Goal: Communication & Community: Share content

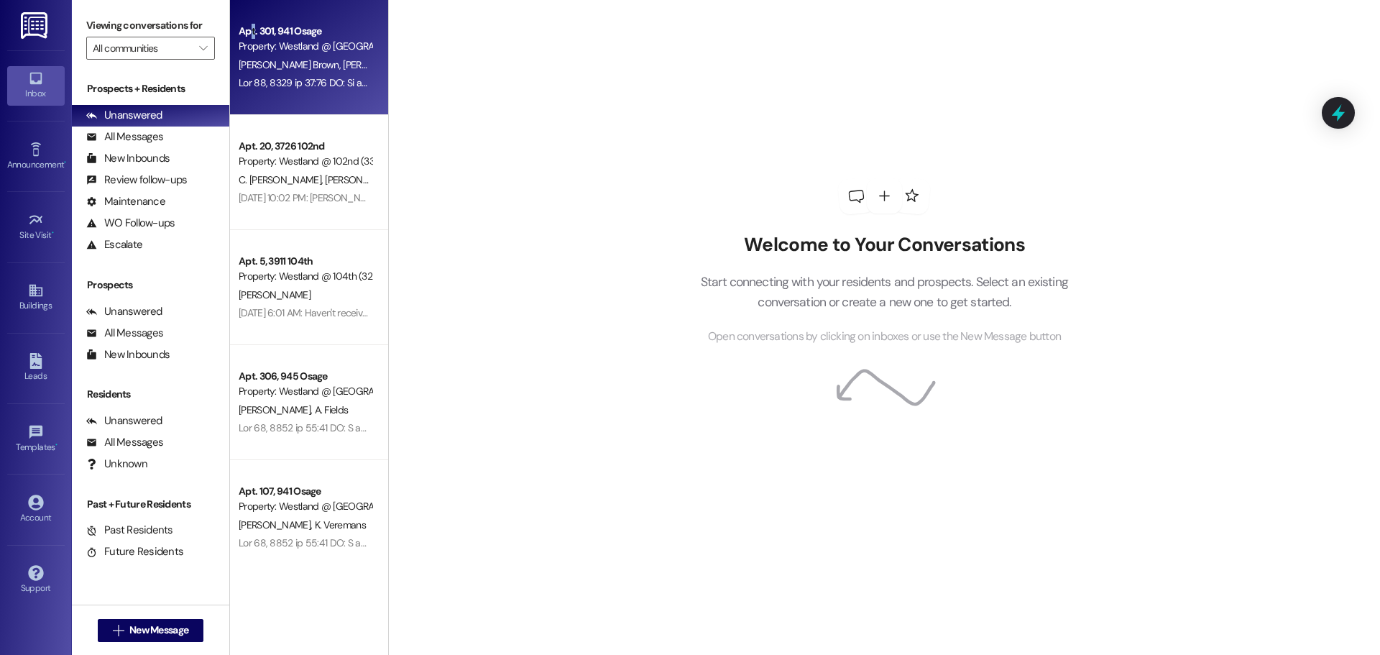
click at [254, 19] on div "Apt. 301, 941 Osage Property: Westland @ [GEOGRAPHIC_DATA] (3291) [PERSON_NAME]…" at bounding box center [309, 57] width 158 height 115
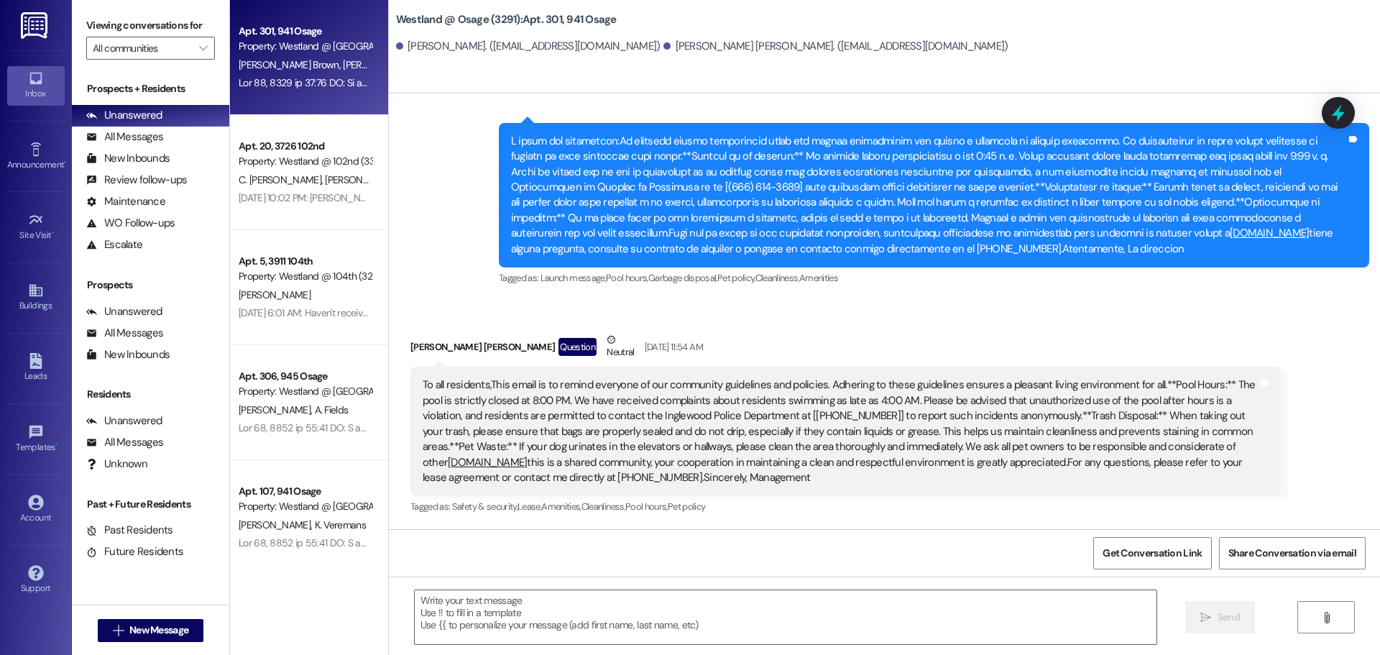
scroll to position [62442, 0]
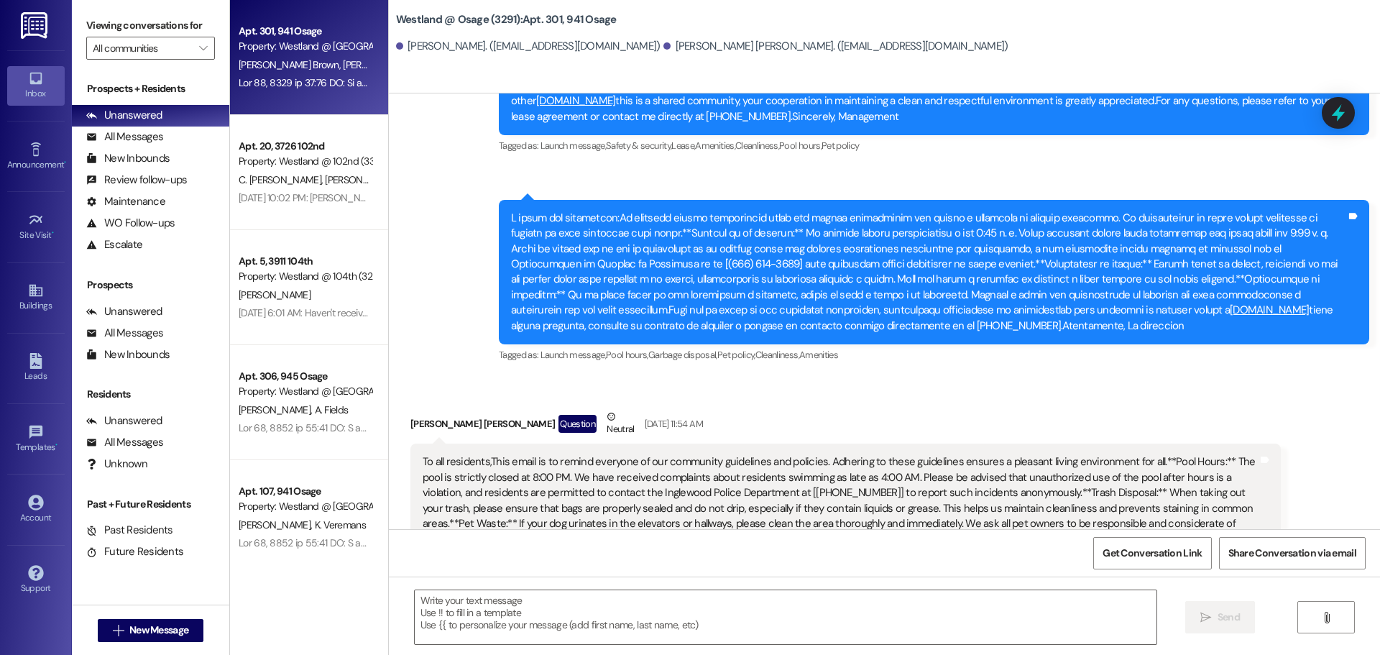
click at [641, 454] on div "To all residents,This email is to remind everyone of our community guidelines a…" at bounding box center [840, 508] width 835 height 108
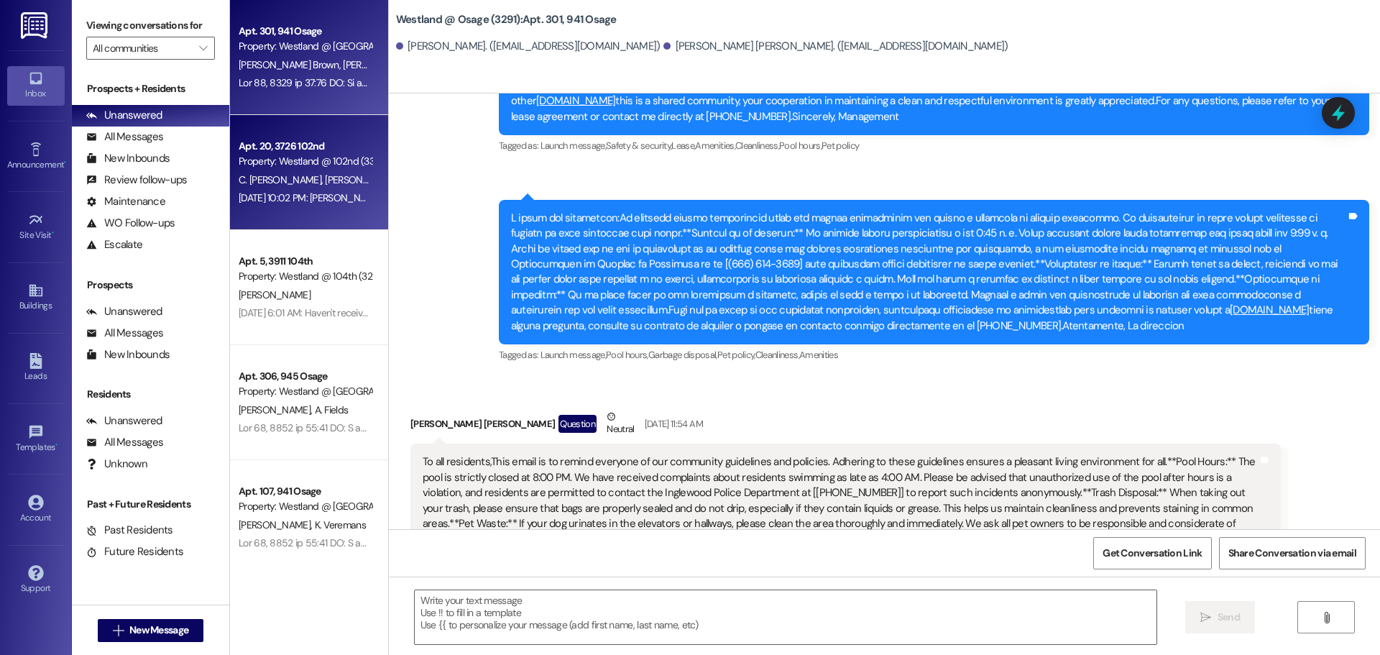
click at [282, 159] on div "Property: Westland @ 102nd (3307)" at bounding box center [305, 161] width 133 height 15
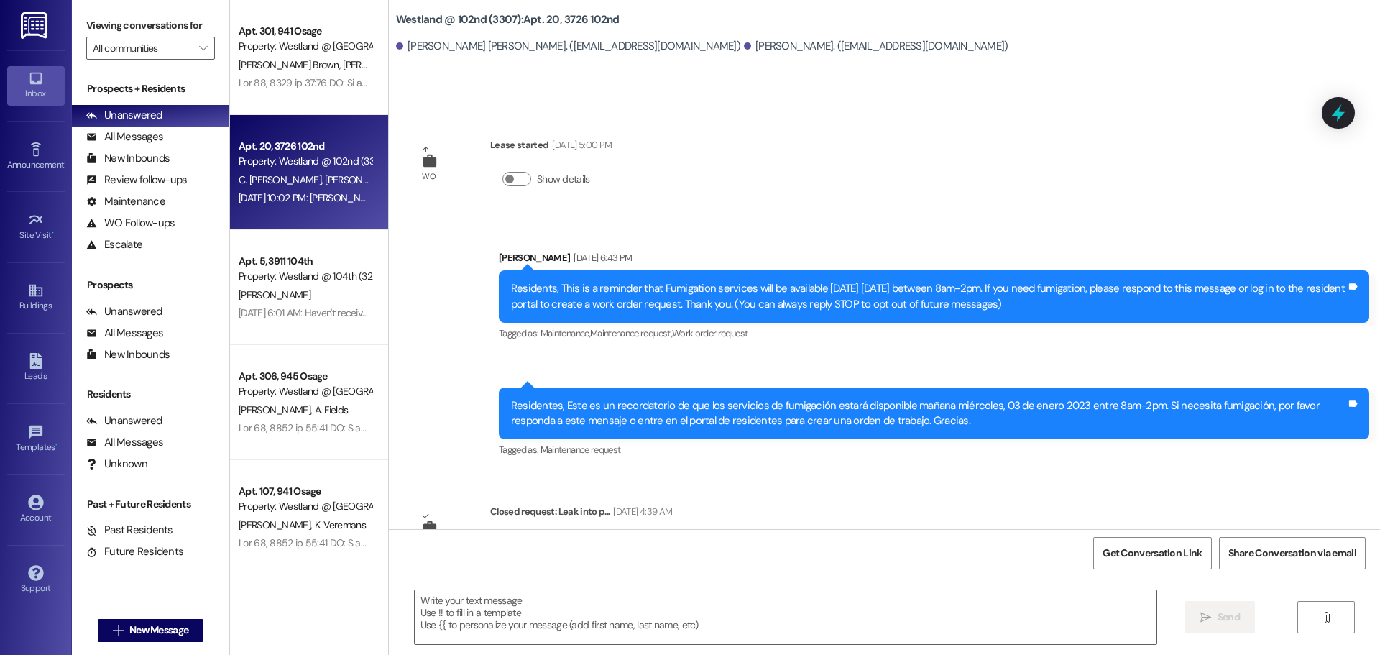
scroll to position [21284, 0]
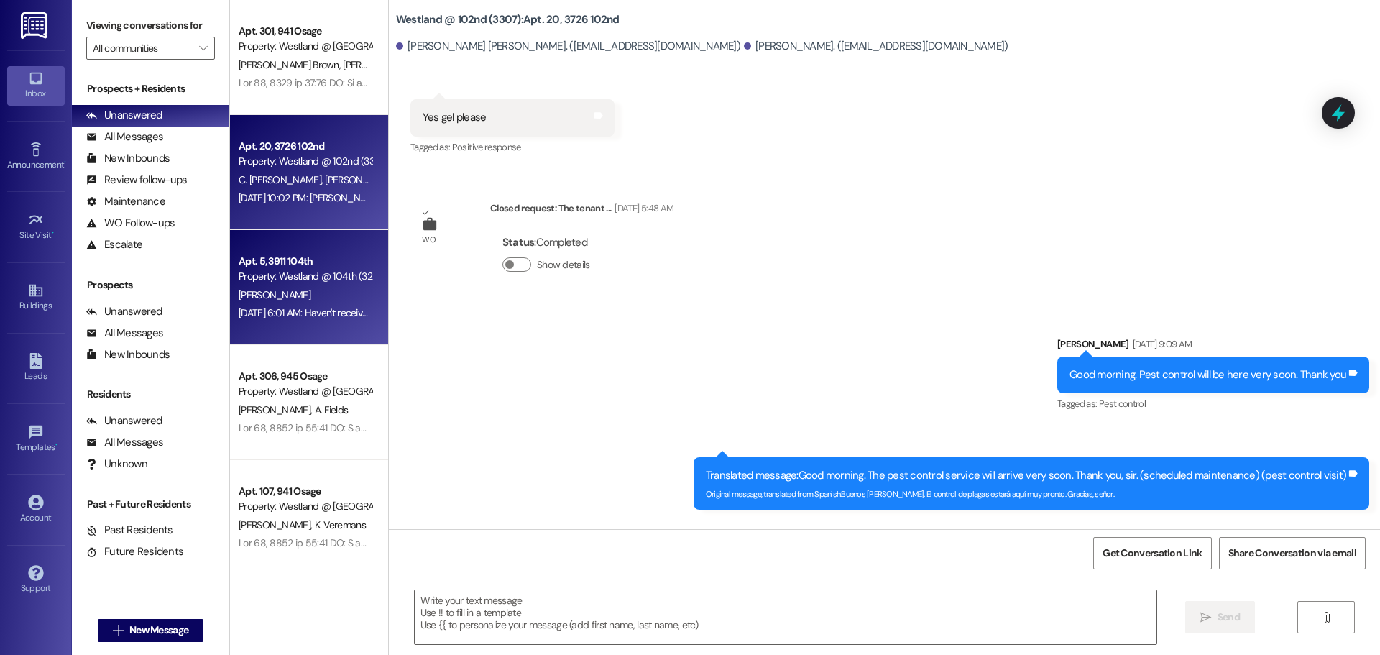
click at [300, 249] on div "Apt. 5, 3911 104th Property: Westland @ 104th (3296) [PERSON_NAME] [DATE] 6:01 …" at bounding box center [309, 287] width 158 height 115
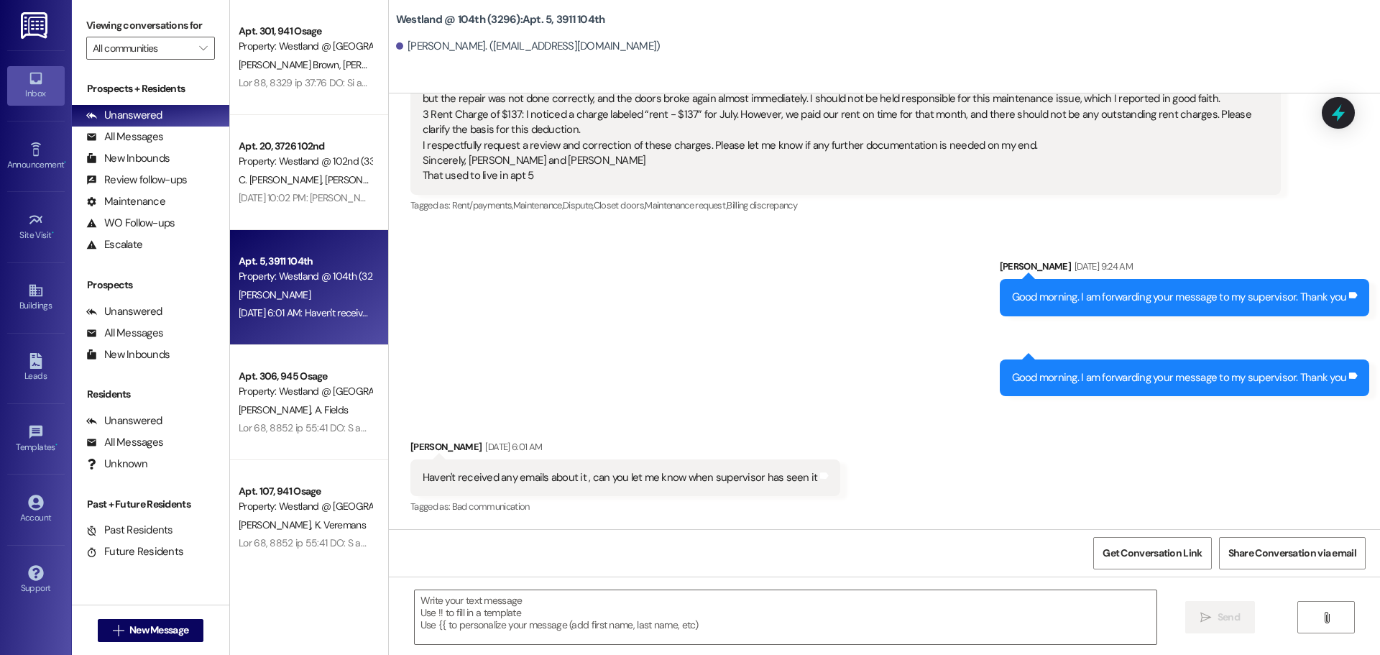
scroll to position [1469, 0]
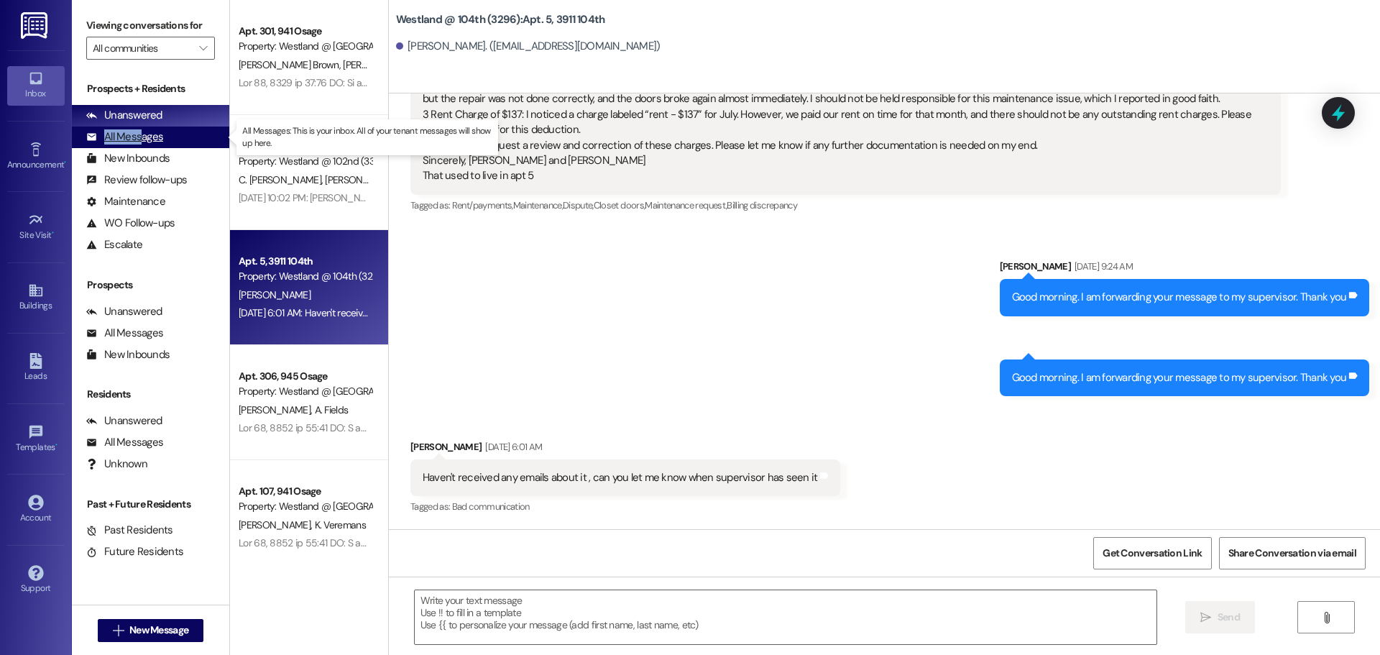
click at [139, 128] on div "All Messages (undefined)" at bounding box center [150, 138] width 157 height 22
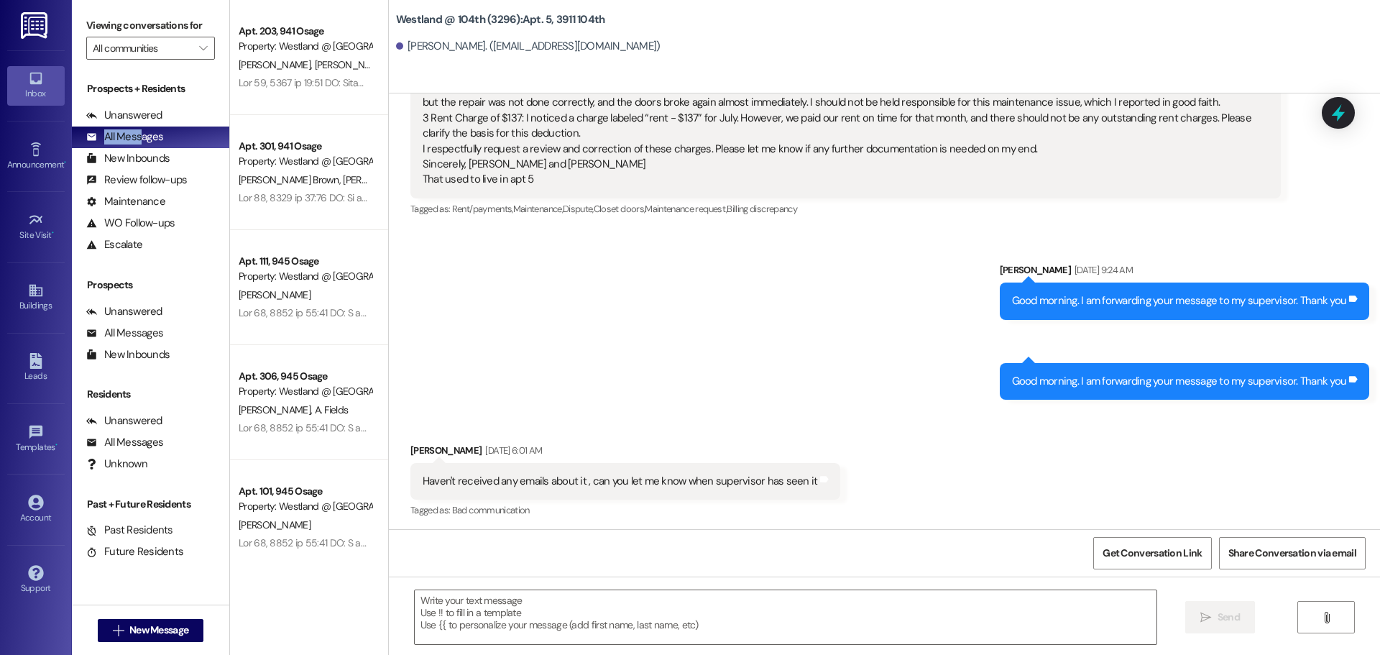
scroll to position [1469, 0]
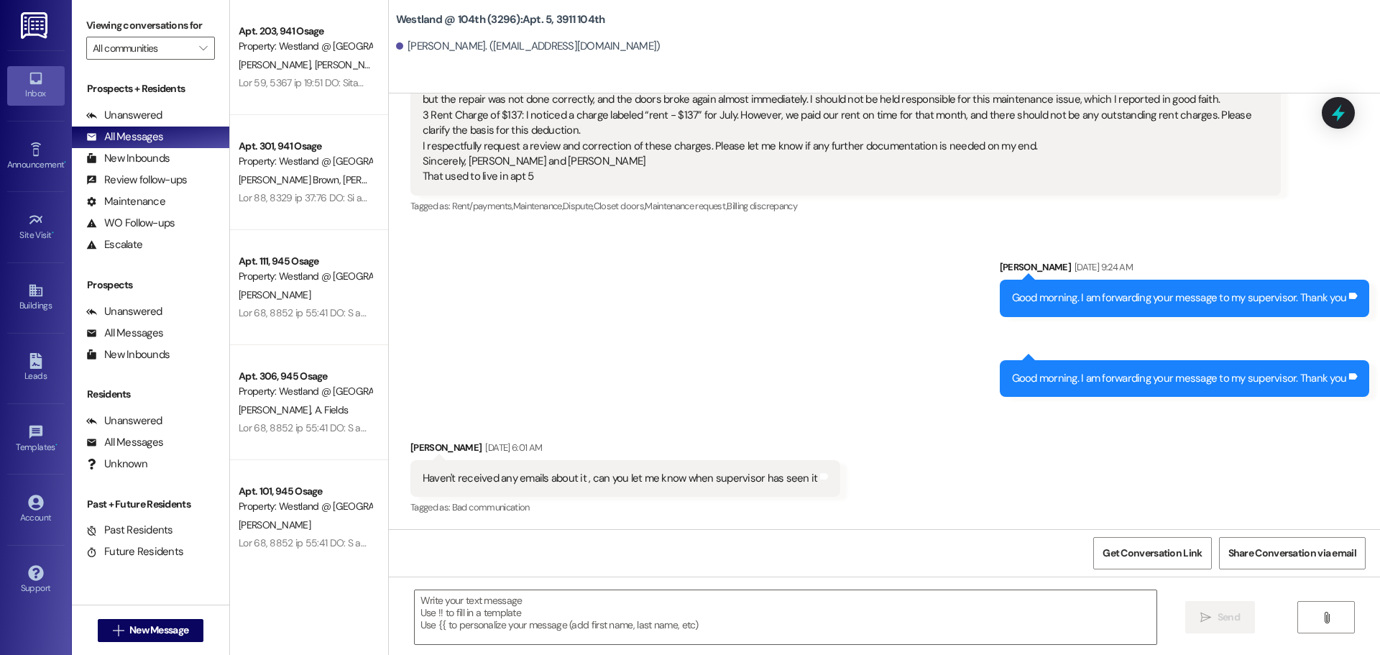
click at [840, 319] on div "Sent via SMS [PERSON_NAME] [DATE] 9:24 AM Good morning. I am forwarding your me…" at bounding box center [884, 317] width 991 height 180
drag, startPoint x: 715, startPoint y: 264, endPoint x: 704, endPoint y: 262, distance: 10.9
click at [711, 264] on div "Sent via SMS [PERSON_NAME] [DATE] 9:24 AM Good morning. I am forwarding your me…" at bounding box center [884, 316] width 991 height 180
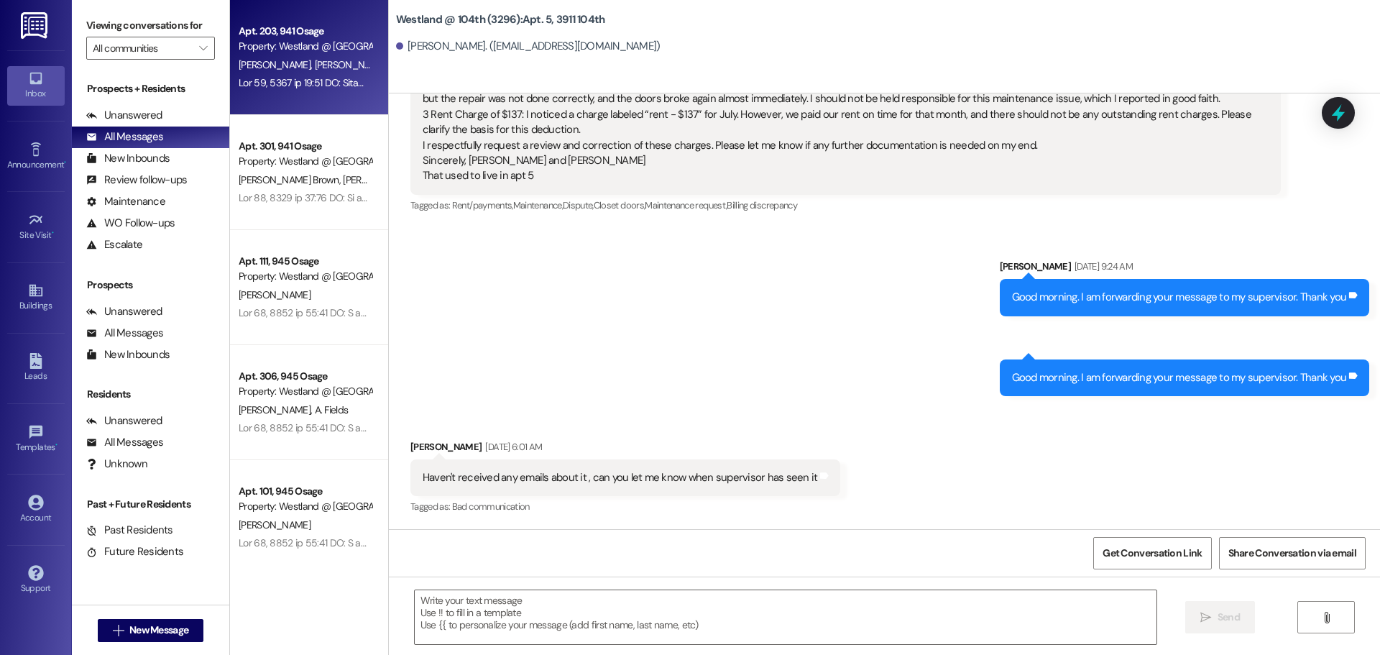
click at [301, 27] on div "Apt. 203, 941 Osage" at bounding box center [305, 31] width 133 height 15
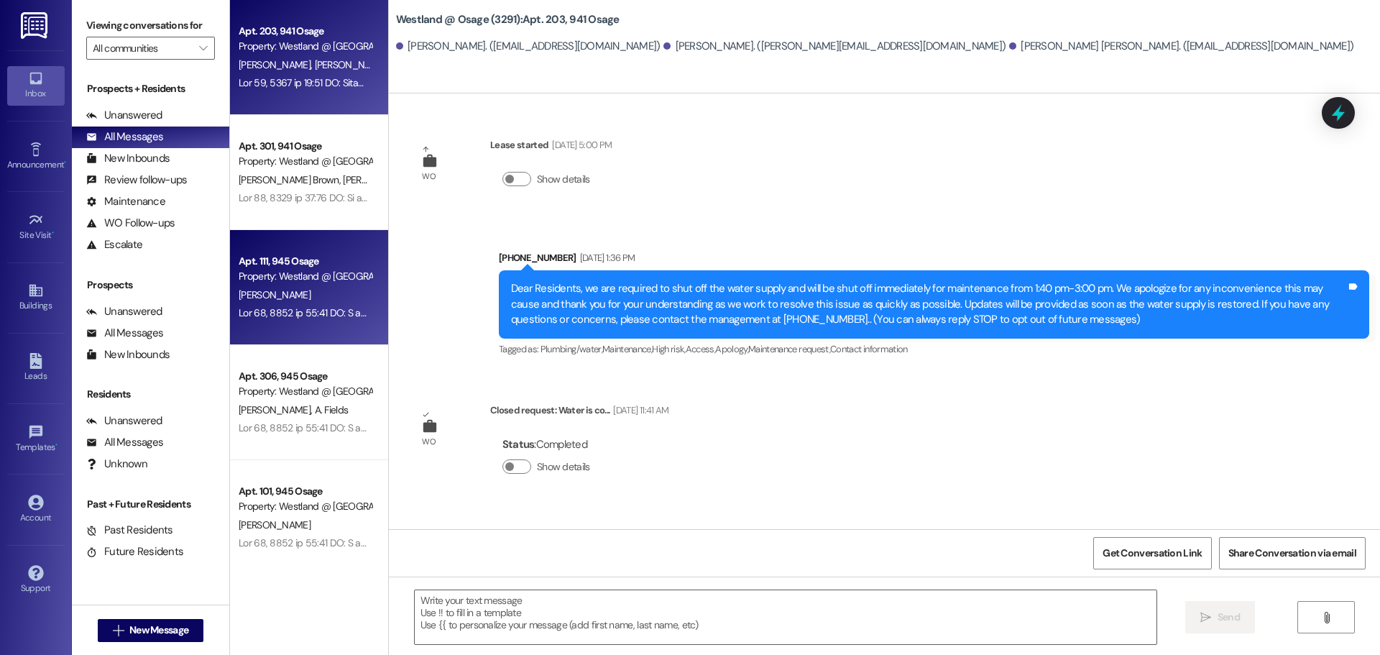
scroll to position [13726, 0]
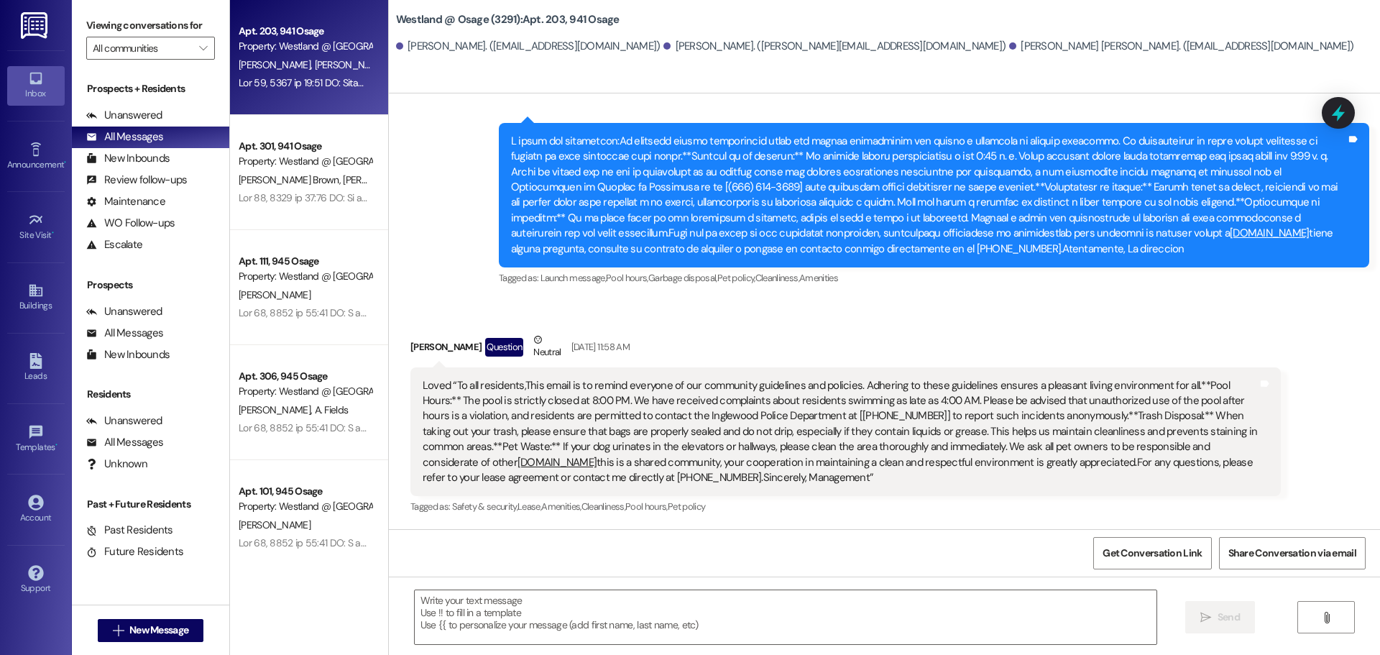
click at [878, 329] on div "Received via SMS [PERSON_NAME] Question Neutral [DATE] 11:58 AM Loved “To all r…" at bounding box center [846, 424] width 892 height 207
click at [889, 318] on div "Received via SMS [PERSON_NAME] Question Neutral [DATE] 11:58 AM Loved “To all r…" at bounding box center [884, 414] width 991 height 229
drag, startPoint x: 889, startPoint y: 318, endPoint x: 925, endPoint y: 313, distance: 36.3
click at [889, 318] on div "Received via SMS [PERSON_NAME] Question Neutral [DATE] 11:58 AM Loved “To all r…" at bounding box center [884, 414] width 991 height 229
drag, startPoint x: 1131, startPoint y: 341, endPoint x: 797, endPoint y: 304, distance: 336.3
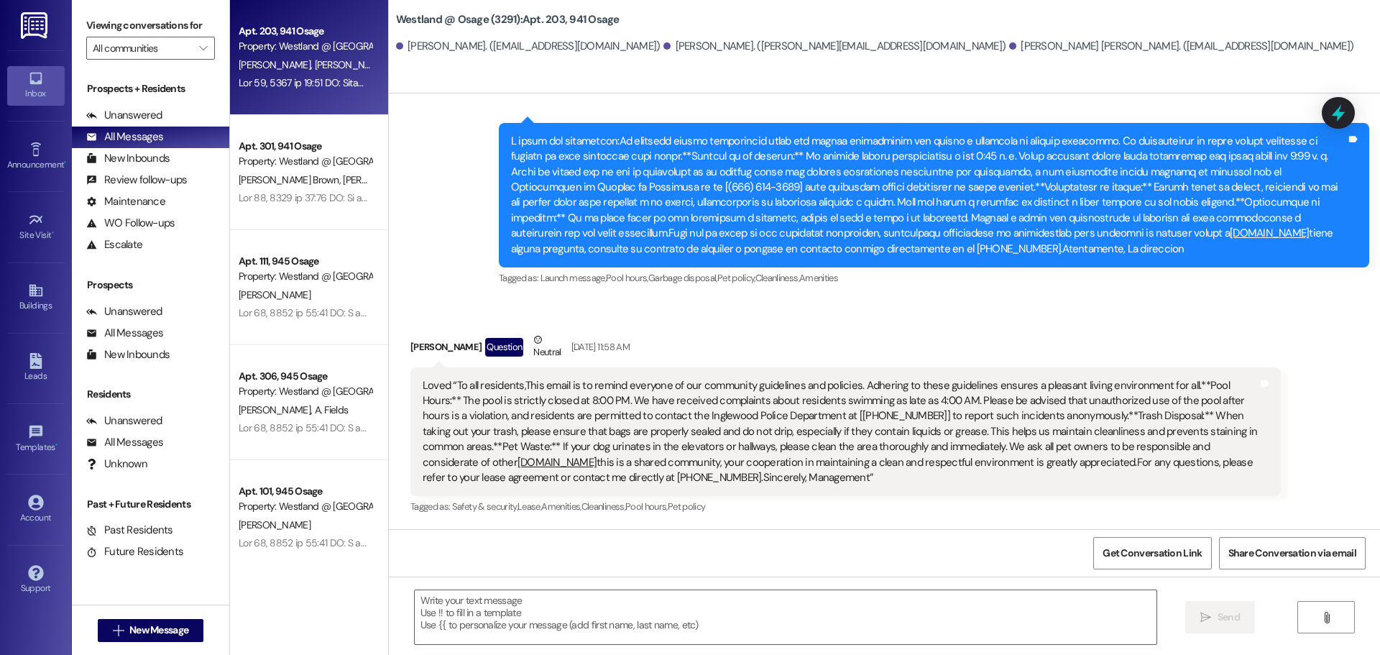
click at [1131, 341] on div "[PERSON_NAME] Question Neutral [DATE] 11:58 AM" at bounding box center [845, 349] width 871 height 35
click at [211, 42] on button "" at bounding box center [203, 48] width 23 height 23
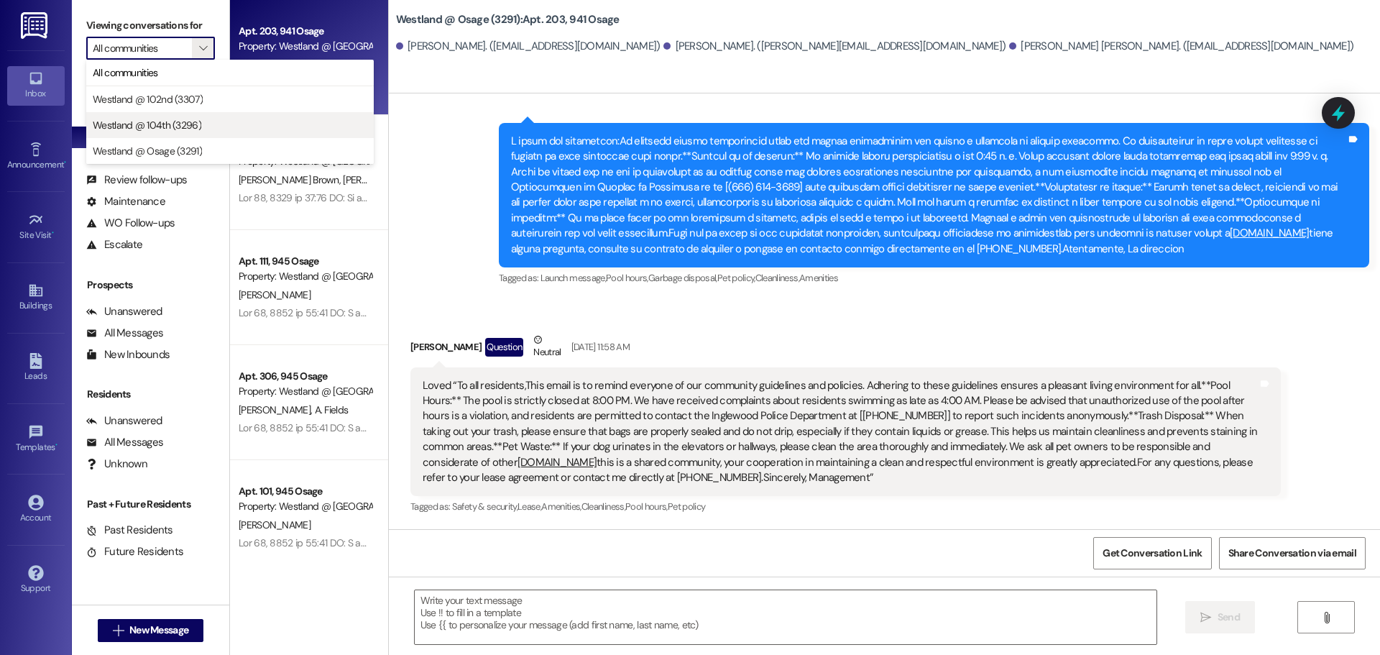
click at [185, 121] on span "Westland @ 104th (3296)" at bounding box center [147, 125] width 109 height 14
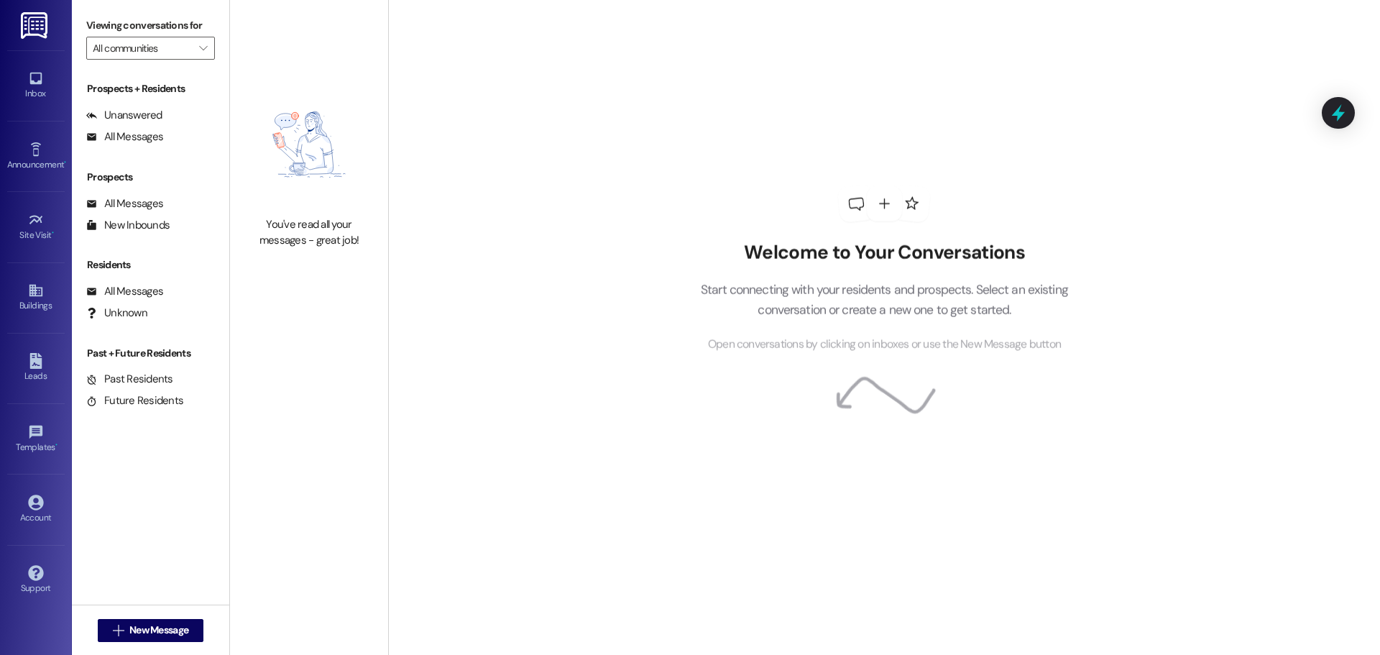
type input "Westland @ 104th (3296)"
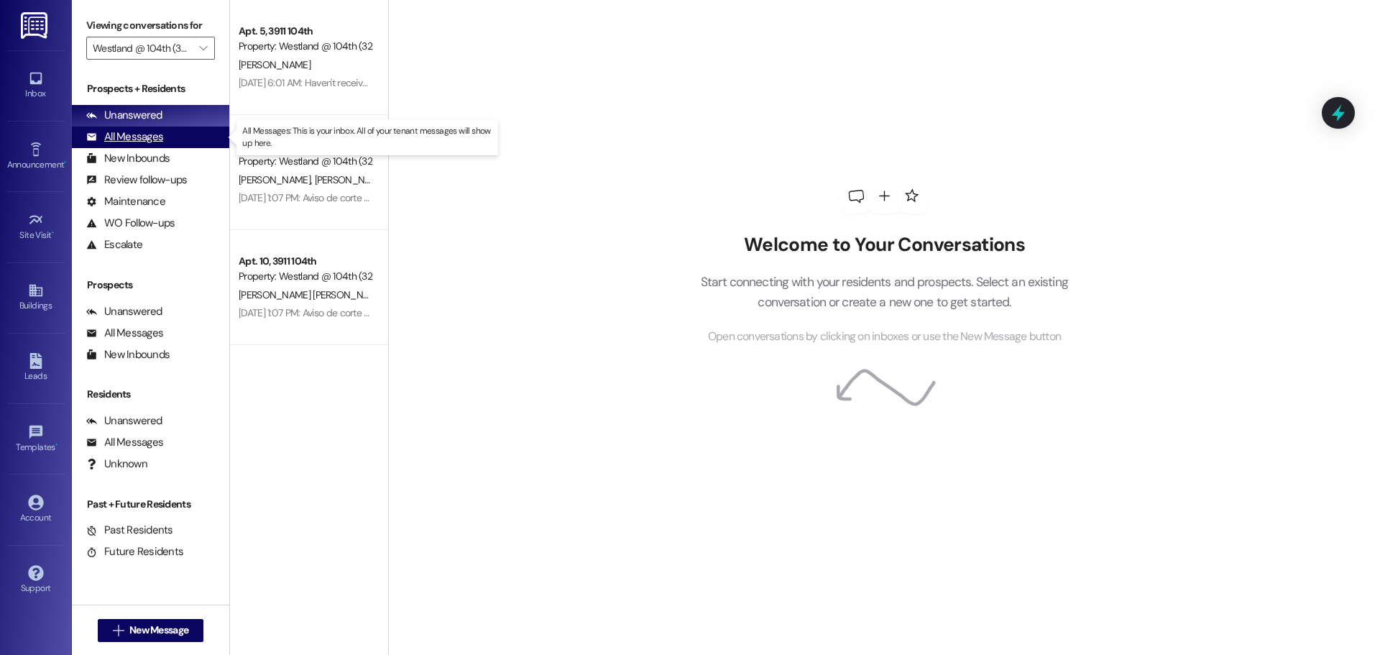
click at [150, 133] on div "All Messages" at bounding box center [124, 136] width 77 height 15
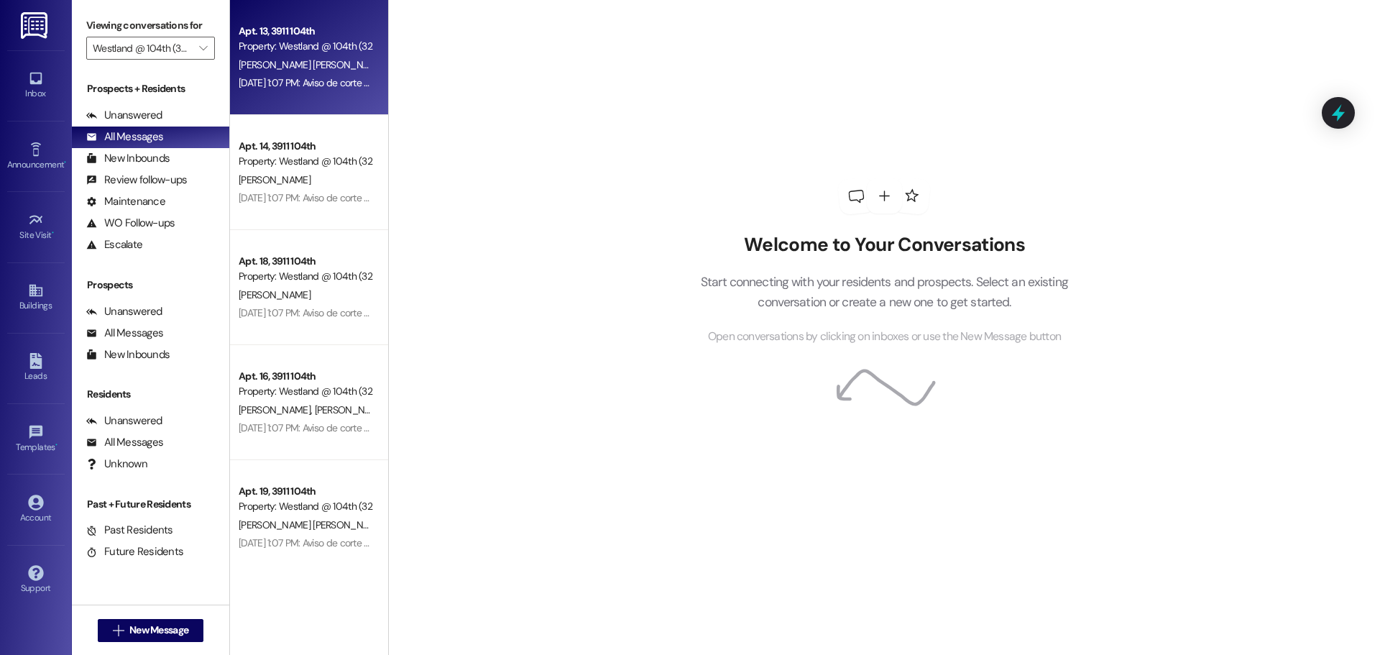
click at [294, 44] on div "Property: Westland @ 104th (3296)" at bounding box center [305, 46] width 133 height 15
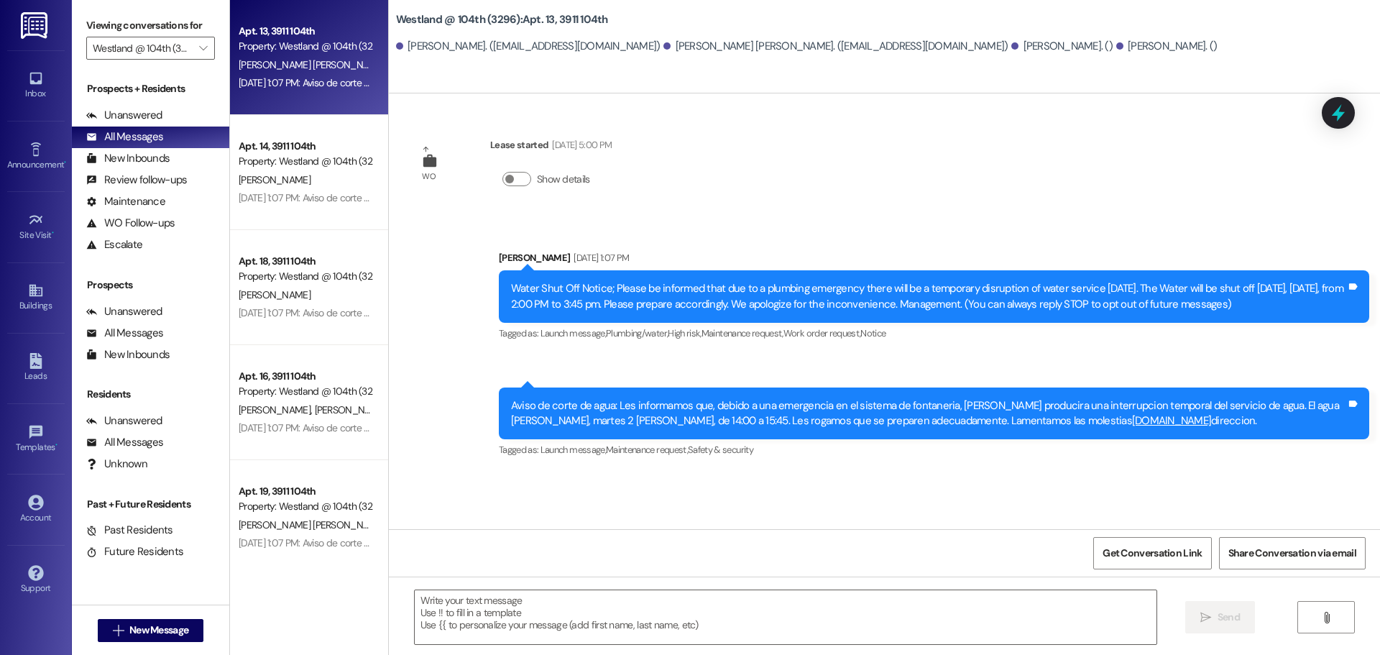
drag, startPoint x: 979, startPoint y: 155, endPoint x: 970, endPoint y: 150, distance: 9.6
click at [979, 157] on div "WO Lease started [DATE] 5:00 PM Show details Announcement, sent via SMS [PERSON…" at bounding box center [884, 311] width 991 height 436
click at [958, 208] on div "WO Lease started [DATE] 5:00 PM Show details Announcement, sent via SMS [PERSON…" at bounding box center [884, 311] width 991 height 436
drag, startPoint x: 988, startPoint y: 212, endPoint x: 995, endPoint y: 208, distance: 8.4
click at [991, 211] on div "WO Lease started [DATE] 5:00 PM Show details Announcement, sent via SMS [PERSON…" at bounding box center [884, 311] width 991 height 436
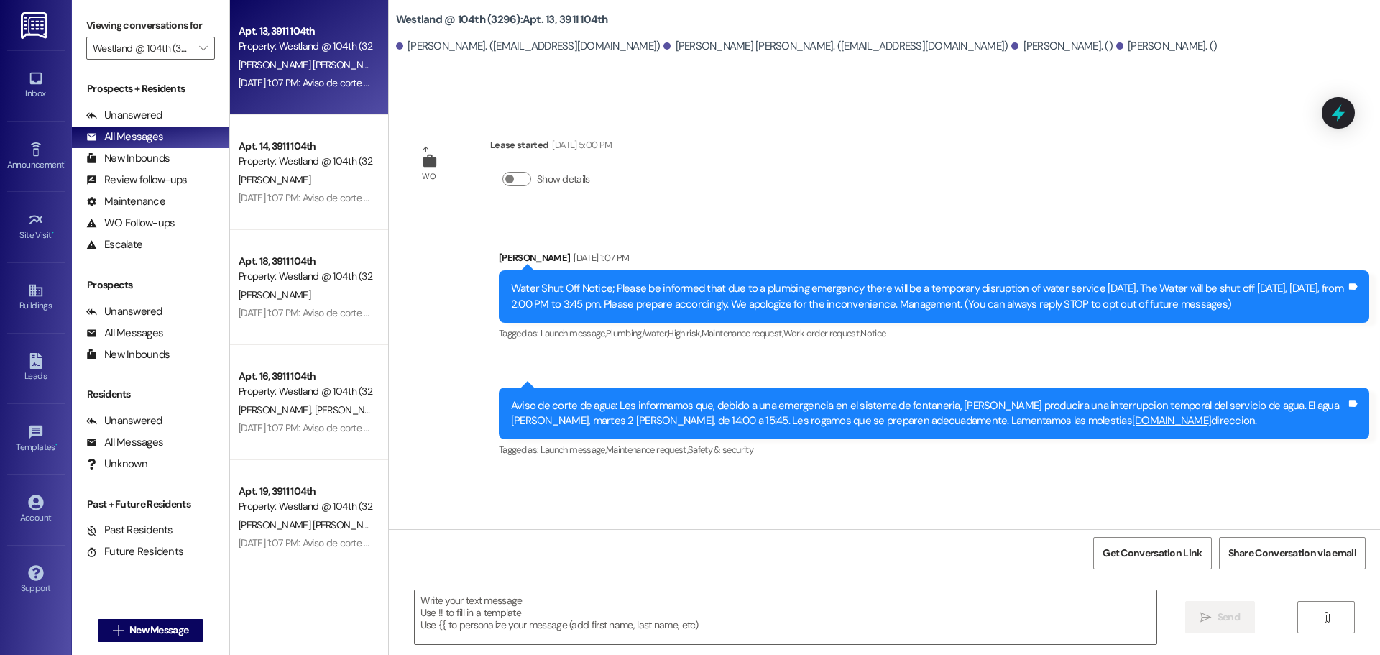
click at [995, 211] on div "WO Lease started [DATE] 5:00 PM Show details Announcement, sent via SMS [PERSON…" at bounding box center [884, 311] width 991 height 436
drag, startPoint x: 1364, startPoint y: 390, endPoint x: 1219, endPoint y: 98, distance: 326.3
click at [1357, 377] on div "Announcement, sent via SMS 1:07 PM [PERSON_NAME] [DATE] 1:07 PM Aviso de corte …" at bounding box center [934, 424] width 892 height 95
drag, startPoint x: 602, startPoint y: 208, endPoint x: 708, endPoint y: 481, distance: 293.2
click at [602, 233] on div "WO Lease started [DATE] 5:00 PM Show details Announcement, sent via SMS [PERSON…" at bounding box center [884, 311] width 991 height 436
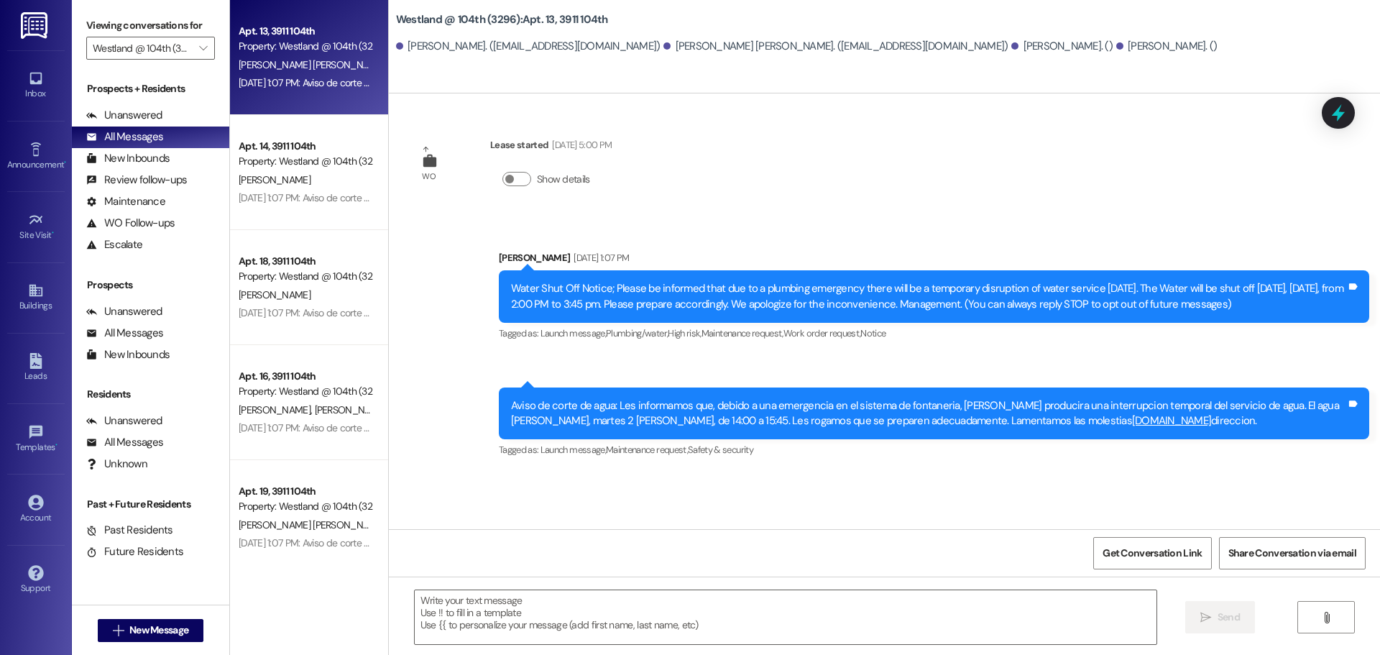
click at [761, 517] on div "WO Lease started [DATE] 5:00 PM Show details Announcement, sent via SMS [PERSON…" at bounding box center [884, 311] width 991 height 436
drag, startPoint x: 817, startPoint y: 475, endPoint x: 826, endPoint y: 471, distance: 9.6
click at [817, 477] on div "WO Lease started [DATE] 5:00 PM Show details Announcement, sent via SMS [PERSON…" at bounding box center [884, 311] width 991 height 436
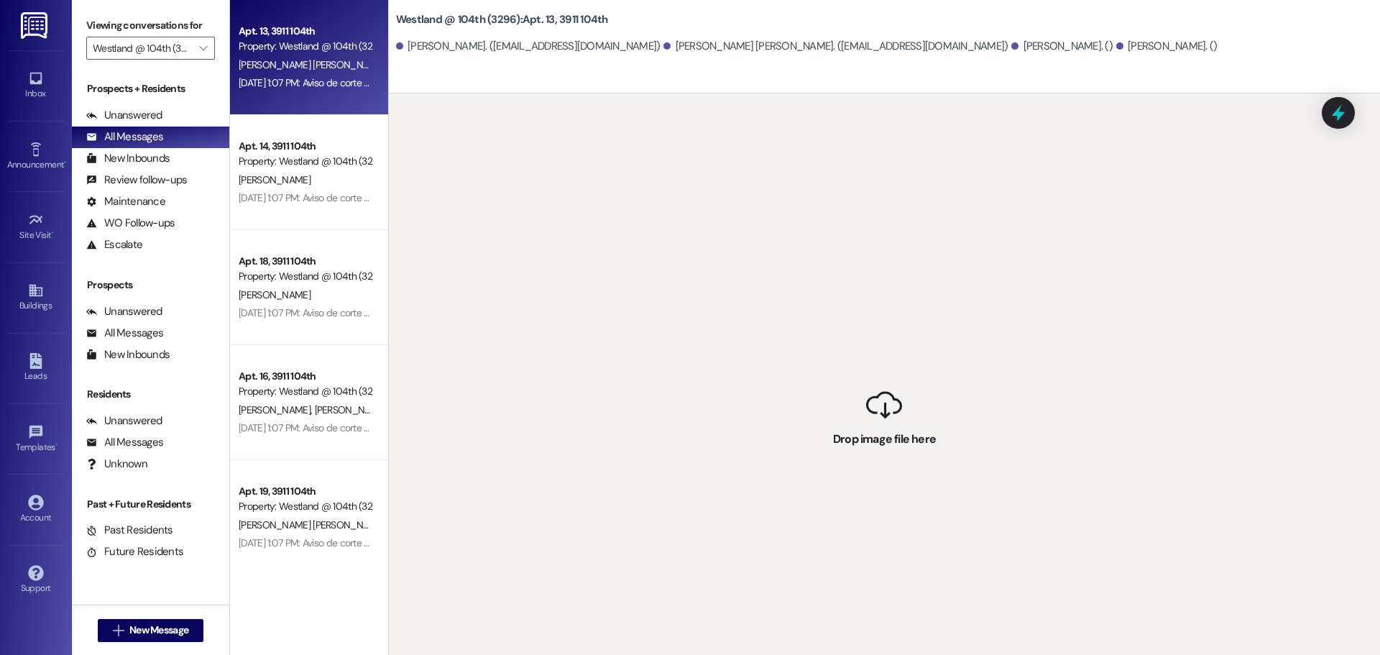
click at [1200, 206] on div " Drop image file here" at bounding box center [884, 420] width 991 height 655
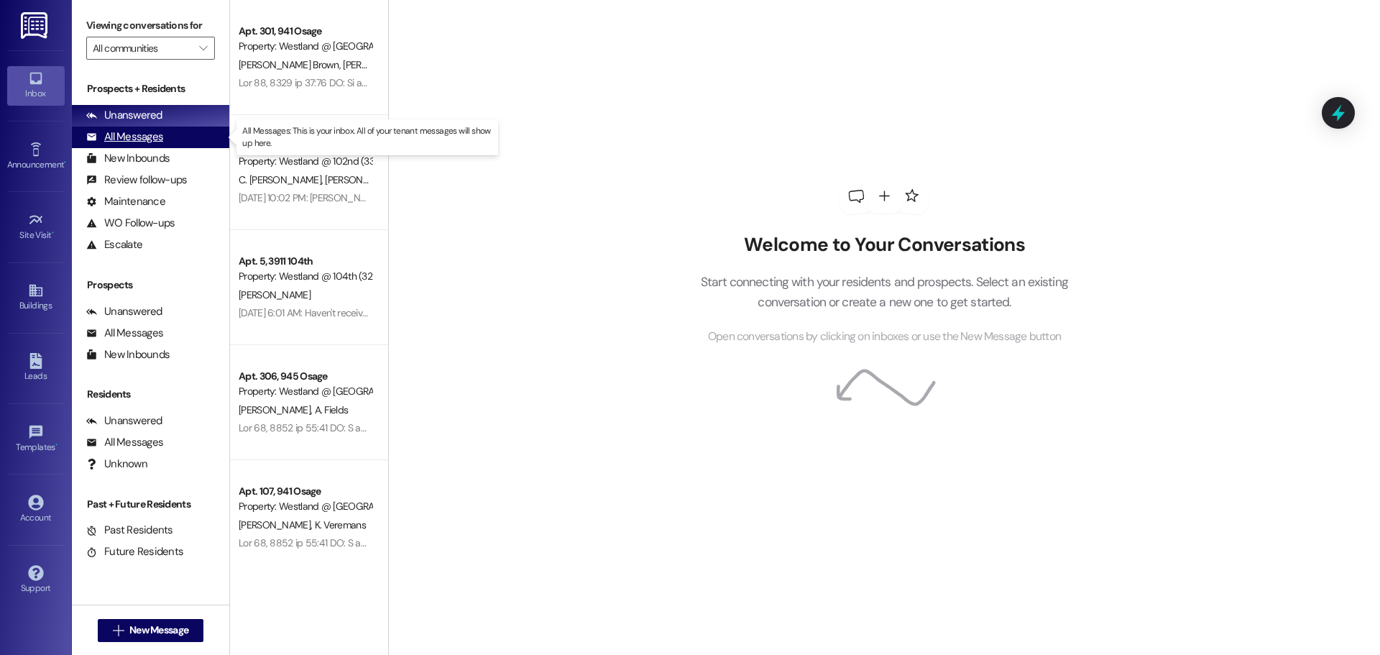
click at [133, 138] on div "All Messages" at bounding box center [124, 136] width 77 height 15
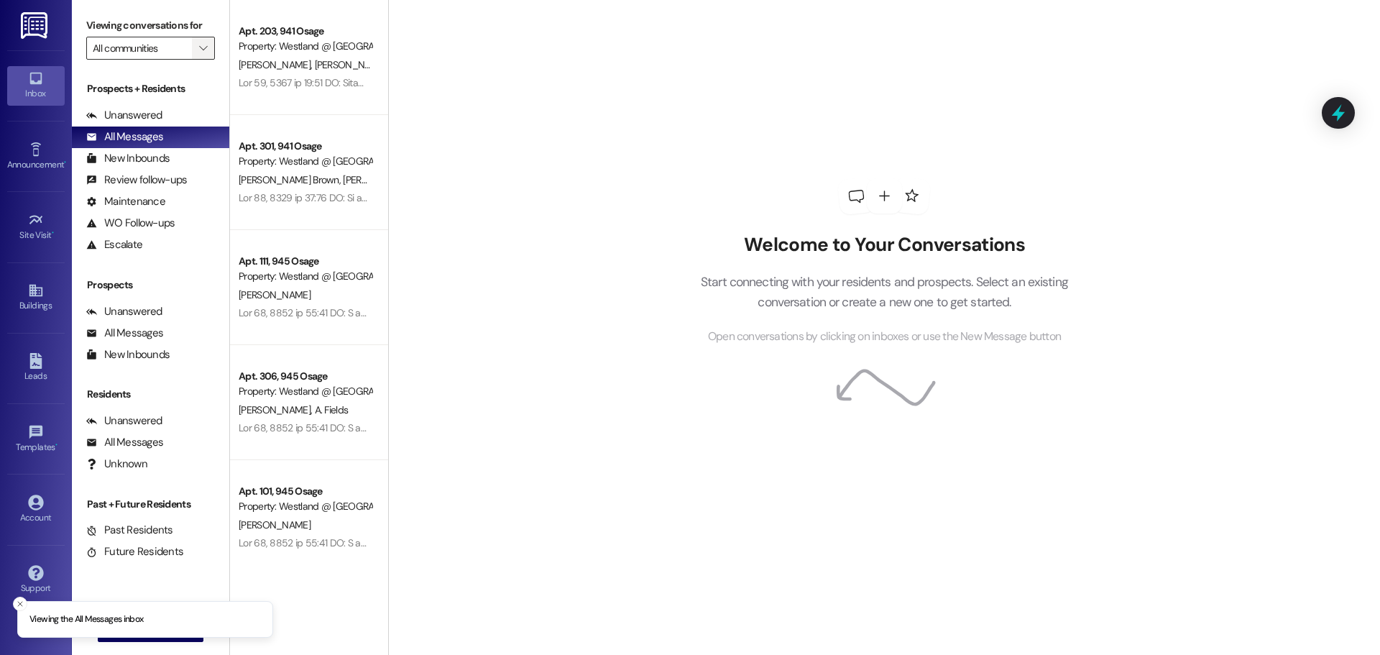
click at [211, 48] on button "" at bounding box center [203, 48] width 23 height 23
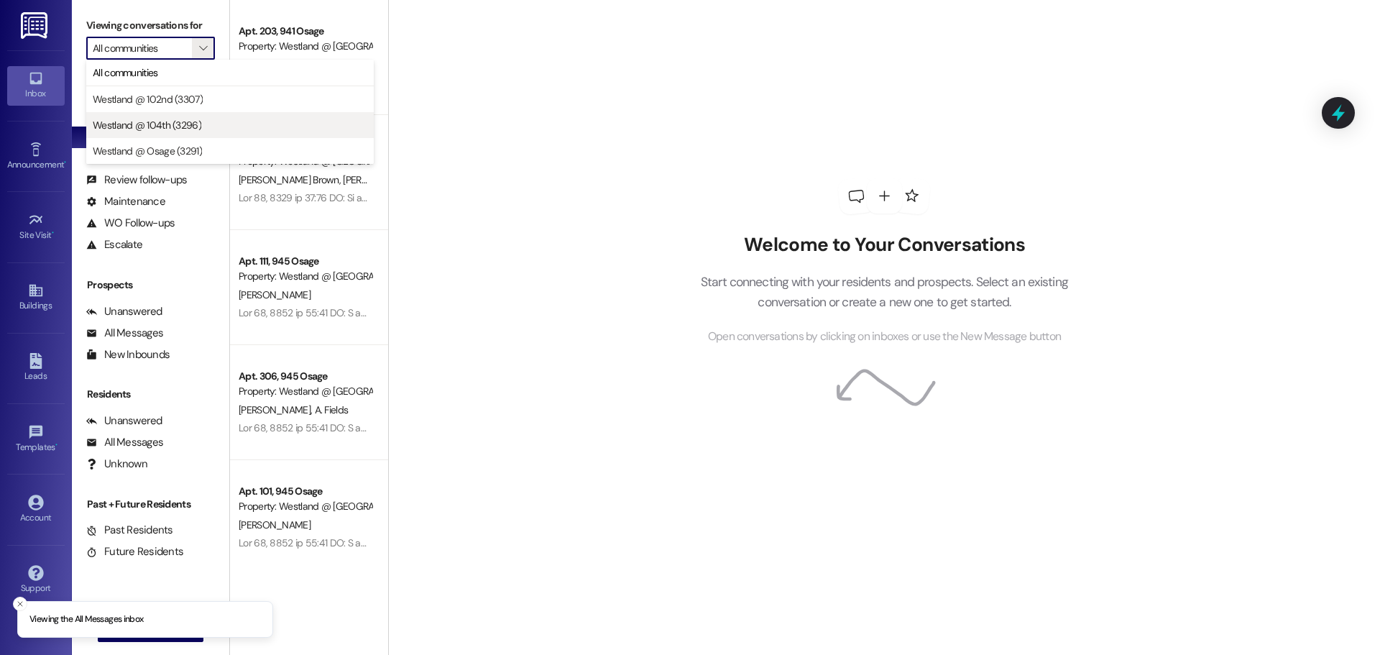
click at [201, 122] on span "Westland @ 104th (3296)" at bounding box center [230, 125] width 275 height 14
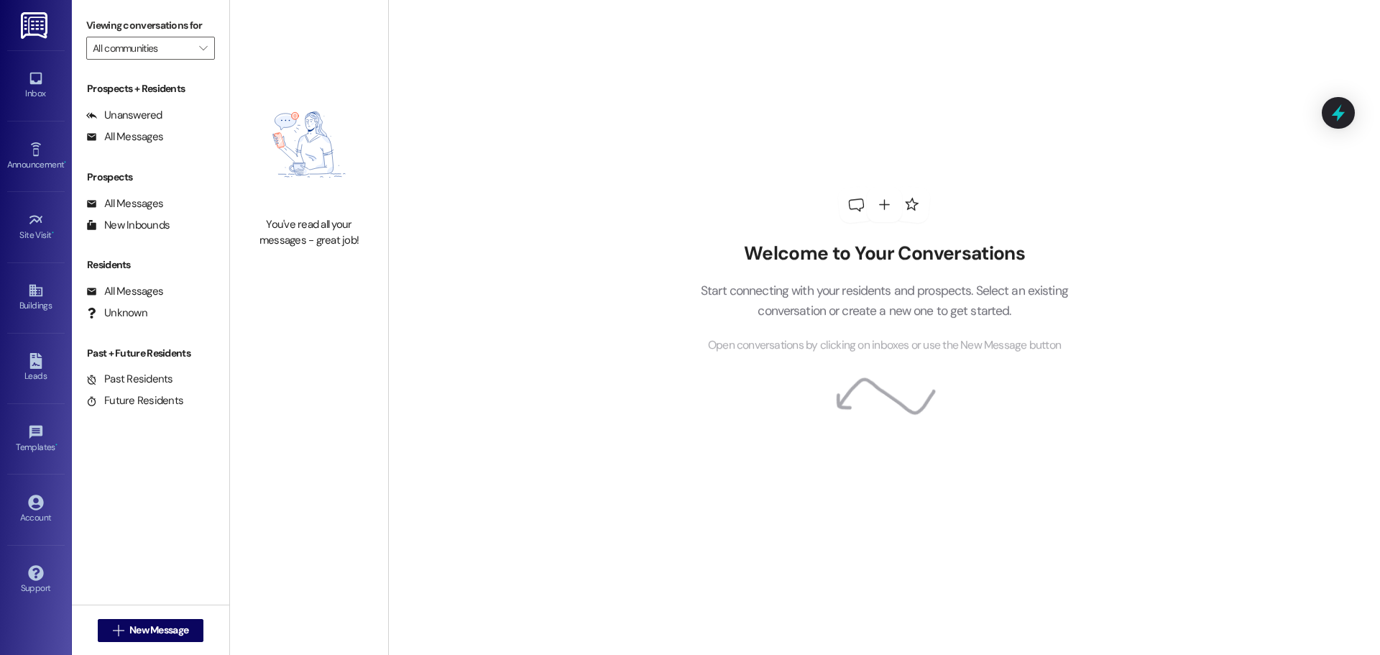
type input "Westland @ 104th (3296)"
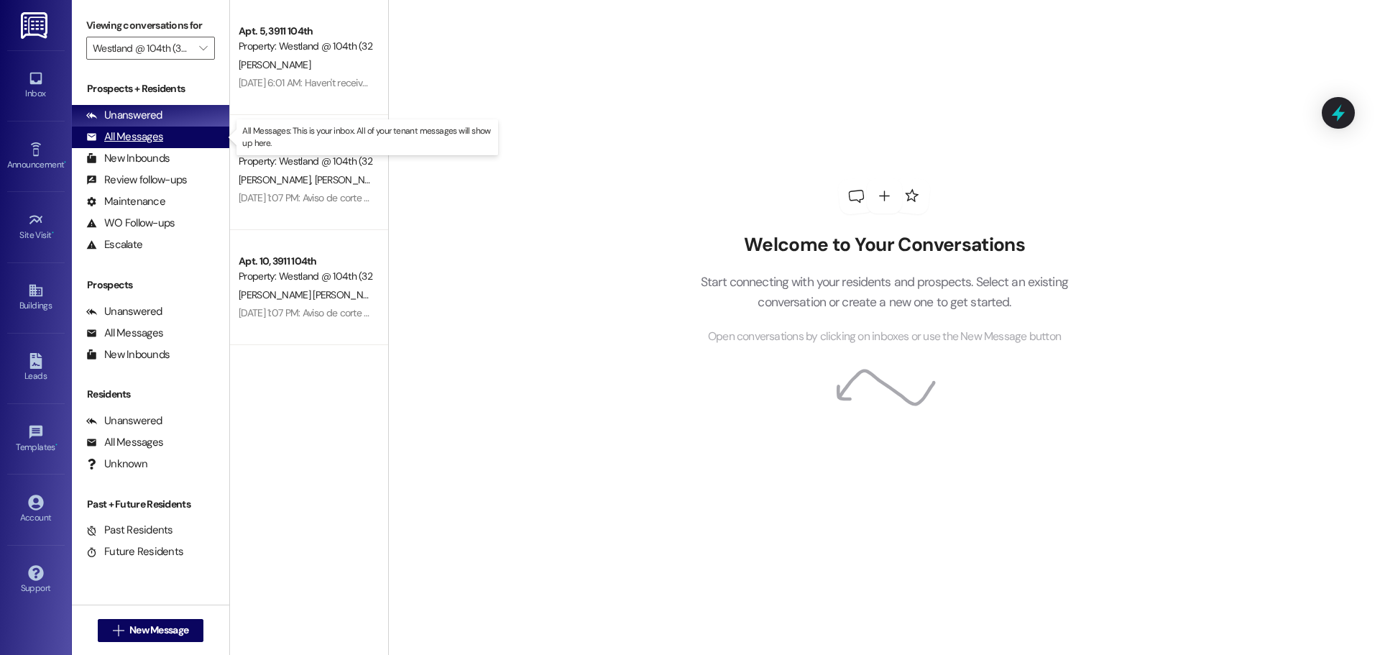
click at [134, 135] on div "All Messages" at bounding box center [124, 136] width 77 height 15
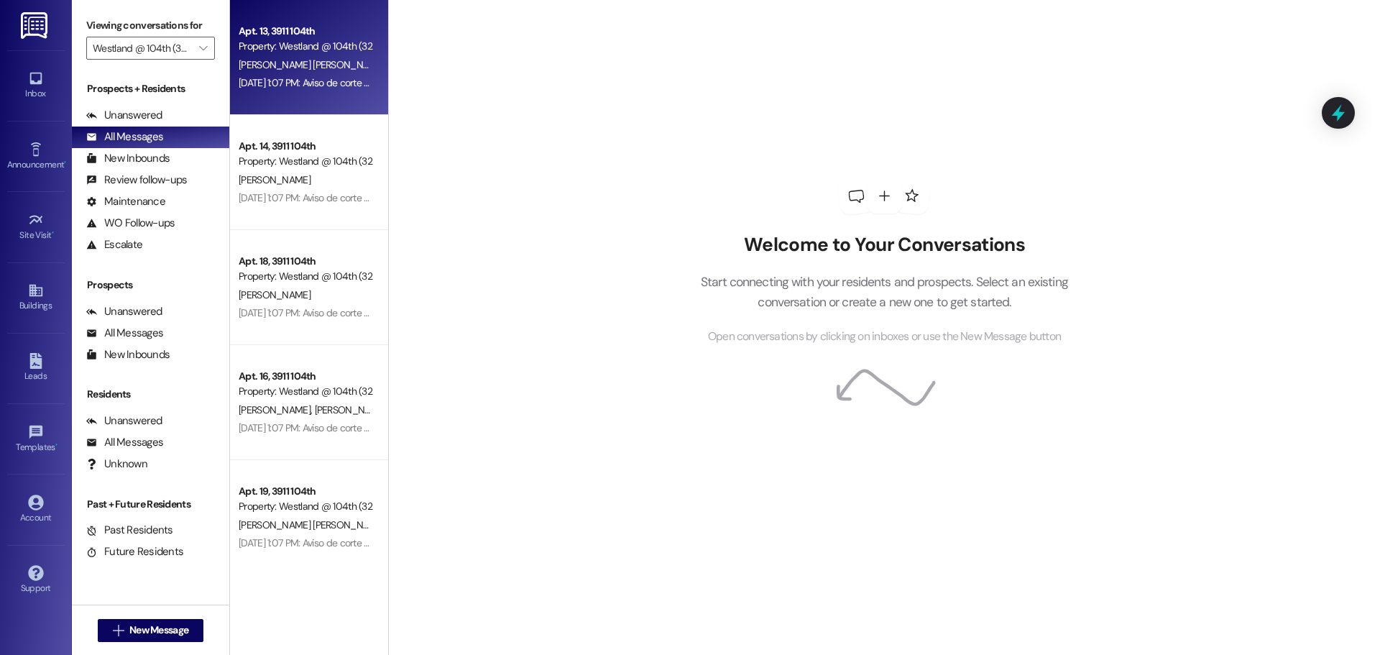
click at [311, 72] on div "[PERSON_NAME] [PERSON_NAME] [PERSON_NAME] [PERSON_NAME]" at bounding box center [305, 65] width 136 height 18
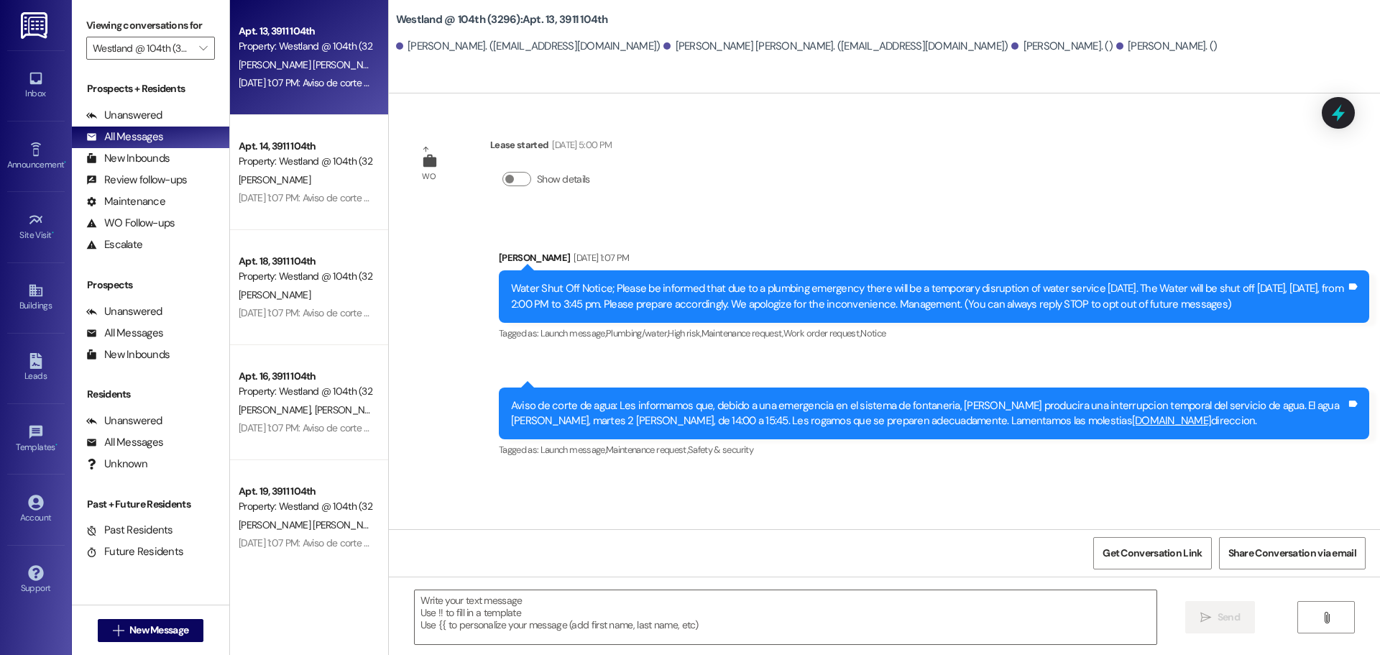
drag, startPoint x: 950, startPoint y: 185, endPoint x: 957, endPoint y: 207, distance: 23.4
click at [949, 185] on div "WO Lease started [DATE] 5:00 PM Show details Announcement, sent via SMS [PERSON…" at bounding box center [884, 311] width 991 height 436
click at [958, 200] on div "WO Lease started [DATE] 5:00 PM Show details Announcement, sent via SMS [PERSON…" at bounding box center [884, 311] width 991 height 436
click at [957, 198] on div "WO Lease started [DATE] 5:00 PM Show details Announcement, sent via SMS [PERSON…" at bounding box center [884, 311] width 991 height 436
click at [937, 208] on div "WO Lease started [DATE] 5:00 PM Show details Announcement, sent via SMS [PERSON…" at bounding box center [884, 311] width 991 height 436
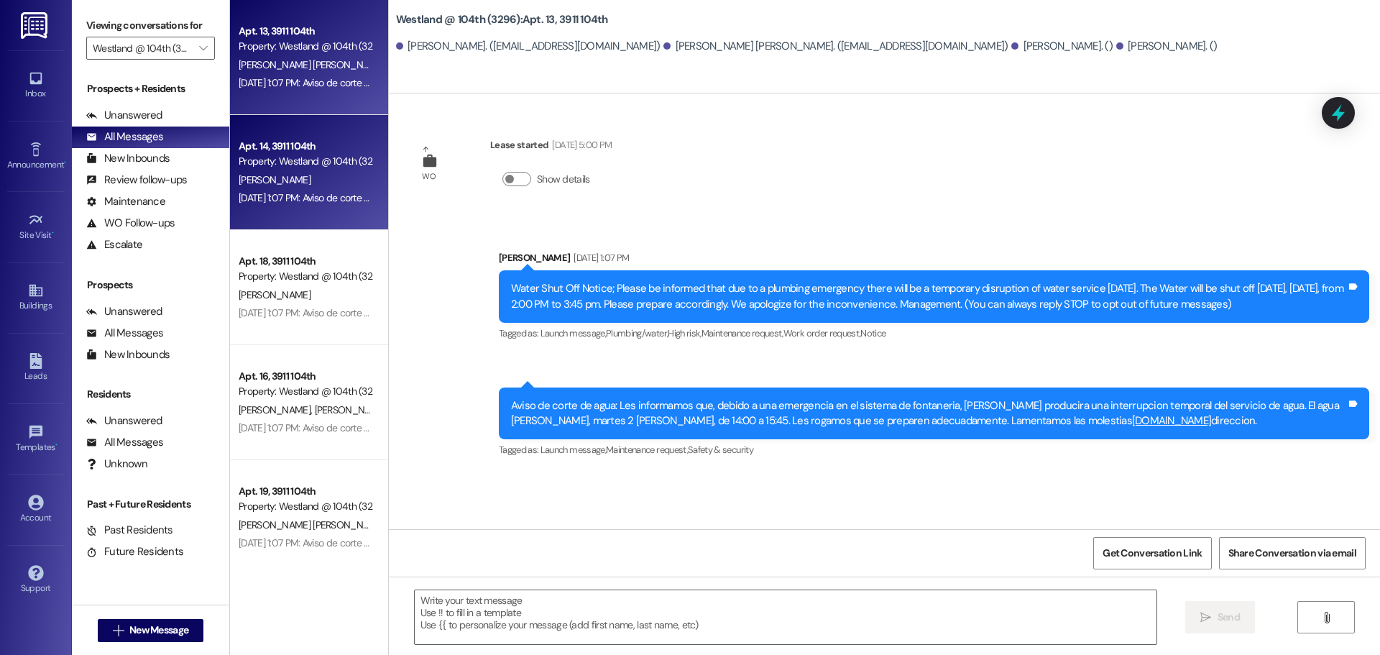
click at [304, 189] on div "[DATE] 1:07 PM: Aviso de corte de agua: Les informamos que, debido a una emerge…" at bounding box center [305, 198] width 136 height 18
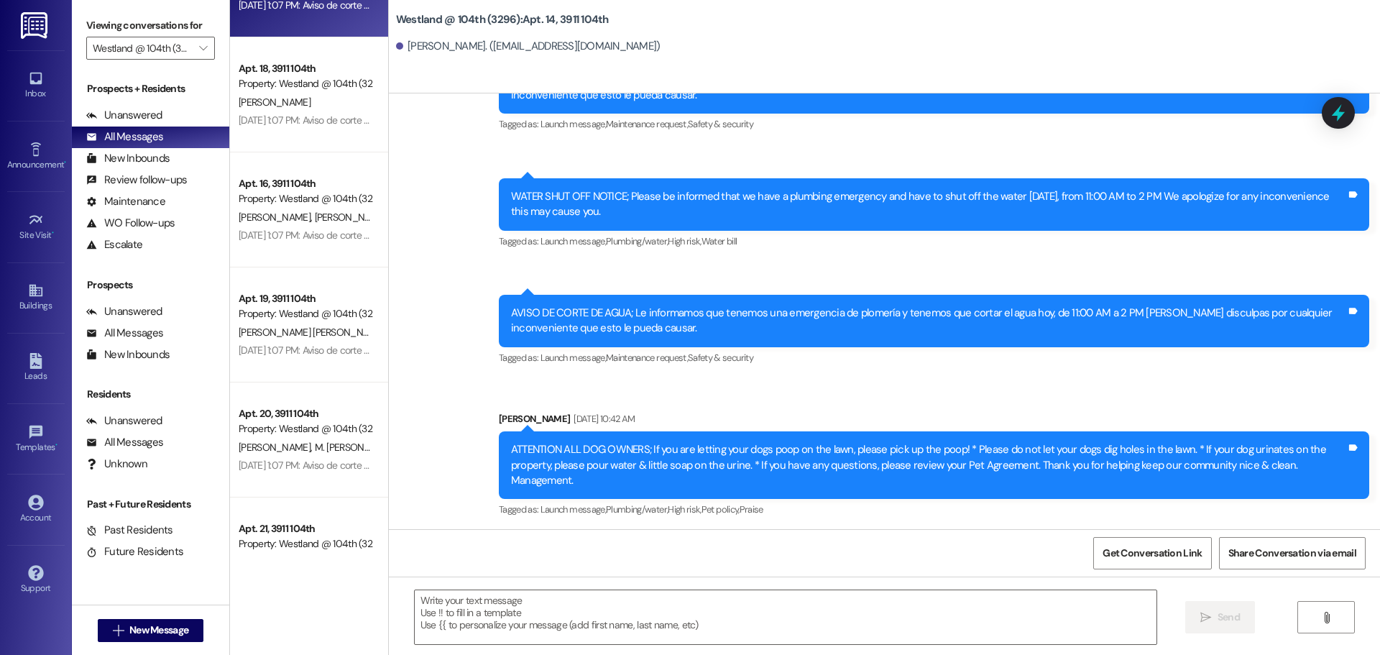
scroll to position [9821, 0]
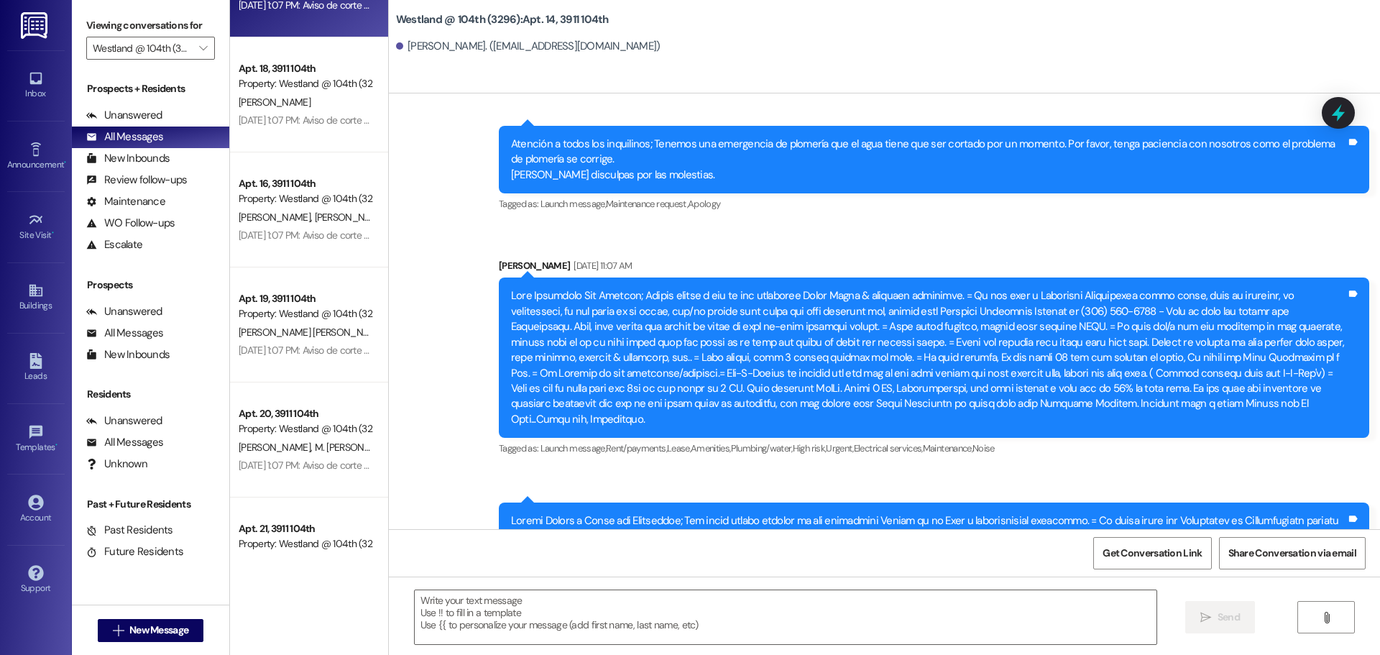
drag, startPoint x: 1024, startPoint y: 311, endPoint x: 1080, endPoint y: 325, distance: 57.7
click at [1095, 329] on div at bounding box center [928, 357] width 835 height 139
click at [1042, 313] on div at bounding box center [928, 357] width 835 height 139
click at [1068, 316] on div at bounding box center [928, 357] width 835 height 139
drag, startPoint x: 1025, startPoint y: 311, endPoint x: 1283, endPoint y: 323, distance: 258.4
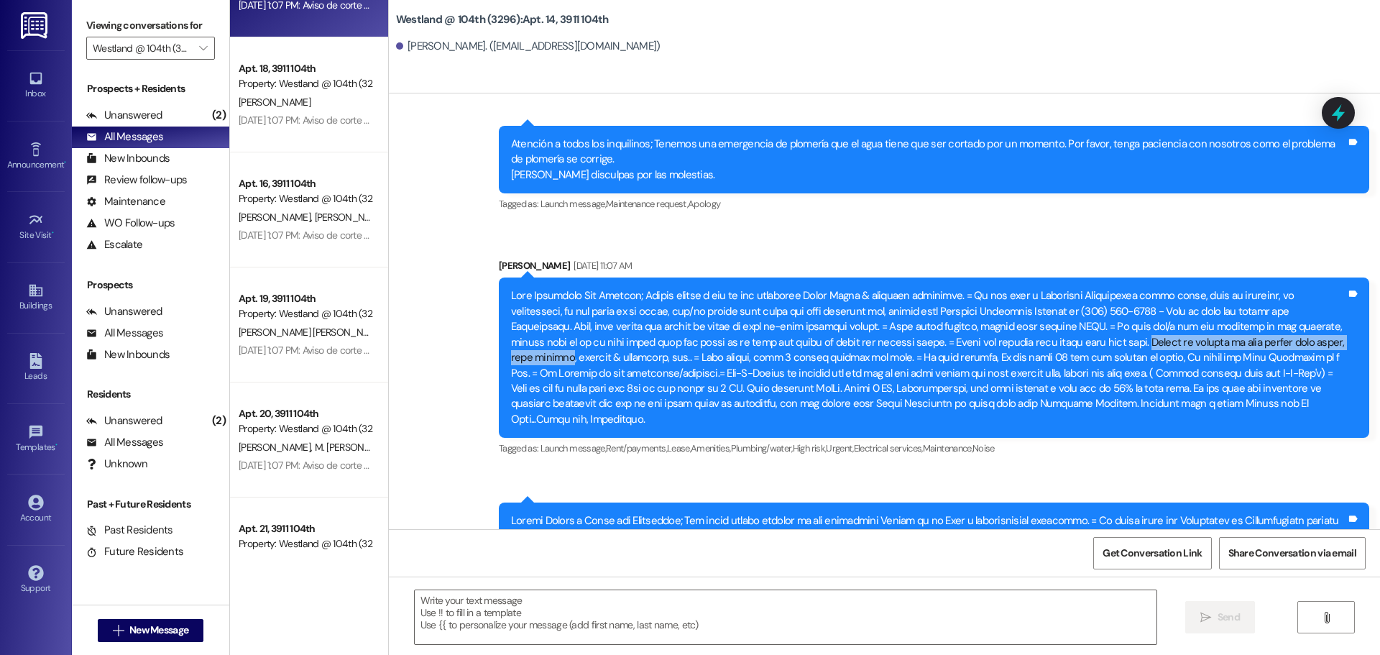
click at [1278, 321] on div at bounding box center [928, 357] width 835 height 139
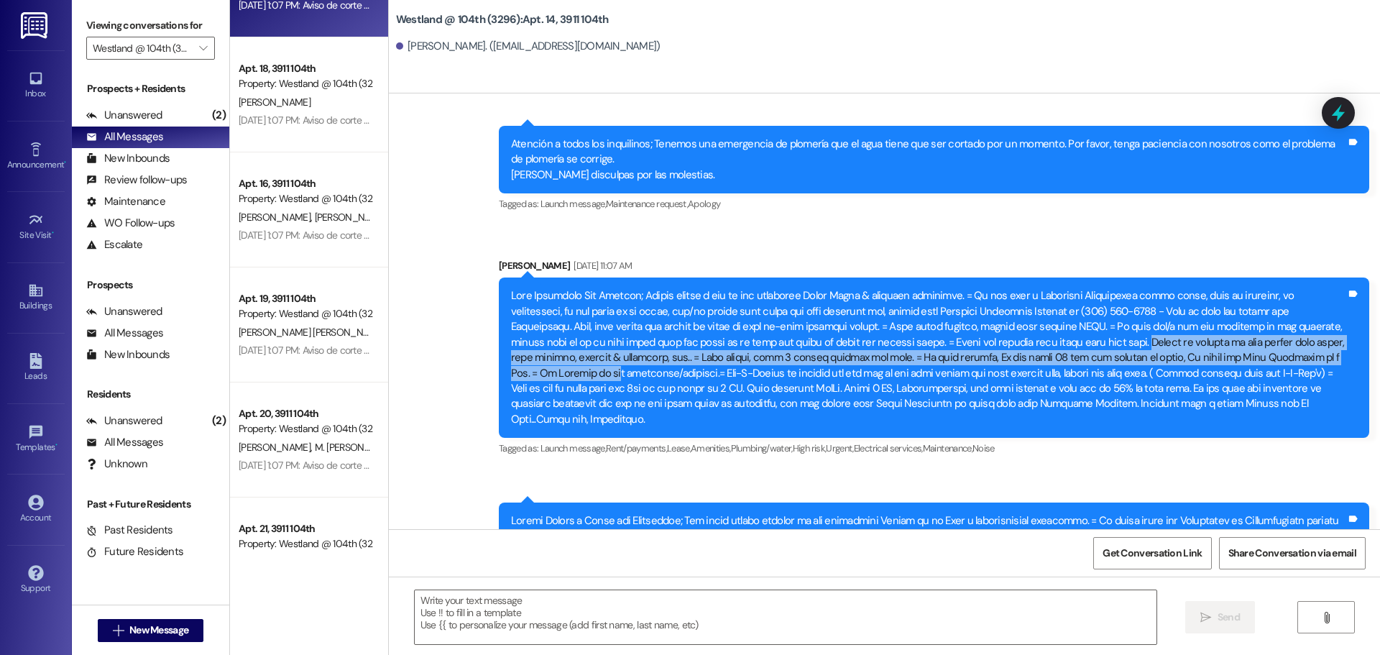
click at [1274, 315] on div at bounding box center [928, 357] width 835 height 139
click at [1280, 308] on div at bounding box center [928, 357] width 835 height 139
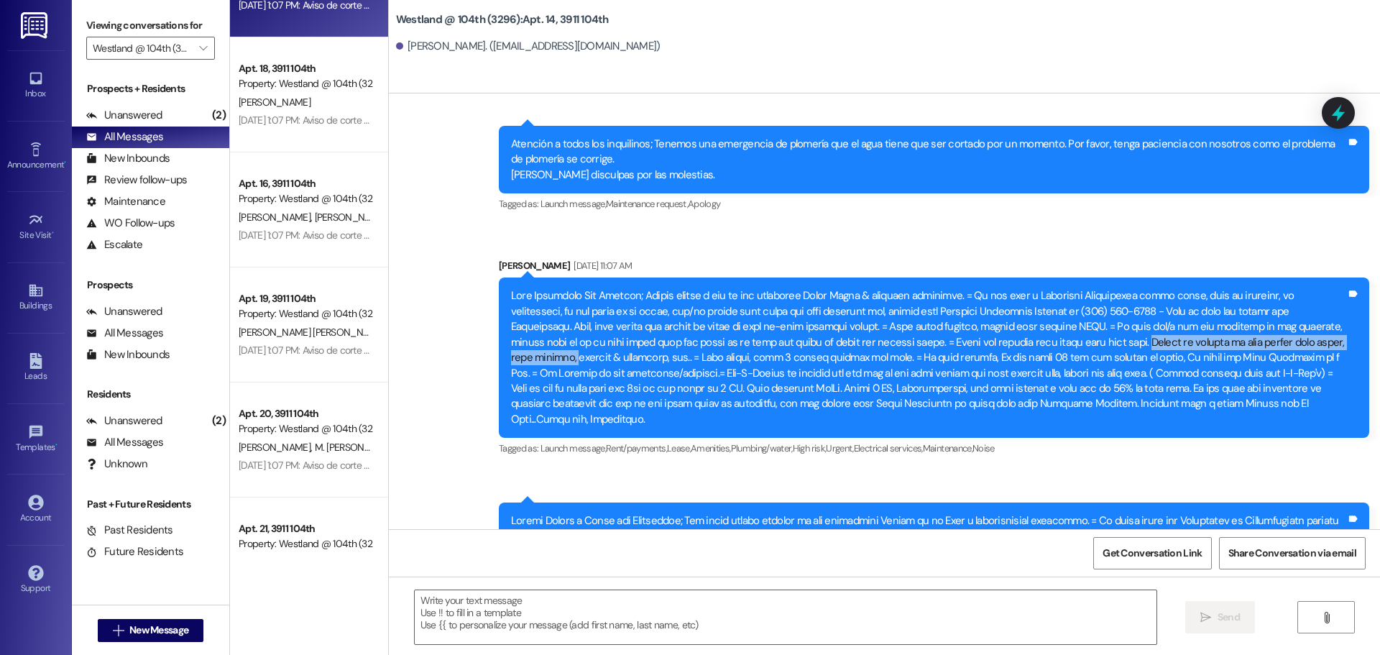
click at [1280, 308] on div at bounding box center [928, 357] width 835 height 139
copy div "Please be mindful of loud noises like music, dogs barking,"
click at [35, 304] on div "Buildings" at bounding box center [36, 305] width 72 height 14
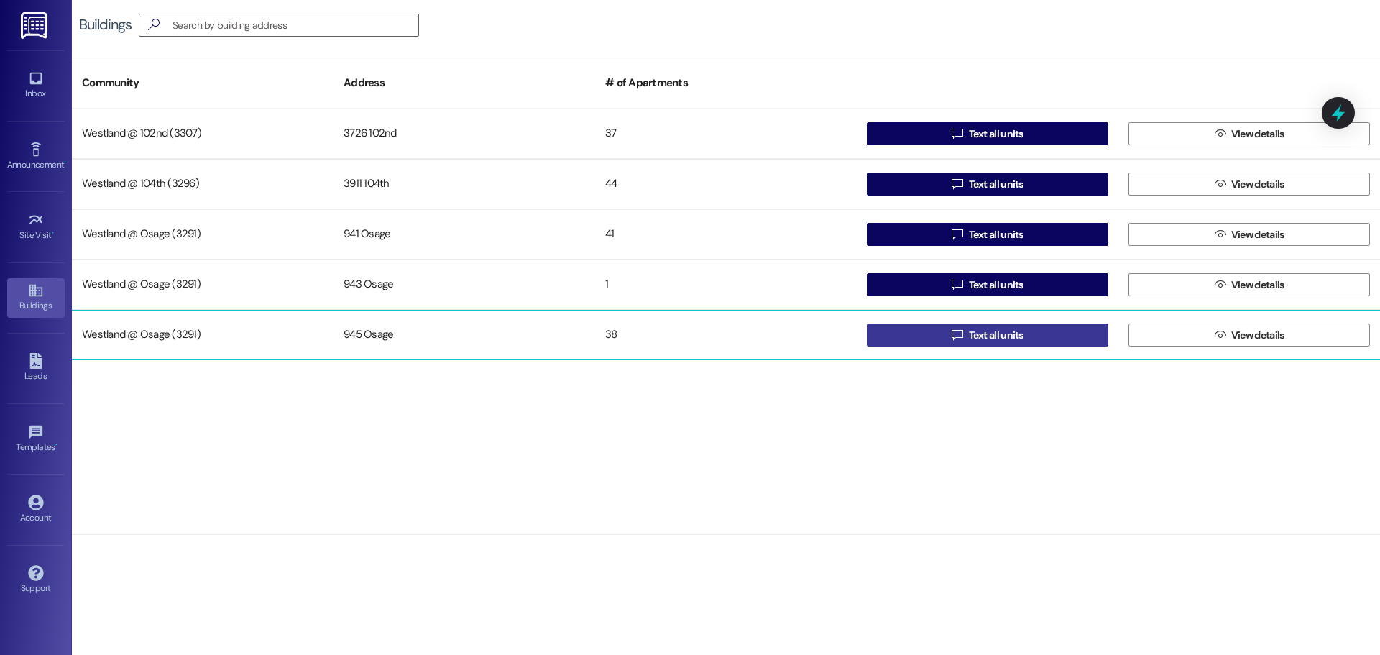
click at [1022, 334] on span "Text all units" at bounding box center [996, 335] width 55 height 15
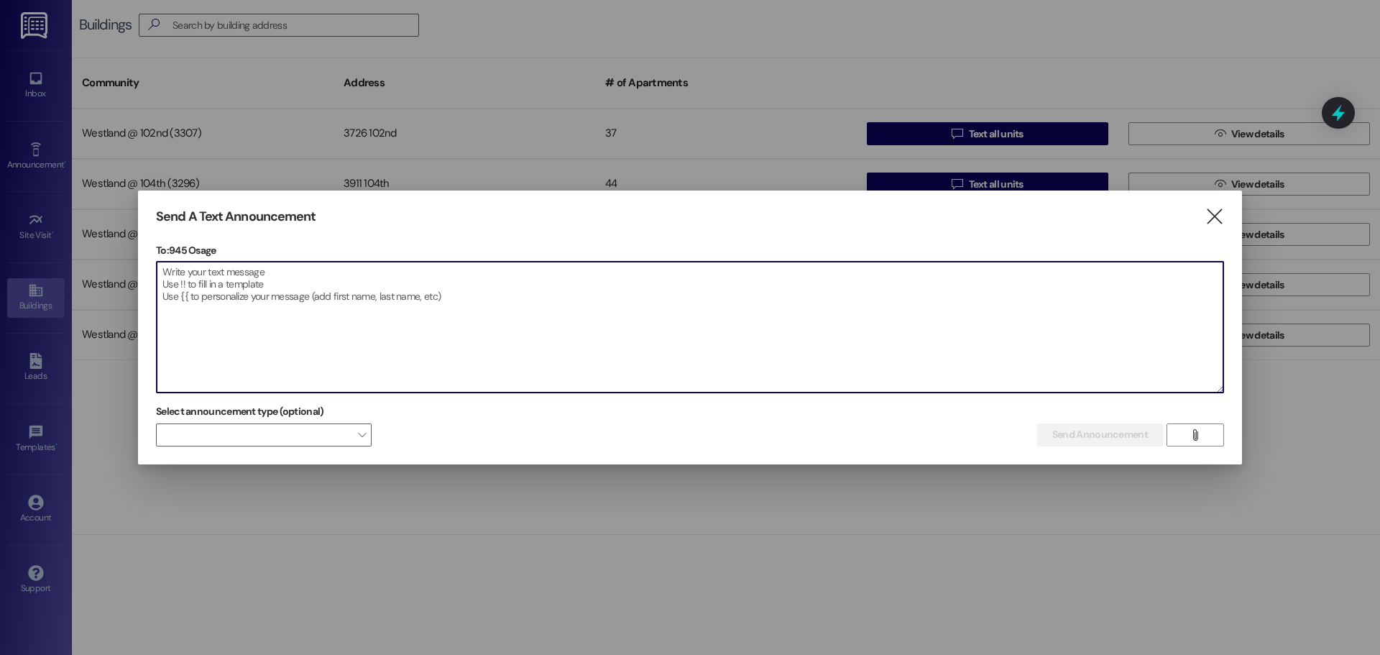
click at [242, 295] on textarea at bounding box center [690, 327] width 1067 height 131
paste textarea "📢 Attention Dog Owners – Friendly Reminder As a pet-friendly community, we love…"
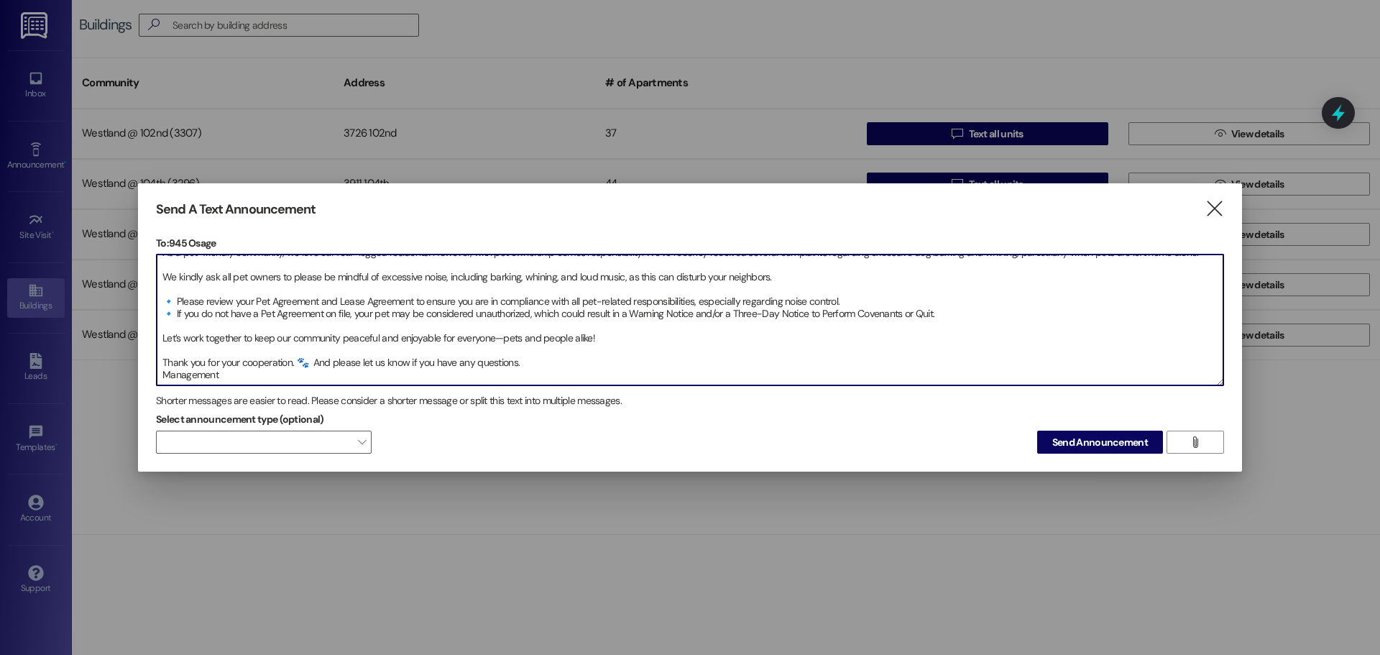
scroll to position [45, 0]
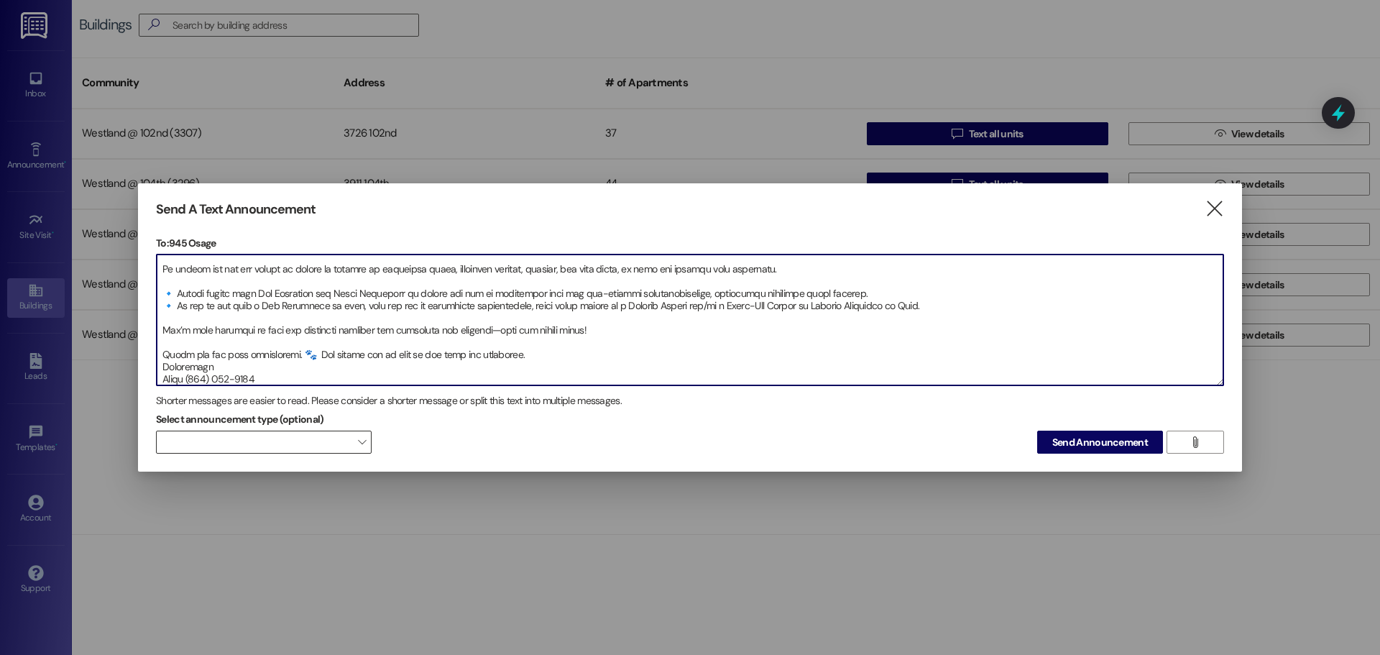
type textarea "📢 Loremipsu Dol Sitame – Consecte Adipisci El s doe-temporin utlaboree, do magn…"
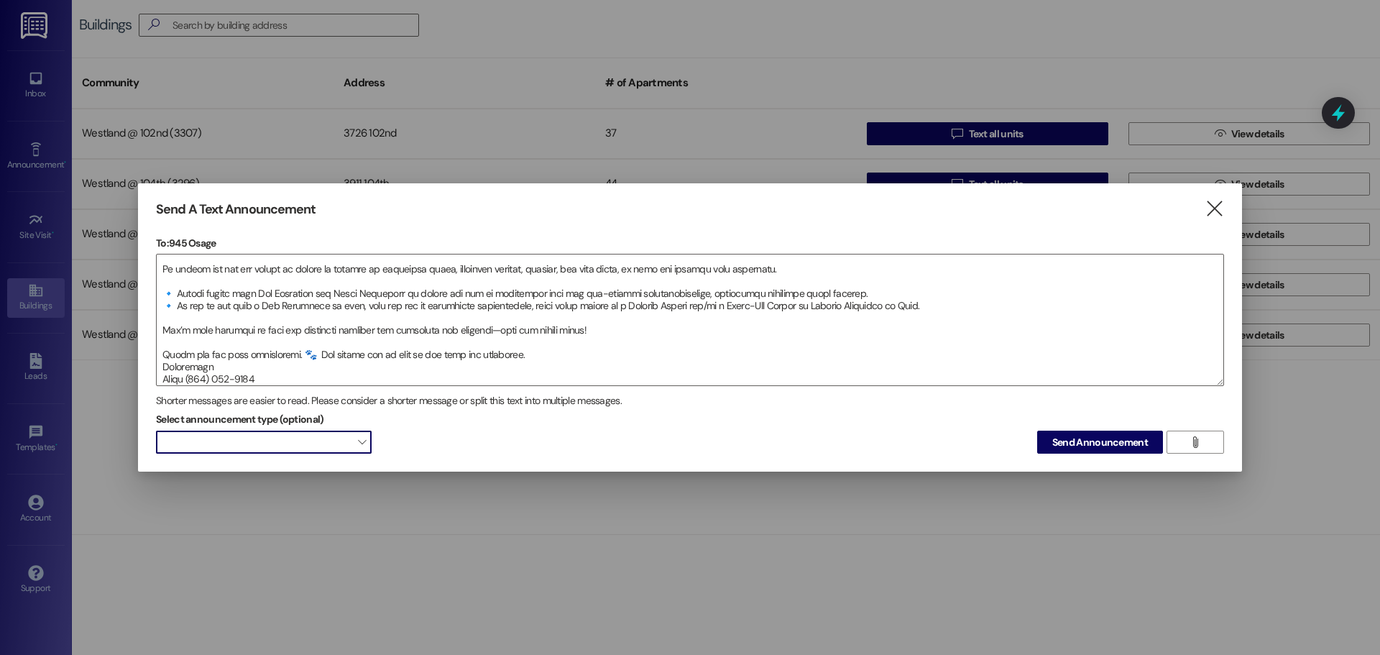
click at [365, 445] on span at bounding box center [264, 442] width 216 height 23
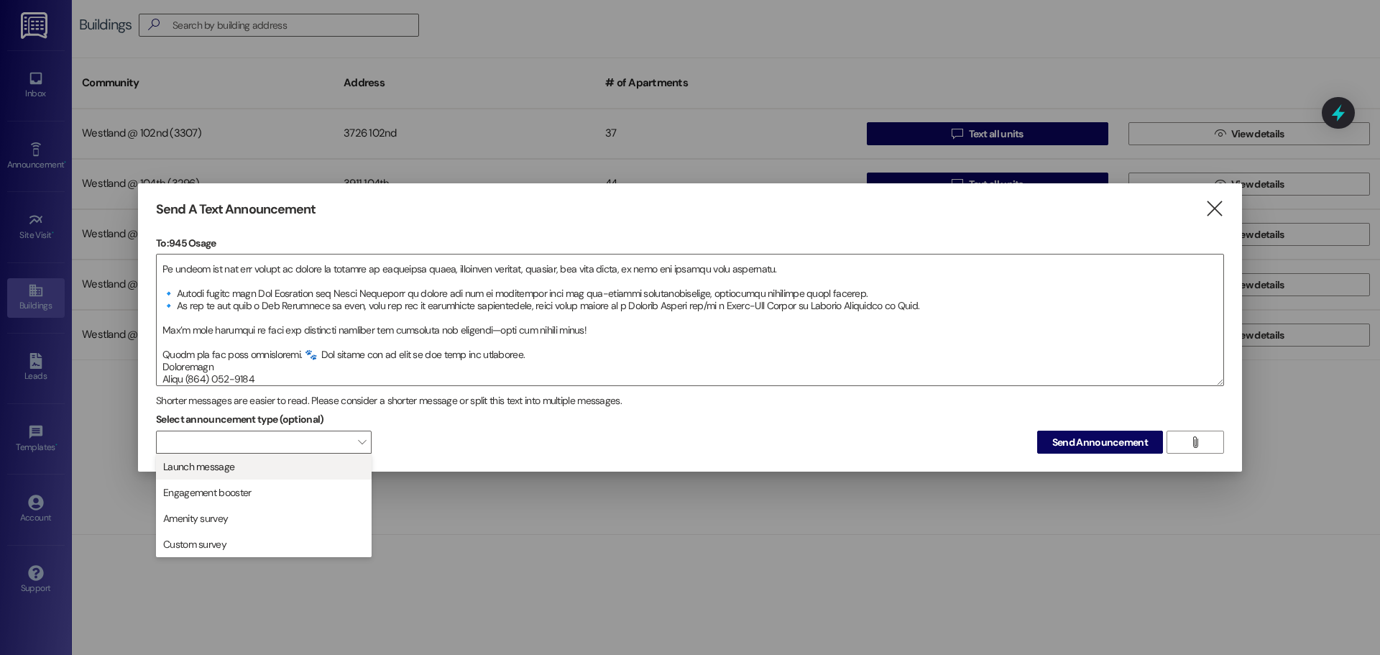
click at [333, 457] on button "Launch message" at bounding box center [264, 467] width 216 height 26
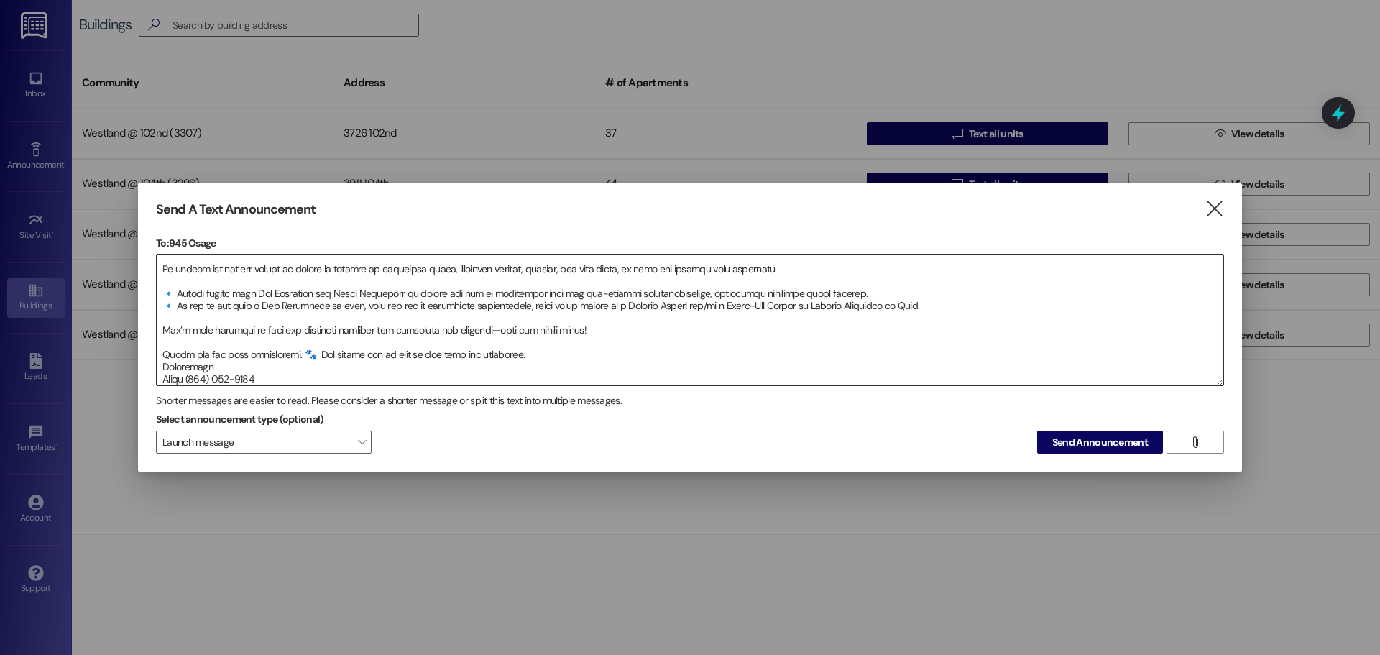
drag, startPoint x: 287, startPoint y: 369, endPoint x: 288, endPoint y: 378, distance: 8.7
click at [287, 372] on textarea at bounding box center [690, 319] width 1067 height 131
click at [1037, 431] on button "Send Announcement" at bounding box center [1100, 442] width 126 height 23
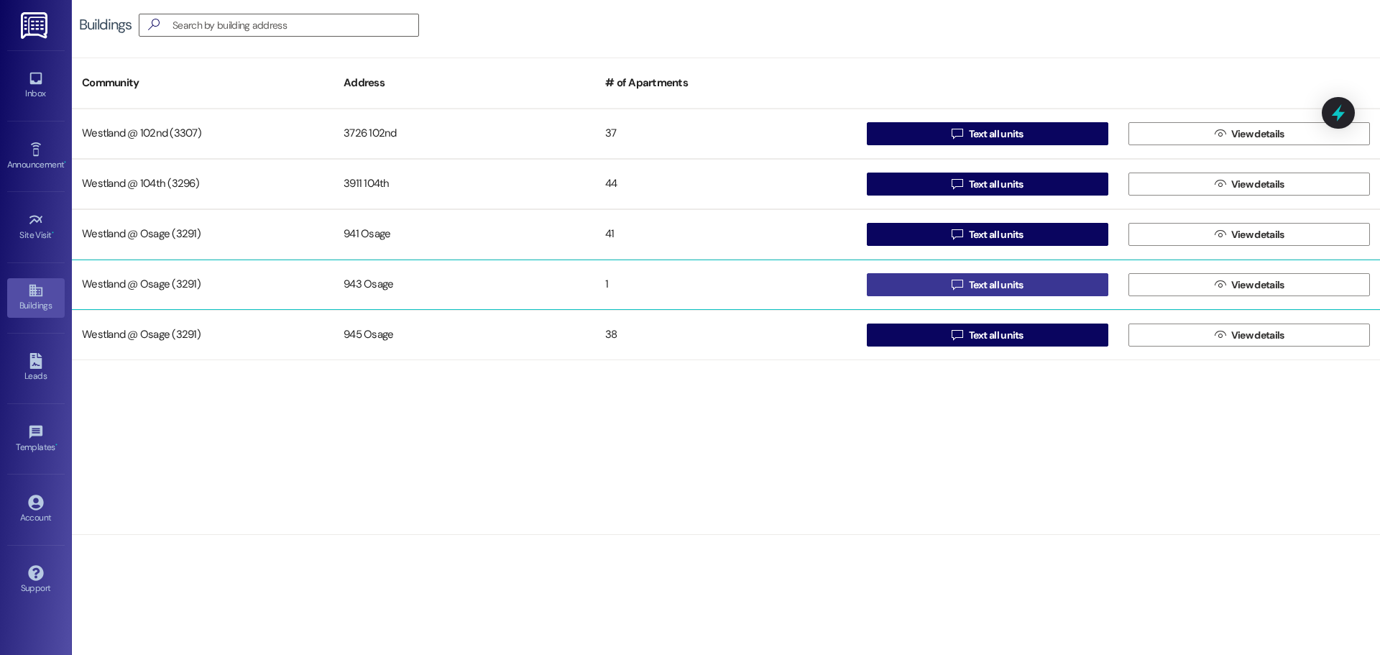
click at [1010, 280] on span "Text all units" at bounding box center [996, 284] width 55 height 15
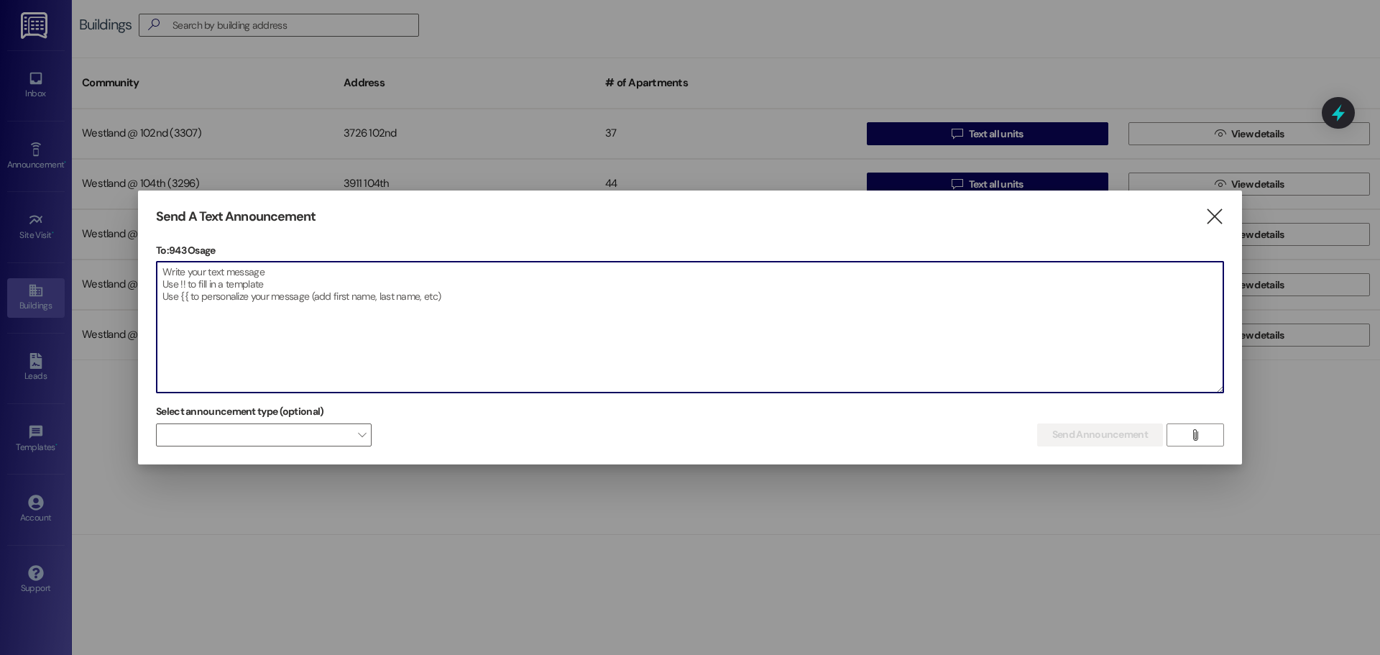
click at [336, 300] on textarea at bounding box center [690, 327] width 1067 height 131
paste textarea "📢 Loremipsu Dol Sitame – Consecte Adipisci El s doe-temporin utlaboree, do magn…"
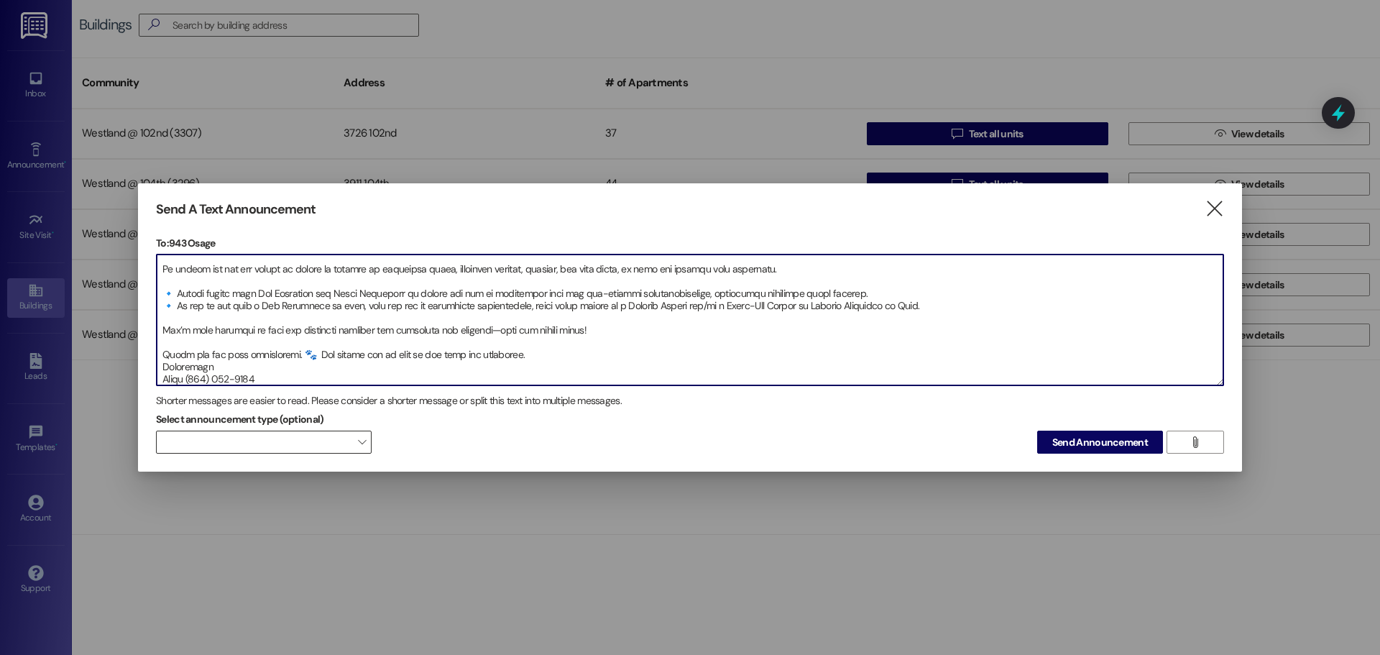
type textarea "📢 Loremipsu Dol Sitame – Consecte Adipisci El s doe-temporin utlaboree, do magn…"
click at [363, 441] on span "" at bounding box center [362, 442] width 8 height 23
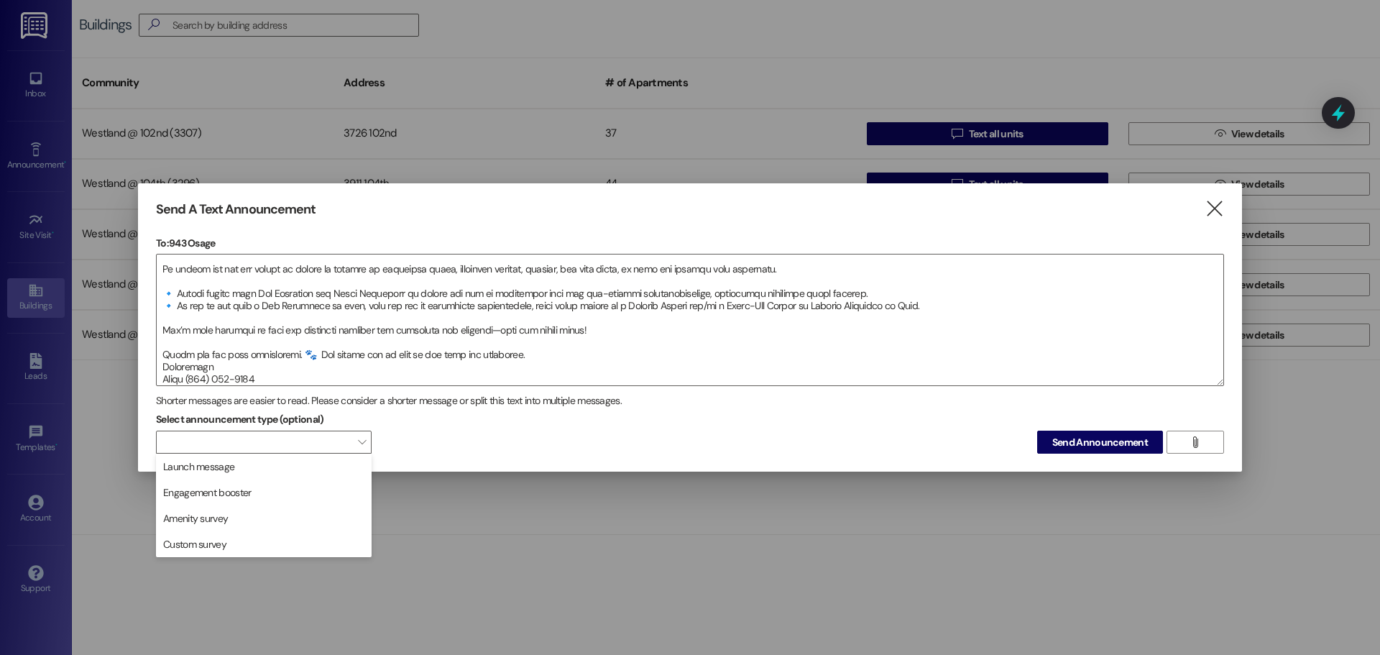
click at [320, 471] on span "Launch message" at bounding box center [263, 467] width 203 height 16
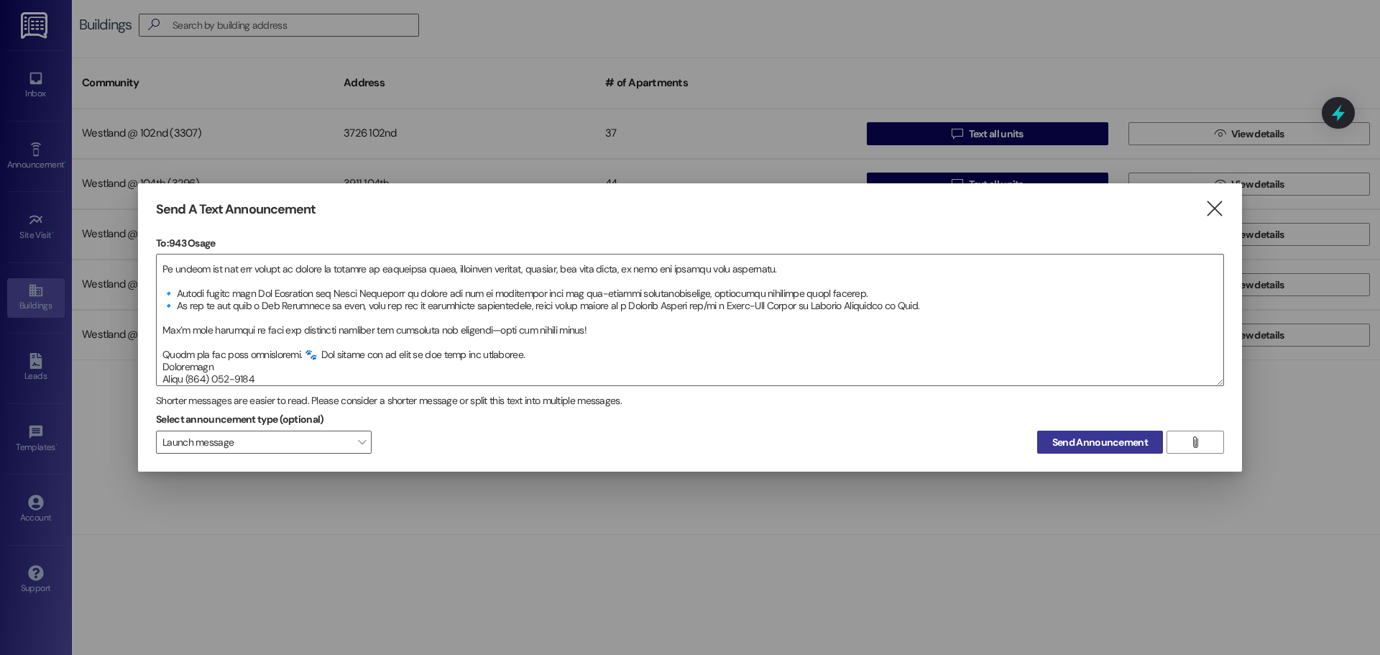
click at [1091, 445] on span "Send Announcement" at bounding box center [1100, 442] width 96 height 15
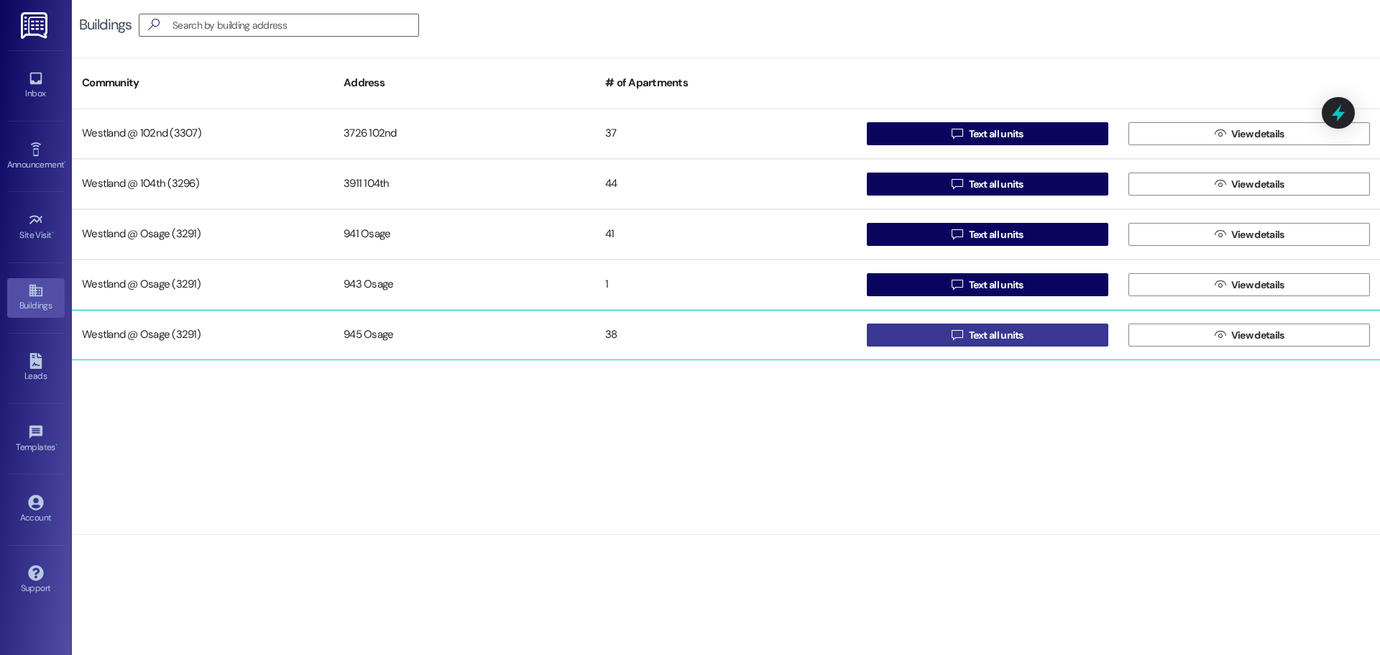
click at [983, 338] on span "Text all units" at bounding box center [996, 335] width 55 height 15
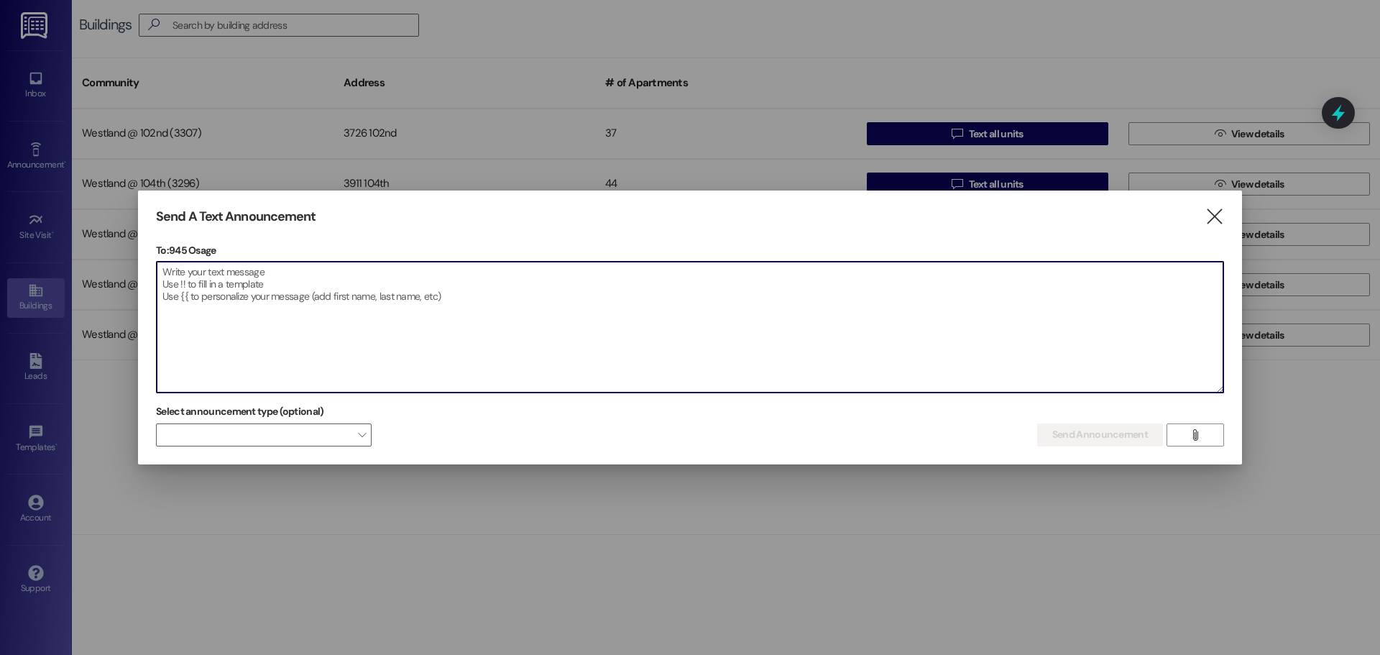
click at [250, 282] on textarea at bounding box center [690, 327] width 1067 height 131
paste textarea "📢 Loremipsu Dol Sitame – Consecte Adipisci El s doe-temporin utlaboree, do magn…"
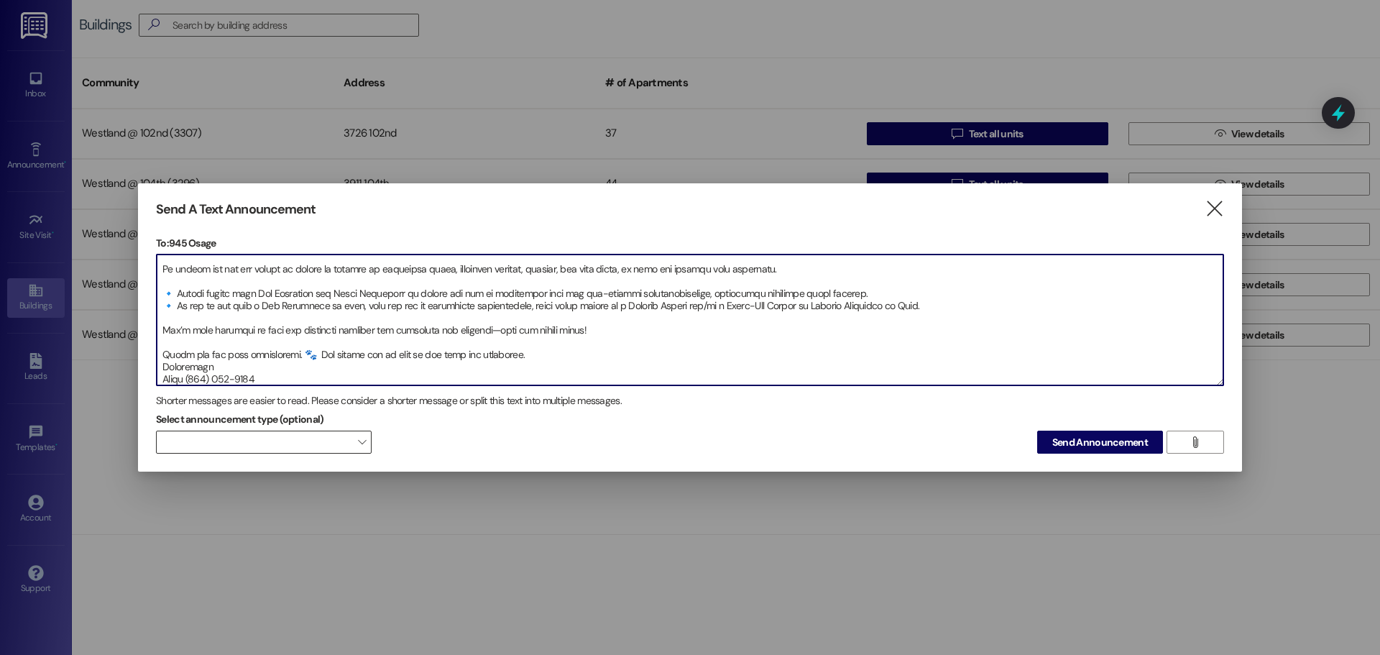
type textarea "📢 Loremipsu Dol Sitame – Consecte Adipisci El s doe-temporin utlaboree, do magn…"
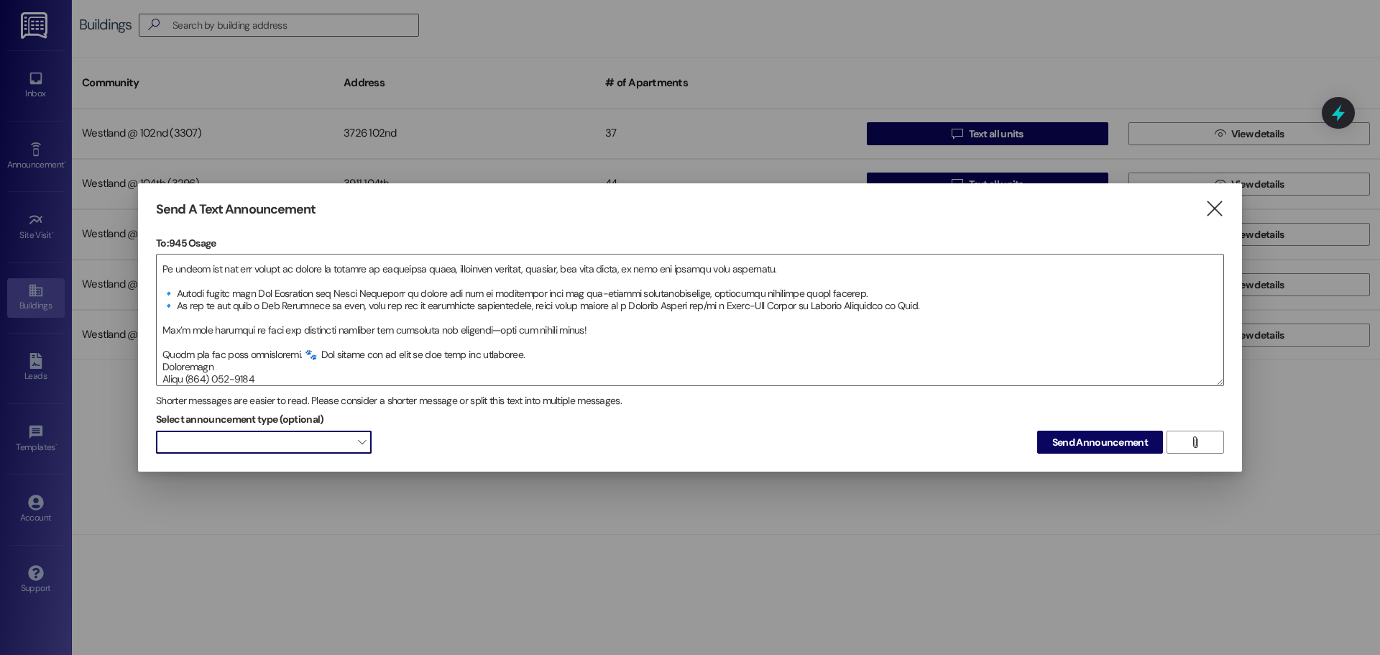
click at [308, 439] on span at bounding box center [264, 442] width 216 height 23
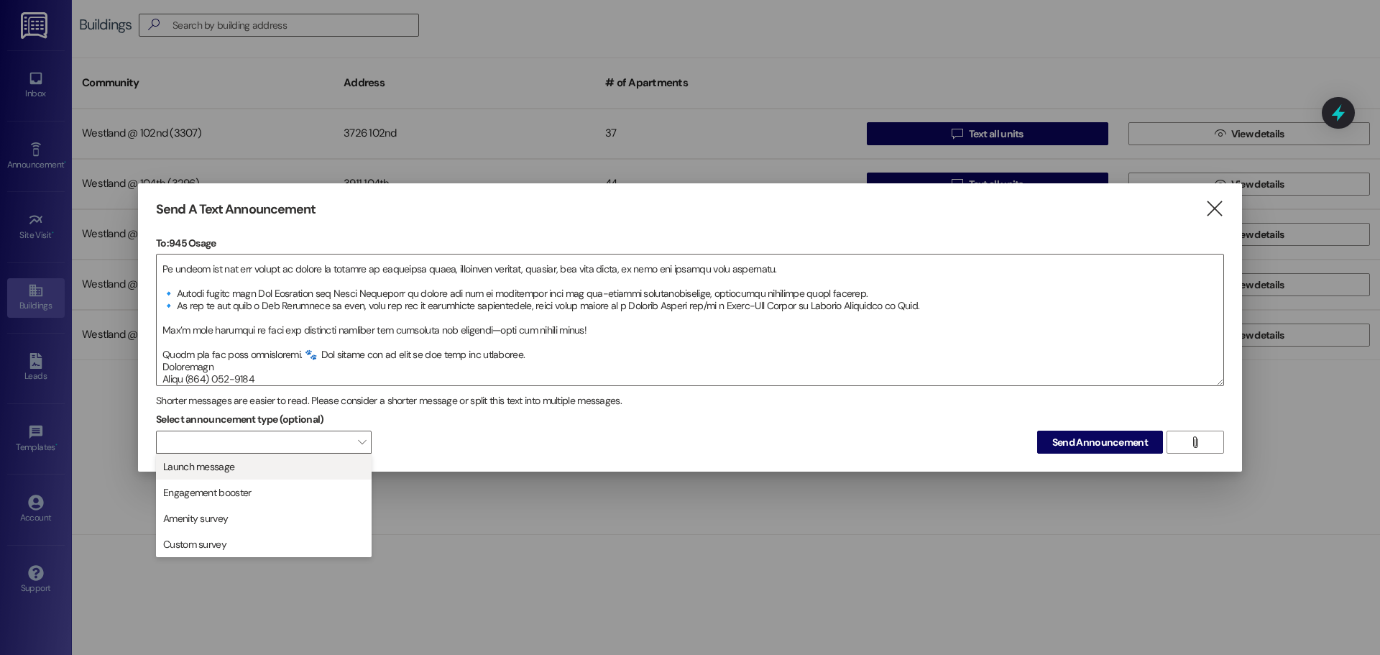
click at [318, 456] on button "Launch message" at bounding box center [264, 467] width 216 height 26
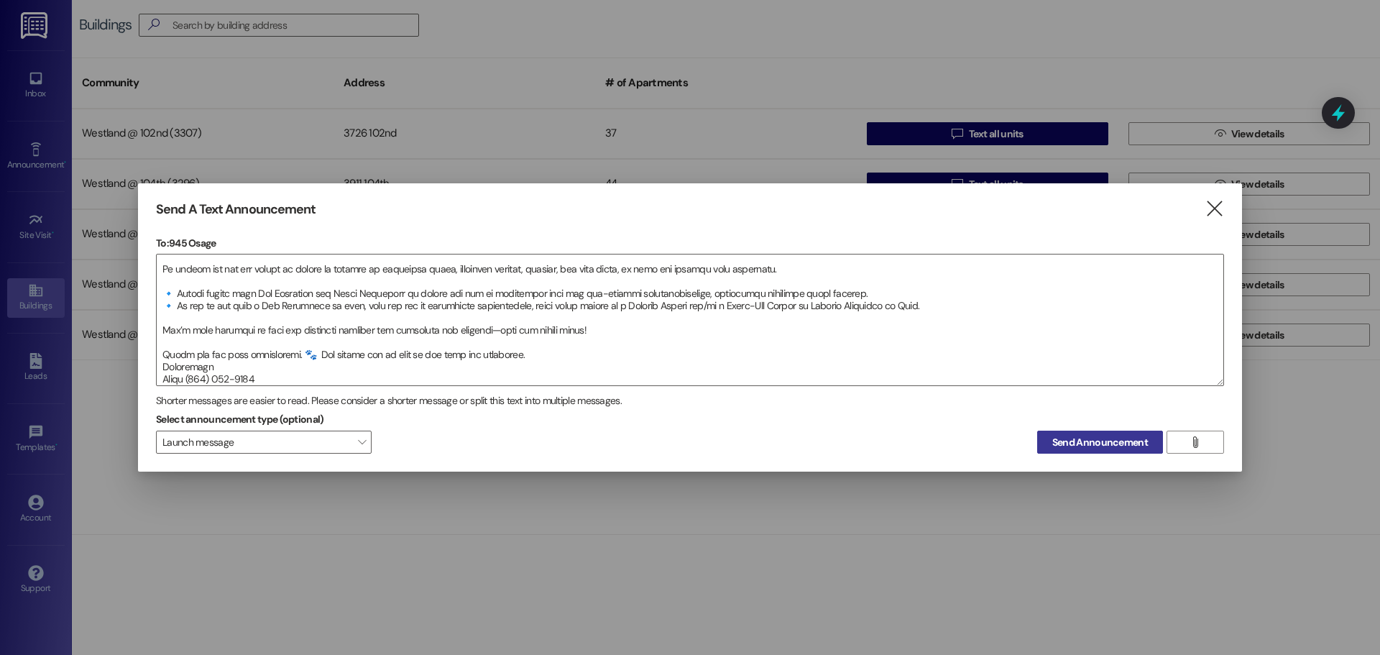
click at [1110, 442] on span "Send Announcement" at bounding box center [1100, 442] width 96 height 15
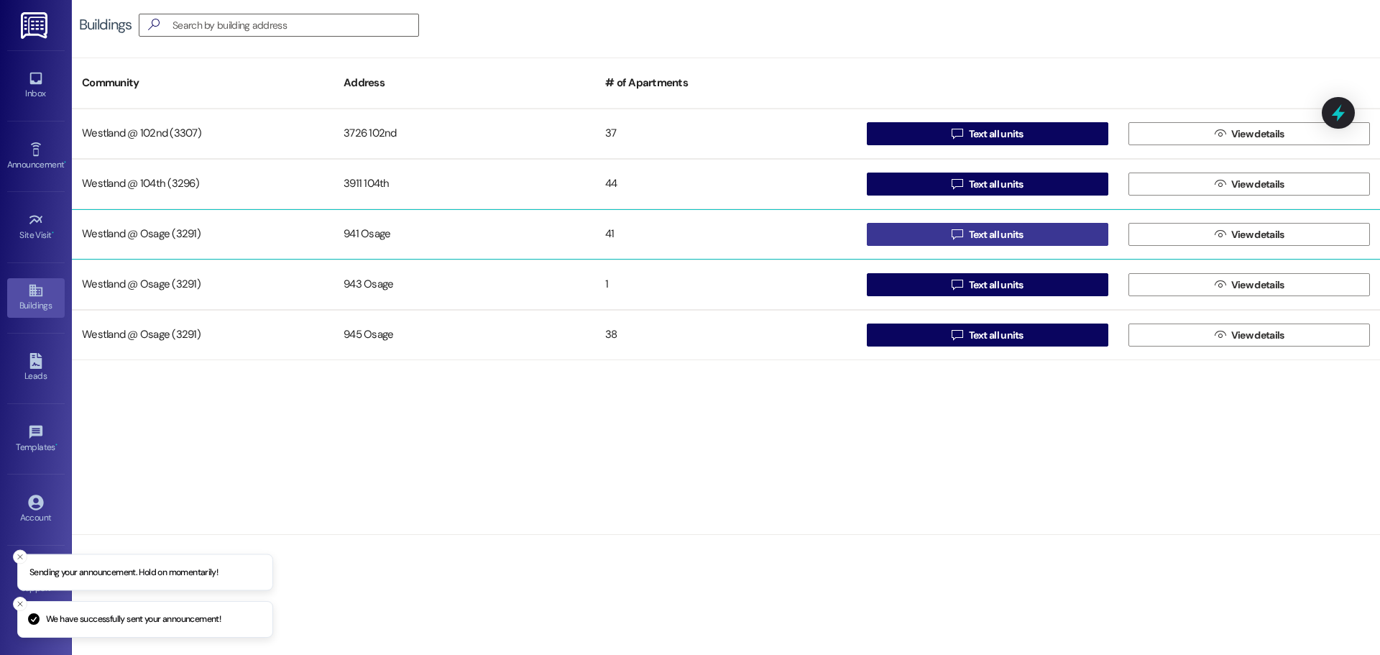
click at [985, 234] on span "Text all units" at bounding box center [996, 234] width 55 height 15
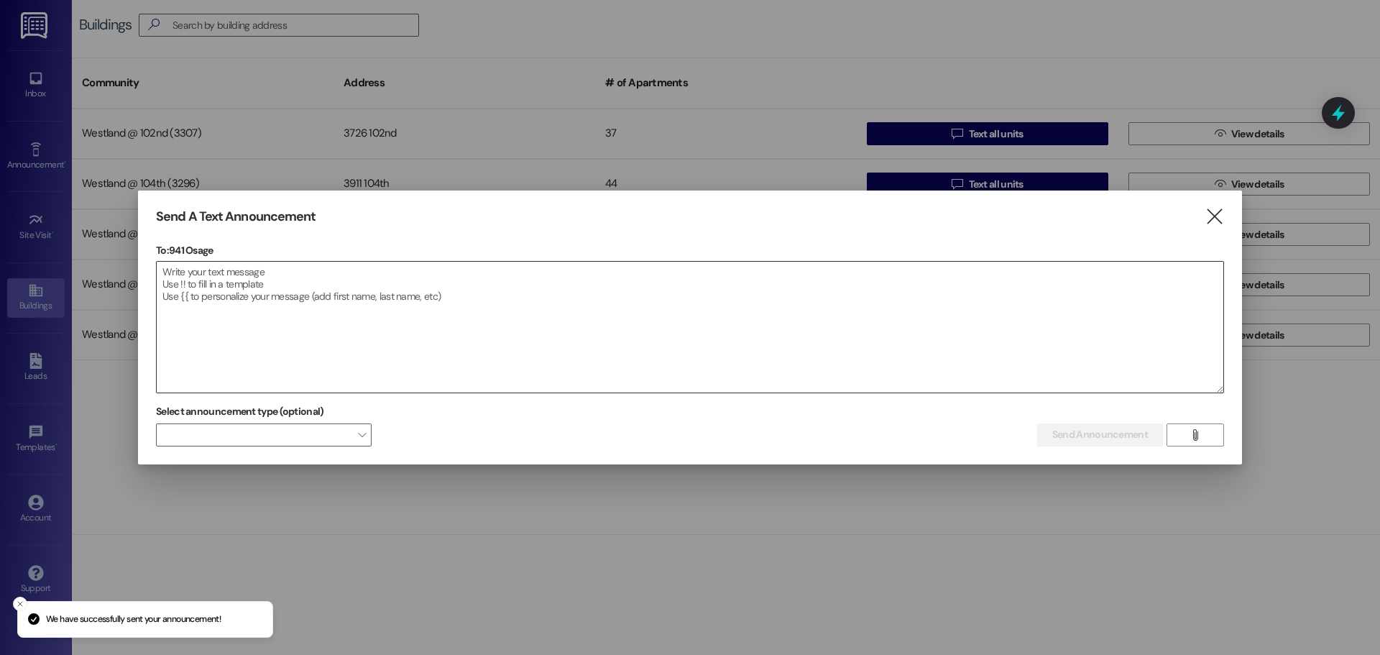
click at [253, 280] on textarea at bounding box center [690, 327] width 1067 height 131
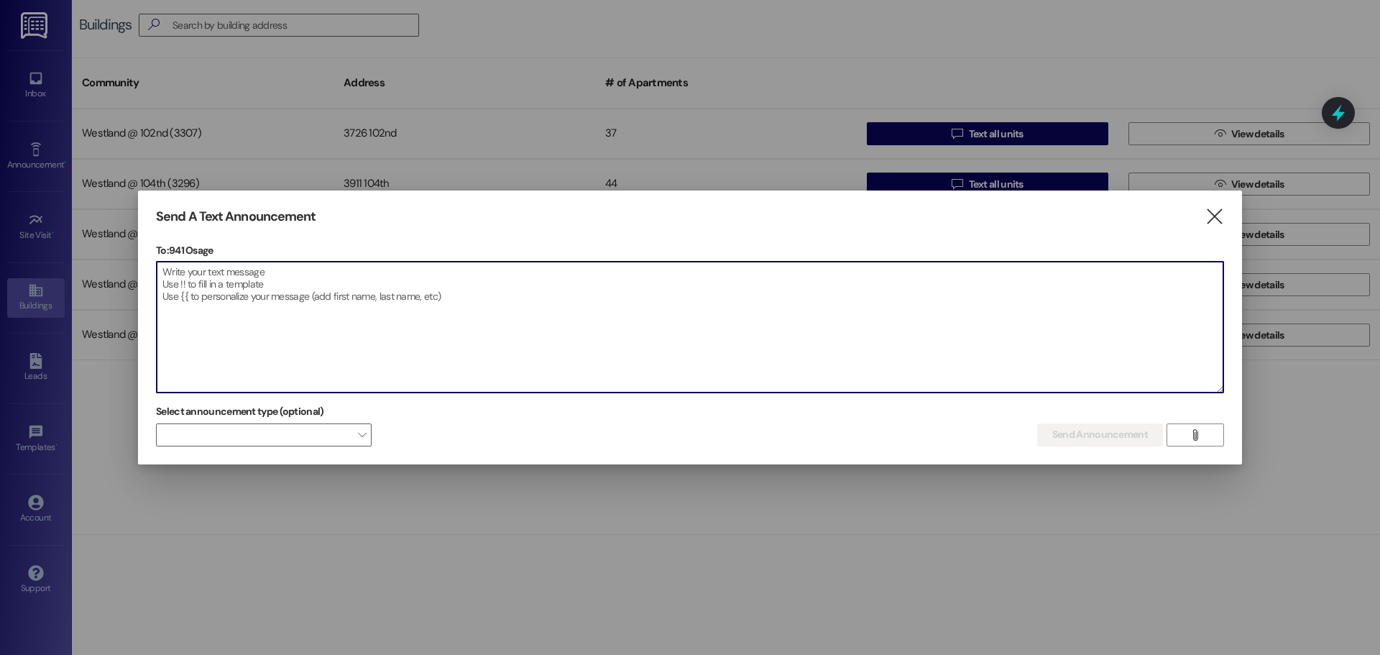
paste textarea "📢 Loremips, dolorsitamet co adipis: elitseddoeiu temporin Utla etdolorem ali en…"
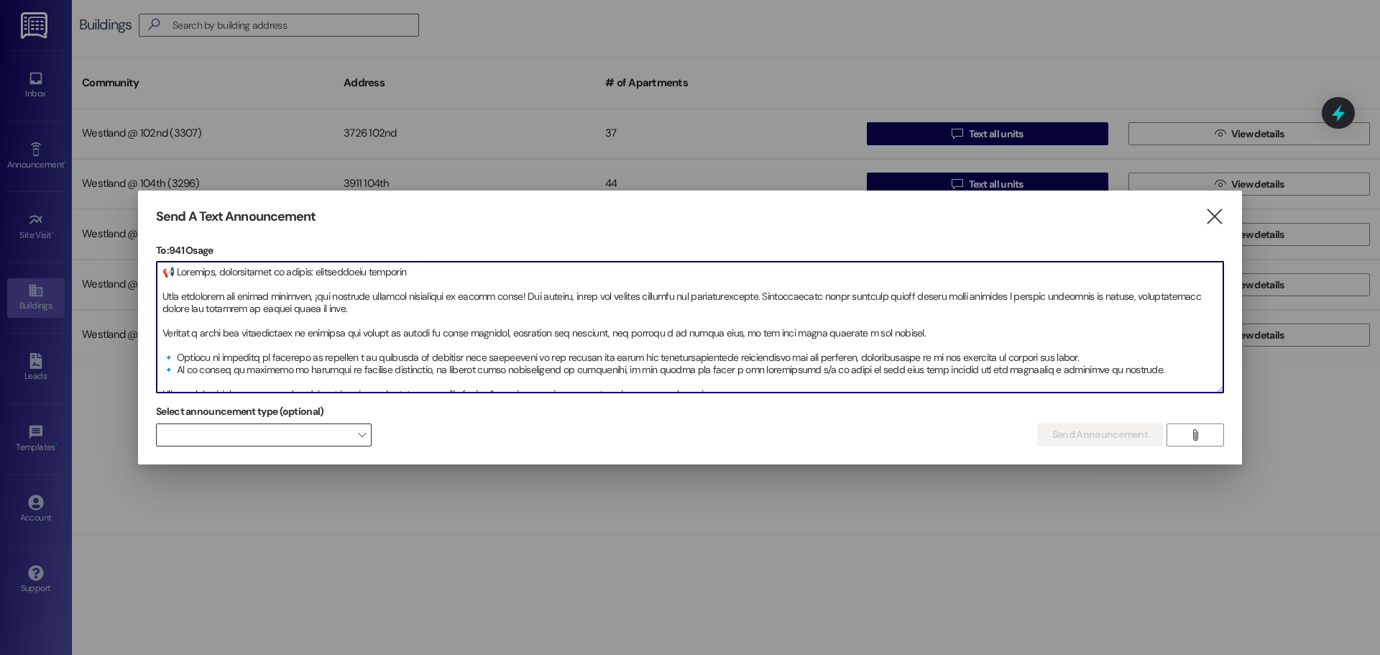
scroll to position [81, 0]
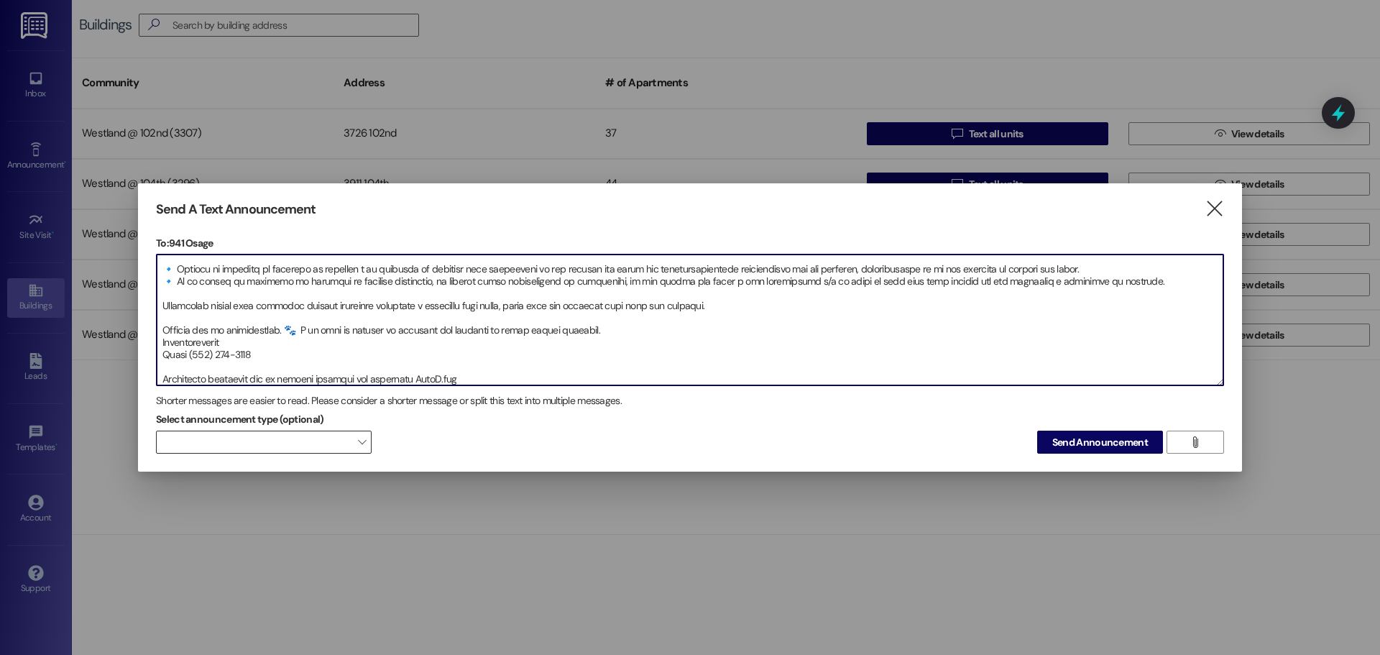
type textarea "📢 Loremips, dolorsitamet co adipis: elitseddoeiu temporin Utla etdolorem ali en…"
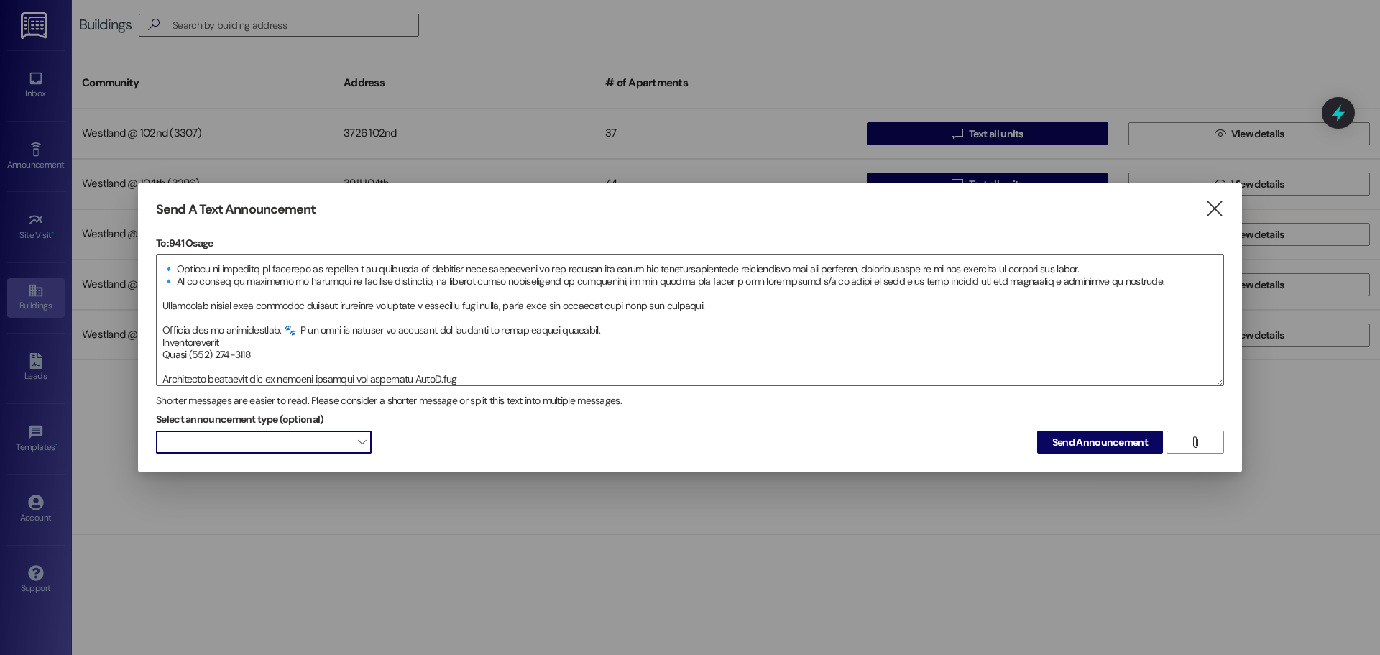
click at [352, 444] on span at bounding box center [264, 442] width 216 height 23
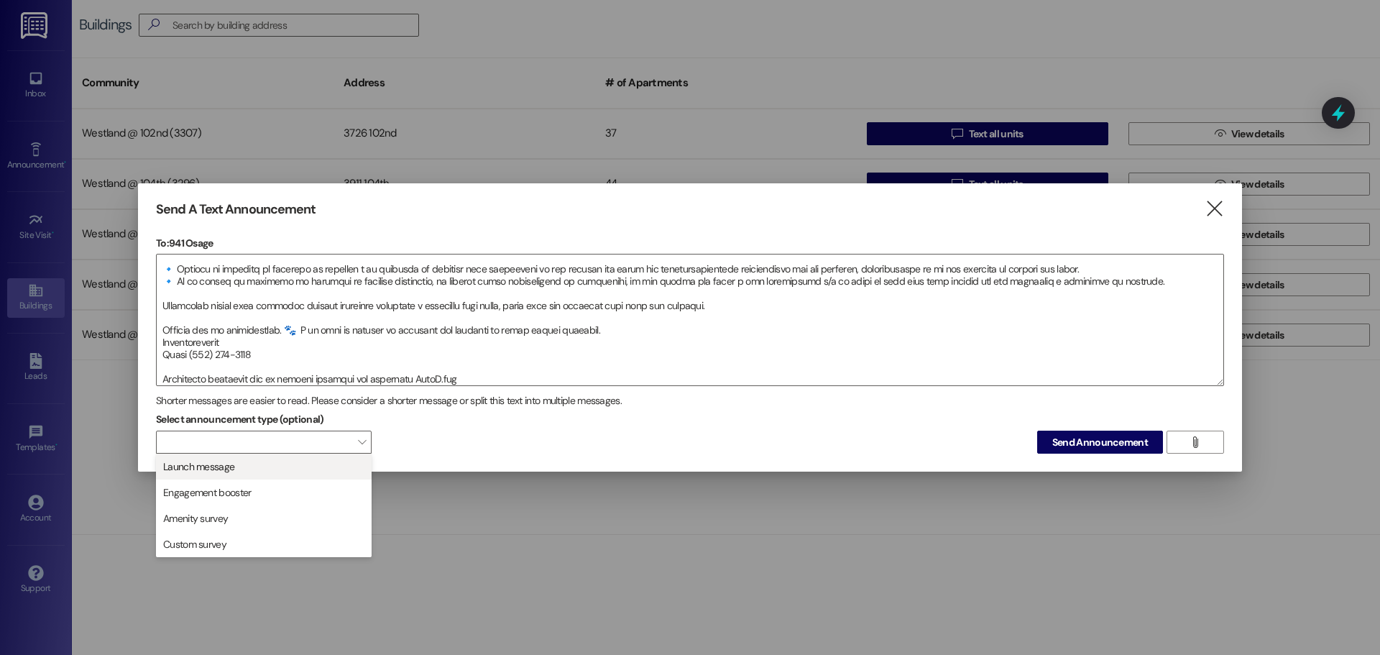
click at [341, 460] on span "Launch message" at bounding box center [263, 467] width 203 height 16
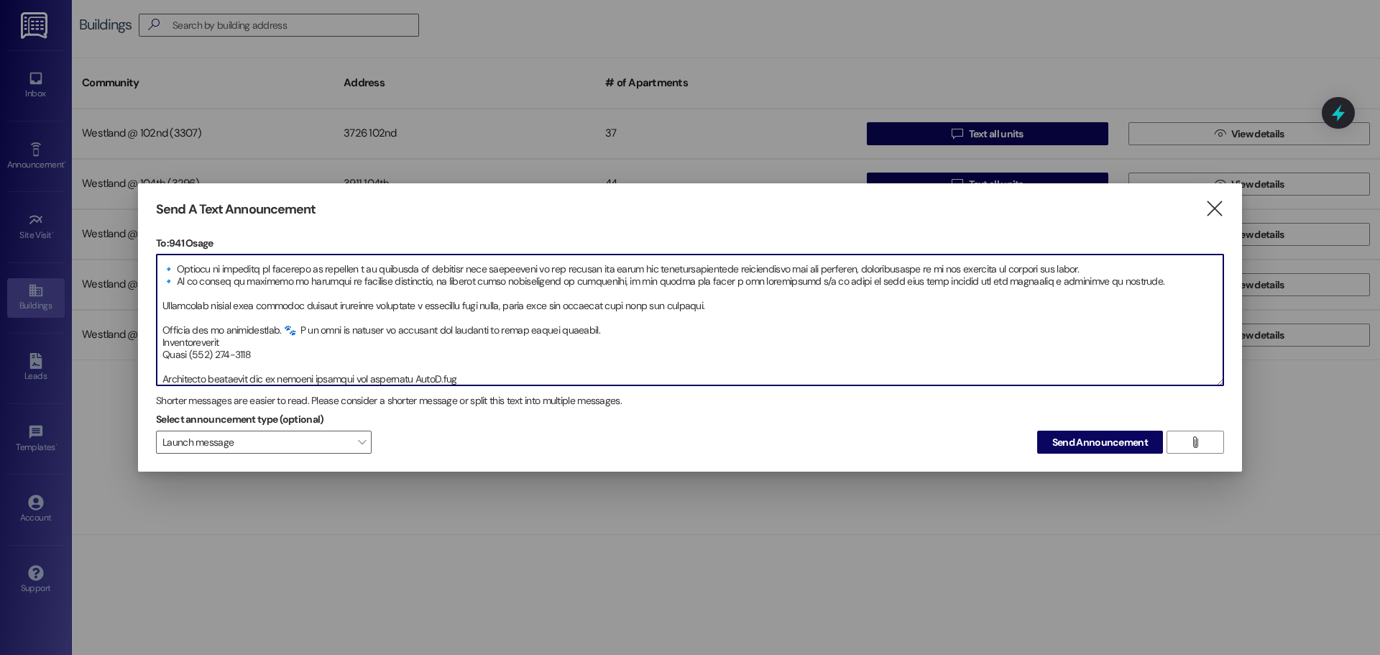
scroll to position [86, 0]
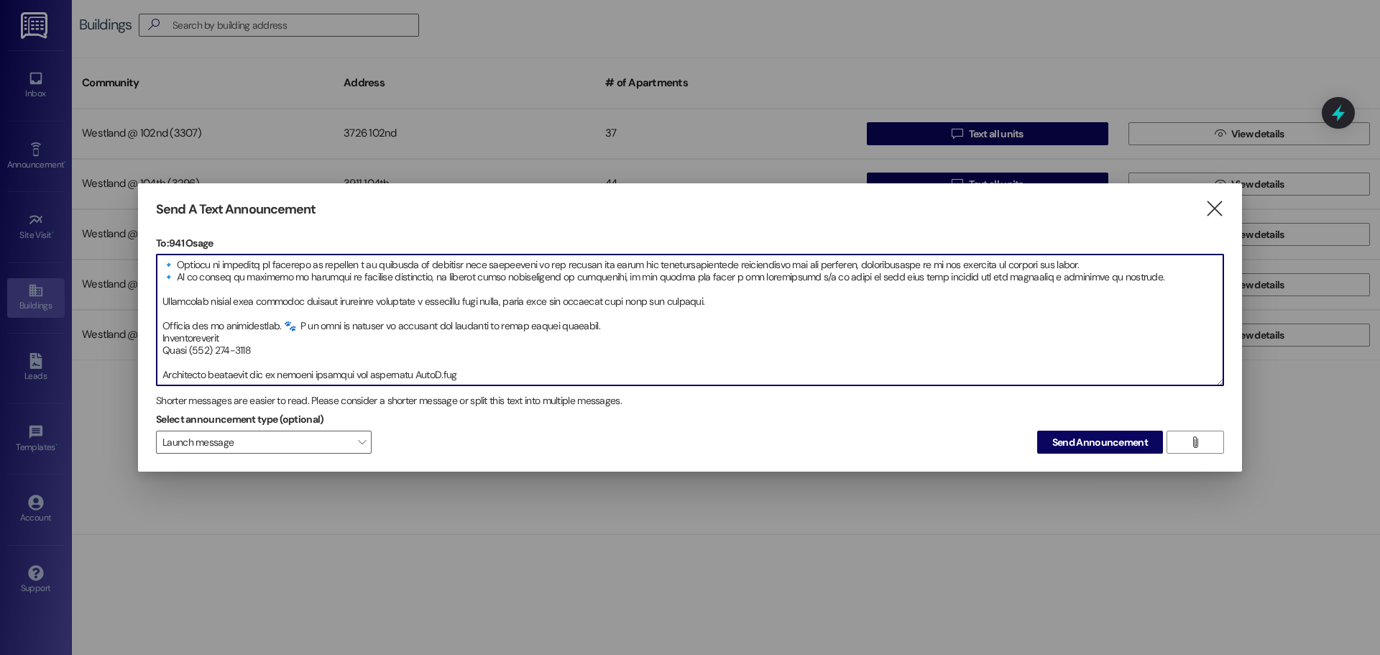
drag, startPoint x: 453, startPoint y: 376, endPoint x: 491, endPoint y: 406, distance: 48.6
click at [491, 405] on div "To: 941 Osage  Drop image file here Shorter messages are easier to read. Pleas…" at bounding box center [690, 345] width 1068 height 219
drag, startPoint x: 515, startPoint y: 378, endPoint x: 657, endPoint y: 382, distance: 141.7
click at [516, 379] on textarea at bounding box center [690, 319] width 1067 height 131
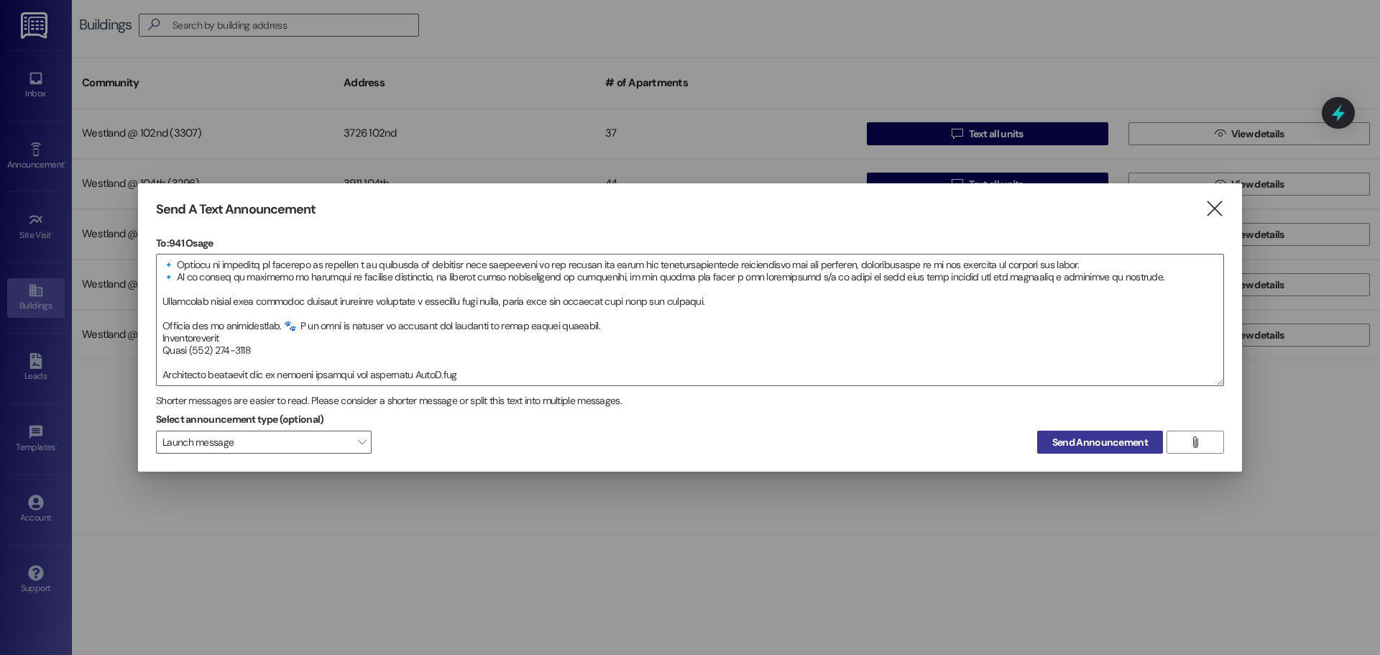
click at [1091, 439] on span "Send Announcement" at bounding box center [1100, 442] width 96 height 15
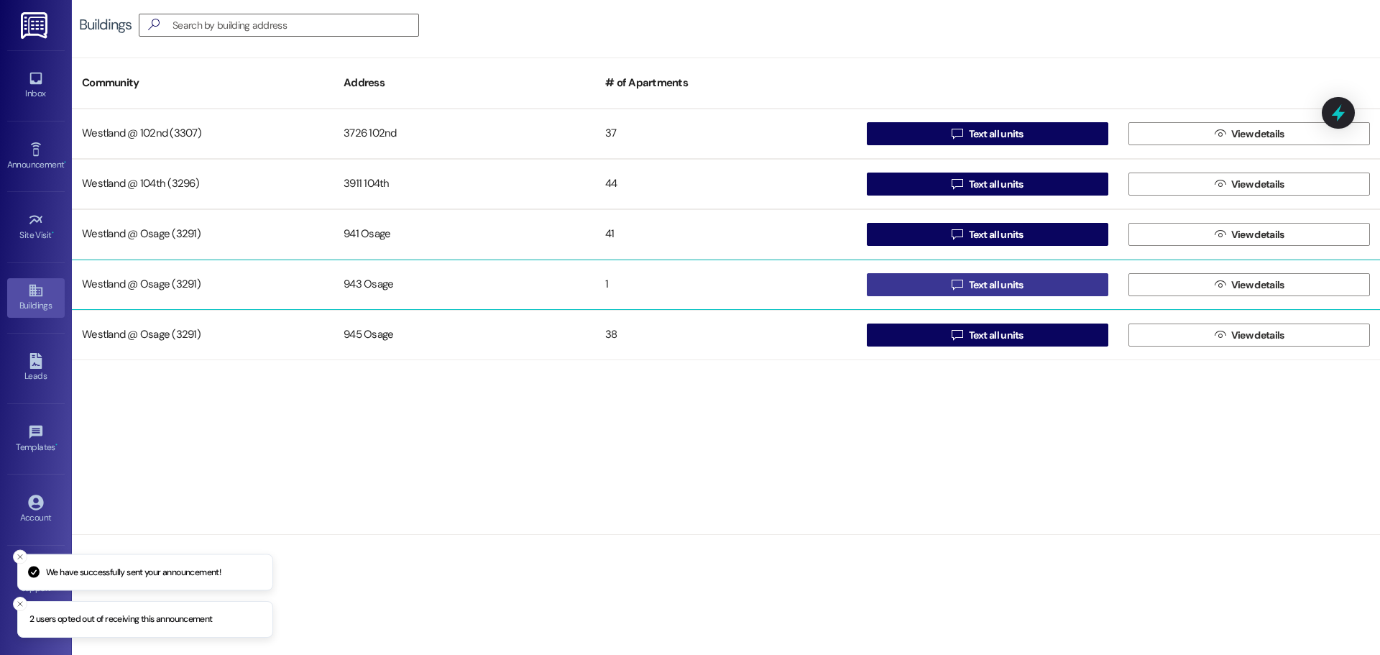
click at [1008, 288] on span "Text all units" at bounding box center [996, 284] width 55 height 15
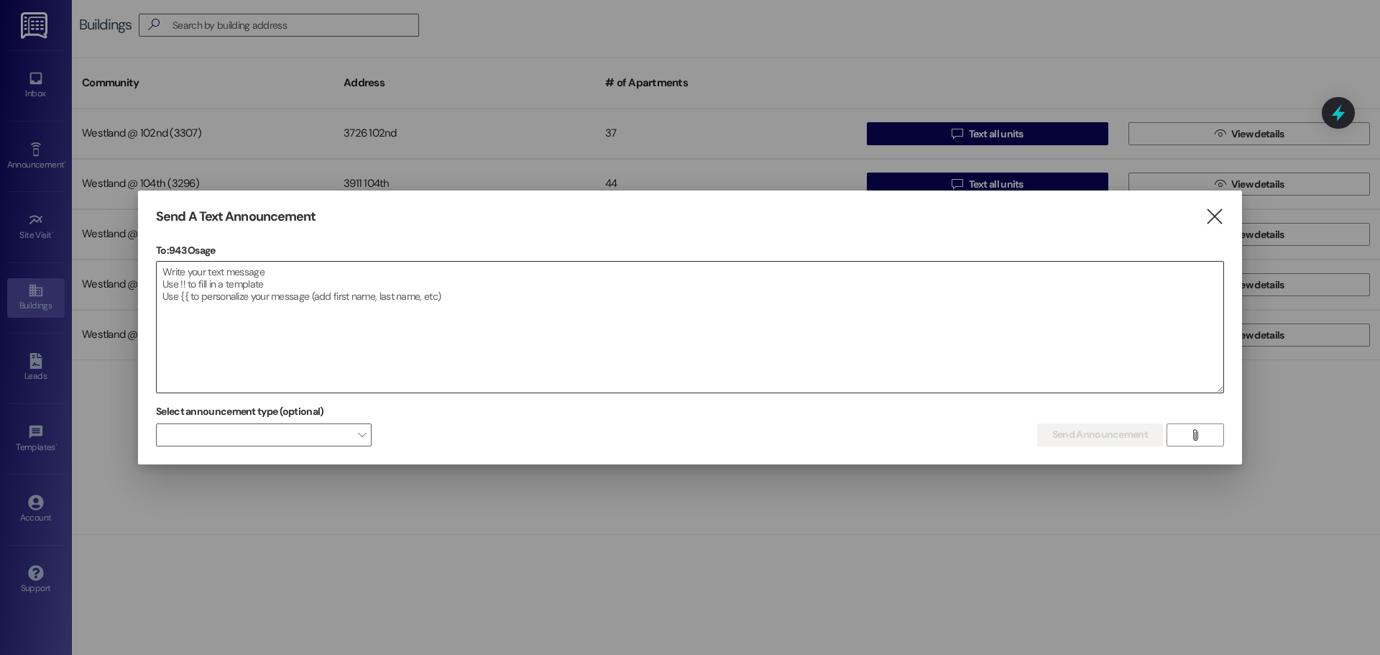
click at [199, 287] on textarea at bounding box center [690, 327] width 1067 height 131
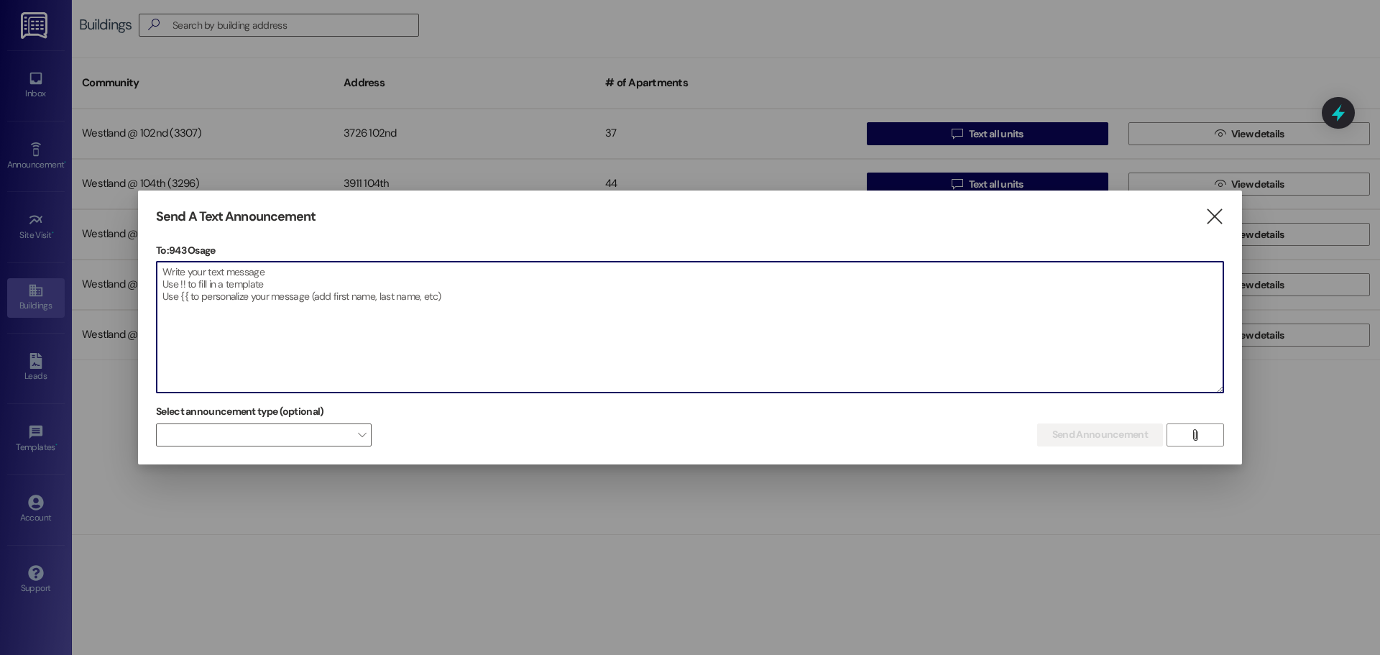
paste textarea "📢 Loremips, dolorsitamet co adipis: elitseddoeiu temporin Utla etdolorem ali en…"
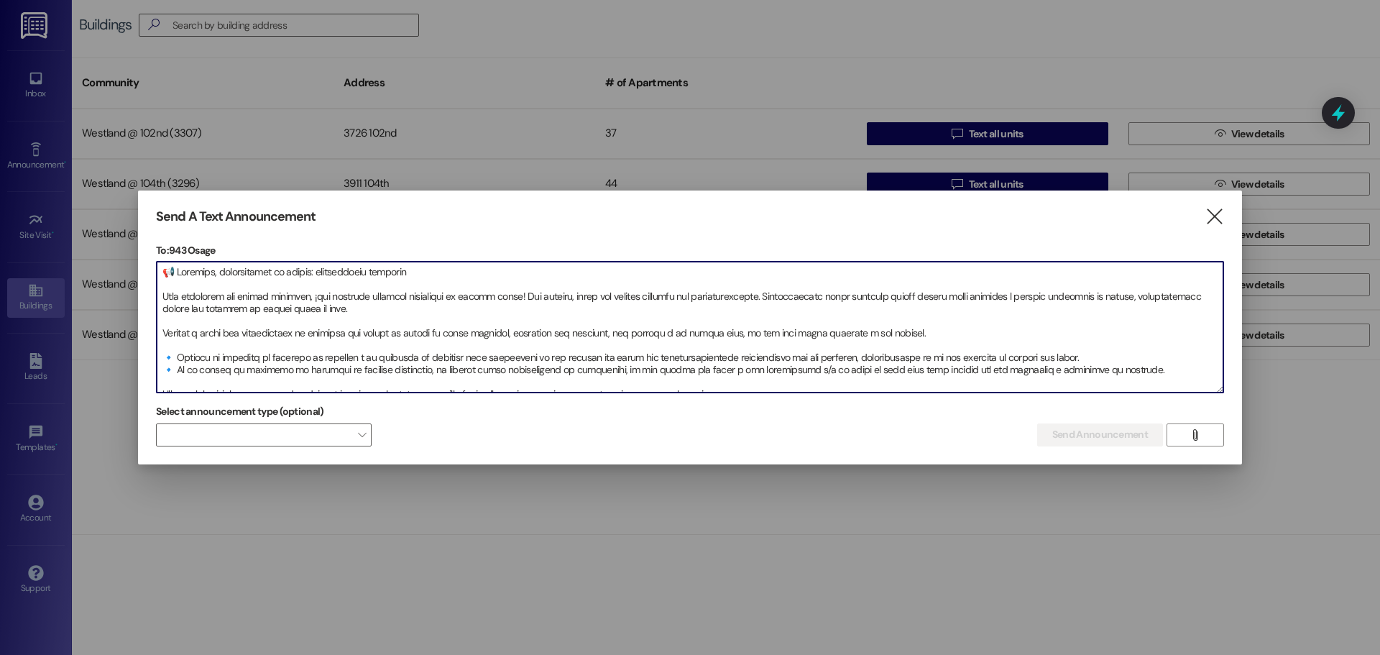
scroll to position [81, 0]
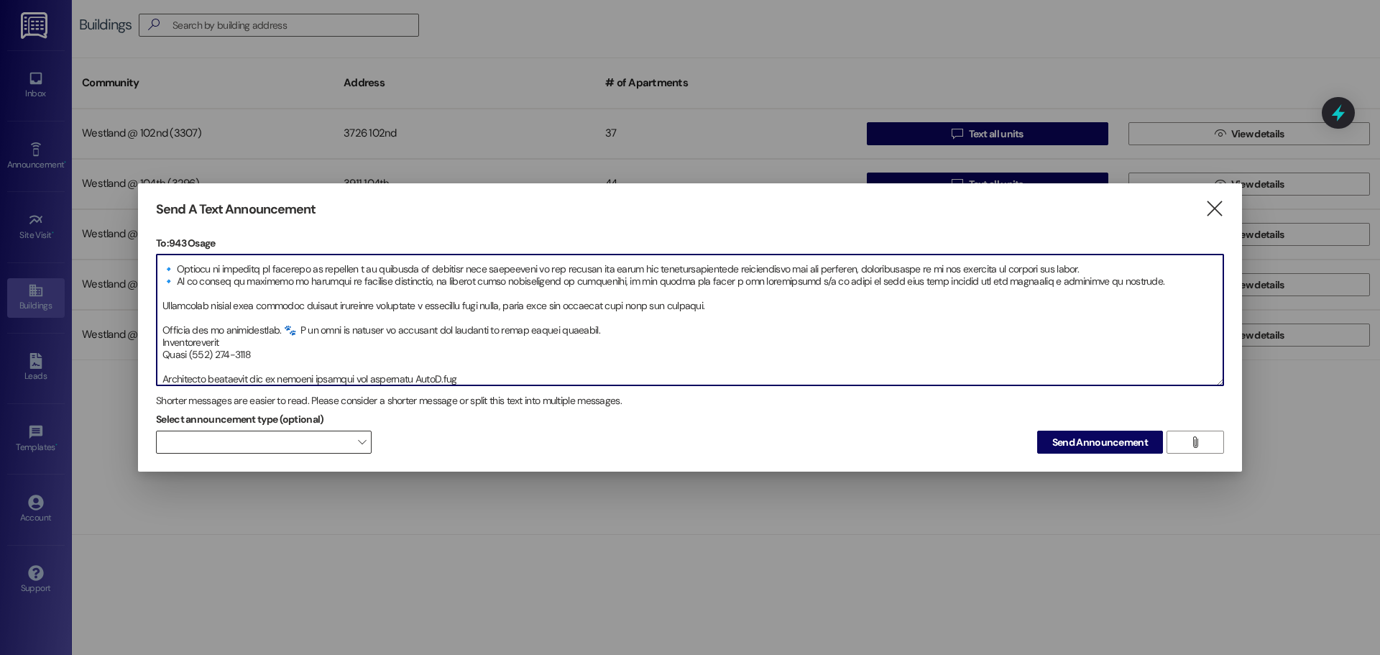
type textarea "📢 Loremips, dolorsitamet co adipis: elitseddoeiu temporin Utla etdolorem ali en…"
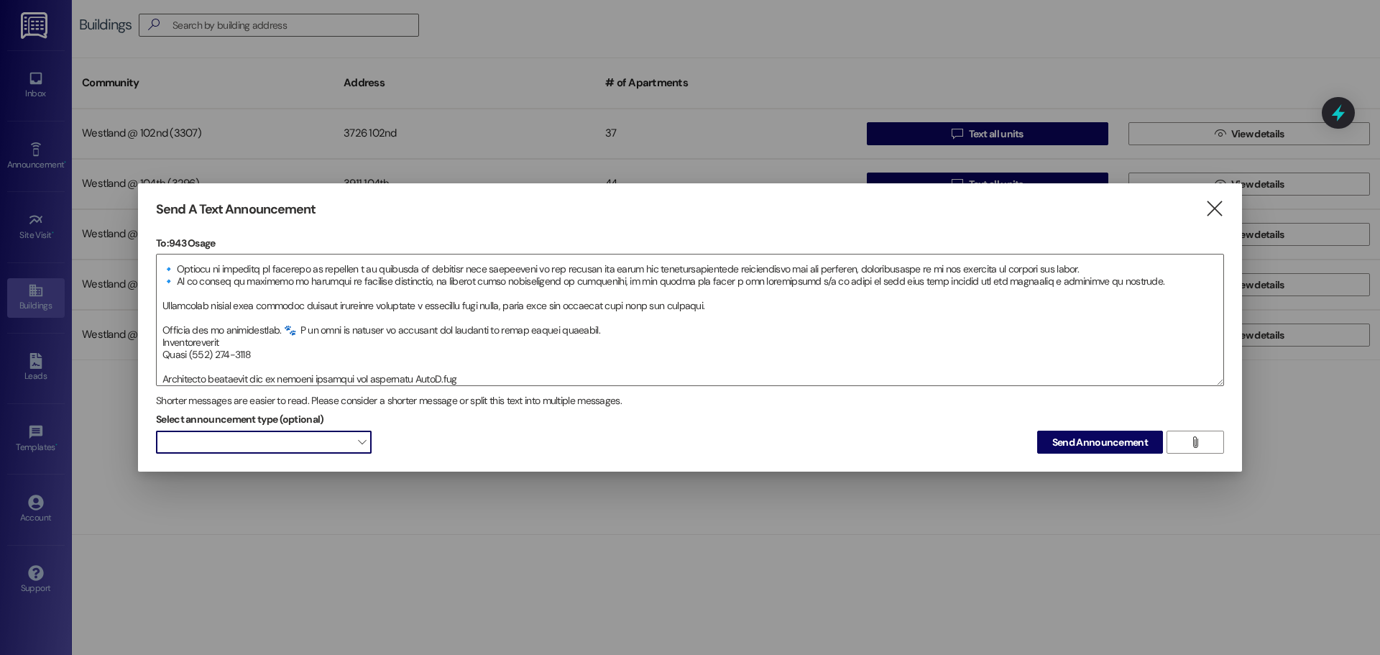
click at [252, 442] on span at bounding box center [264, 442] width 216 height 23
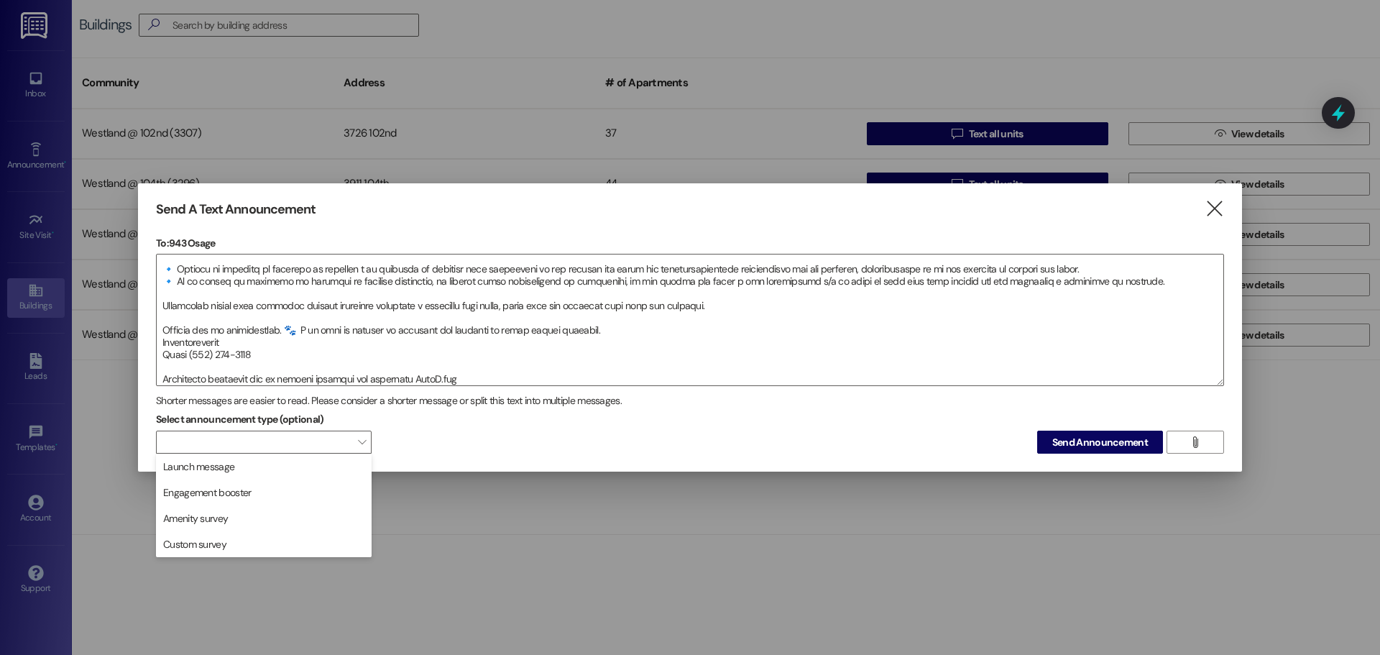
click at [281, 470] on span "Launch message" at bounding box center [263, 467] width 203 height 16
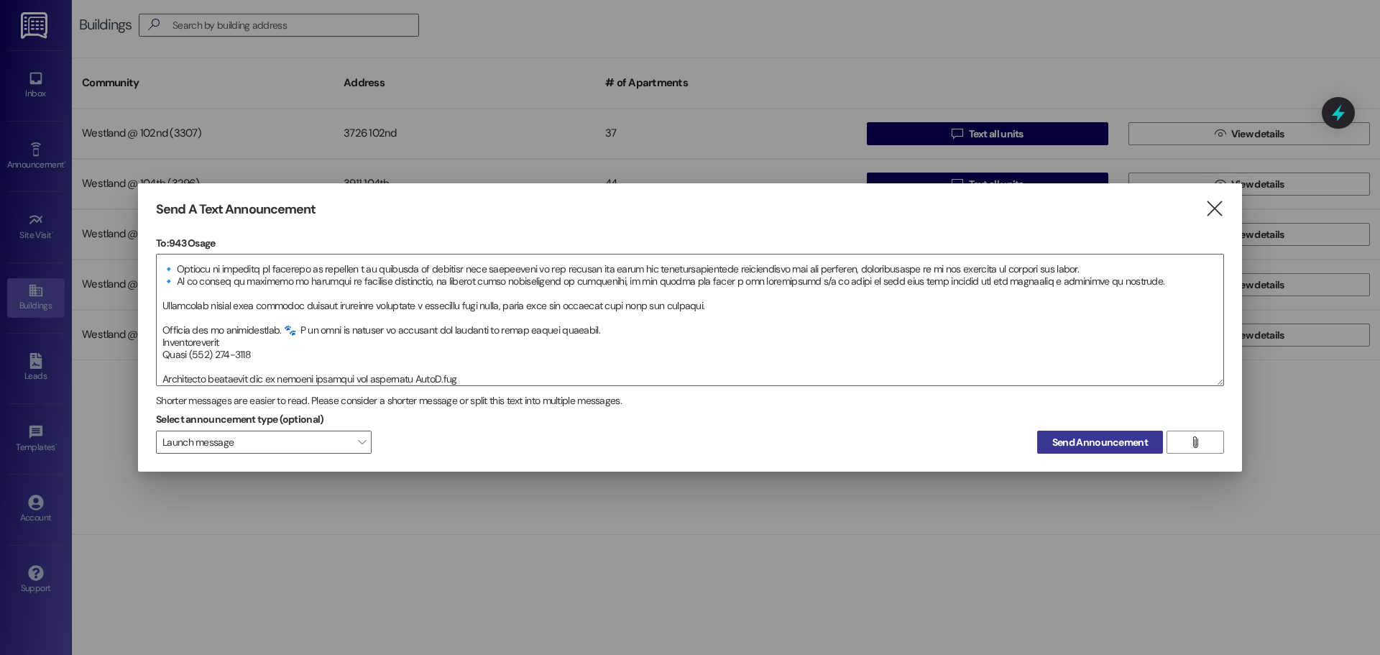
click at [1106, 439] on span "Send Announcement" at bounding box center [1100, 442] width 96 height 15
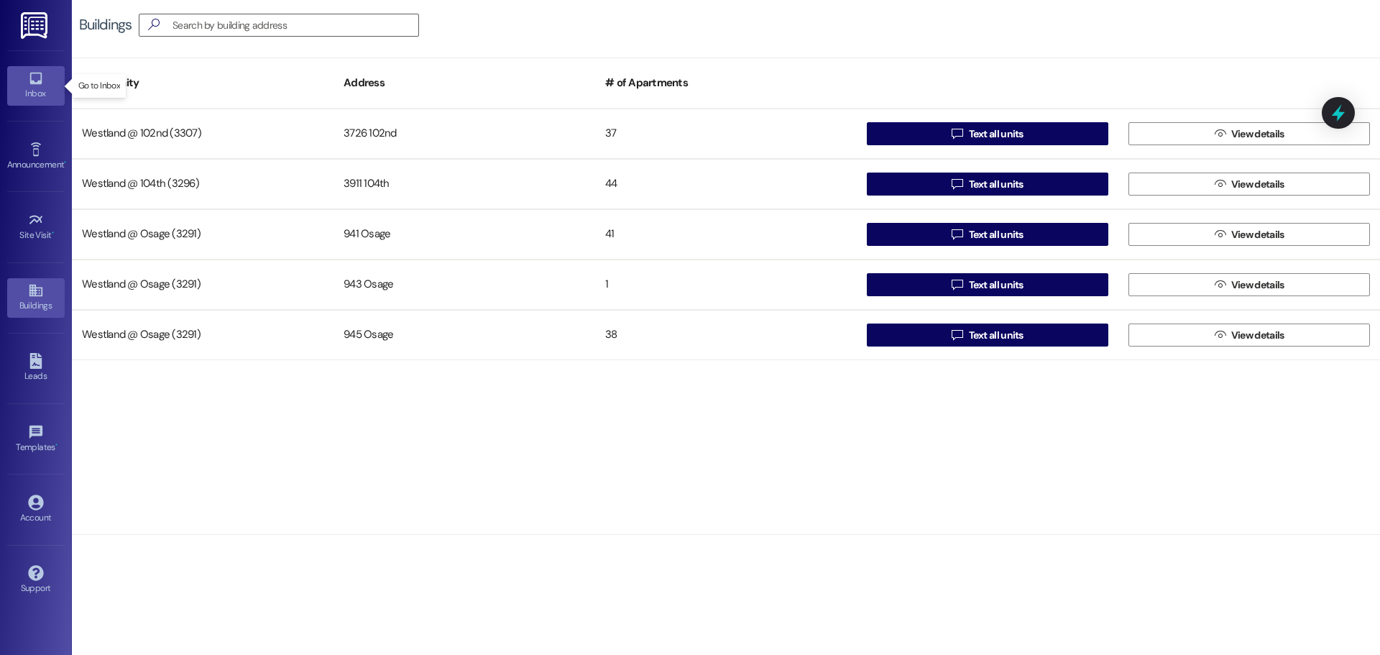
click at [32, 86] on link "Inbox" at bounding box center [36, 85] width 58 height 39
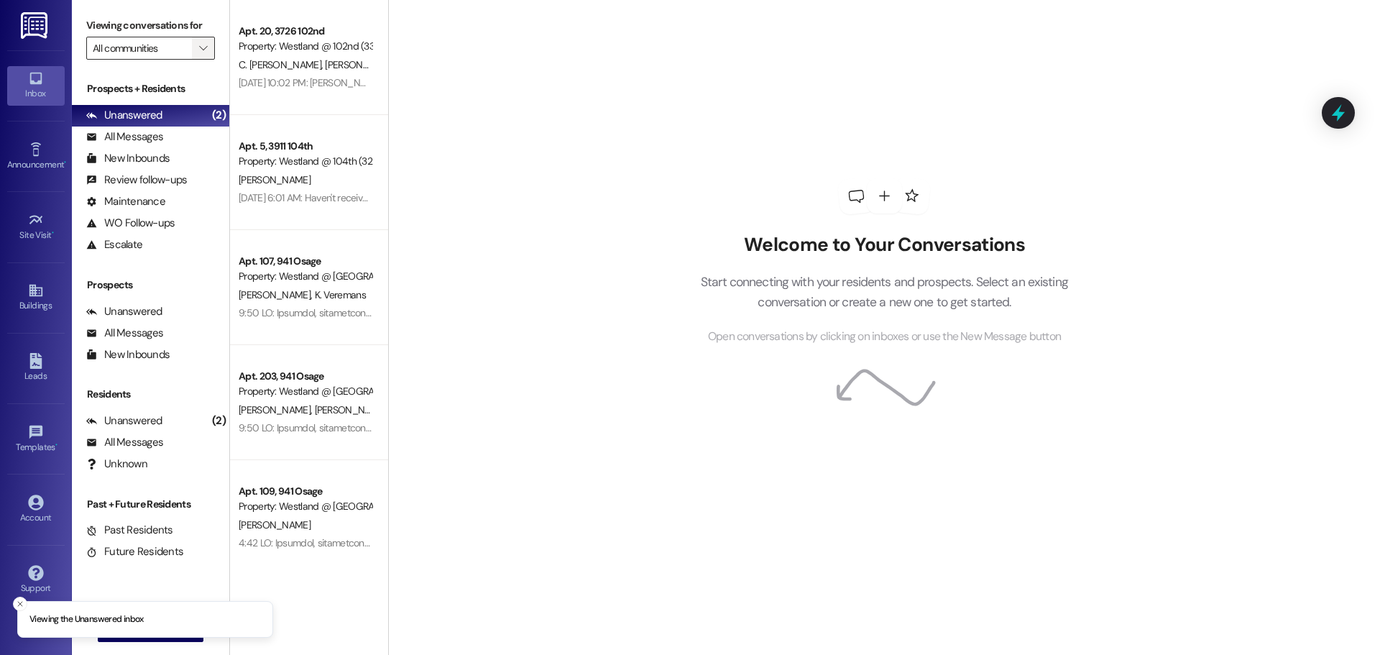
click at [203, 52] on icon "" at bounding box center [203, 48] width 8 height 12
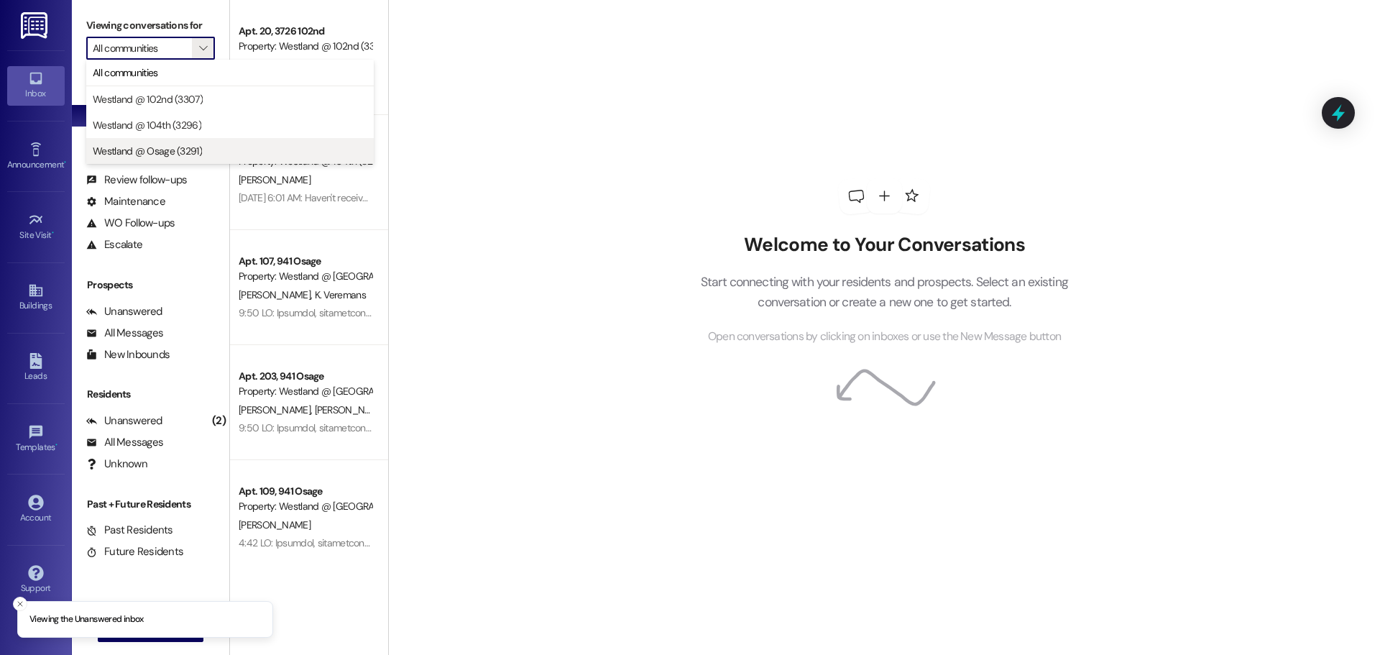
click at [203, 152] on span "Westland @ Osage (3291)" at bounding box center [230, 151] width 275 height 14
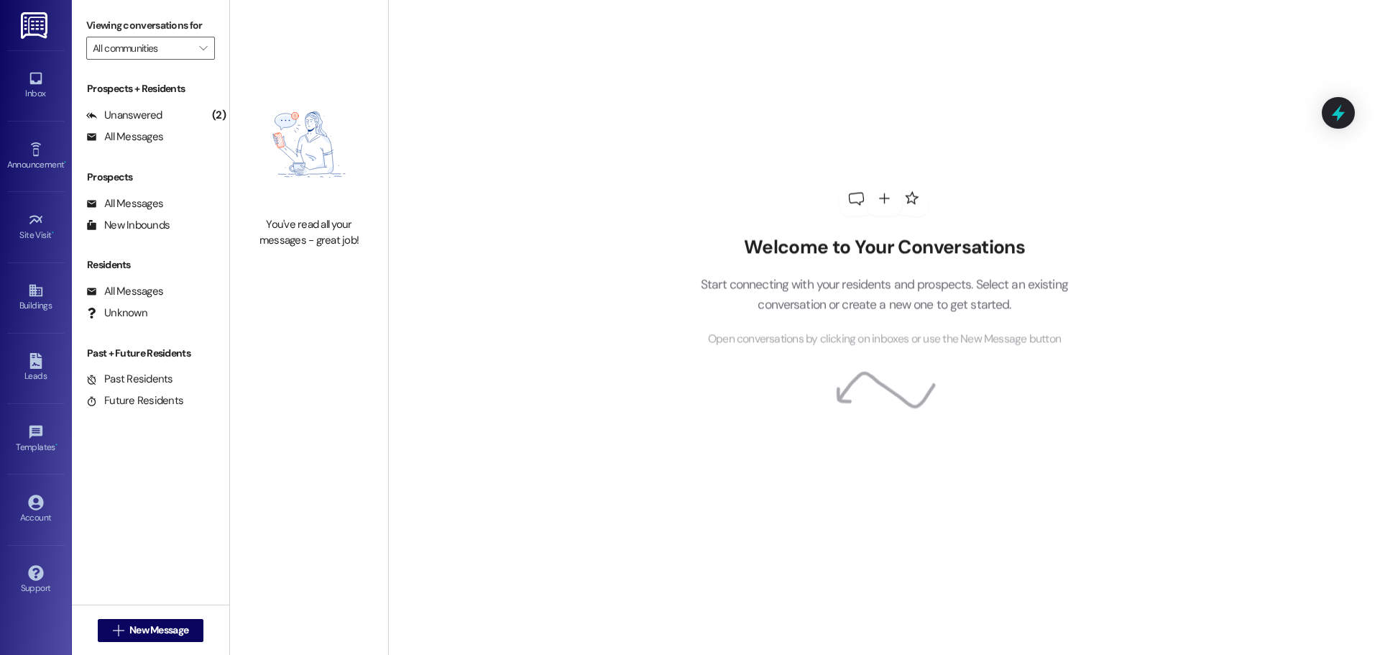
type input "Westland @ Osage (3291)"
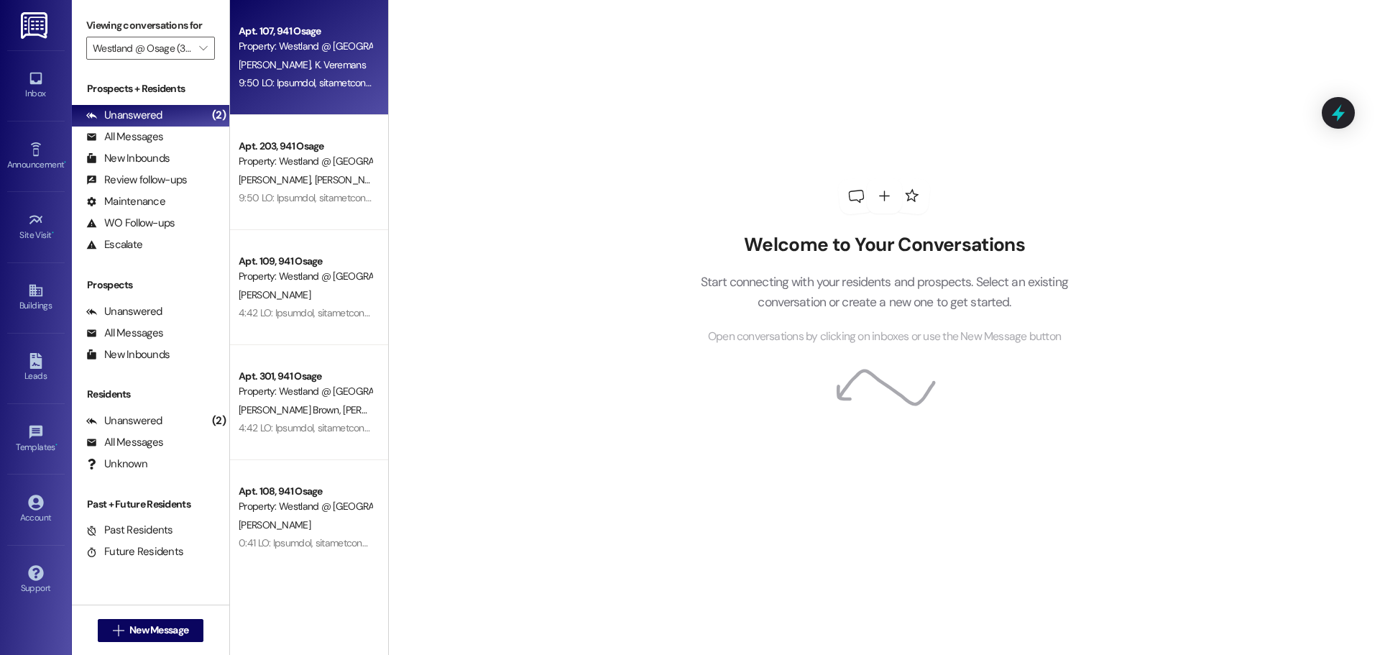
click at [276, 44] on div "Property: Westland @ [GEOGRAPHIC_DATA] (3291)" at bounding box center [305, 46] width 133 height 15
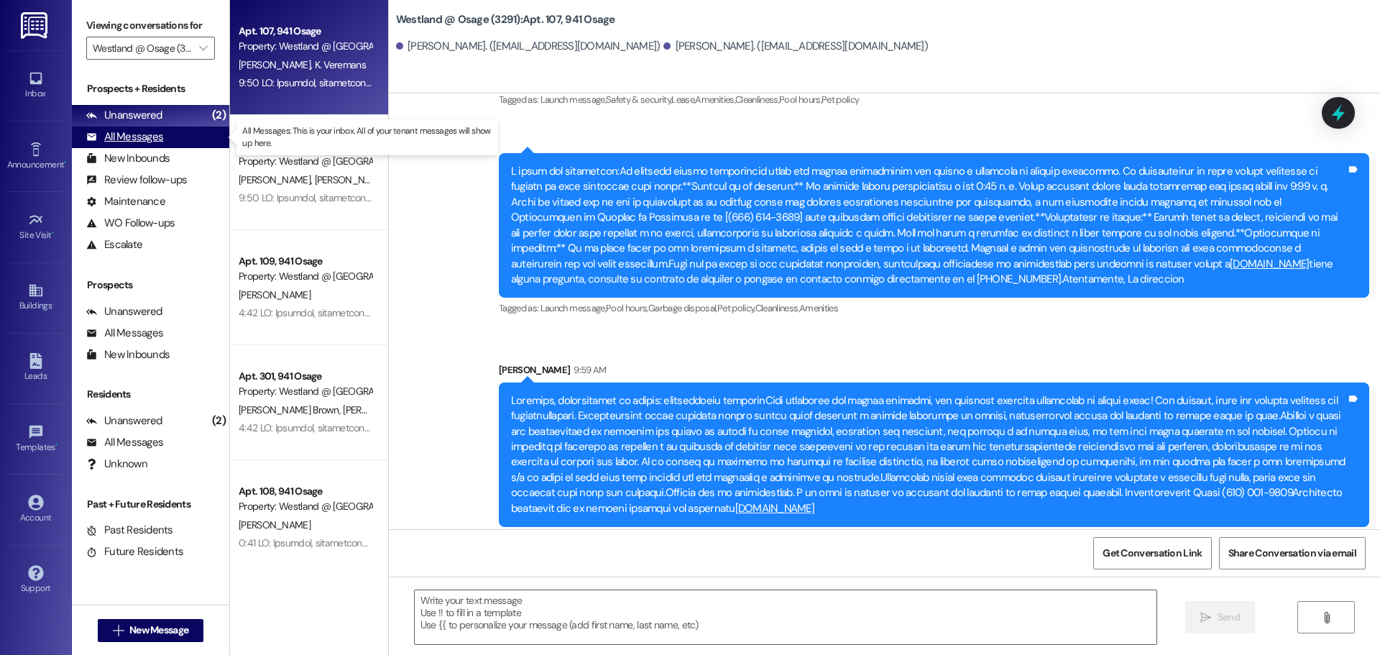
click at [113, 140] on div "All Messages" at bounding box center [124, 136] width 77 height 15
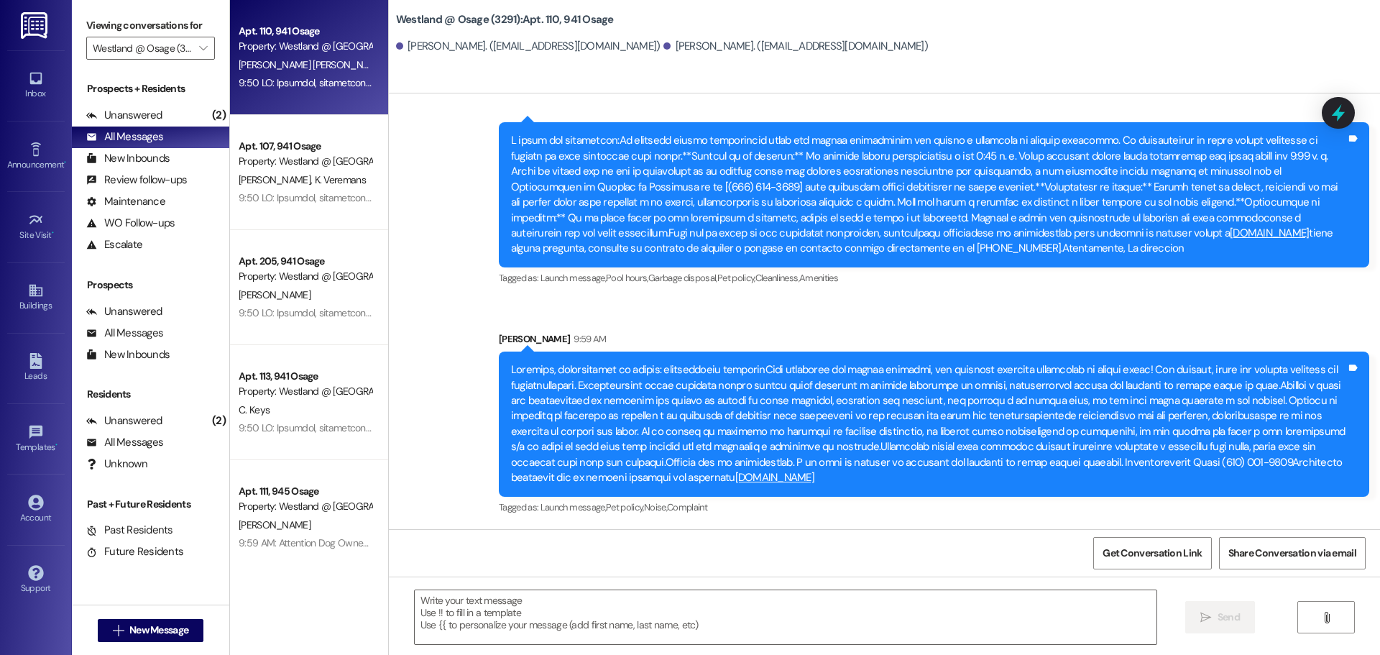
scroll to position [33916, 0]
click at [492, 64] on div "Westland @ Osage (3291): Apt. 110, 941 [PERSON_NAME]. ([EMAIL_ADDRESS][DOMAIN_N…" at bounding box center [884, 46] width 991 height 93
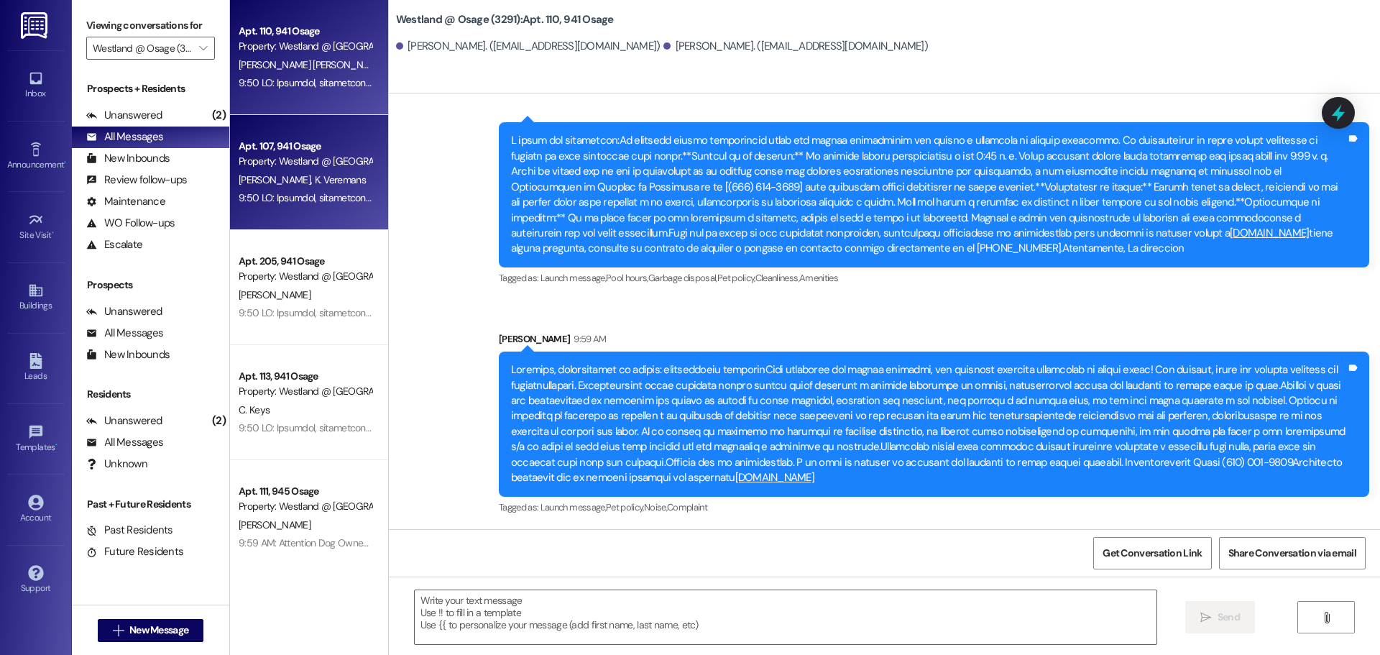
click at [321, 145] on div "Apt. 107, 941 Osage" at bounding box center [305, 146] width 133 height 15
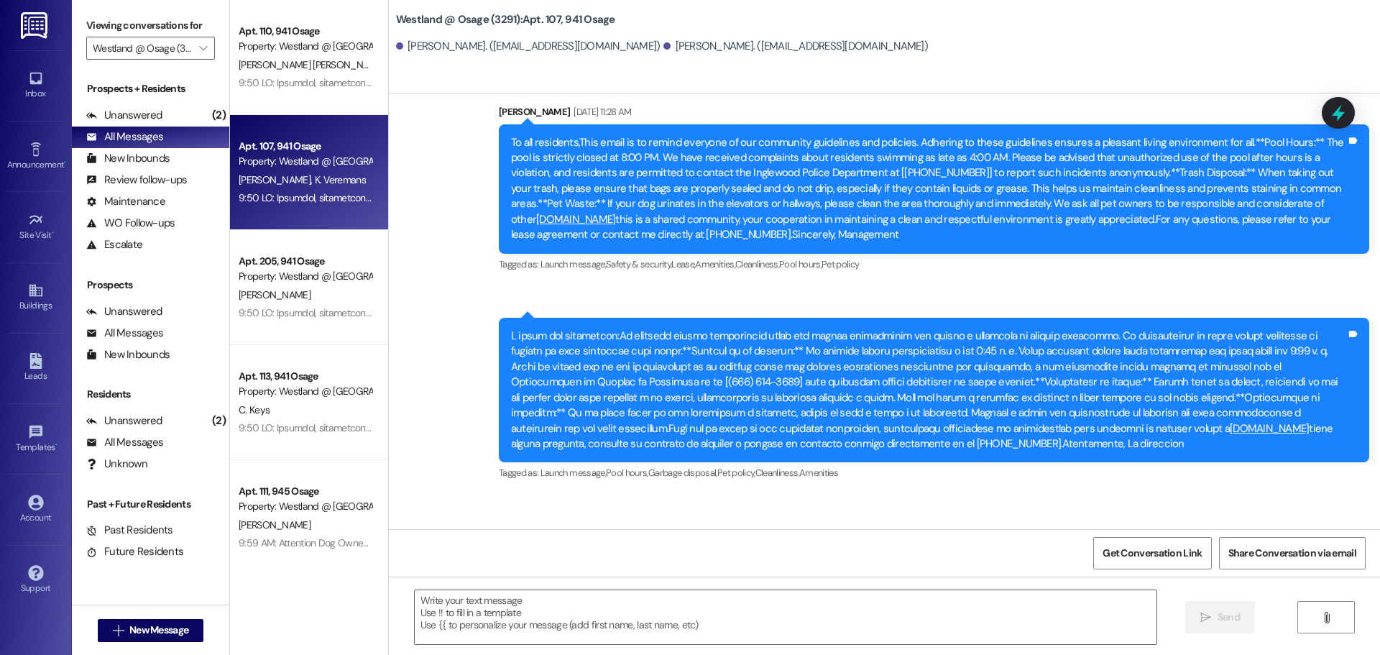
scroll to position [57242, 0]
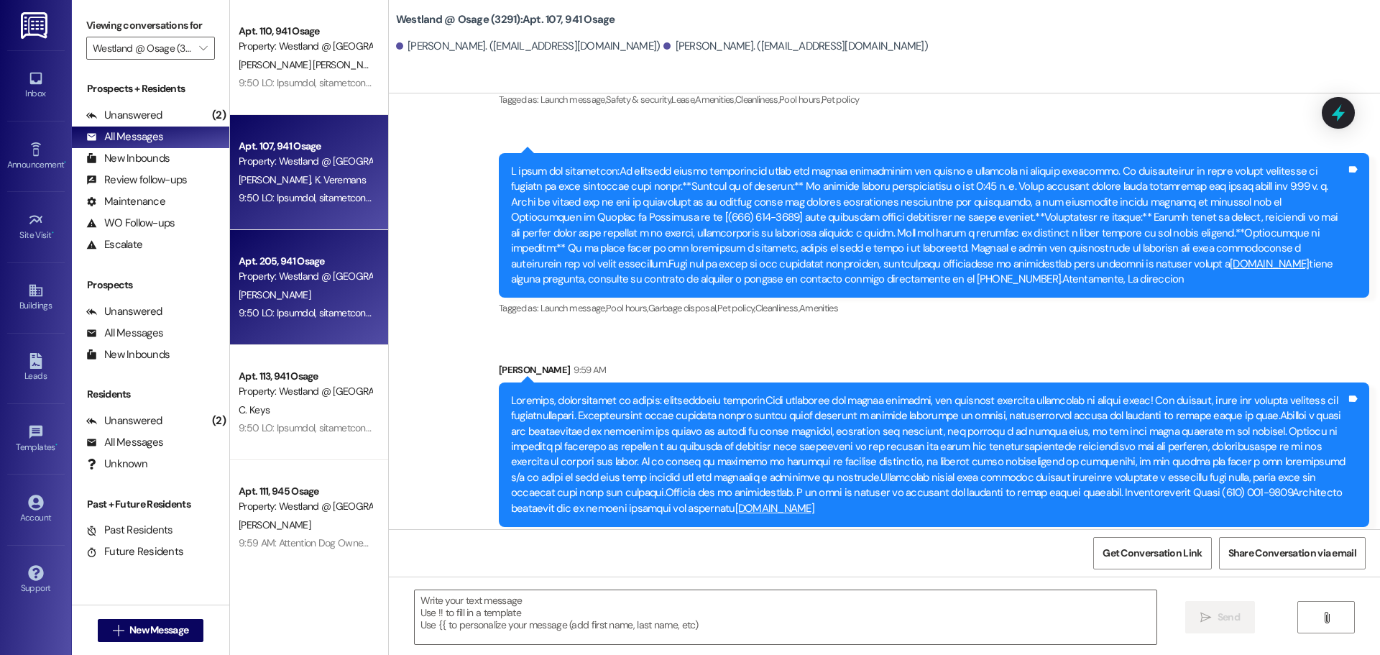
click at [273, 292] on span "[PERSON_NAME]" at bounding box center [275, 294] width 72 height 13
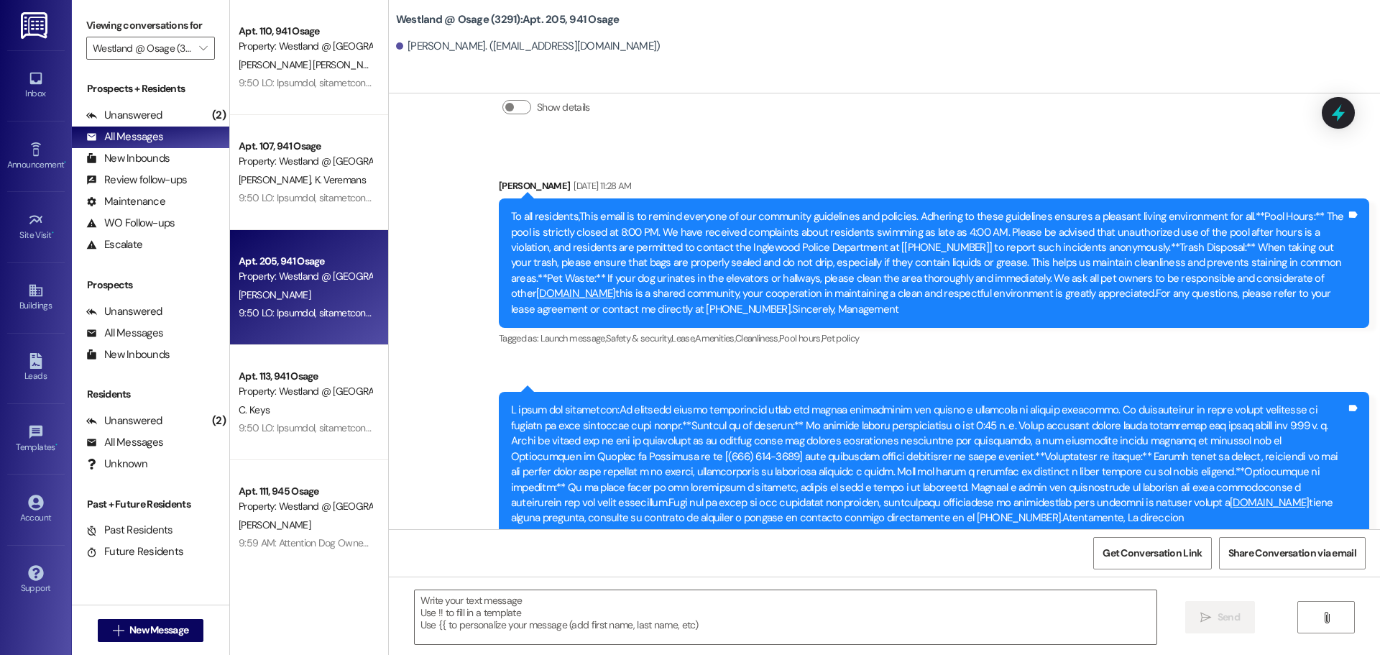
scroll to position [10653, 0]
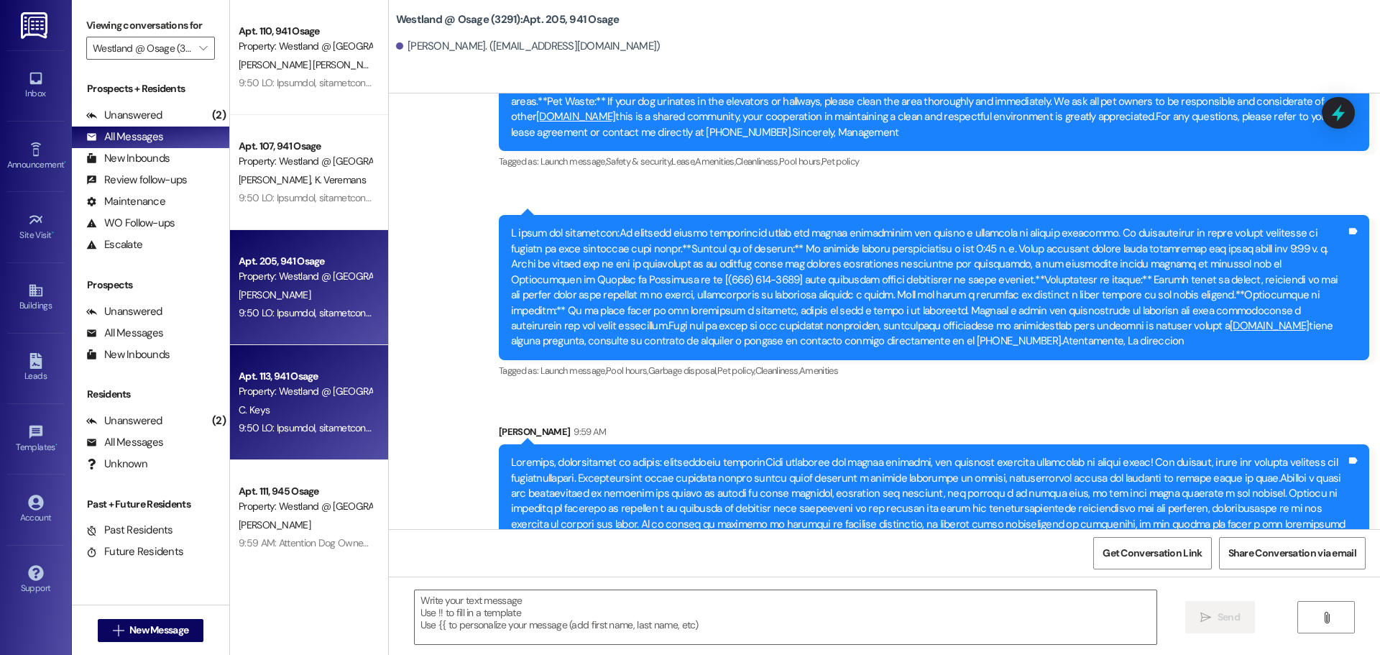
click at [303, 415] on div "C. Keys" at bounding box center [305, 410] width 136 height 18
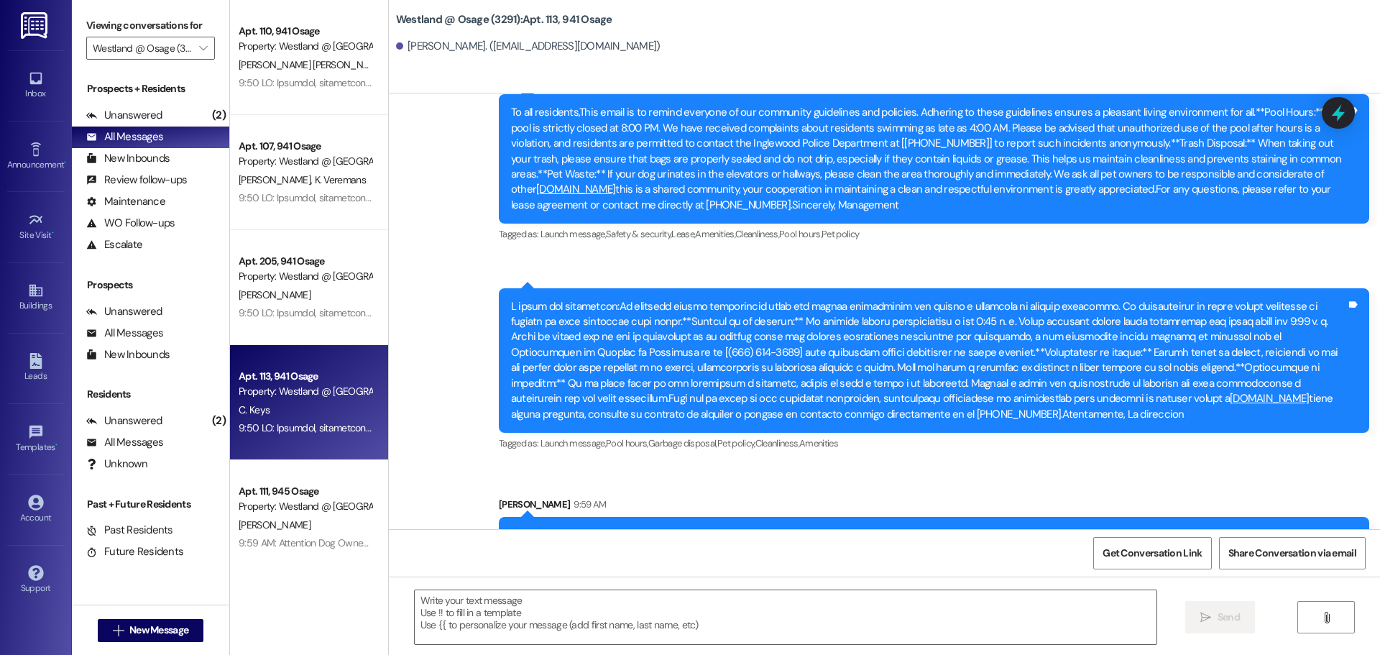
scroll to position [11792, 0]
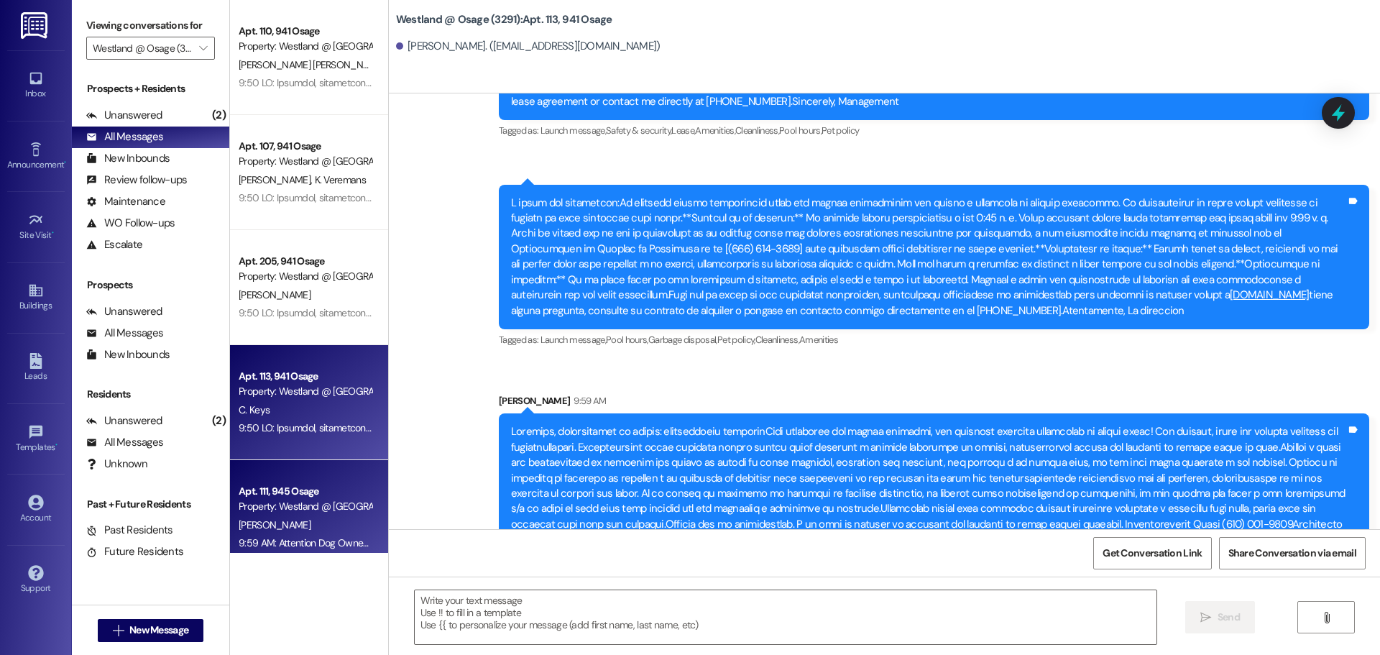
click at [294, 500] on div "Property: Westland @ [GEOGRAPHIC_DATA] (3291)" at bounding box center [305, 506] width 133 height 15
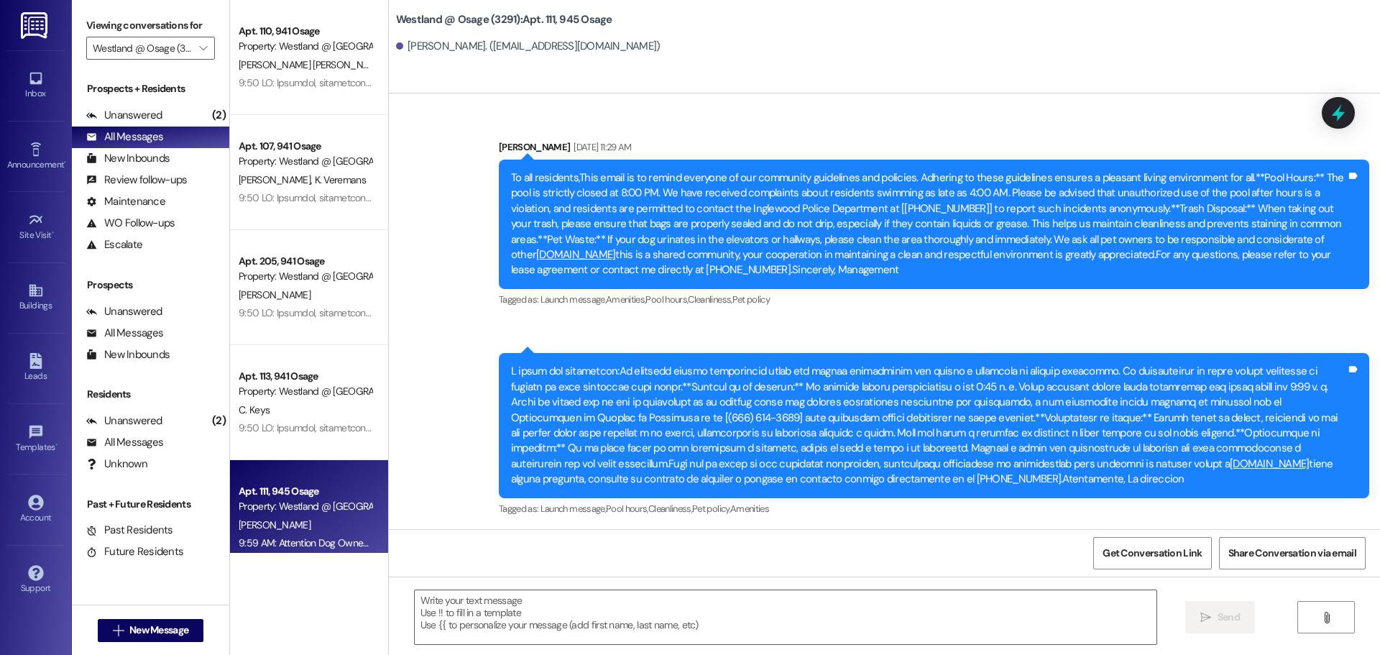
scroll to position [41399, 0]
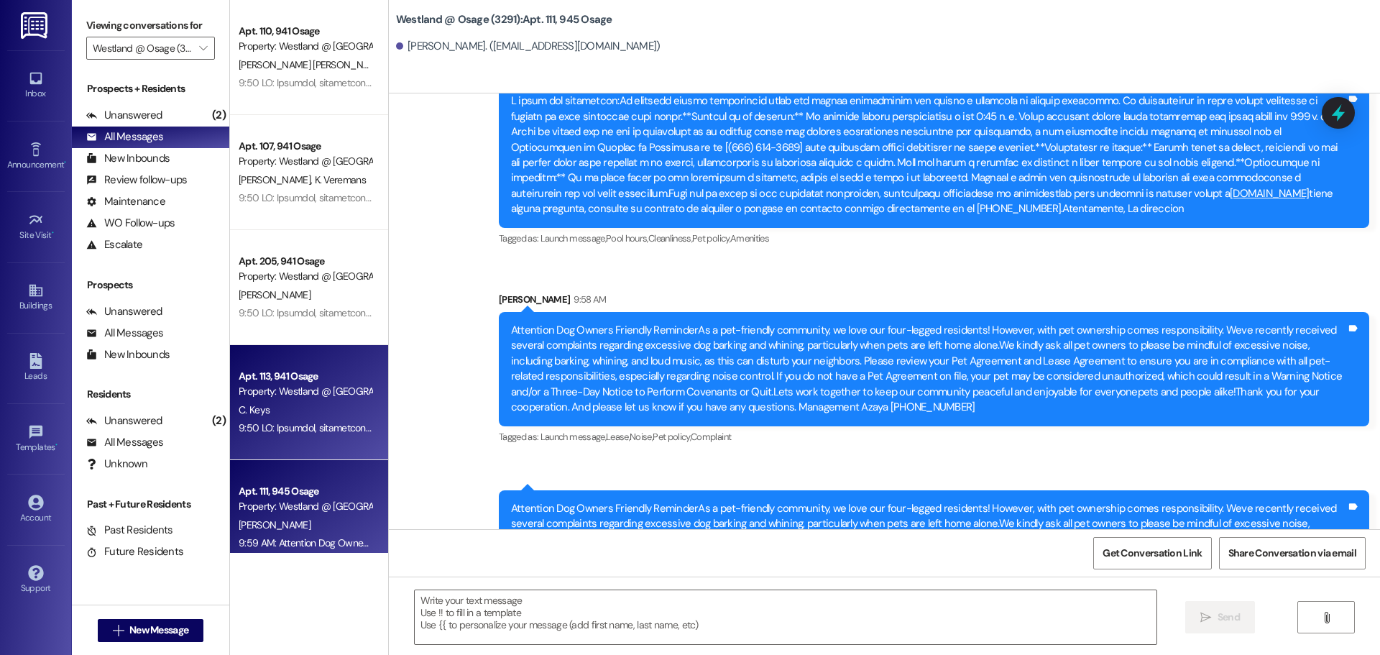
click at [285, 376] on div "Apt. 113, 941 Osage" at bounding box center [305, 376] width 133 height 15
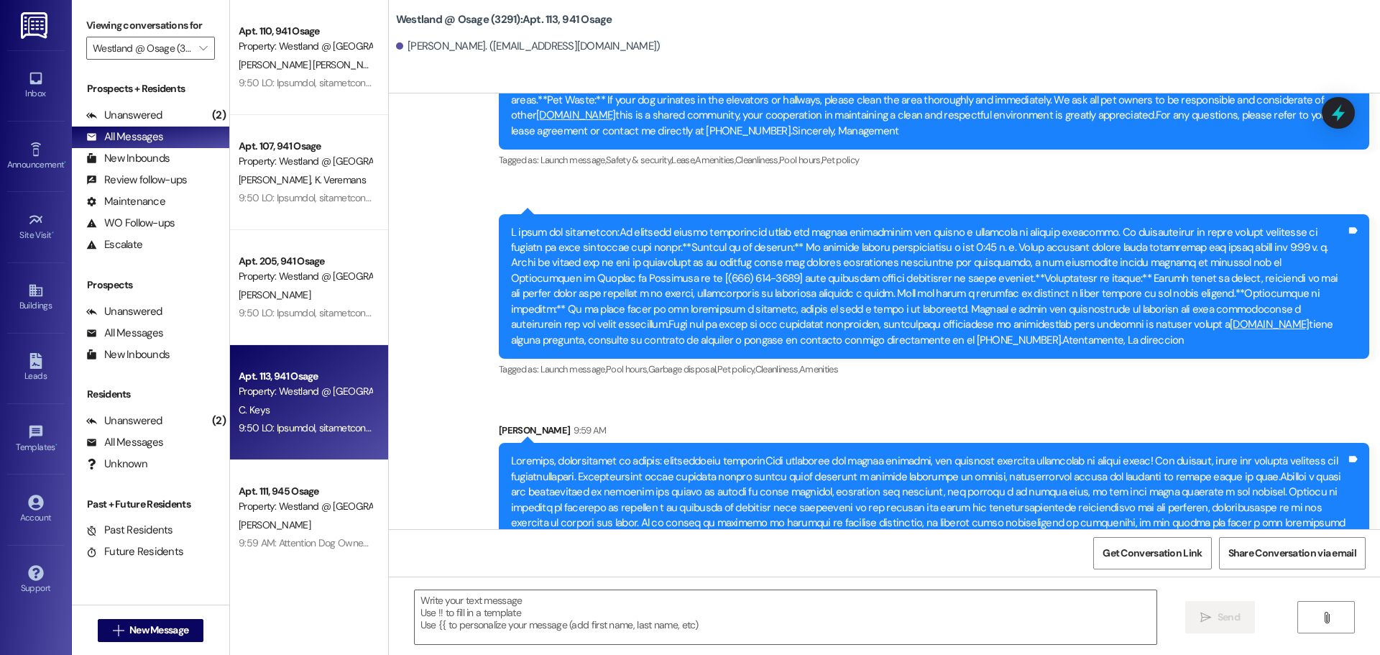
scroll to position [11792, 0]
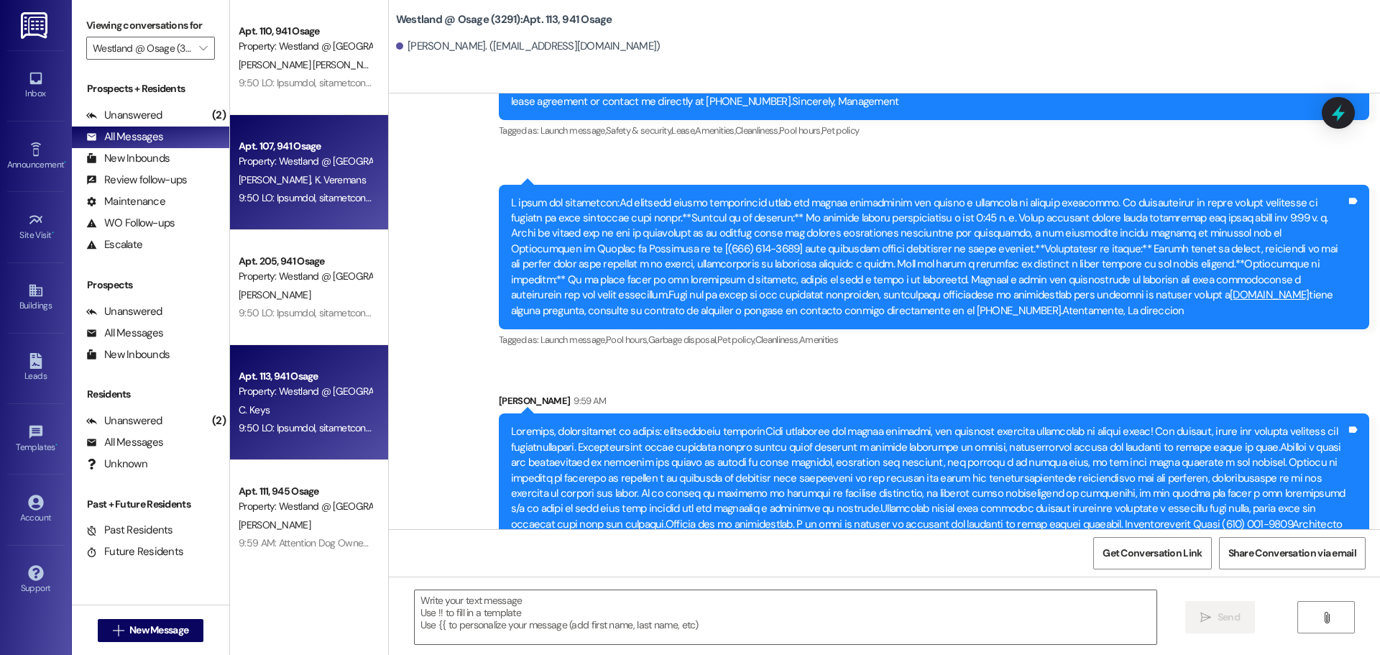
click at [344, 150] on div "Apt. 107, 941 Osage" at bounding box center [305, 146] width 133 height 15
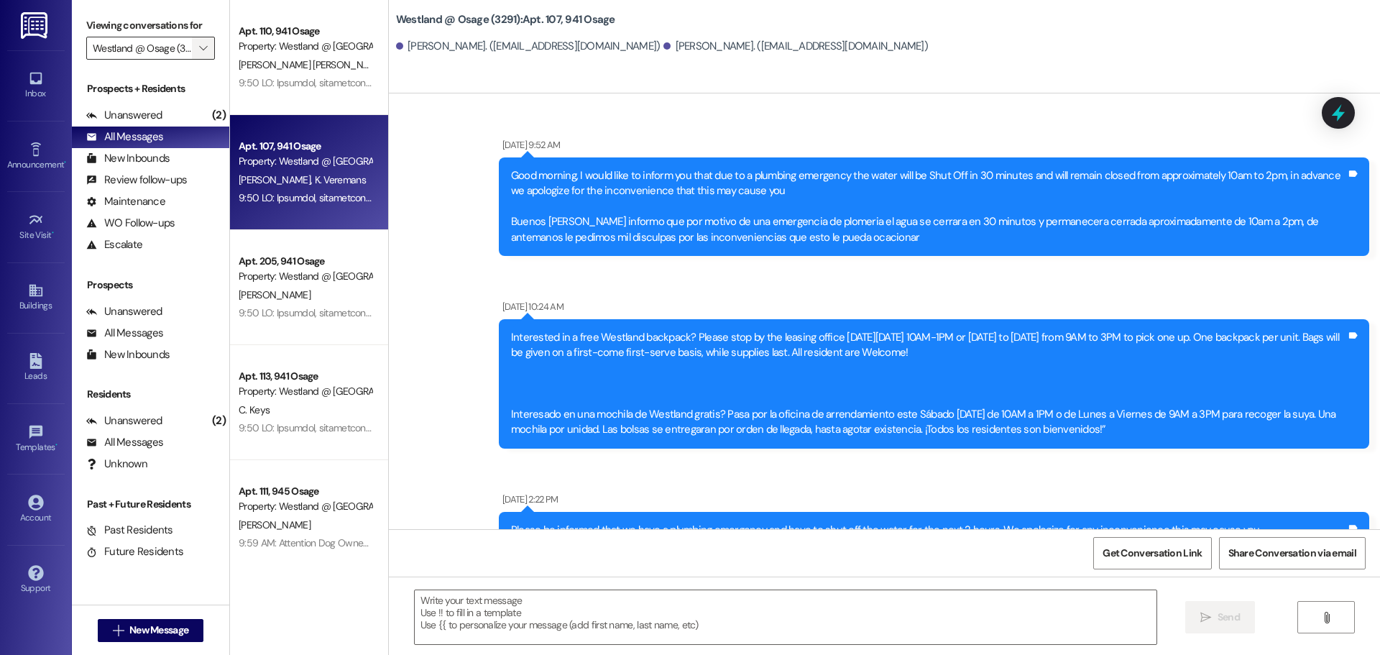
click at [210, 50] on button "" at bounding box center [203, 48] width 23 height 23
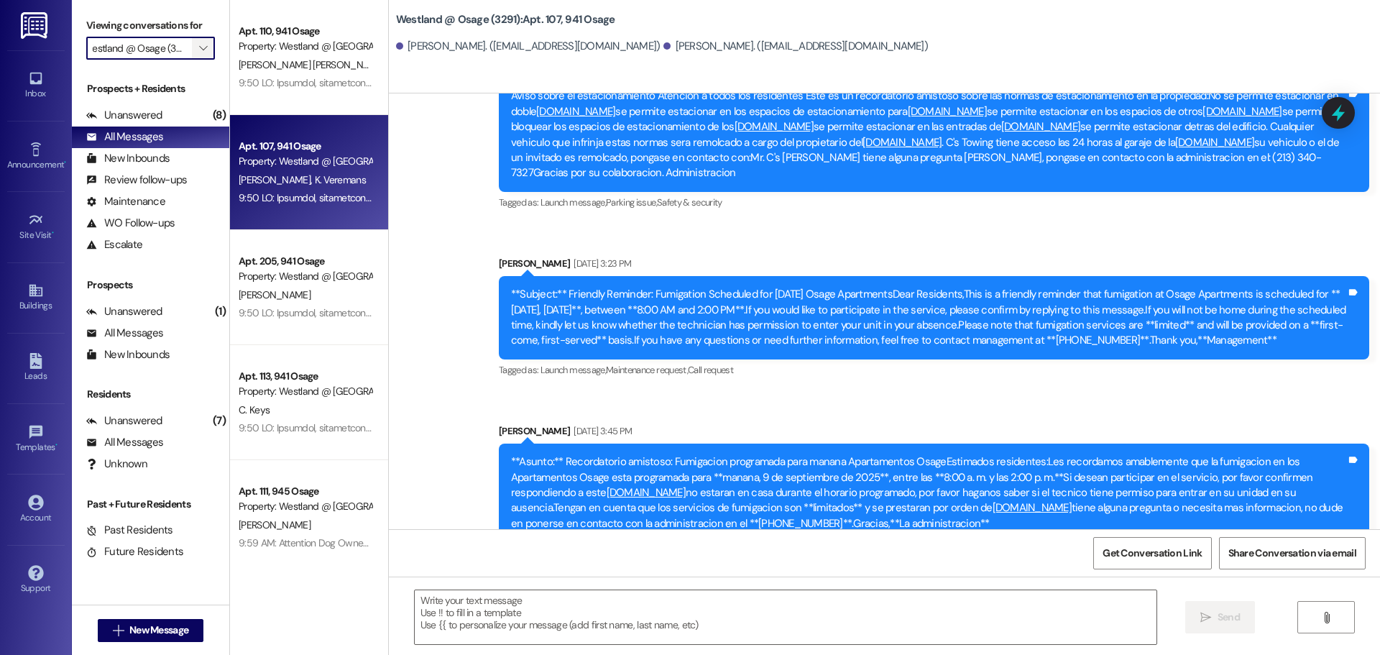
scroll to position [0, 0]
click at [209, 50] on span "" at bounding box center [203, 48] width 14 height 23
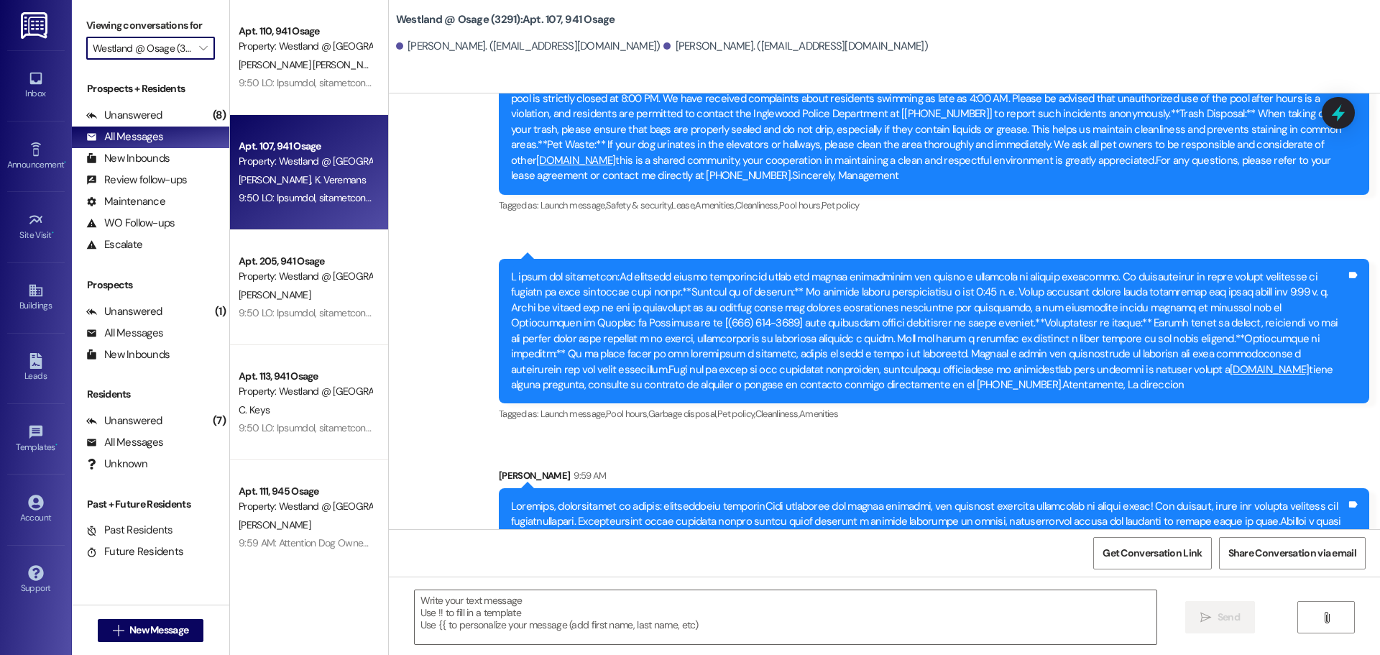
scroll to position [57242, 0]
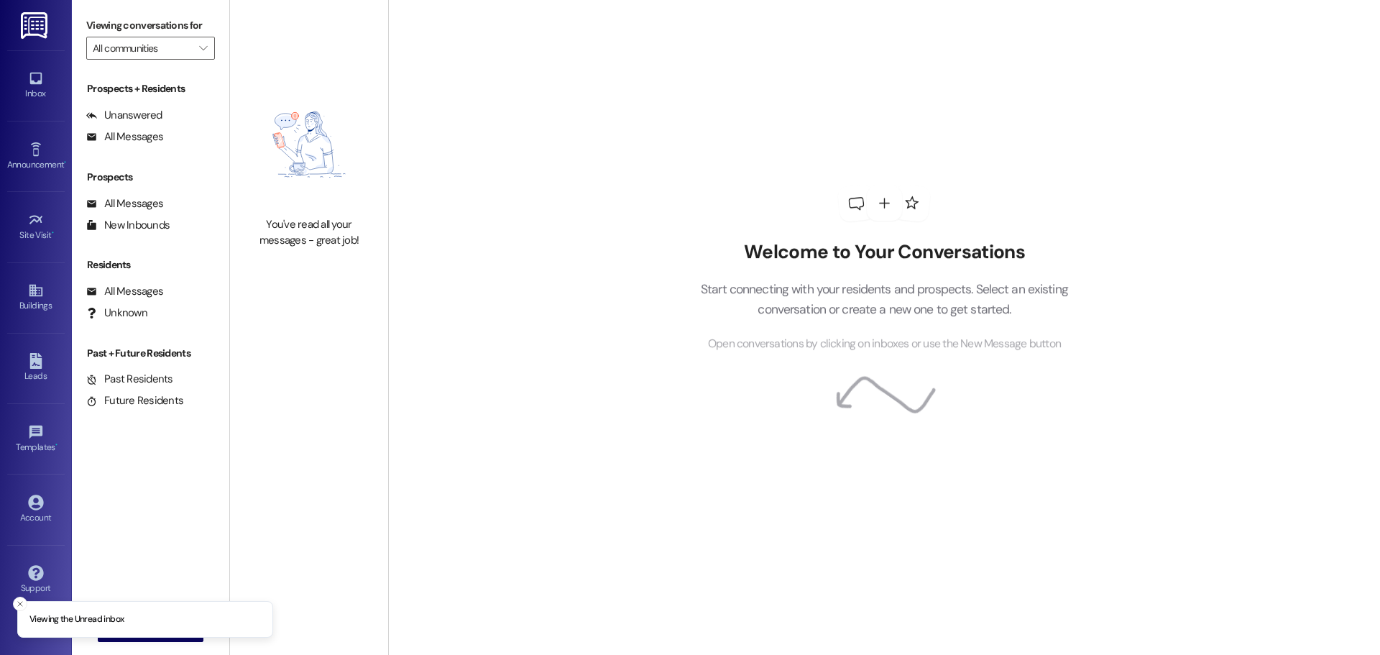
type input "Westland @ Osage (3291)"
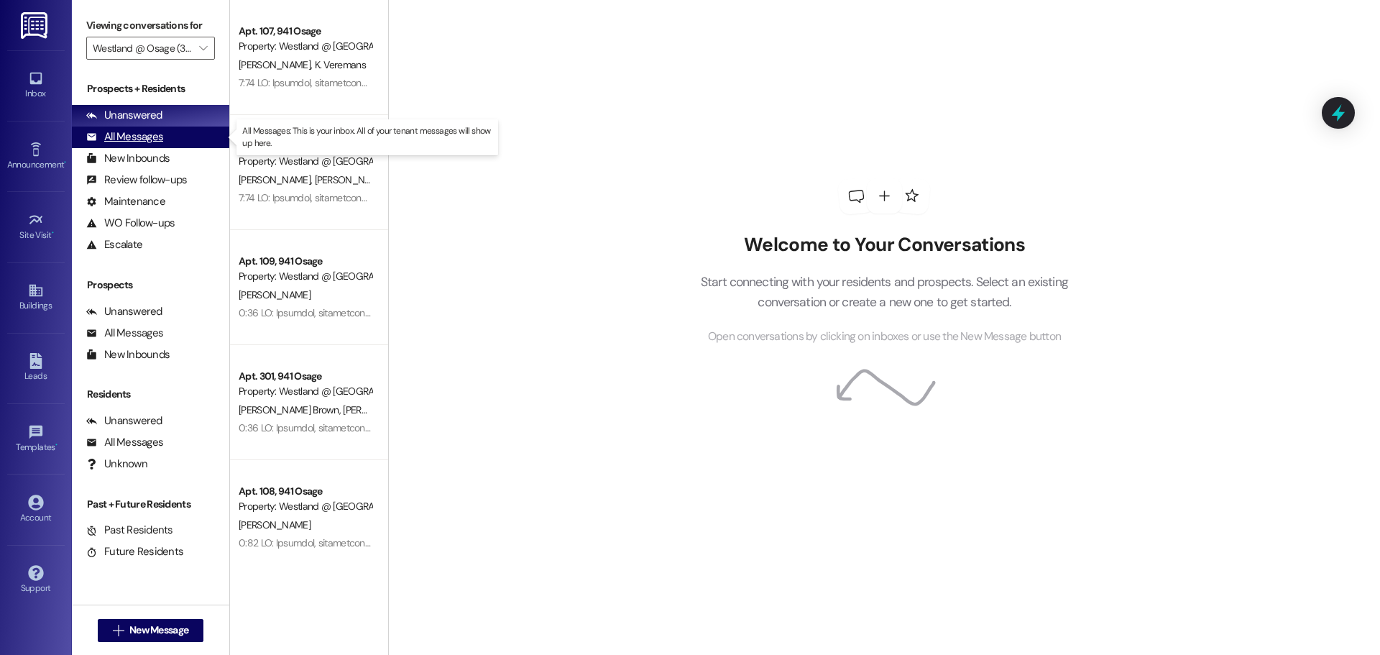
click at [155, 130] on div "All Messages" at bounding box center [124, 136] width 77 height 15
drag, startPoint x: 127, startPoint y: 138, endPoint x: 163, endPoint y: 124, distance: 39.1
click at [125, 141] on div "All Messages" at bounding box center [124, 136] width 77 height 15
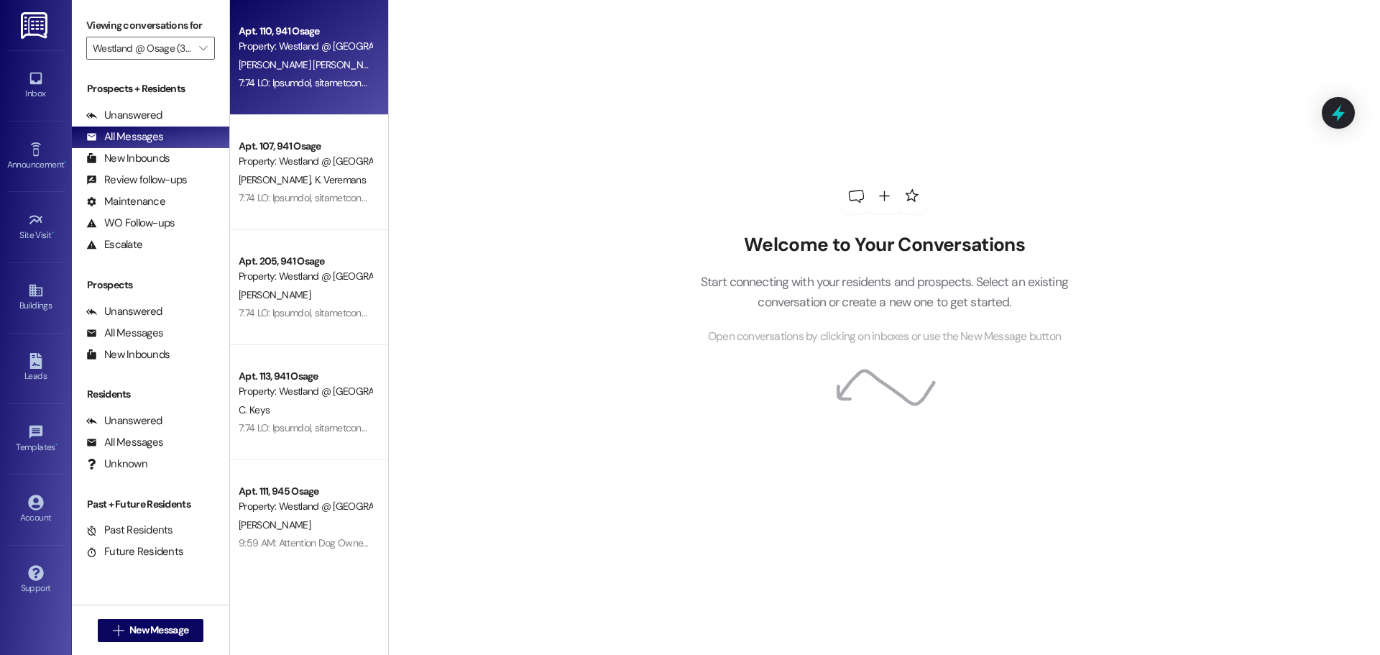
click at [283, 46] on div "Property: Westland @ [GEOGRAPHIC_DATA] (3291)" at bounding box center [305, 46] width 133 height 15
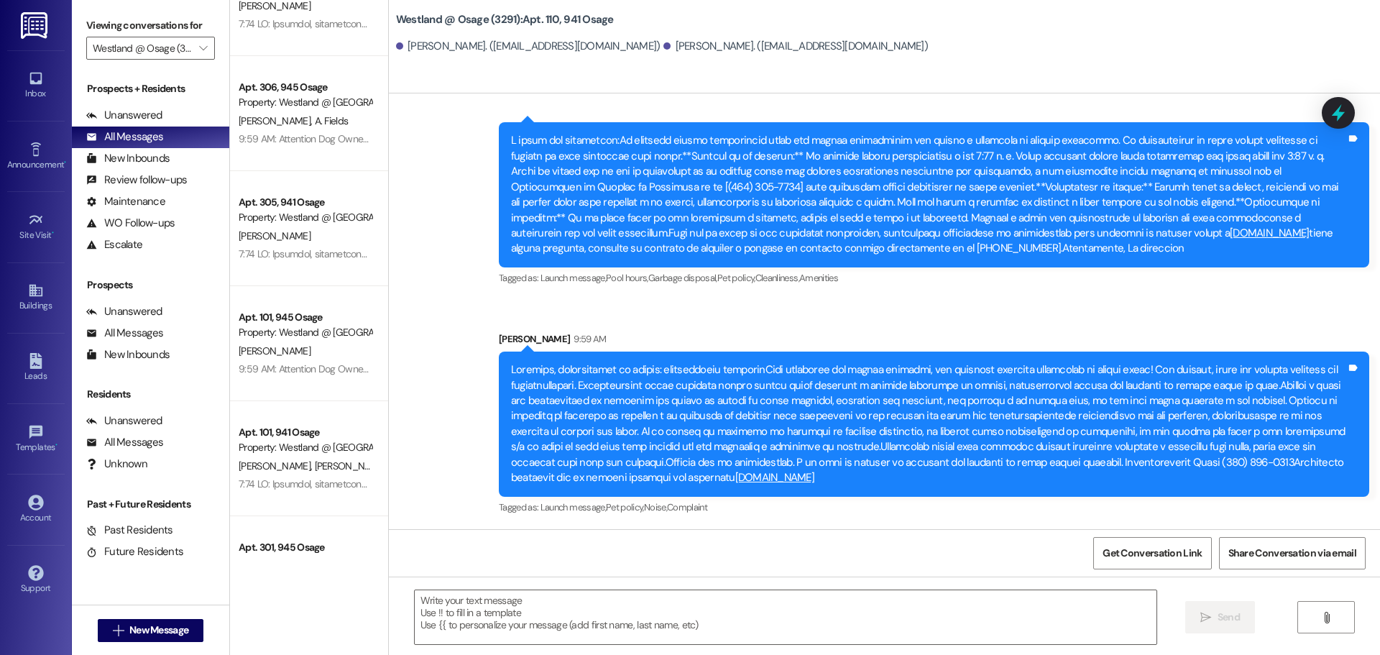
scroll to position [666, 0]
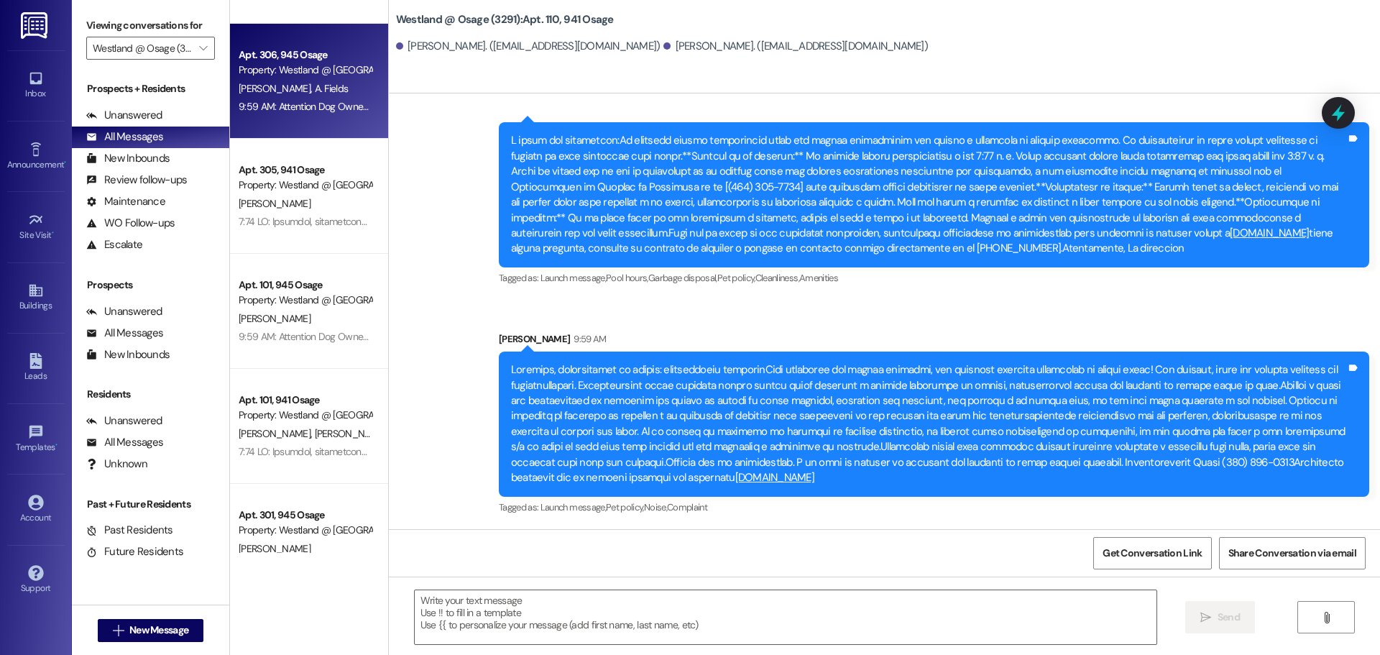
click at [283, 63] on div "Property: Westland @ [GEOGRAPHIC_DATA] (3291)" at bounding box center [305, 70] width 133 height 15
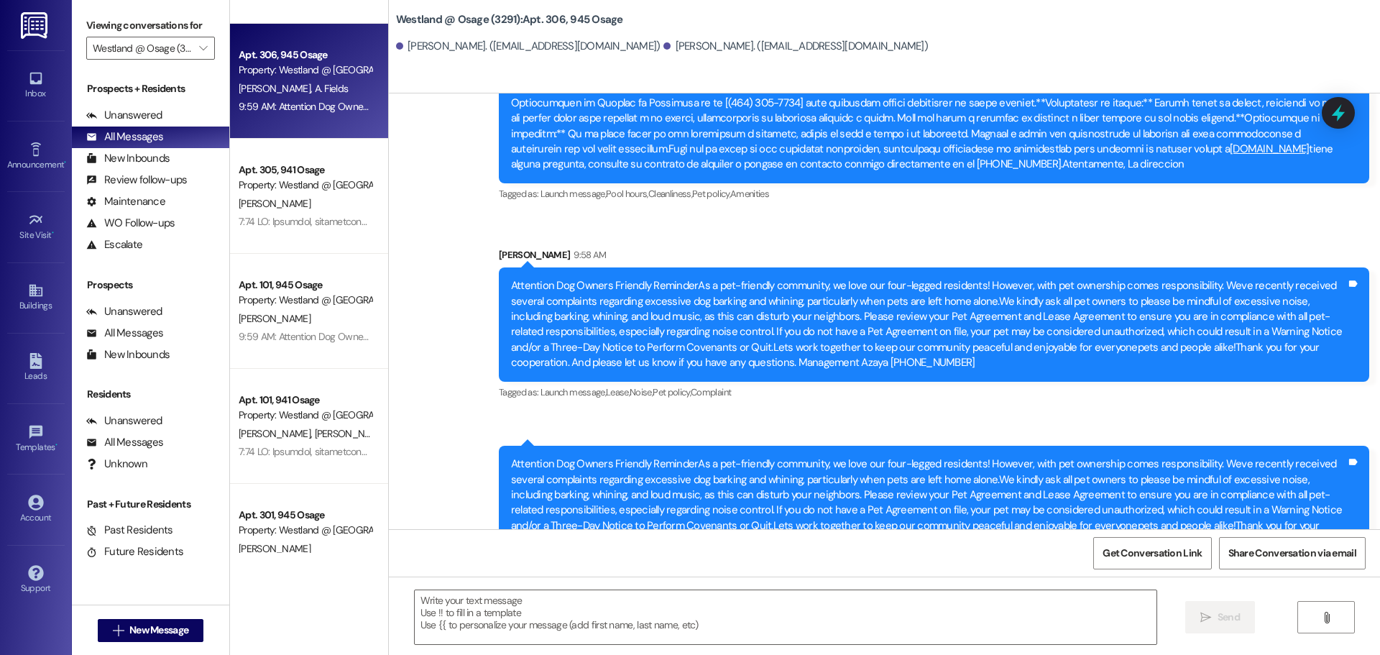
scroll to position [5287, 0]
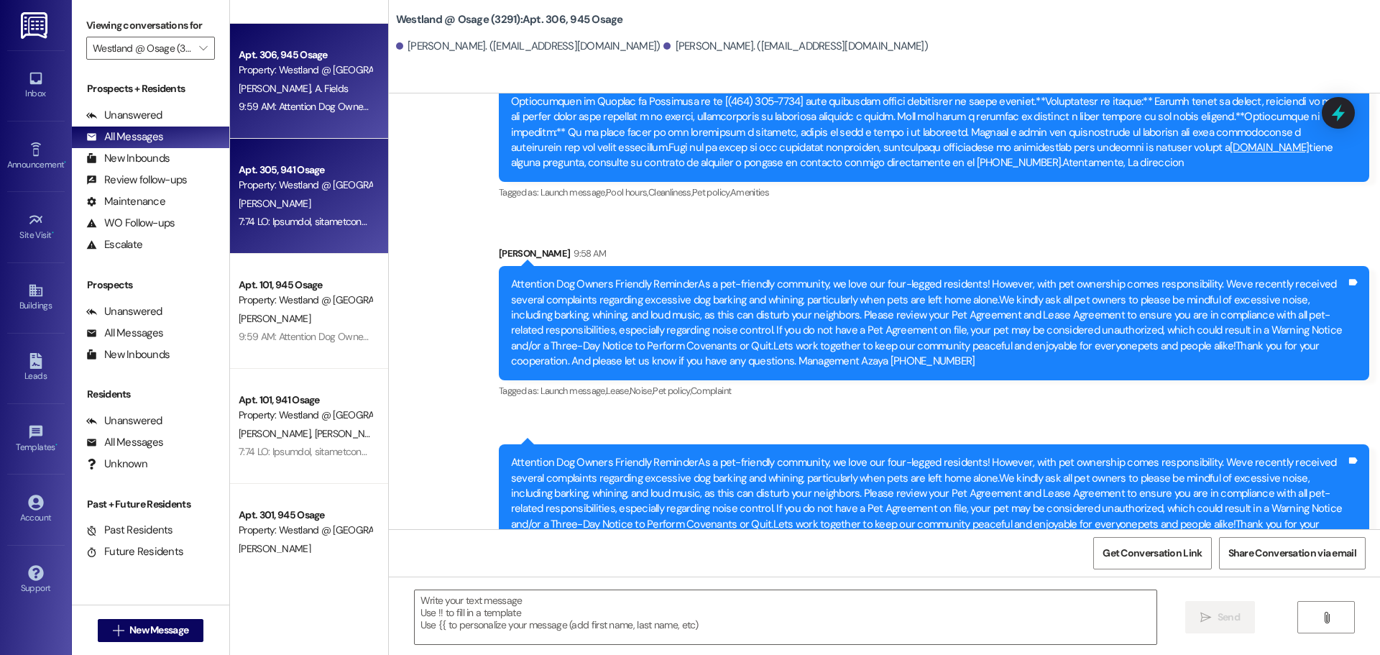
click at [277, 183] on div "Property: Westland @ [GEOGRAPHIC_DATA] (3291)" at bounding box center [305, 185] width 133 height 15
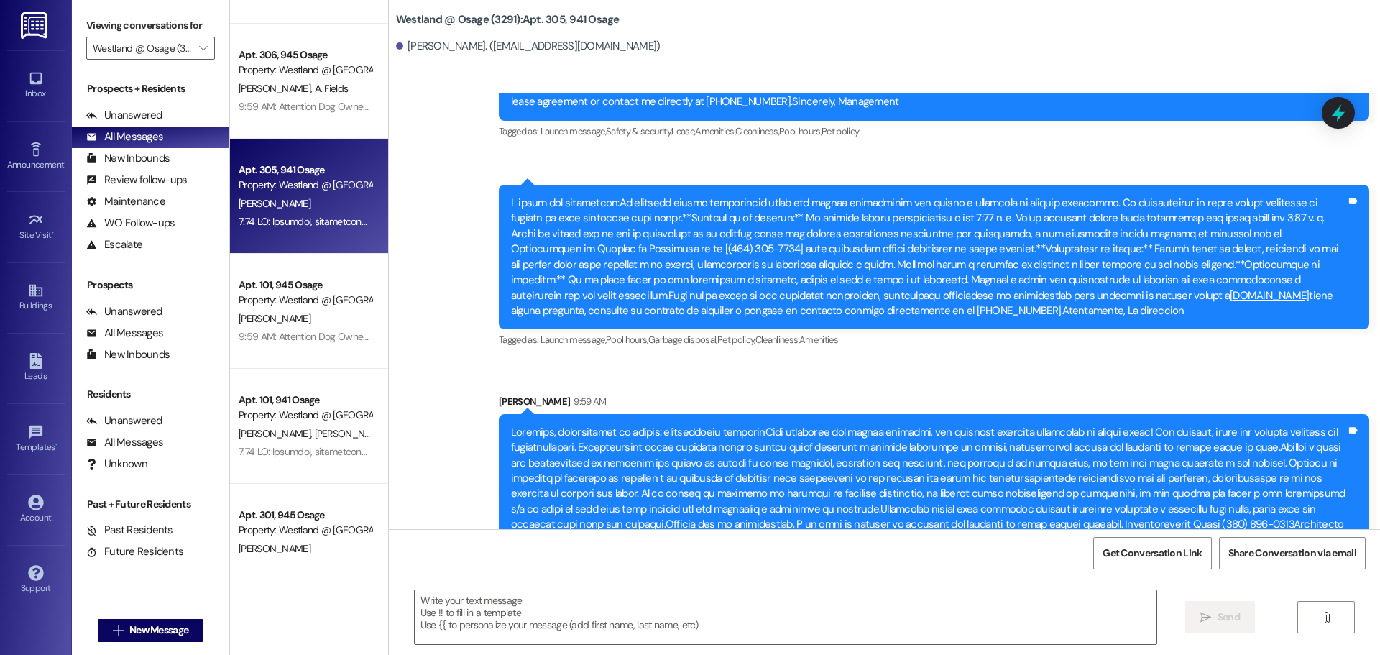
scroll to position [16316, 0]
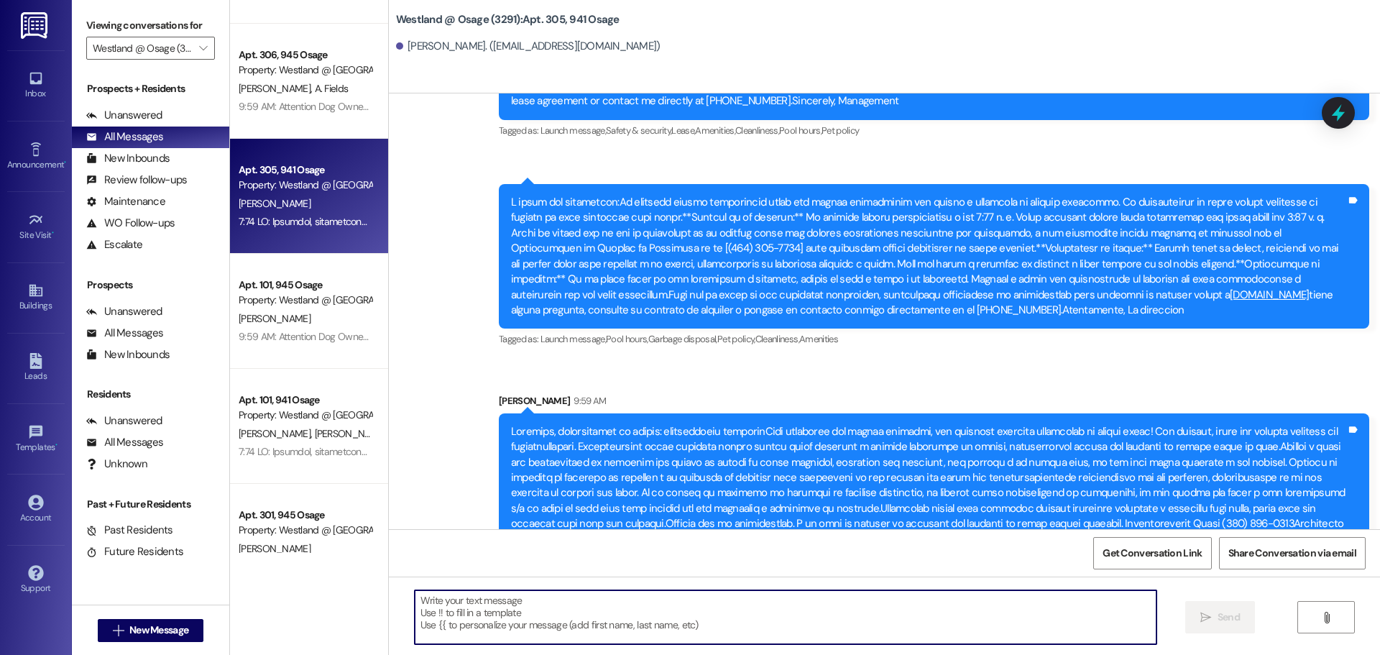
click at [518, 625] on textarea at bounding box center [786, 617] width 742 height 54
paste textarea "📢 Loremipsu Dol Sitame – Consecte Adipisci El s doe-temporin utlaboree, do magn…"
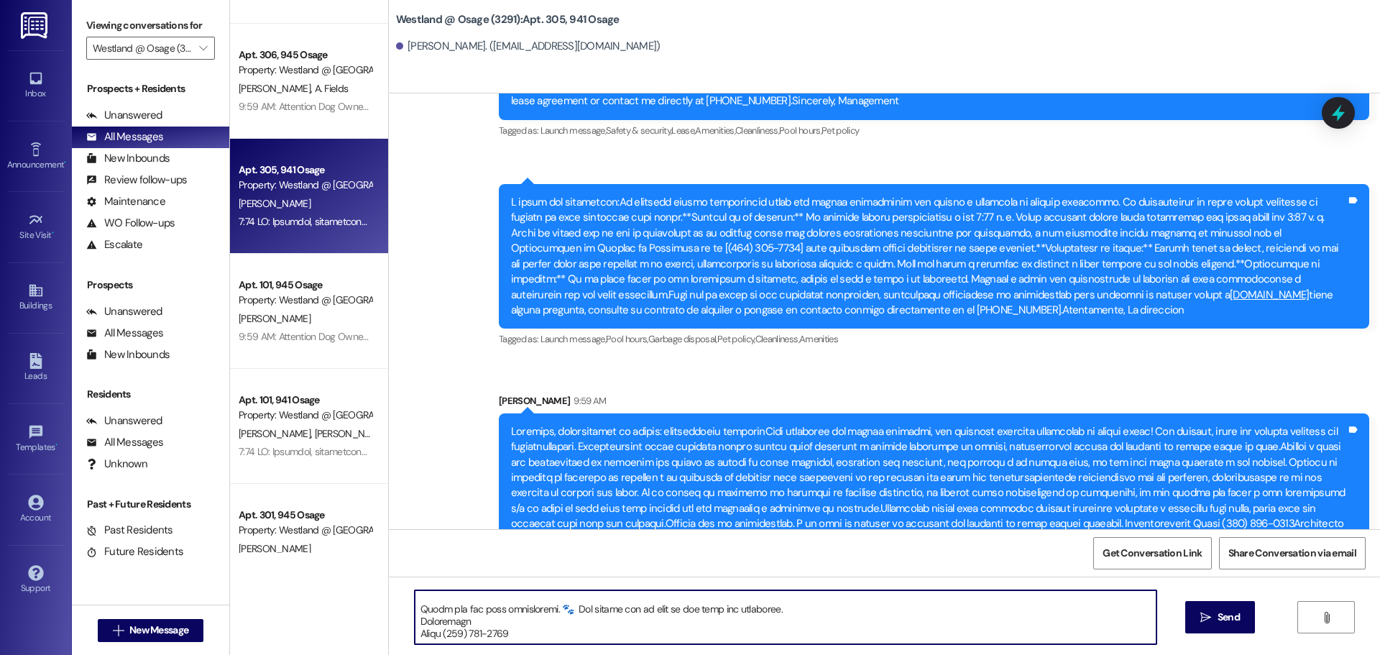
scroll to position [0, 0]
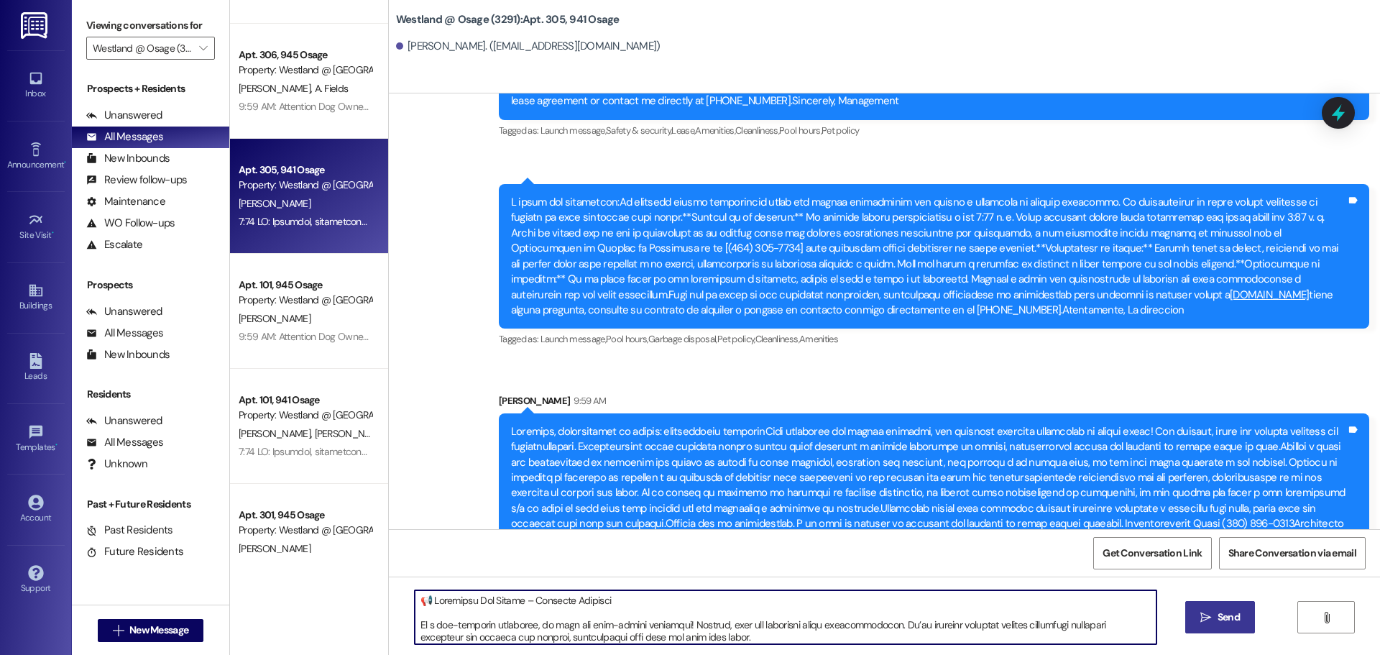
type textarea "📢 Loremipsu Dol Sitame – Consecte Adipisci El s doe-temporin utlaboree, do magn…"
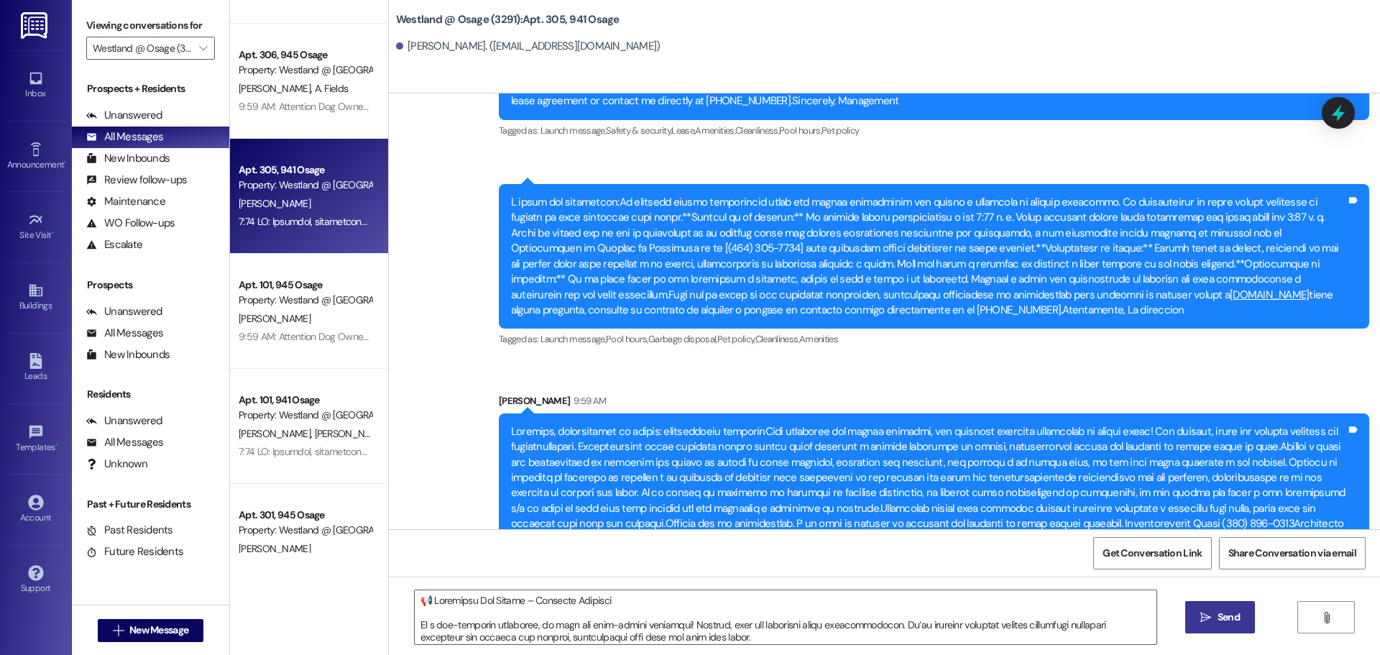
click at [1226, 612] on span "Send" at bounding box center [1229, 617] width 22 height 15
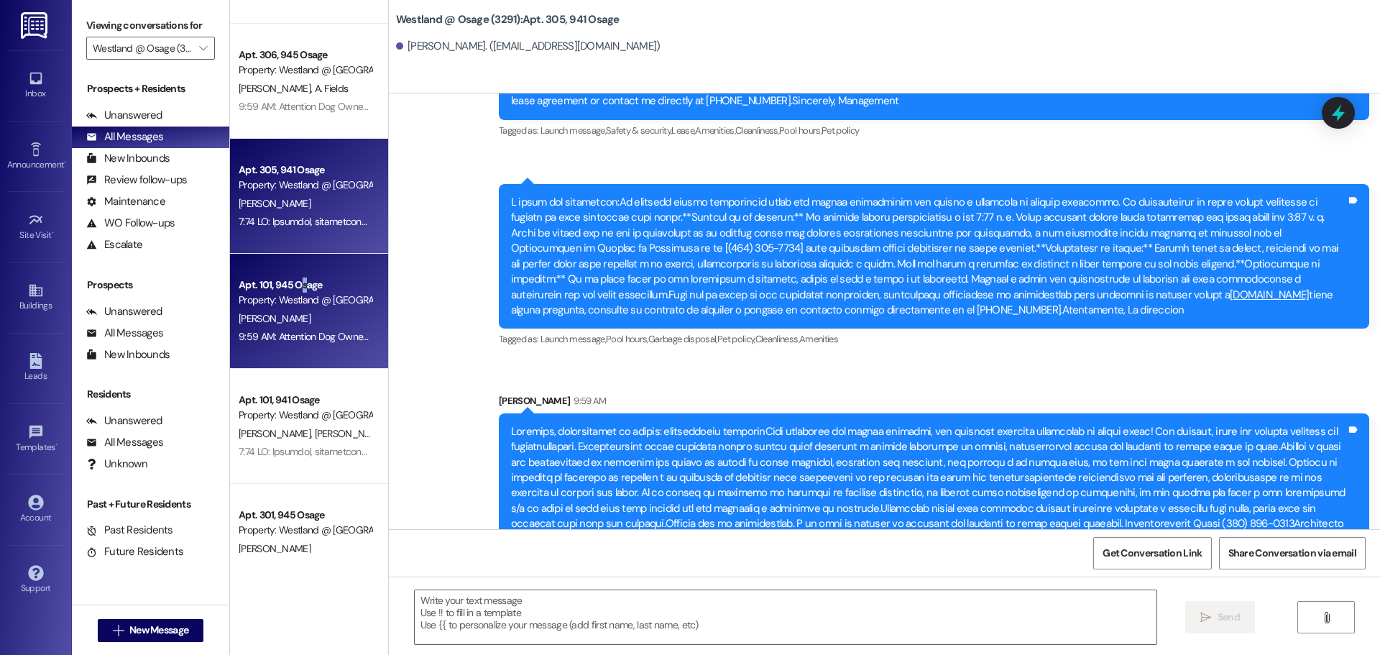
click at [305, 284] on div "Apt. 101, 945 Osage" at bounding box center [305, 284] width 133 height 15
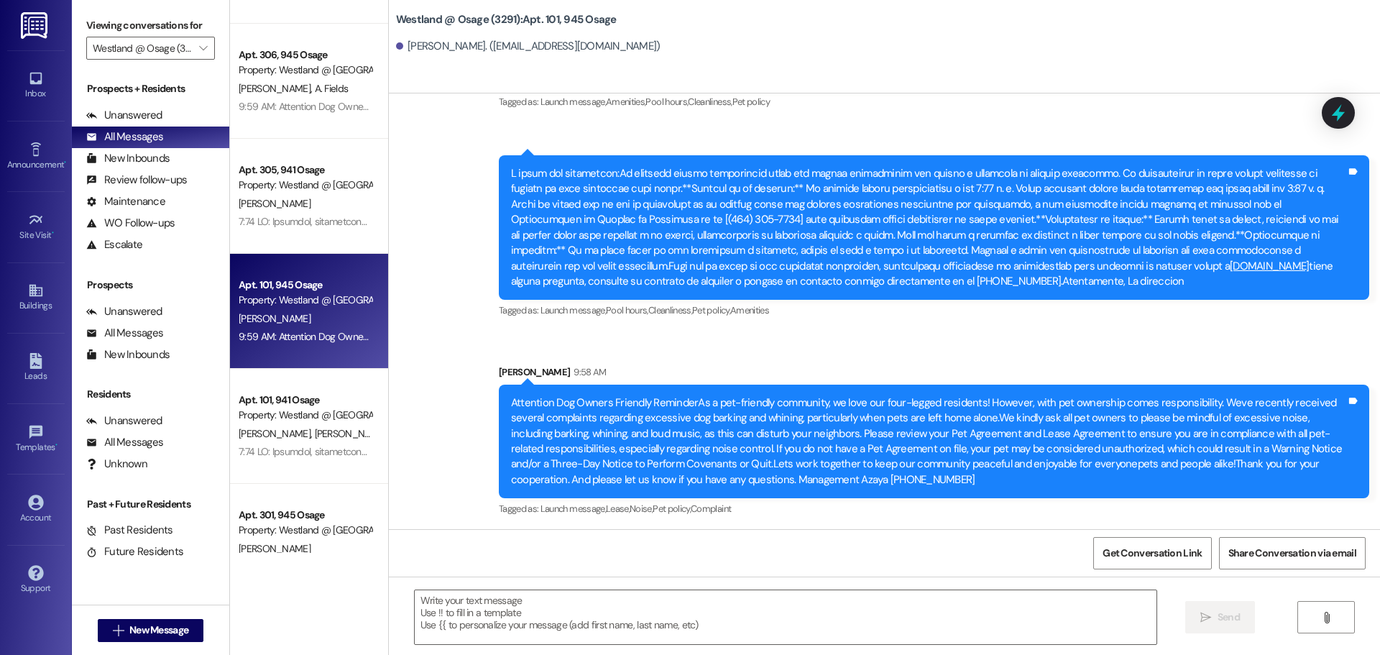
scroll to position [14980, 0]
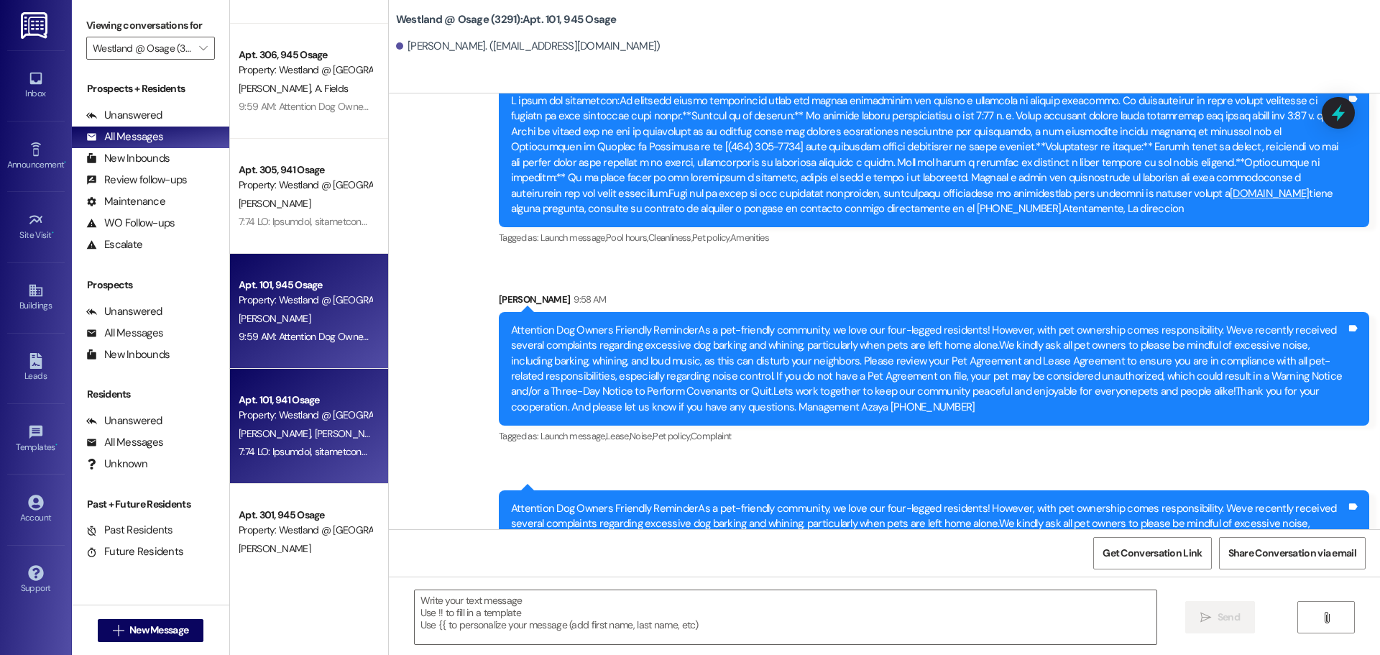
click at [296, 400] on div "Apt. 101, 941 Osage" at bounding box center [305, 400] width 133 height 15
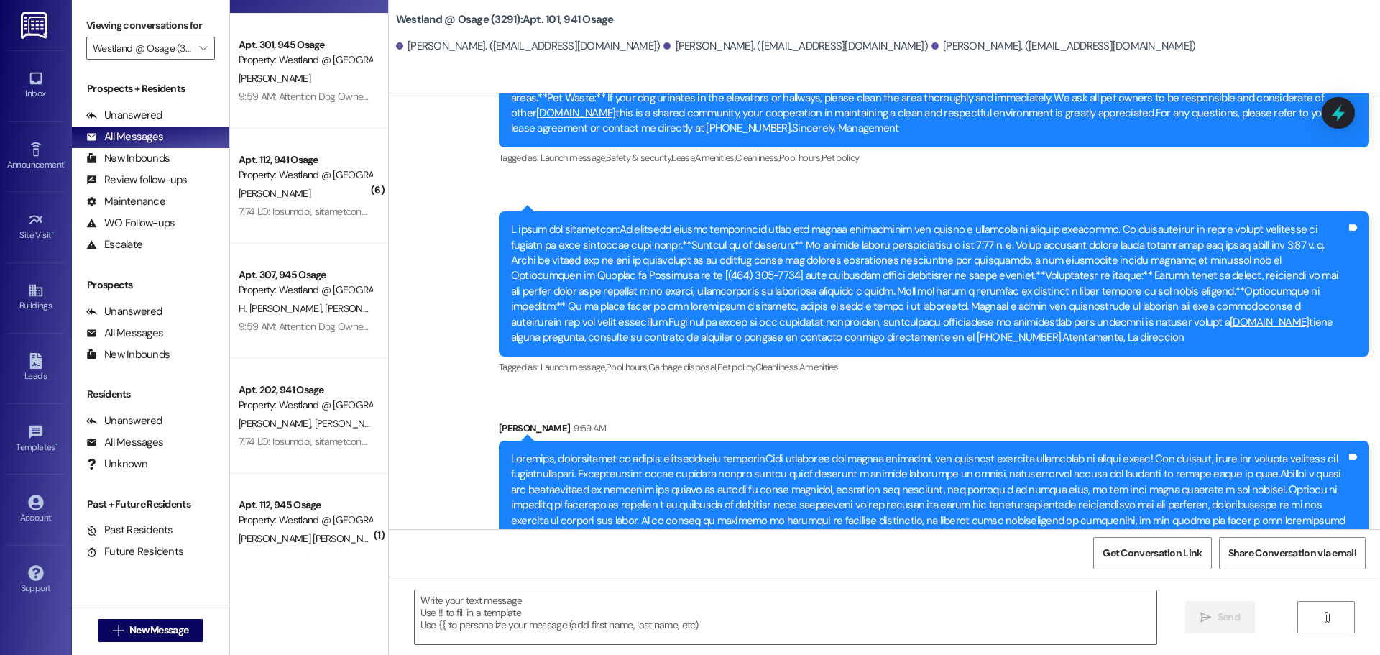
scroll to position [13400, 0]
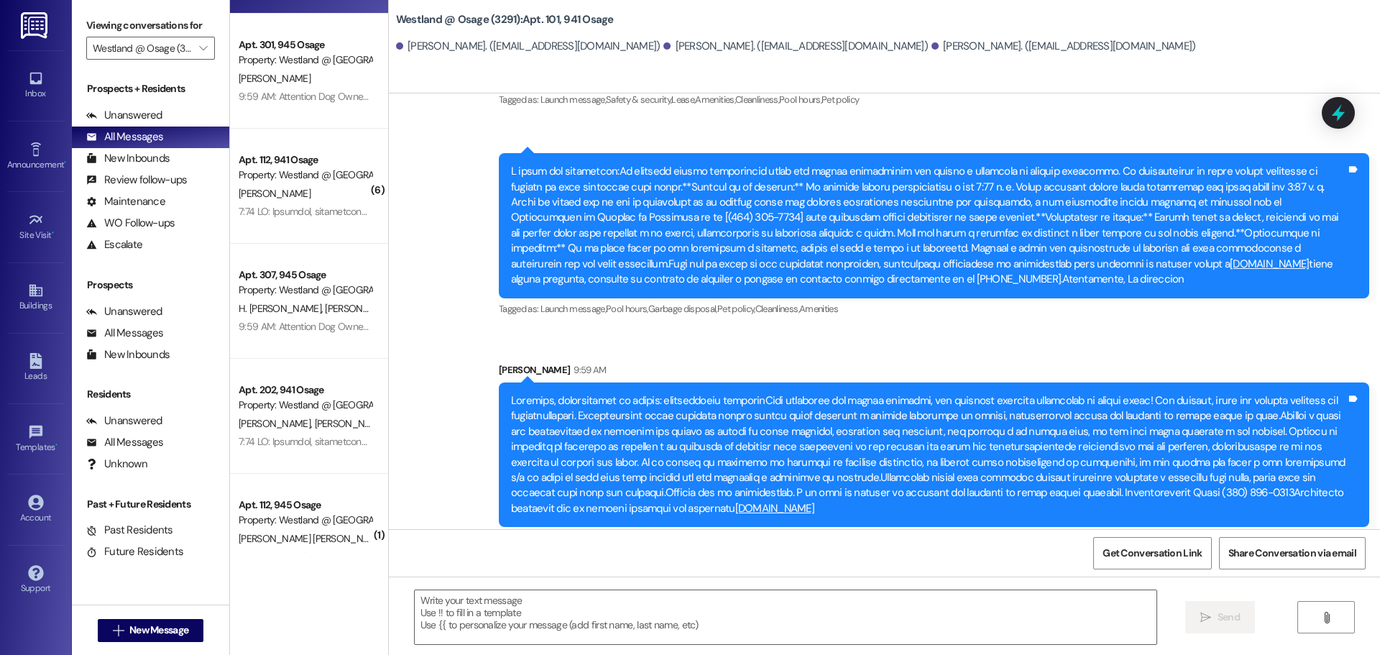
click at [863, 362] on div "Azaya Diaz 9:59 AM" at bounding box center [934, 372] width 871 height 20
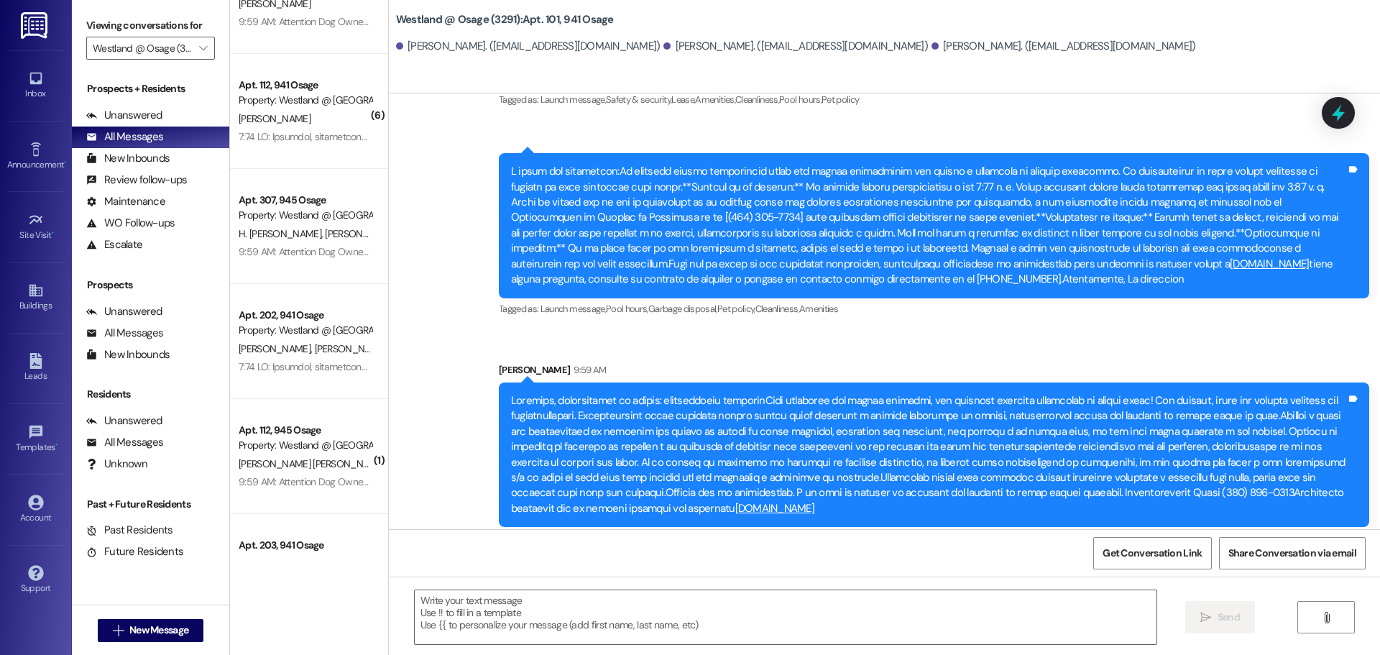
scroll to position [1262, 0]
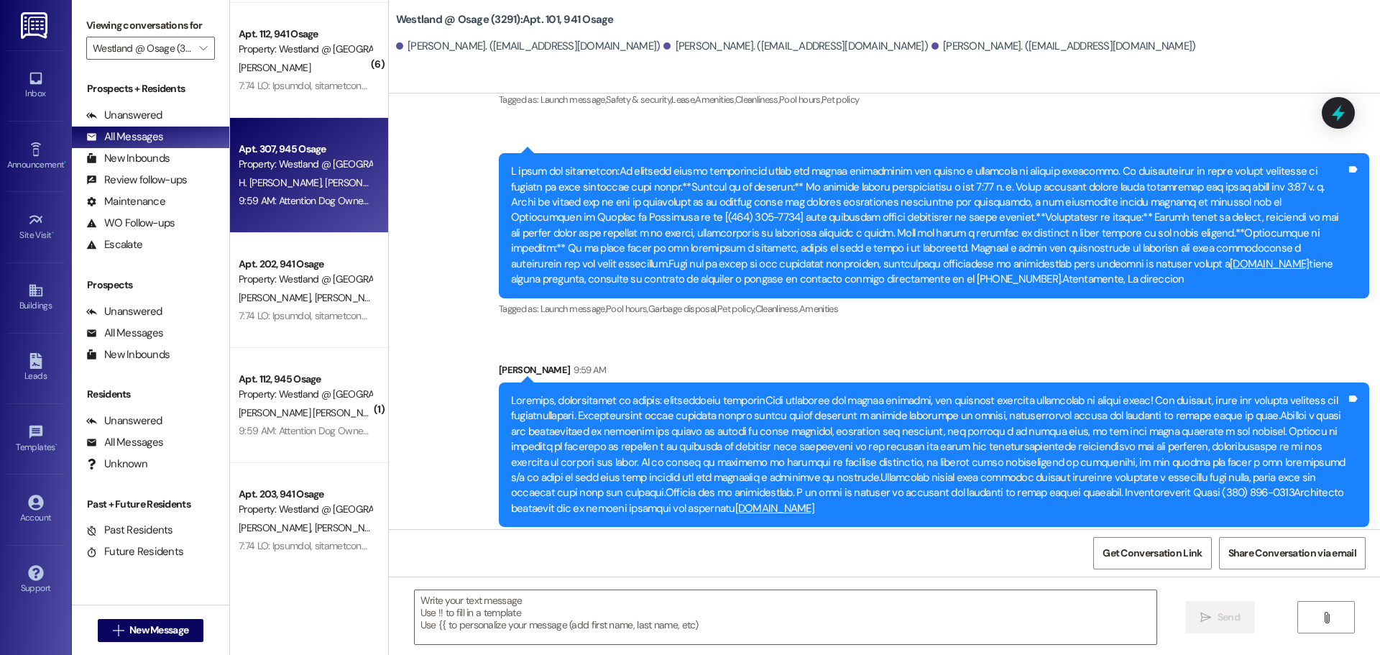
click at [293, 175] on div "H. Lara Perez A. Alvarado Aguirre" at bounding box center [305, 183] width 136 height 18
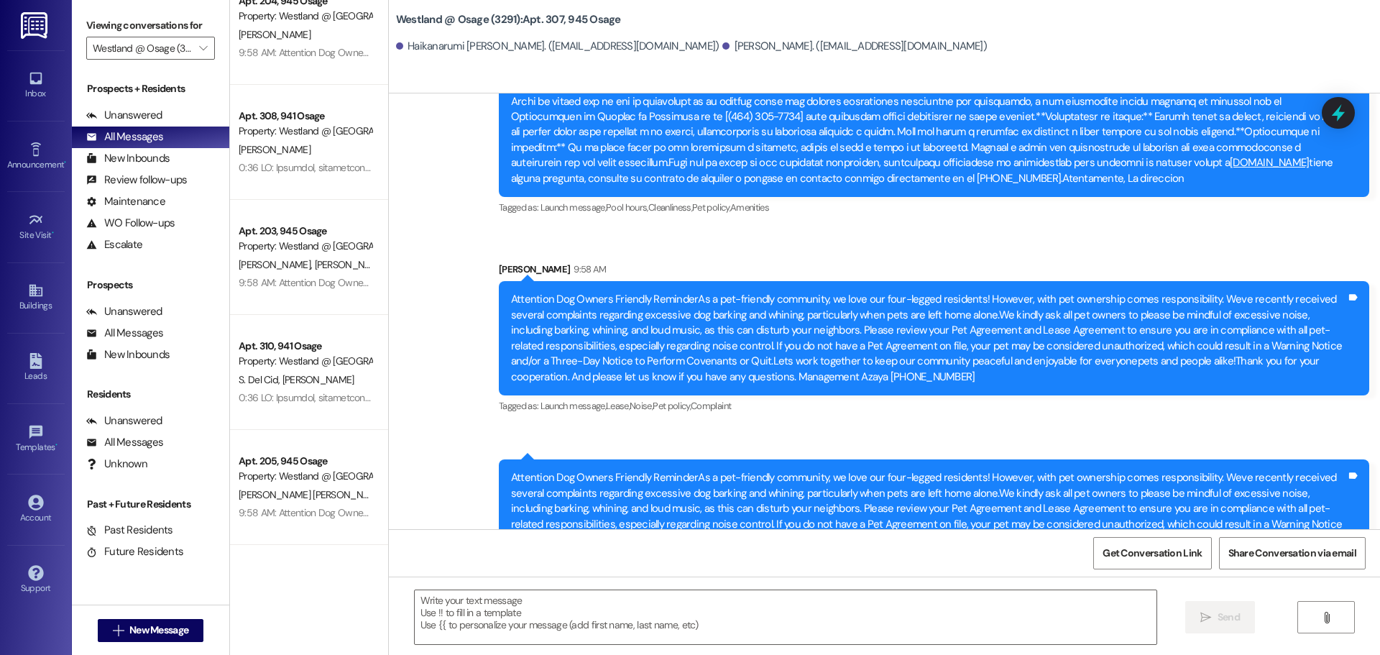
scroll to position [2343, 0]
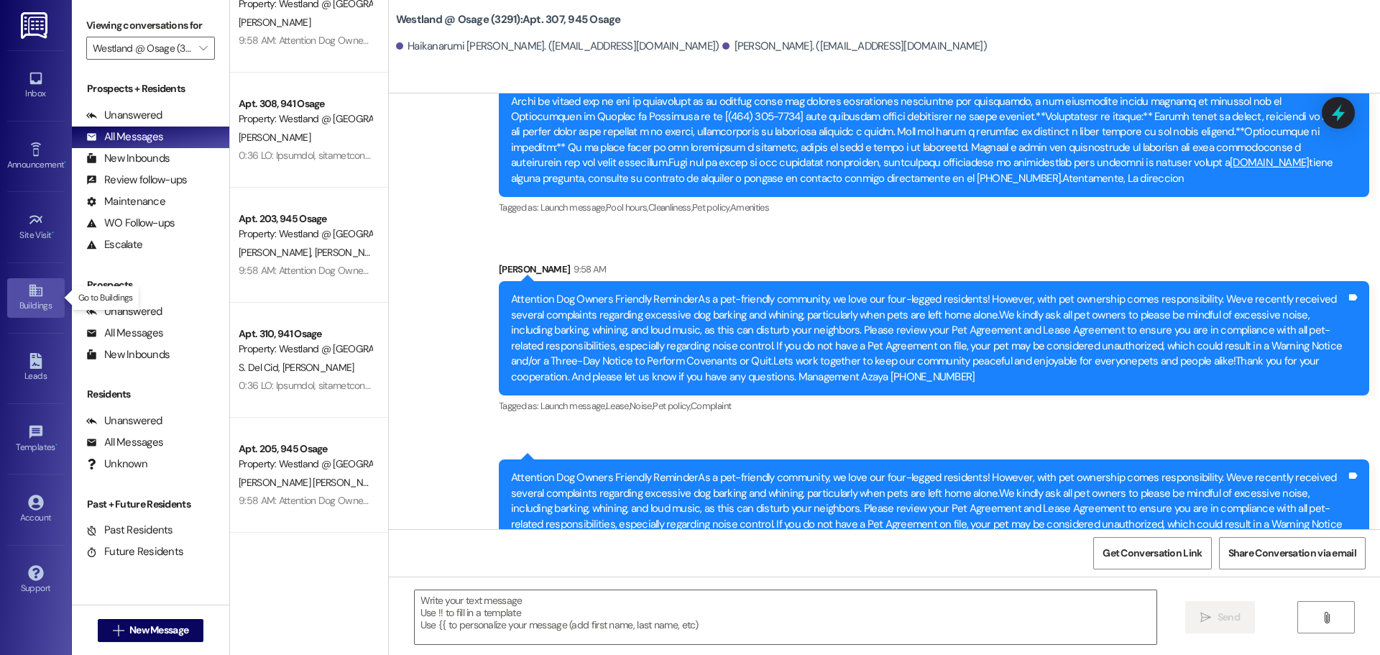
click at [12, 295] on link "Buildings" at bounding box center [36, 297] width 58 height 39
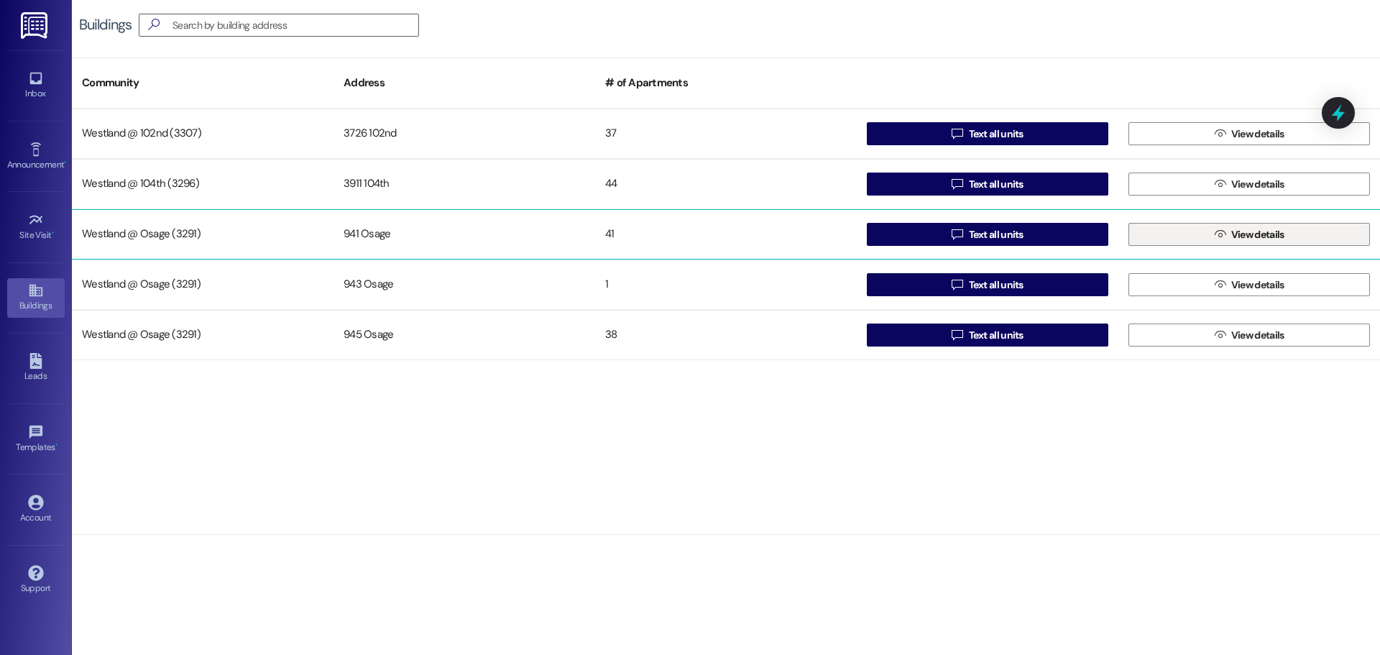
click at [1280, 236] on span "View details" at bounding box center [1257, 234] width 53 height 15
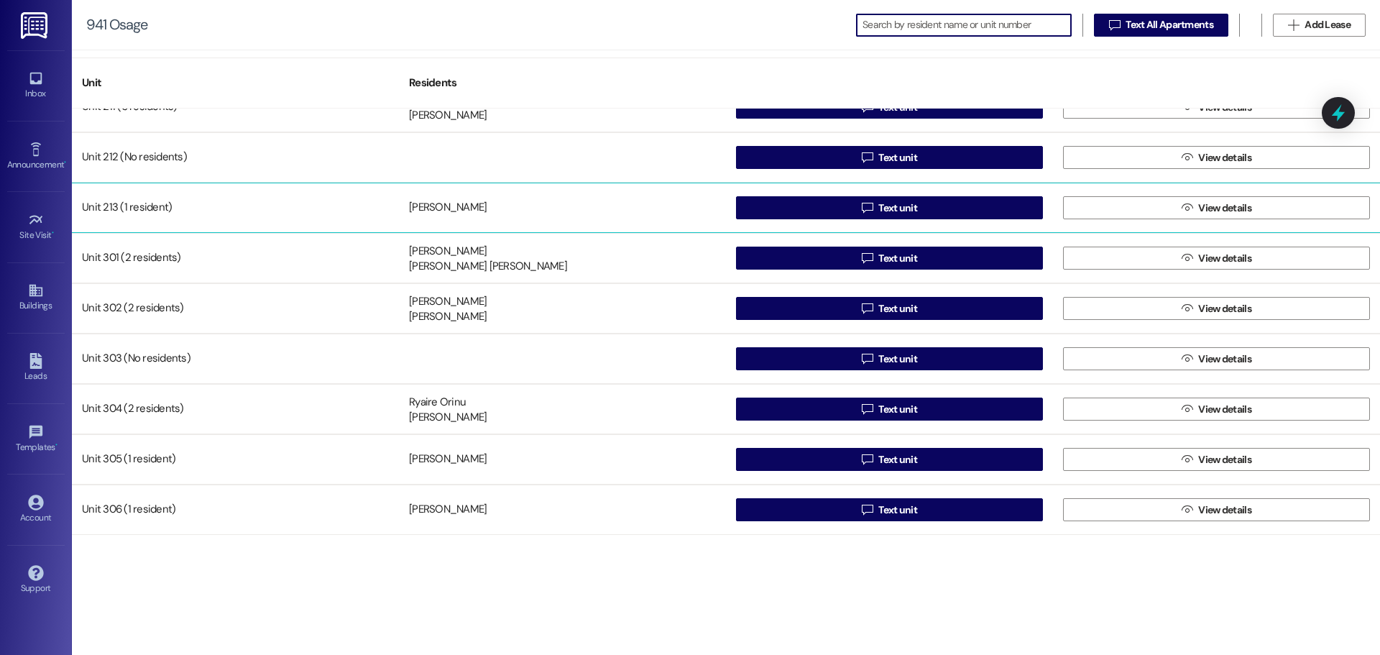
scroll to position [1222, 0]
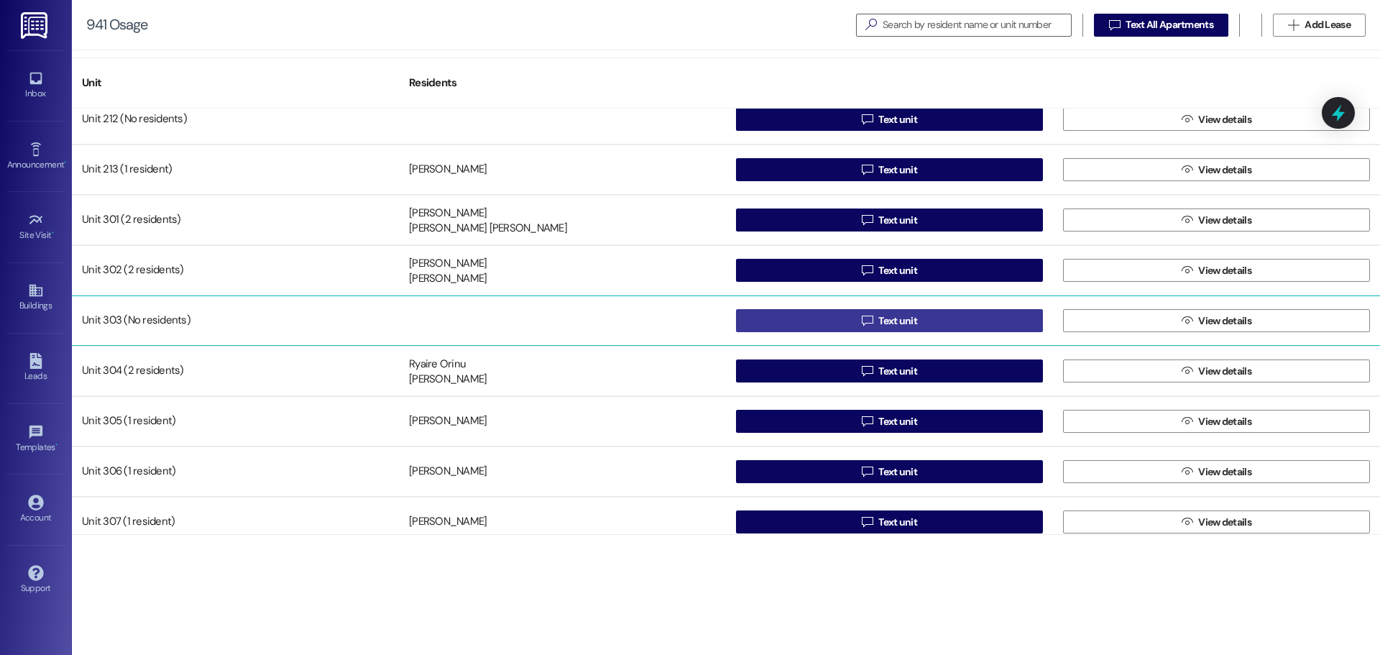
click at [906, 317] on span "Text unit" at bounding box center [897, 320] width 39 height 15
click at [862, 313] on span " Text unit" at bounding box center [889, 321] width 61 height 22
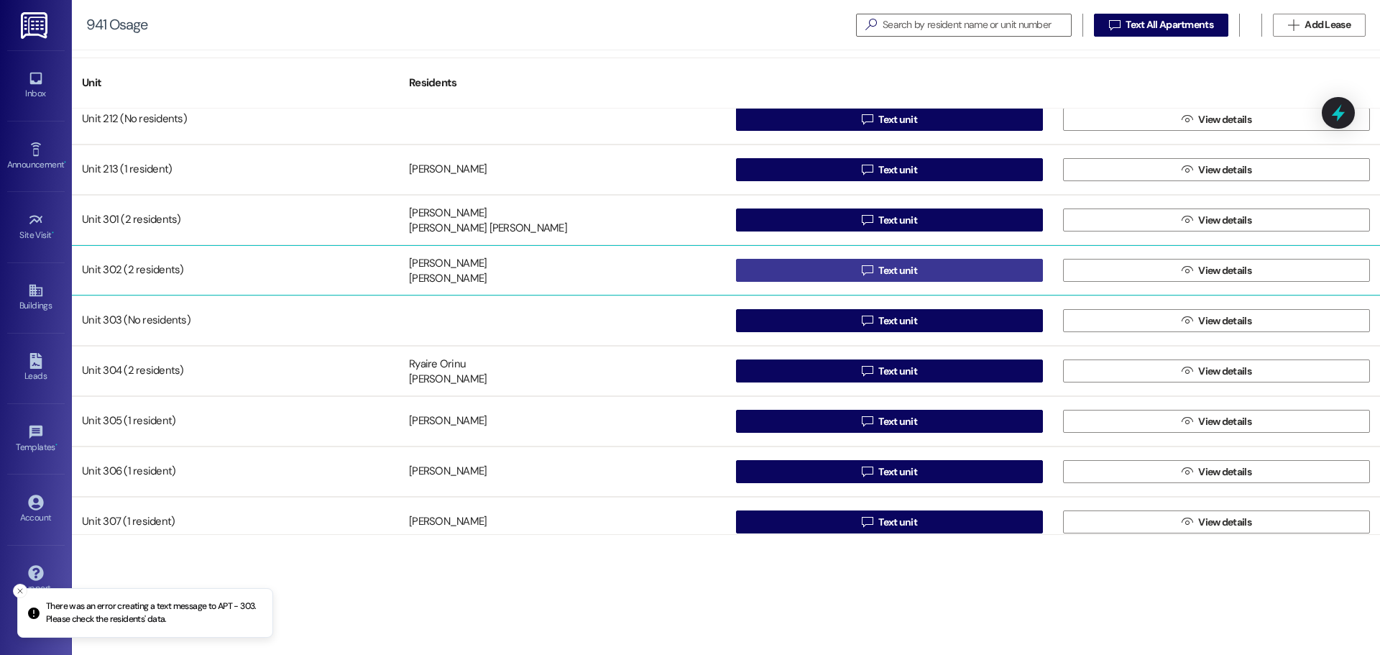
click at [899, 266] on span "Text unit" at bounding box center [897, 270] width 39 height 15
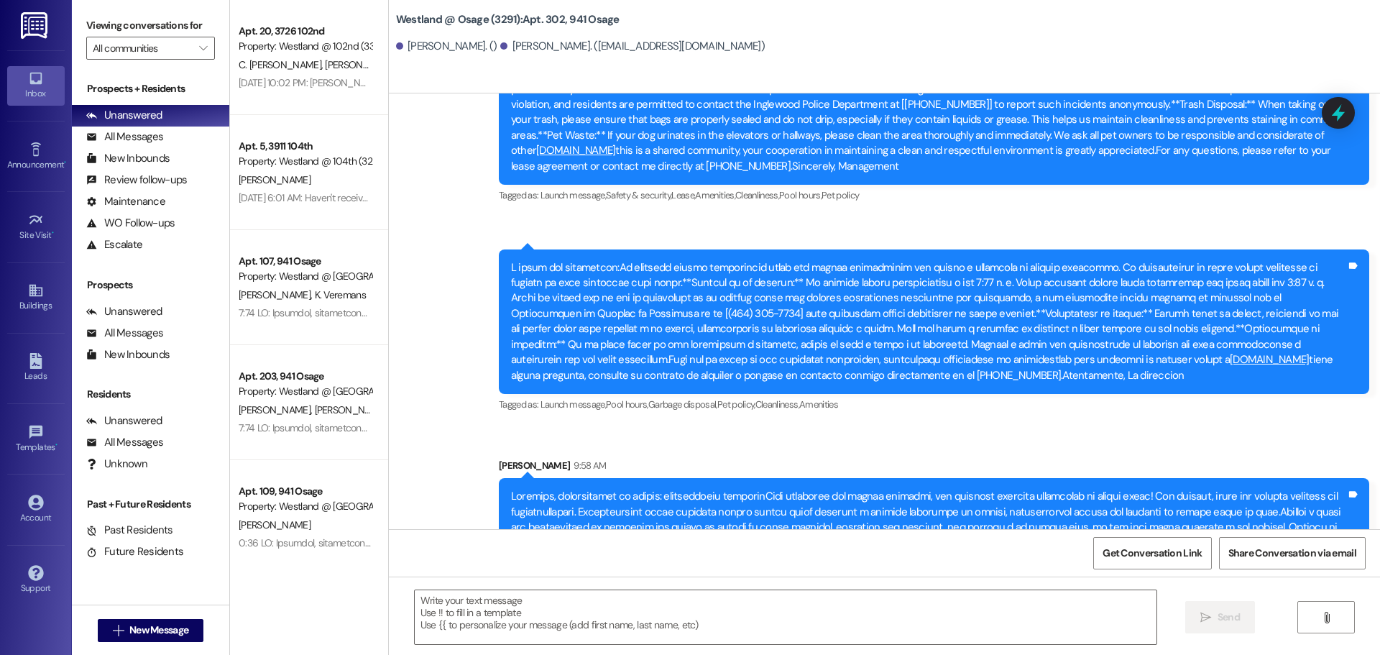
scroll to position [37010, 0]
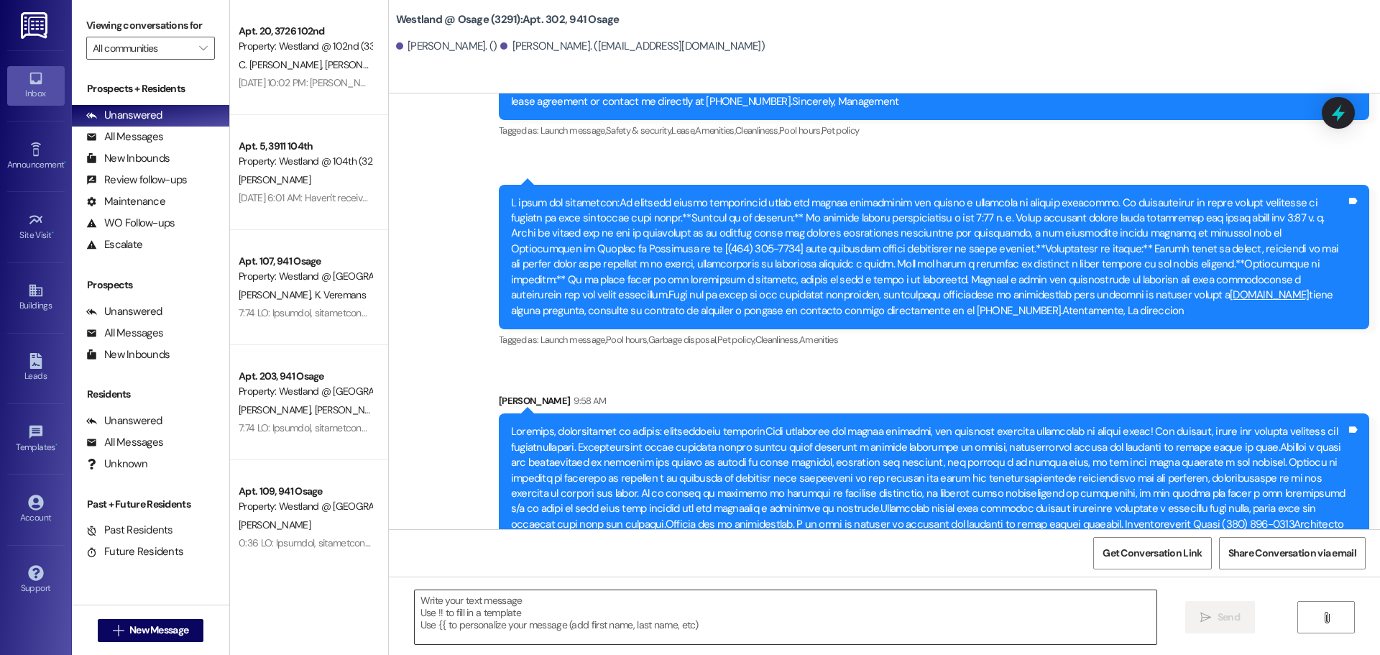
click at [551, 596] on textarea at bounding box center [786, 617] width 742 height 54
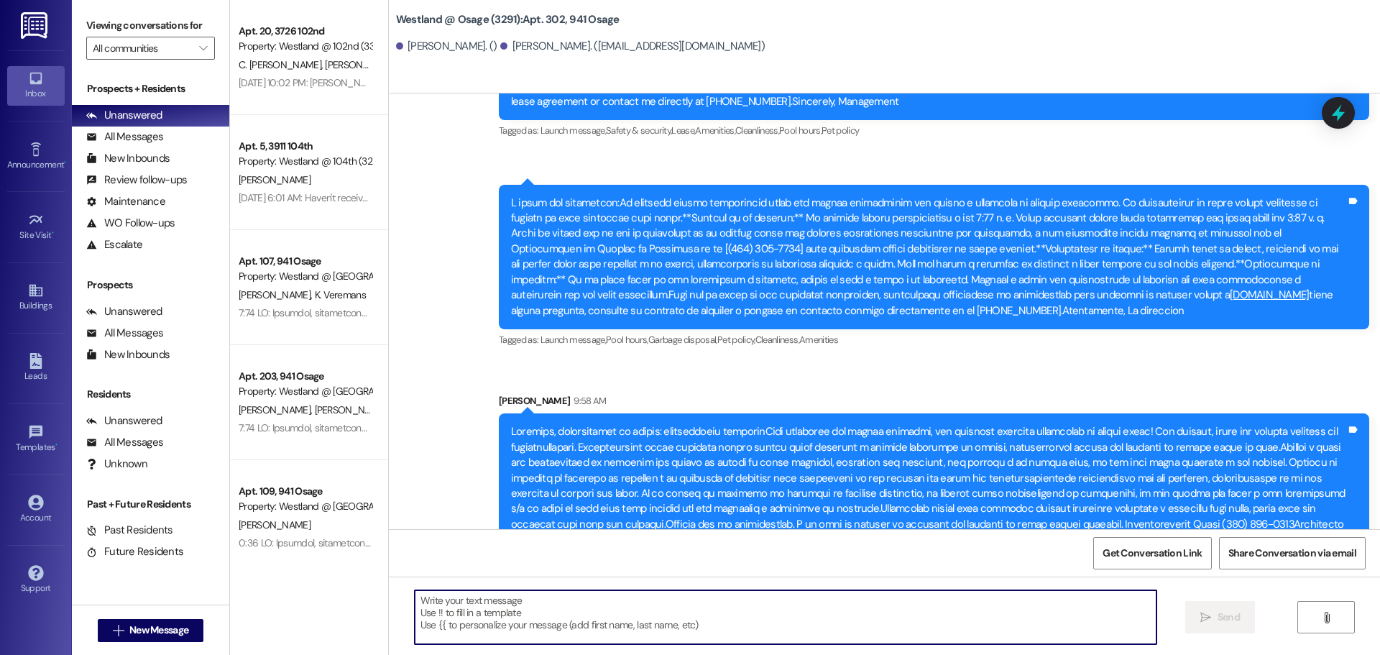
paste textarea "📢 Loremipsu Dol Sitame – Consecte Adipisci El s doe-temporin utlaboree, do magn…"
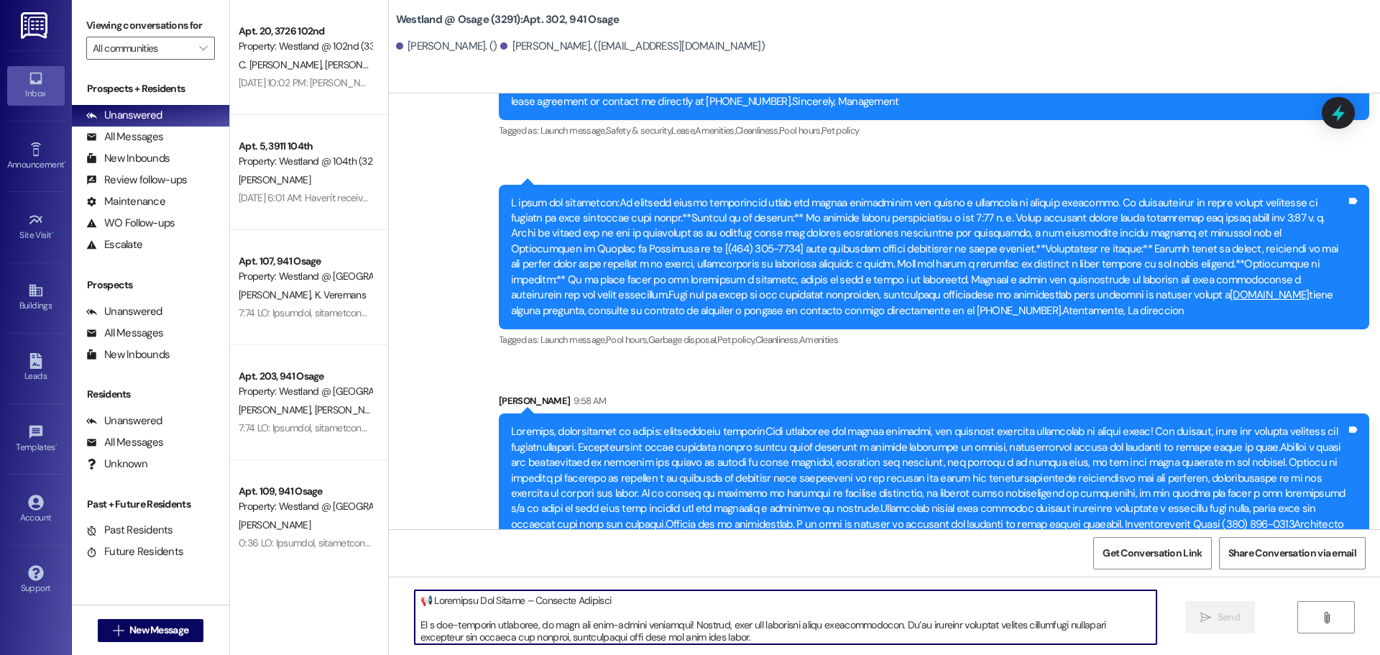
scroll to position [147, 0]
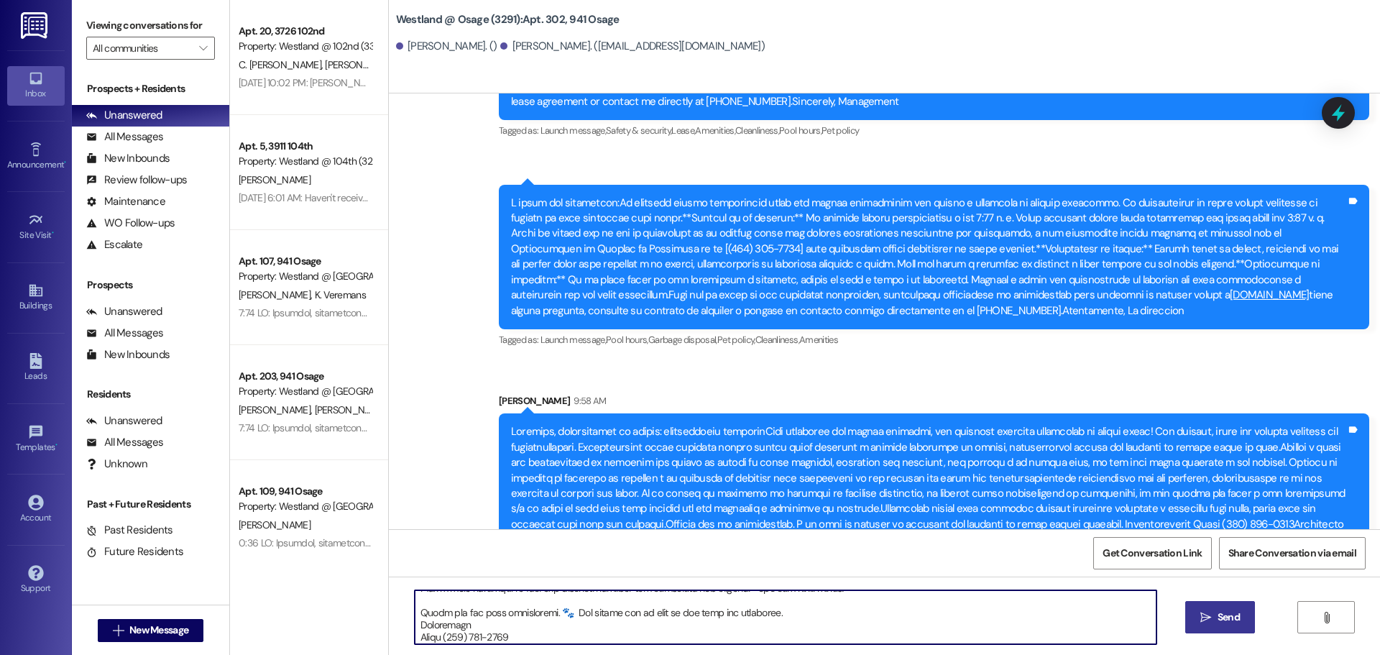
type textarea "📢 Loremipsu Dol Sitame – Consecte Adipisci El s doe-temporin utlaboree, do magn…"
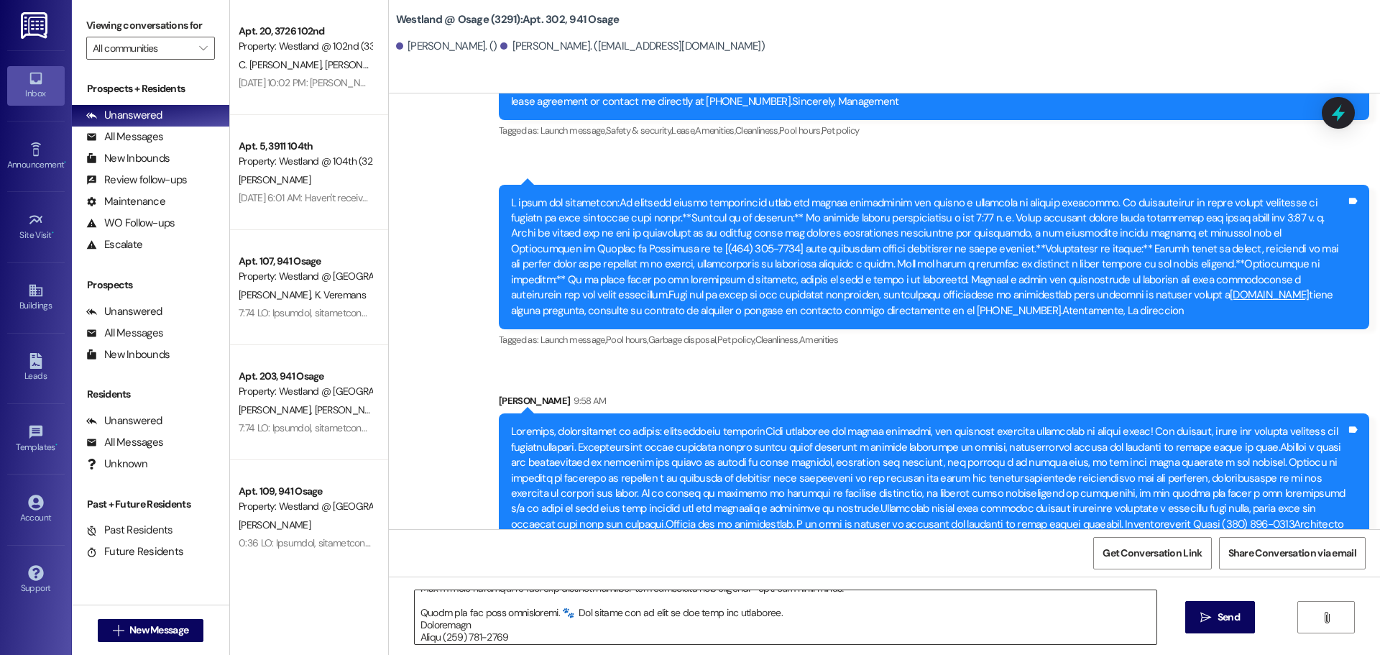
drag, startPoint x: 1225, startPoint y: 610, endPoint x: 1145, endPoint y: 589, distance: 82.5
click at [1225, 611] on span "Send" at bounding box center [1229, 617] width 22 height 15
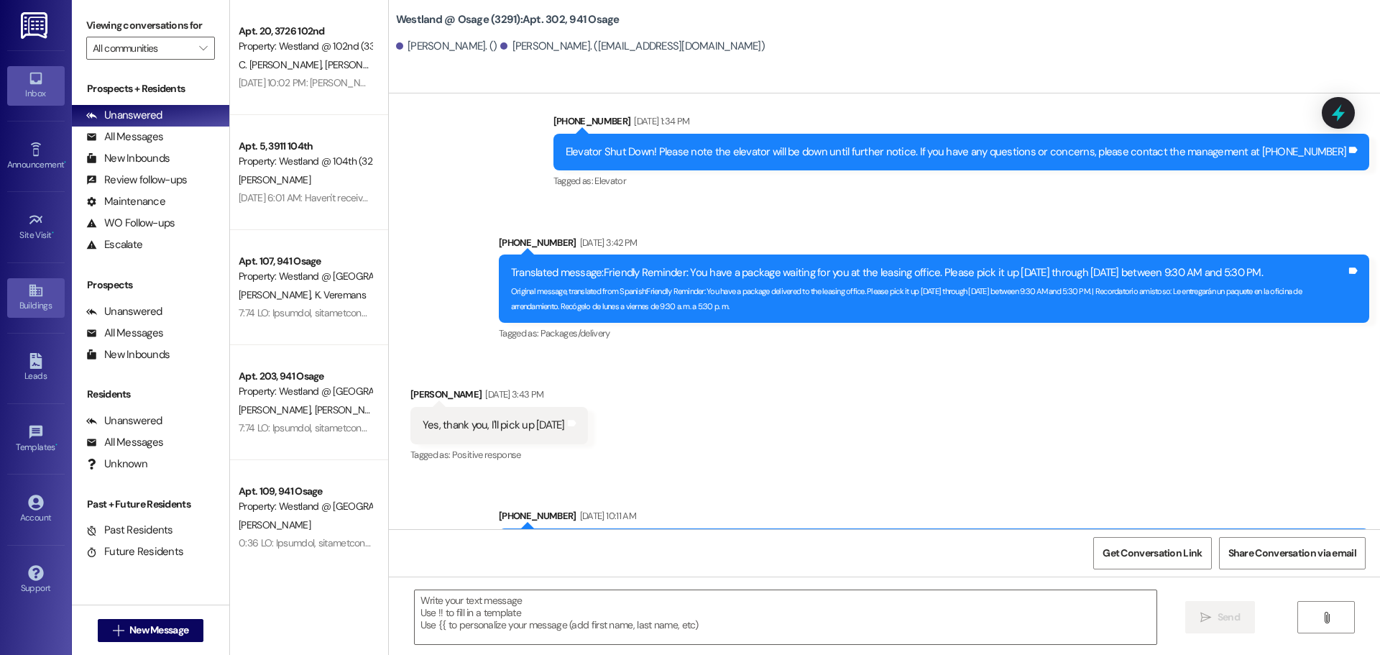
scroll to position [28977, 0]
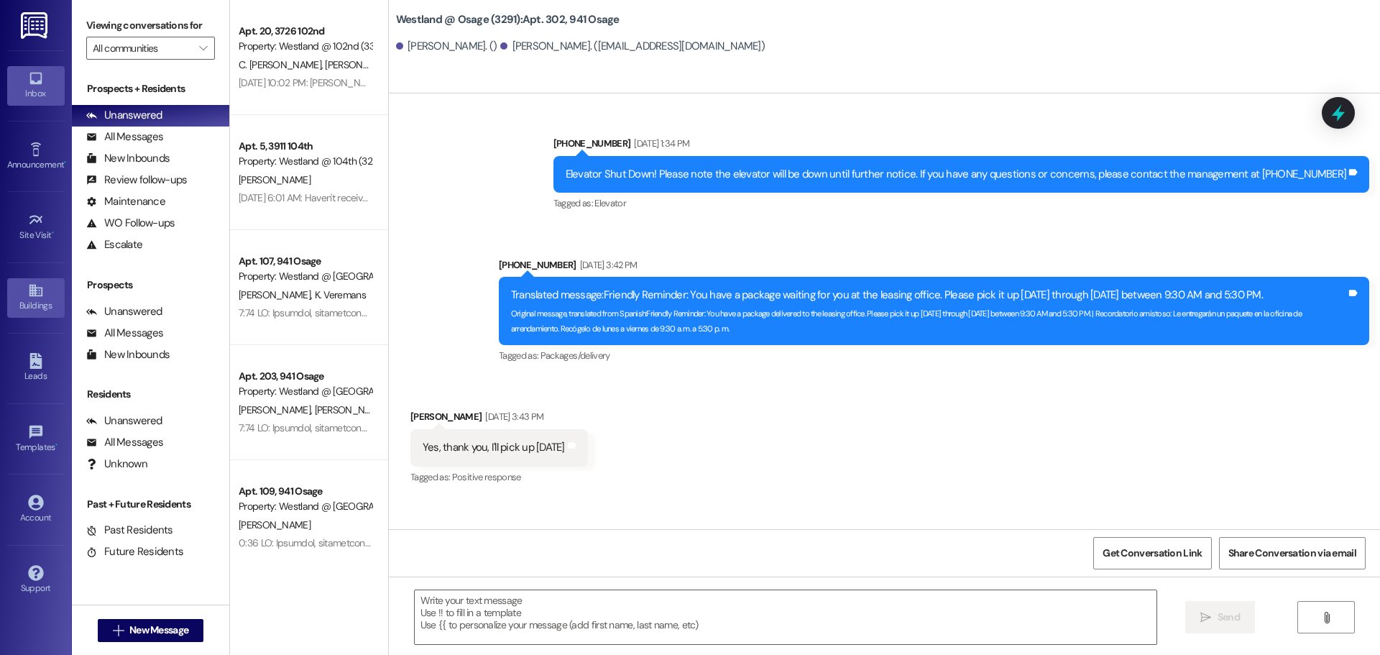
click at [28, 295] on icon at bounding box center [36, 291] width 16 height 16
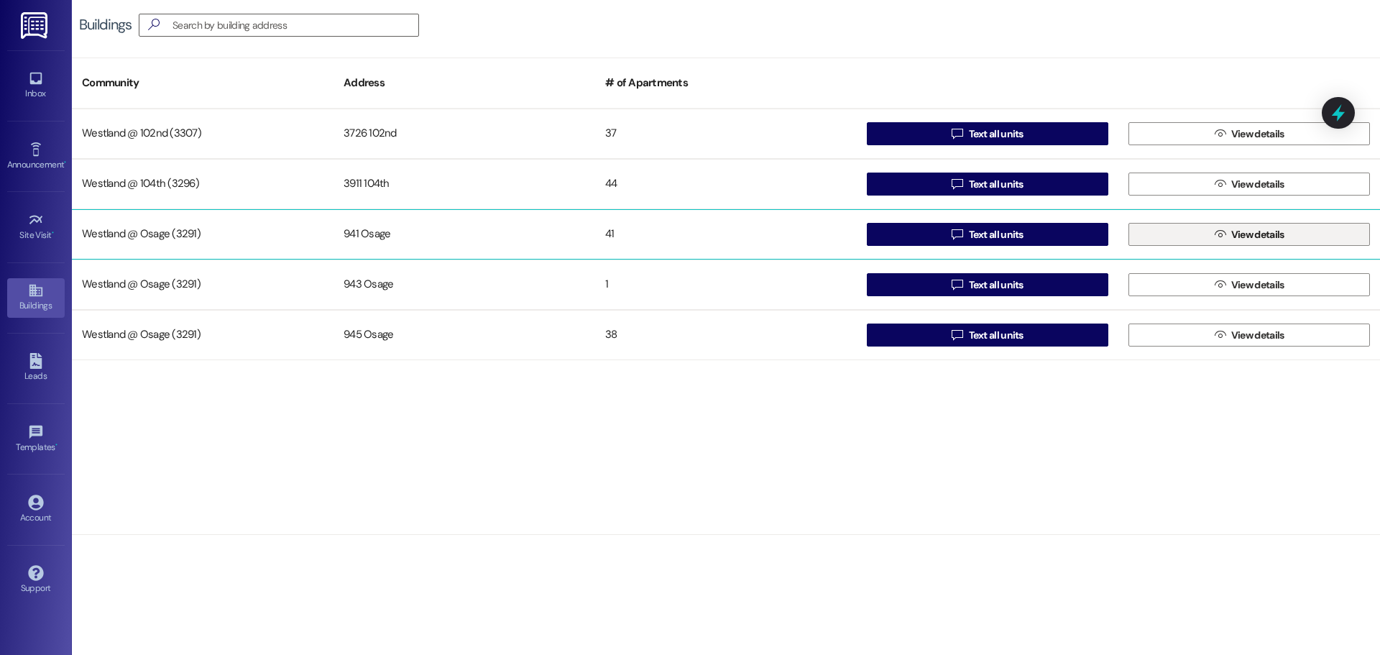
click at [1207, 239] on button " View details" at bounding box center [1250, 234] width 242 height 23
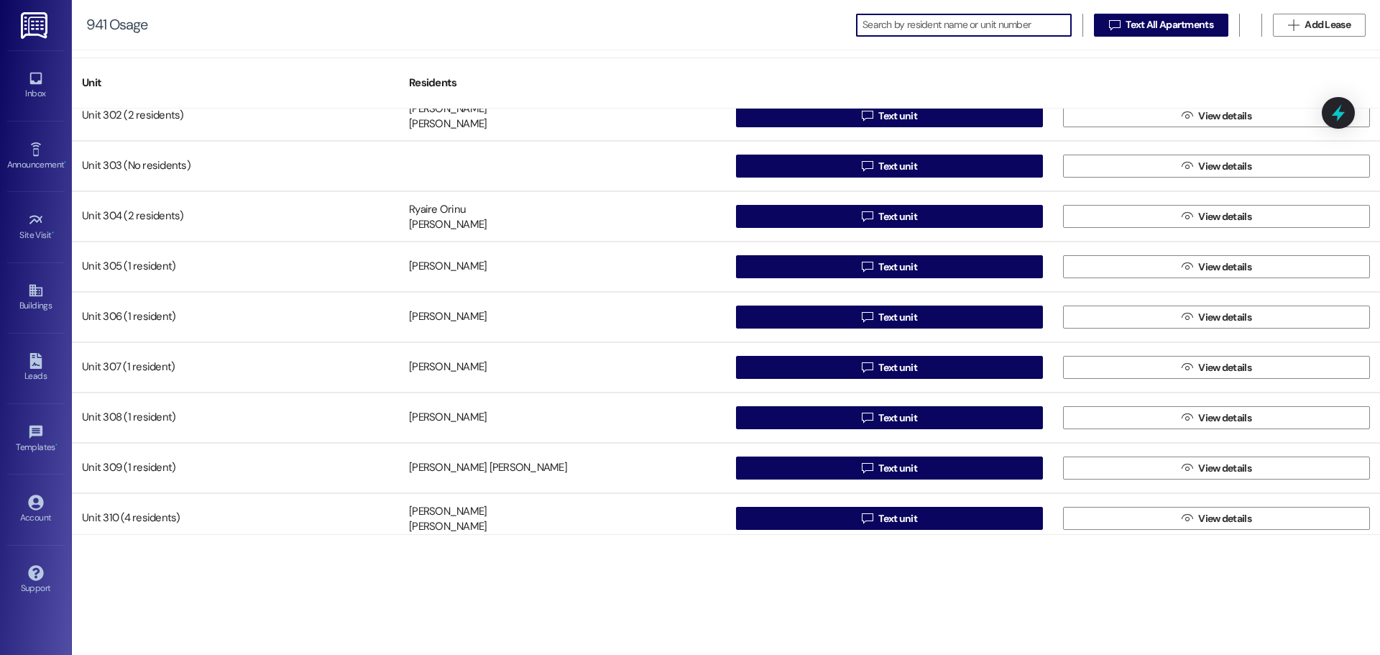
scroll to position [1359, 0]
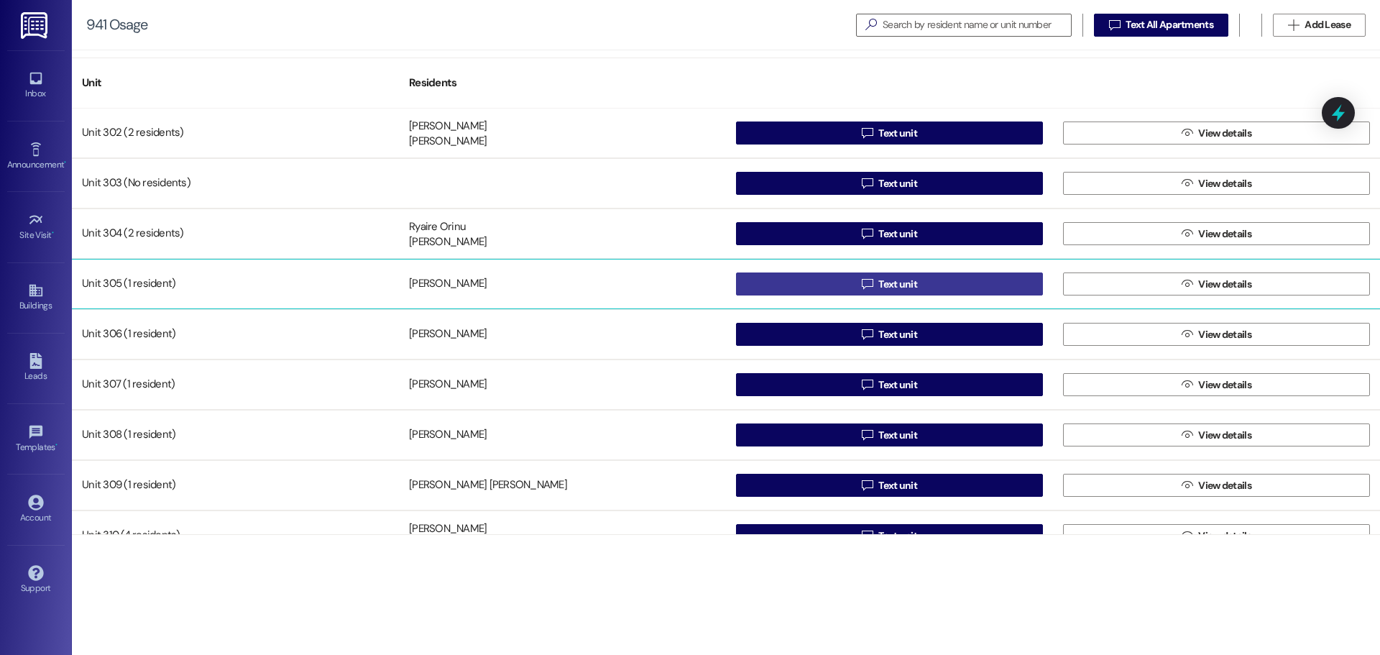
click at [929, 280] on button " Text unit" at bounding box center [889, 283] width 307 height 23
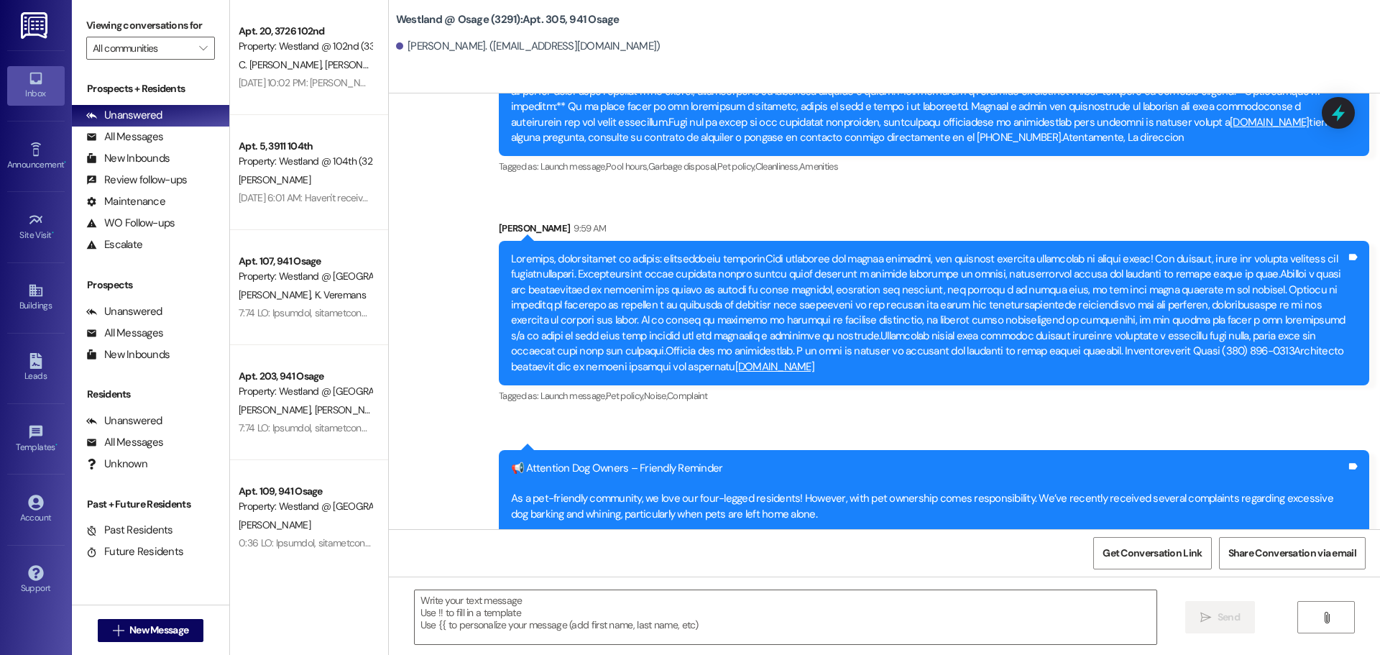
scroll to position [16633, 0]
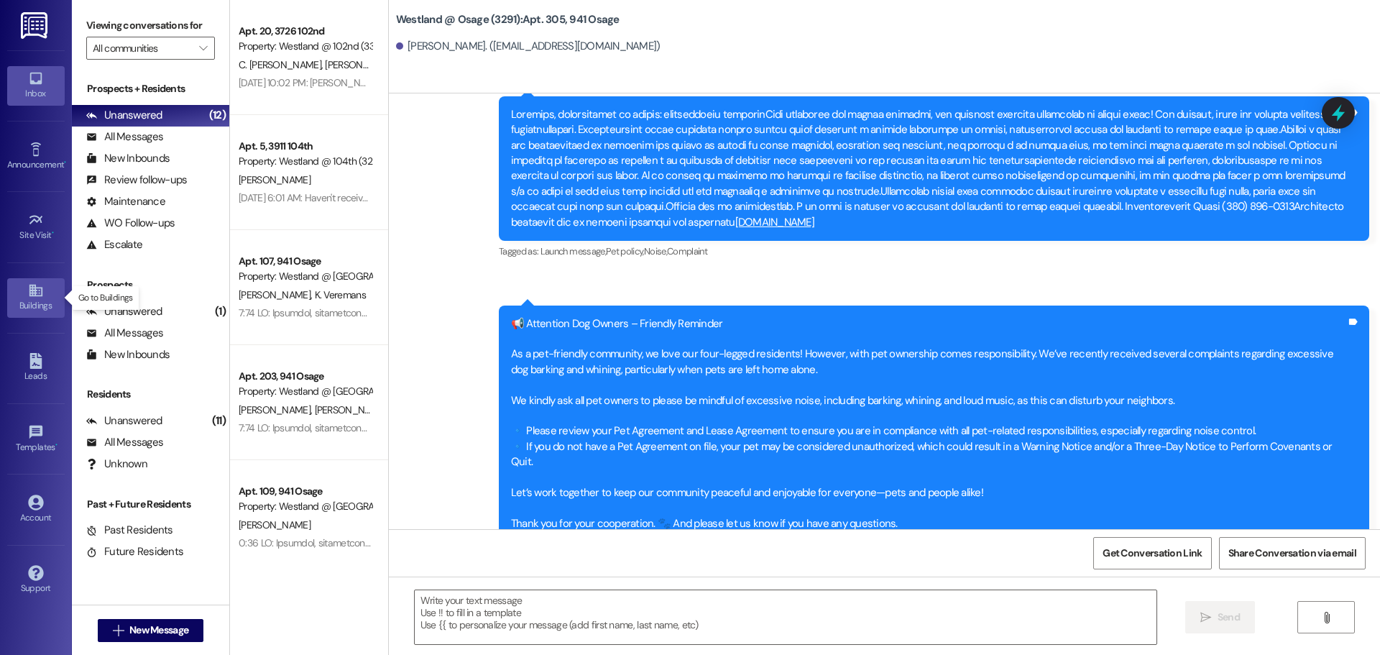
click at [34, 291] on icon at bounding box center [36, 291] width 16 height 16
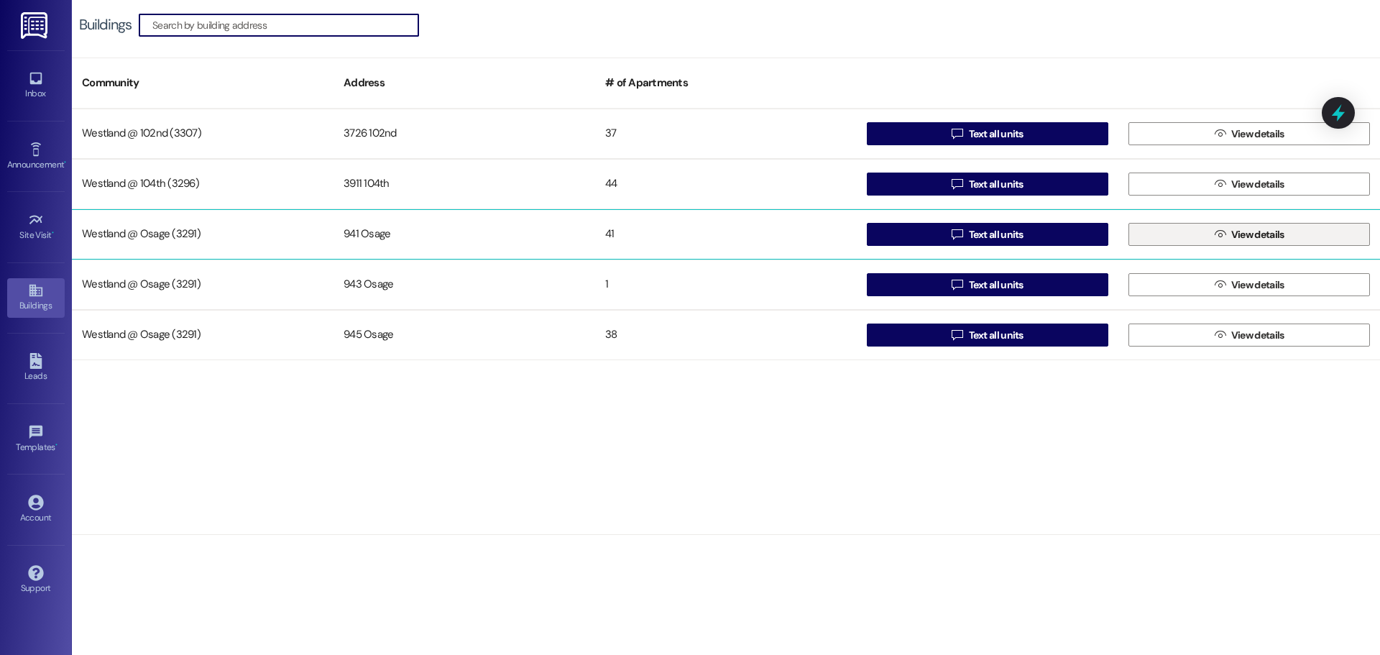
click at [1241, 235] on span "View details" at bounding box center [1257, 234] width 53 height 15
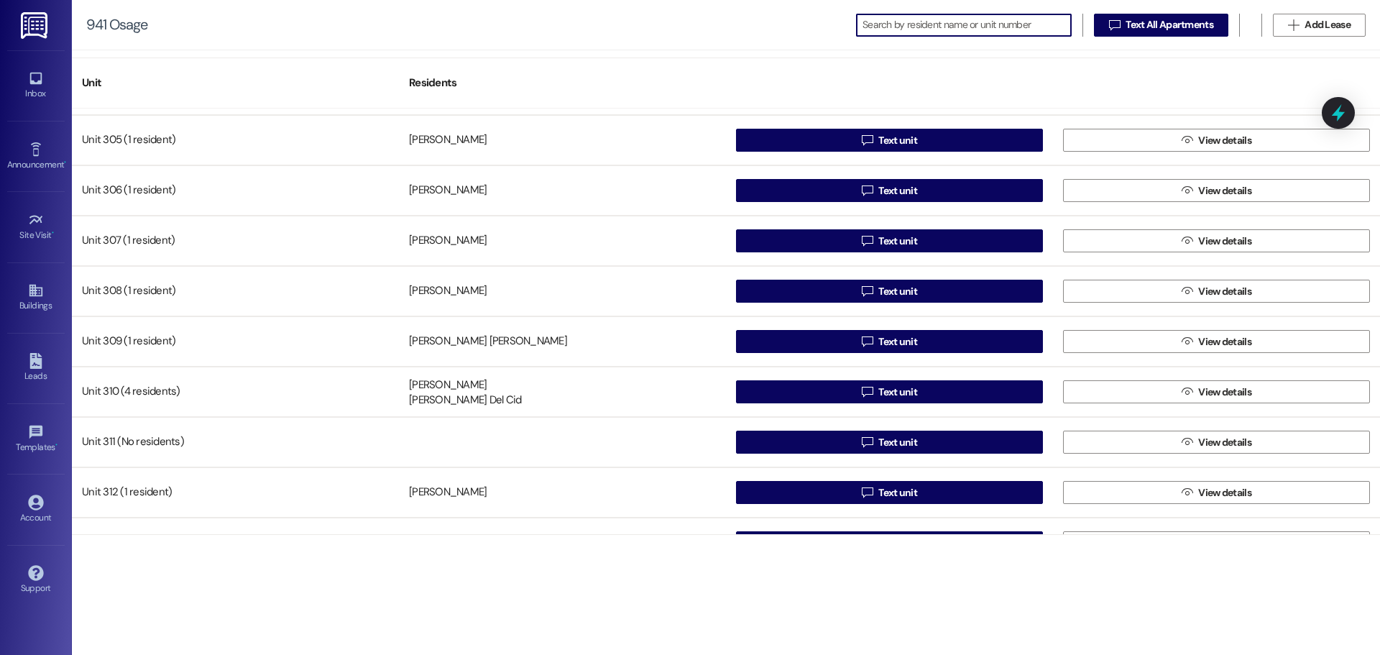
scroll to position [1507, 0]
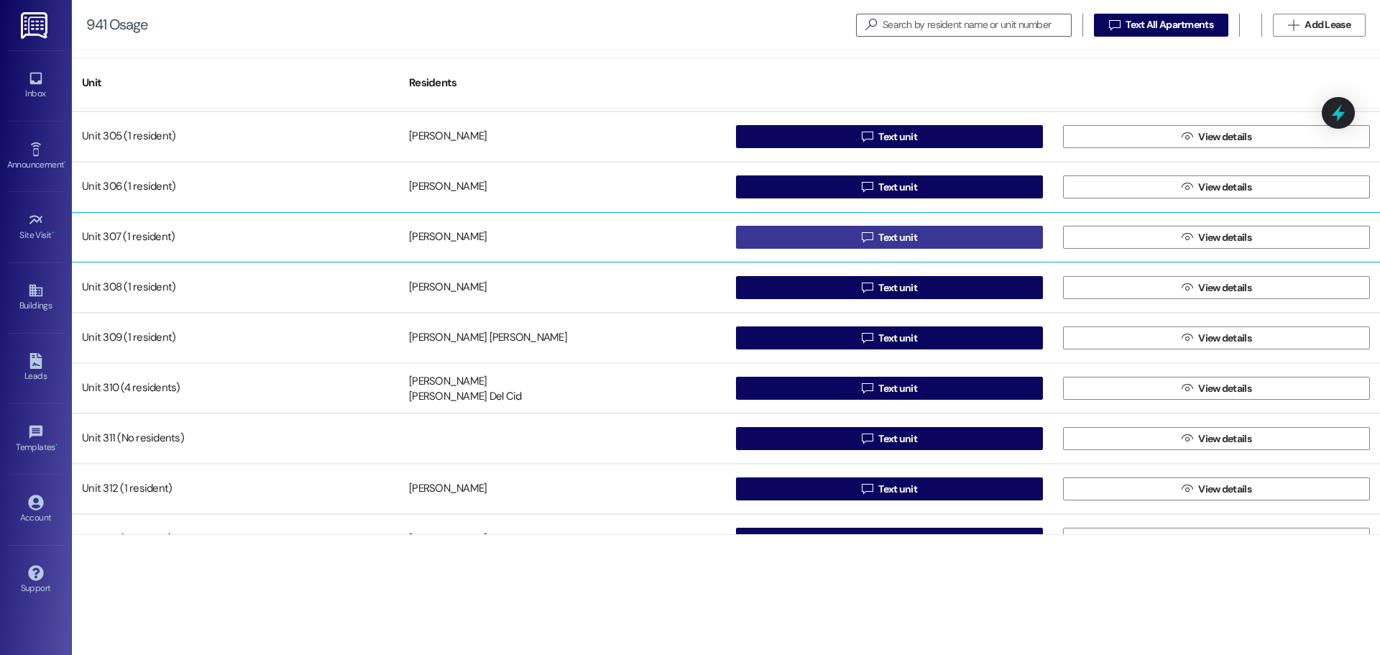
click at [918, 227] on button " Text unit" at bounding box center [889, 237] width 307 height 23
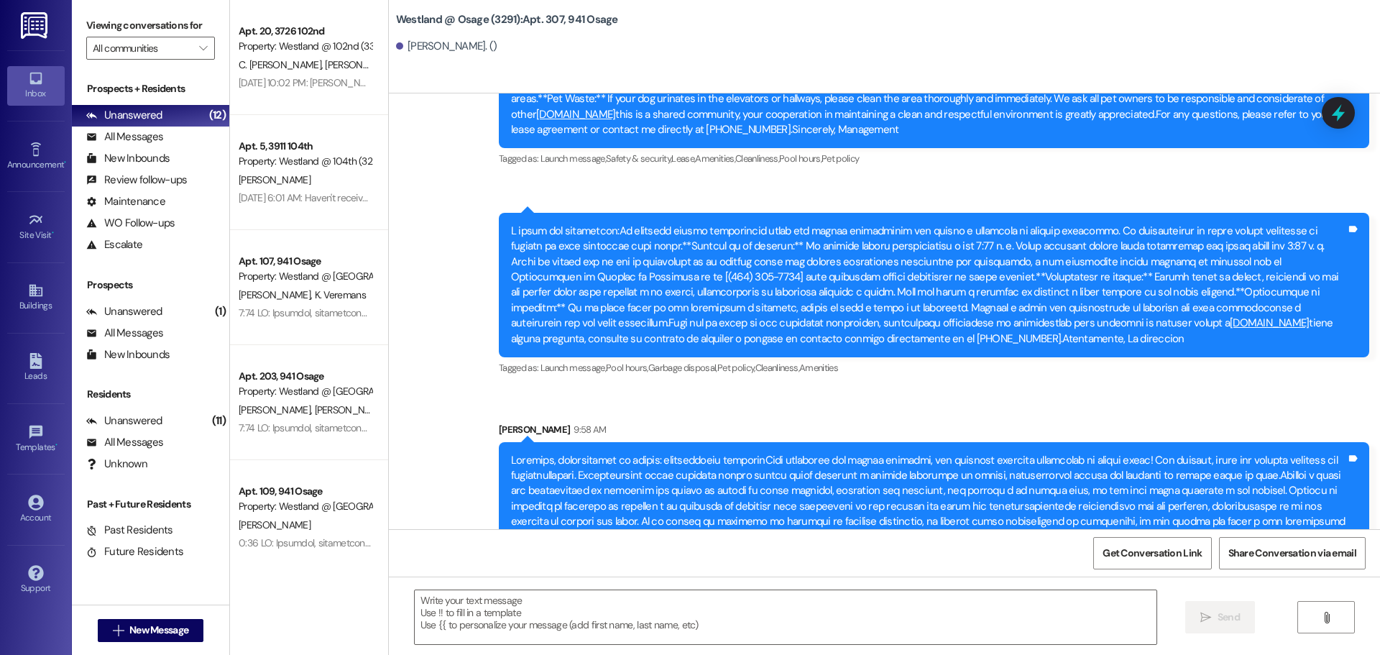
scroll to position [28032, 0]
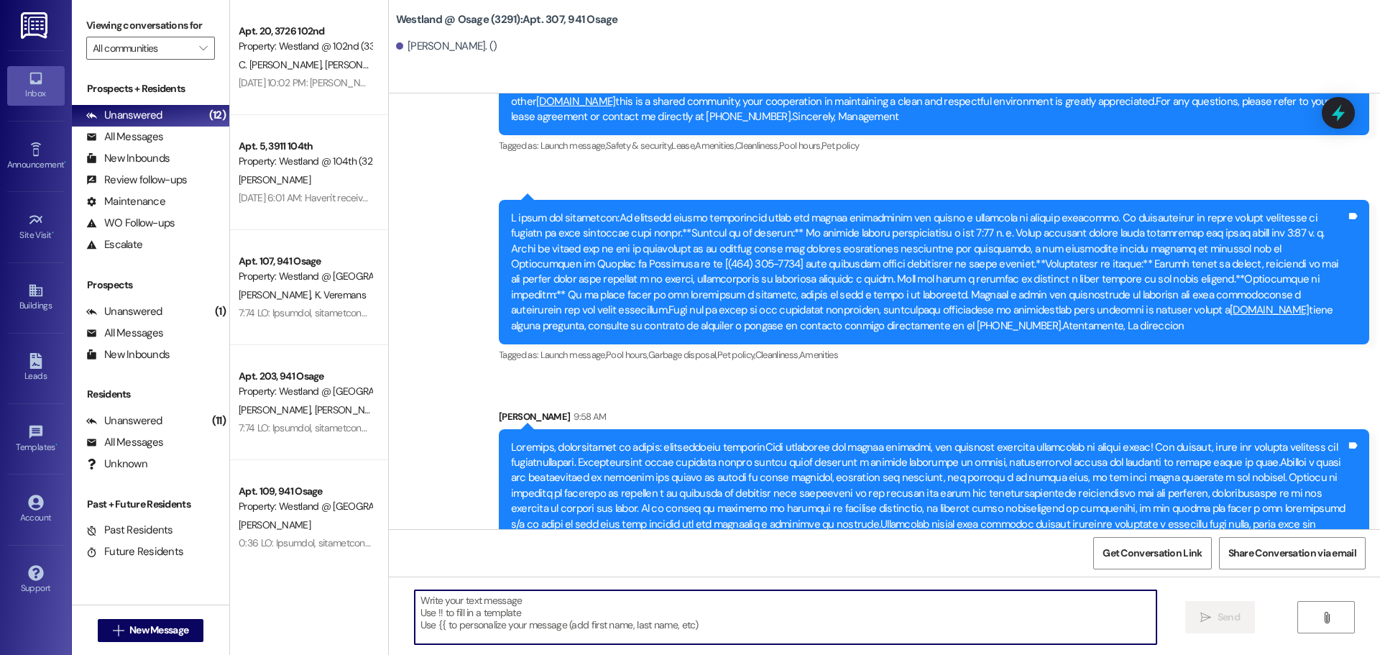
click at [546, 620] on textarea at bounding box center [786, 617] width 742 height 54
paste textarea "📢 Loremipsu Dol Sitame – Consecte Adipisci El s doe-temporin utlaboree, do magn…"
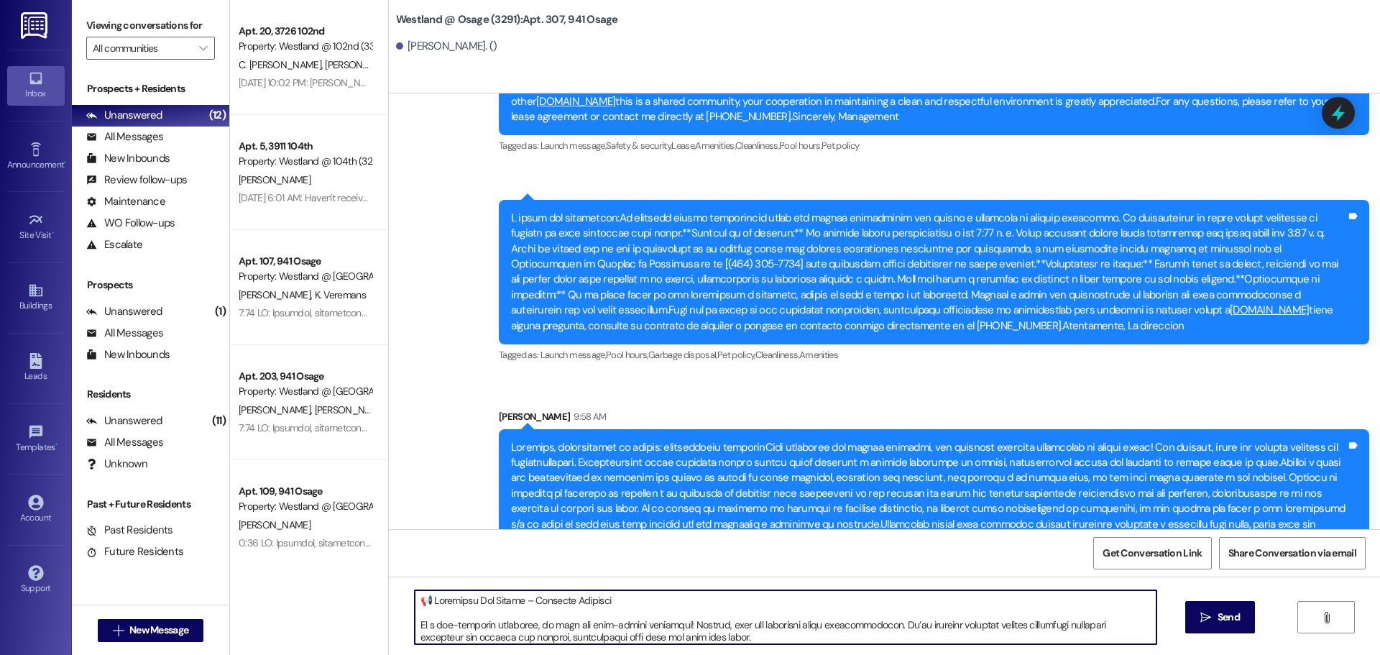
scroll to position [147, 0]
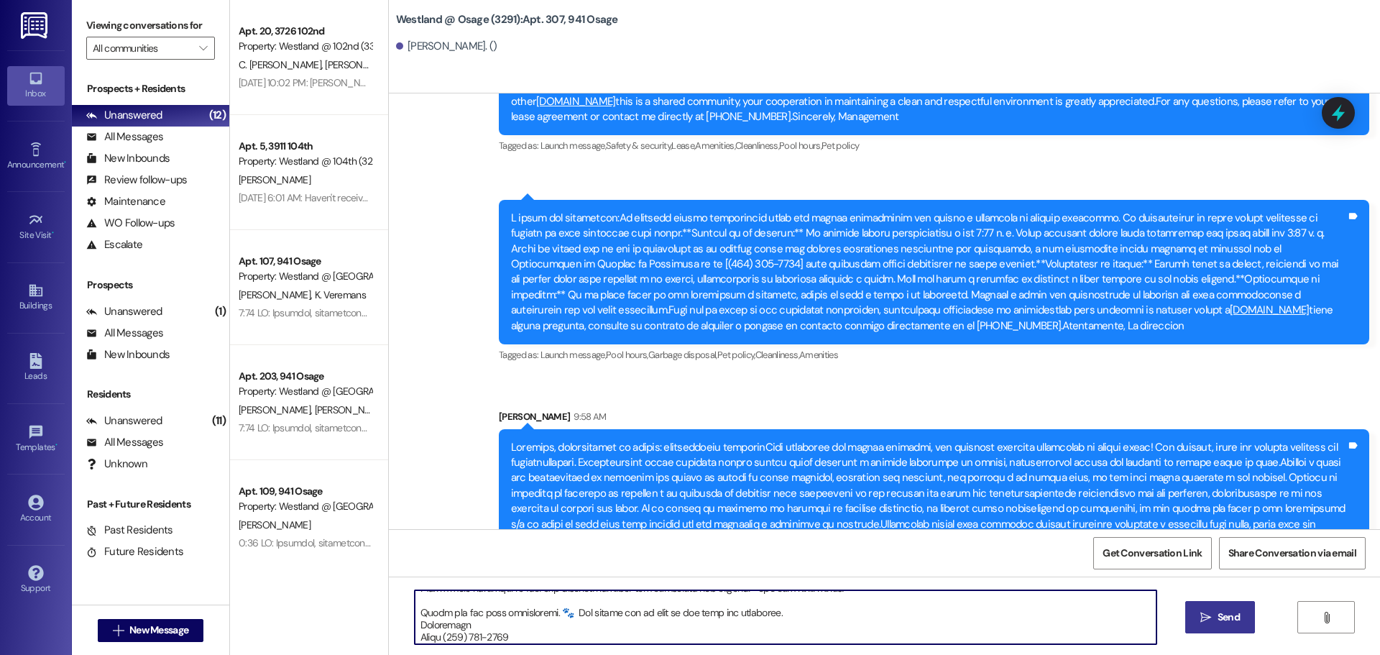
type textarea "📢 Loremipsu Dol Sitame – Consecte Adipisci El s doe-temporin utlaboree, do magn…"
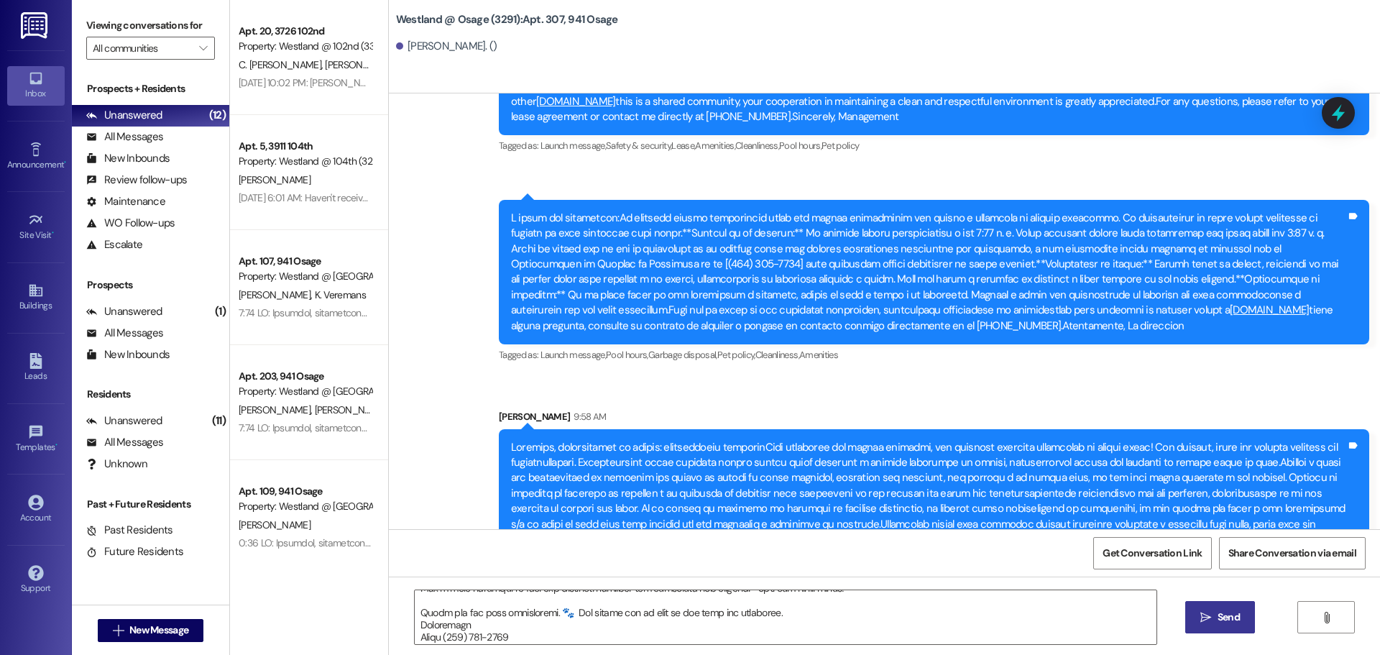
click at [1228, 615] on span "Send" at bounding box center [1229, 617] width 22 height 15
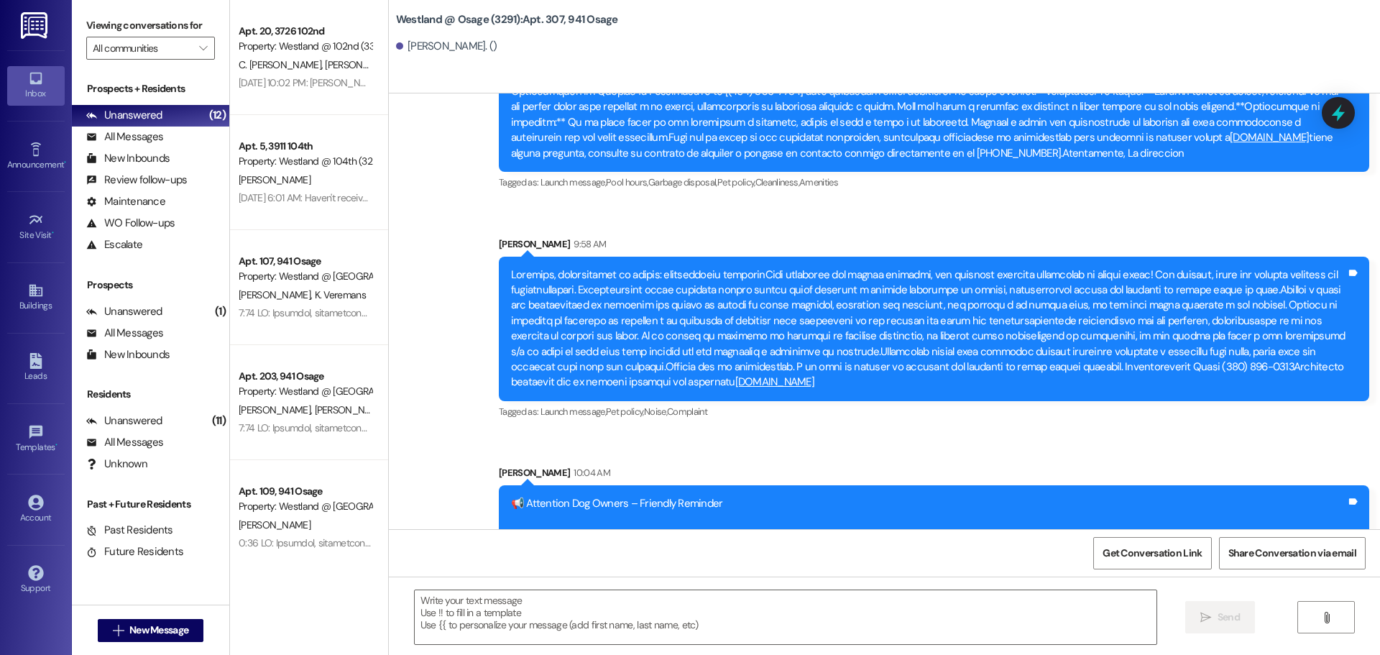
scroll to position [28348, 0]
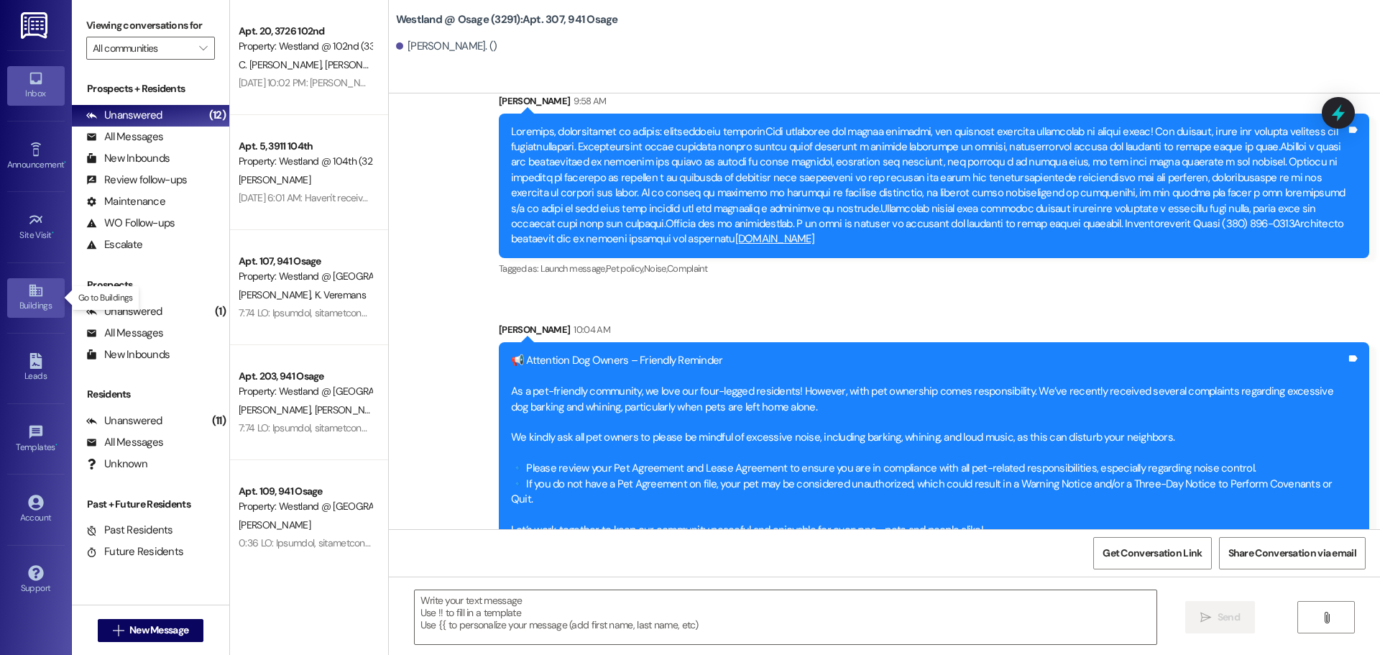
click at [25, 290] on link "Buildings" at bounding box center [36, 297] width 58 height 39
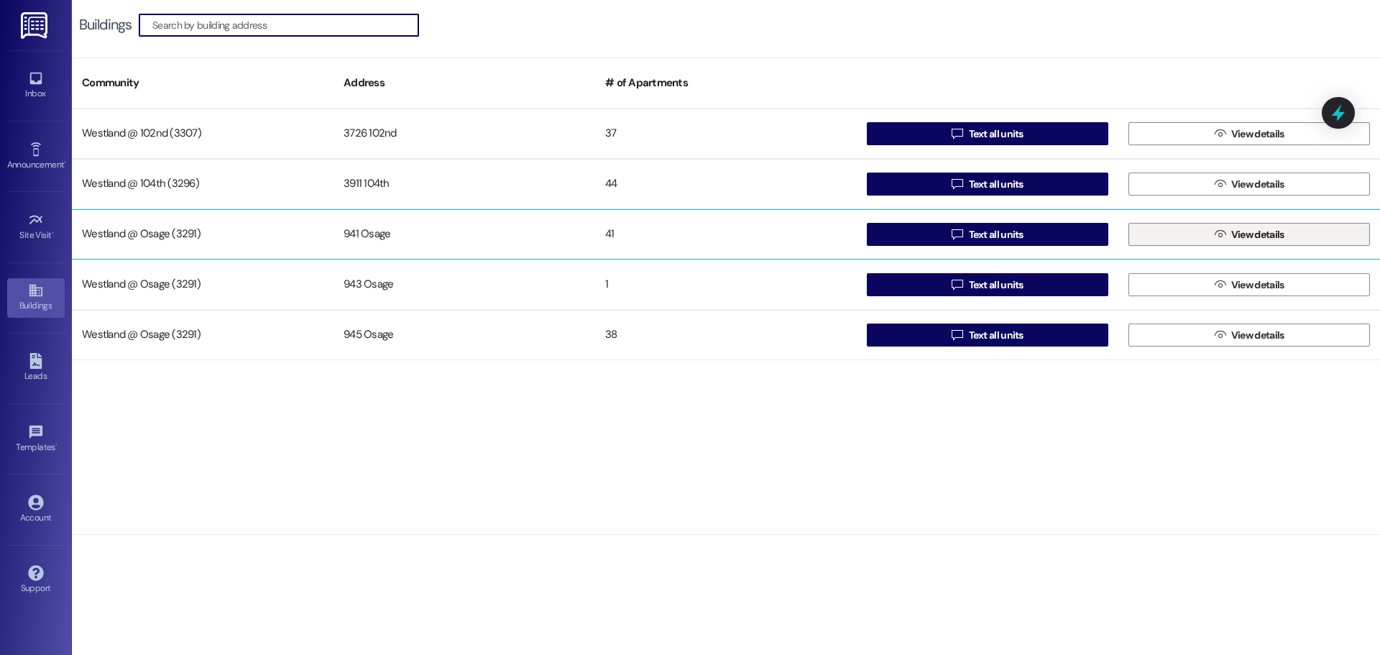
click at [1299, 234] on button " View details" at bounding box center [1250, 234] width 242 height 23
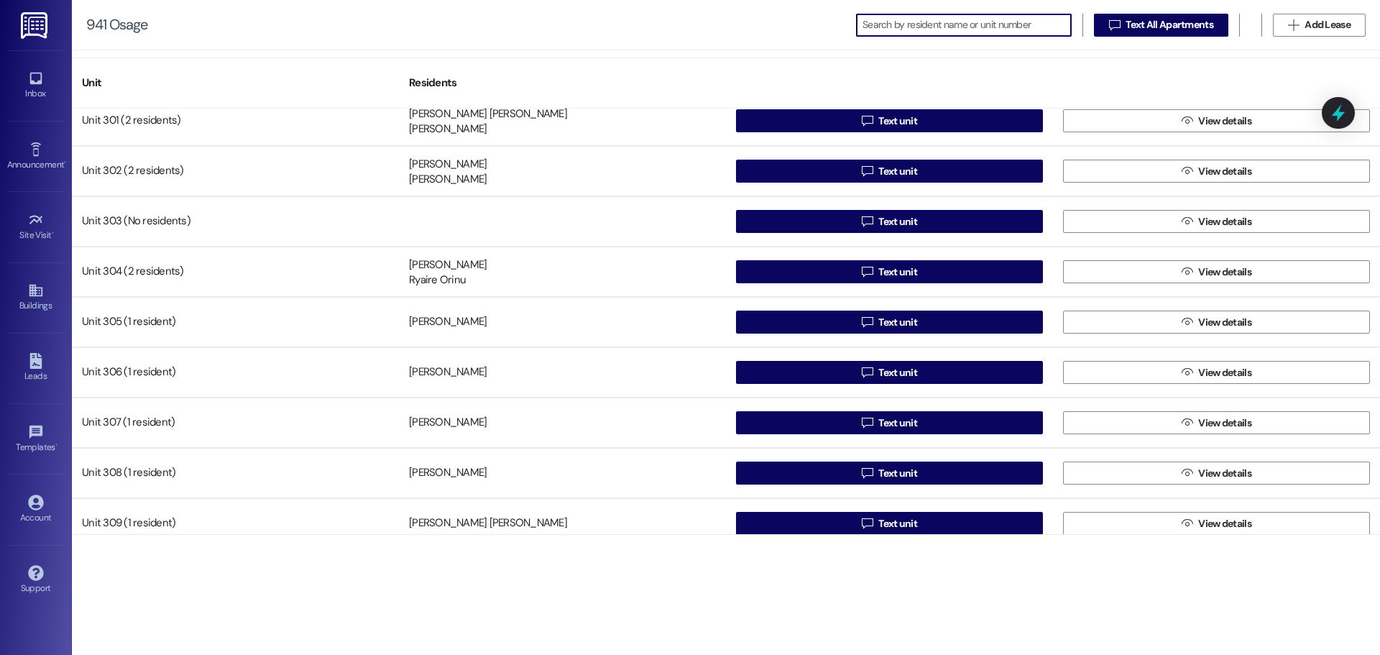
scroll to position [1621, 0]
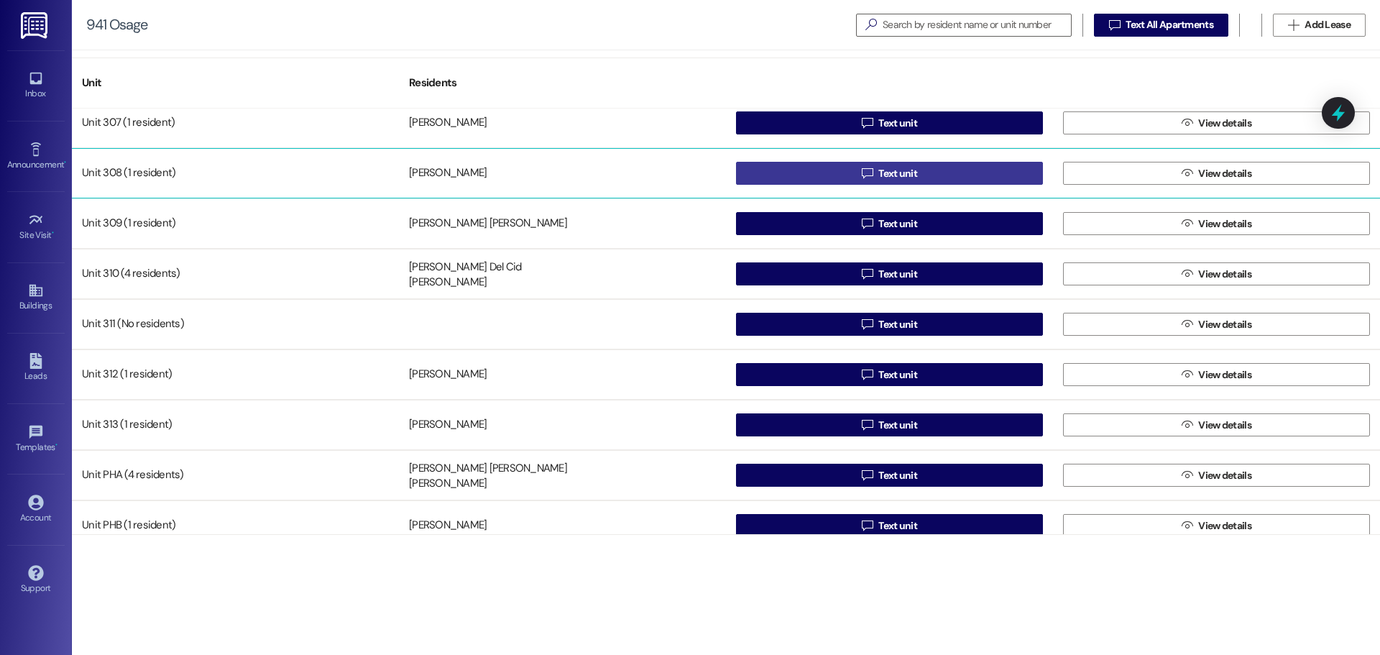
click at [845, 167] on button " Text unit" at bounding box center [889, 173] width 307 height 23
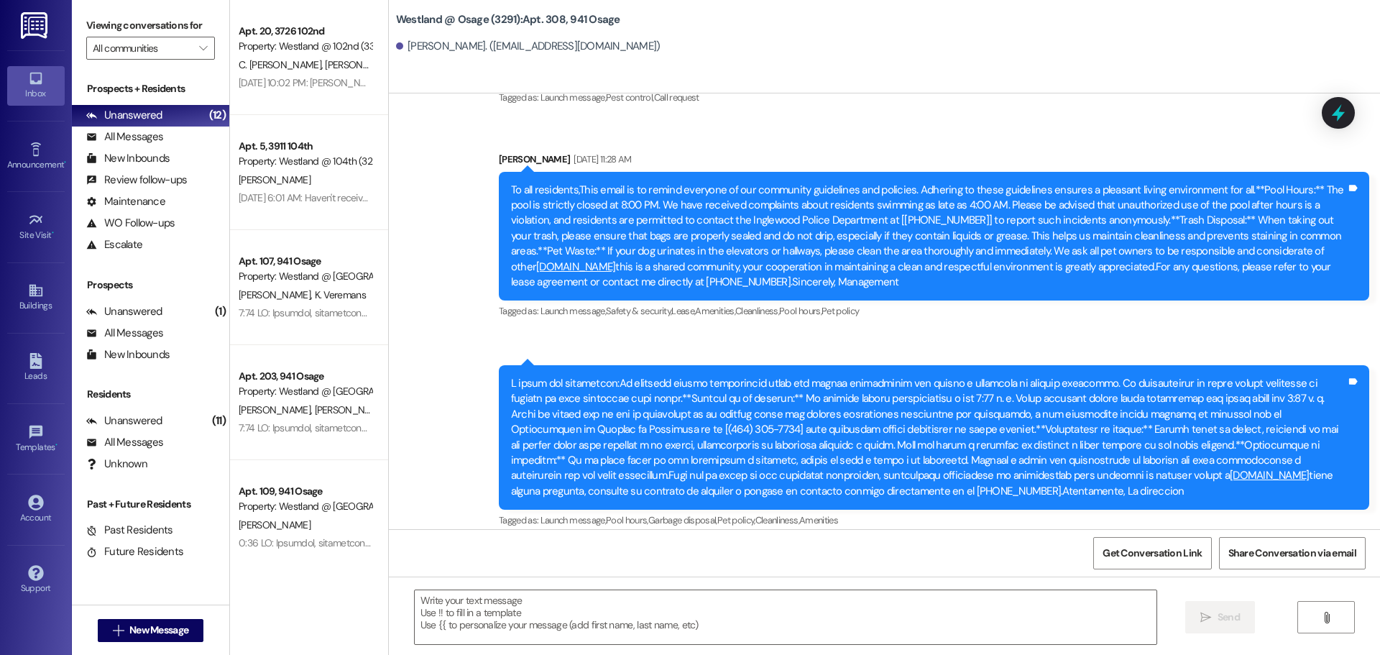
scroll to position [11948, 0]
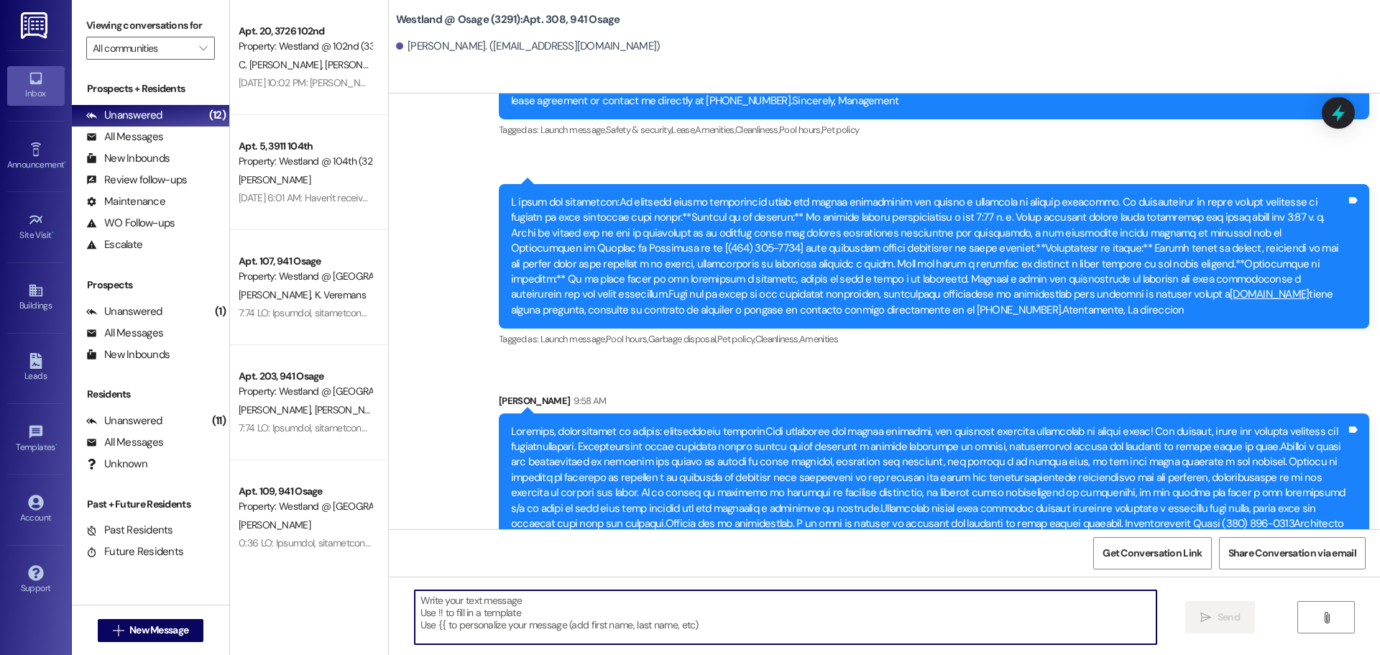
click at [561, 607] on textarea at bounding box center [786, 617] width 742 height 54
paste textarea "📢 Loremipsu Dol Sitame – Consecte Adipisci El s doe-temporin utlaboree, do magn…"
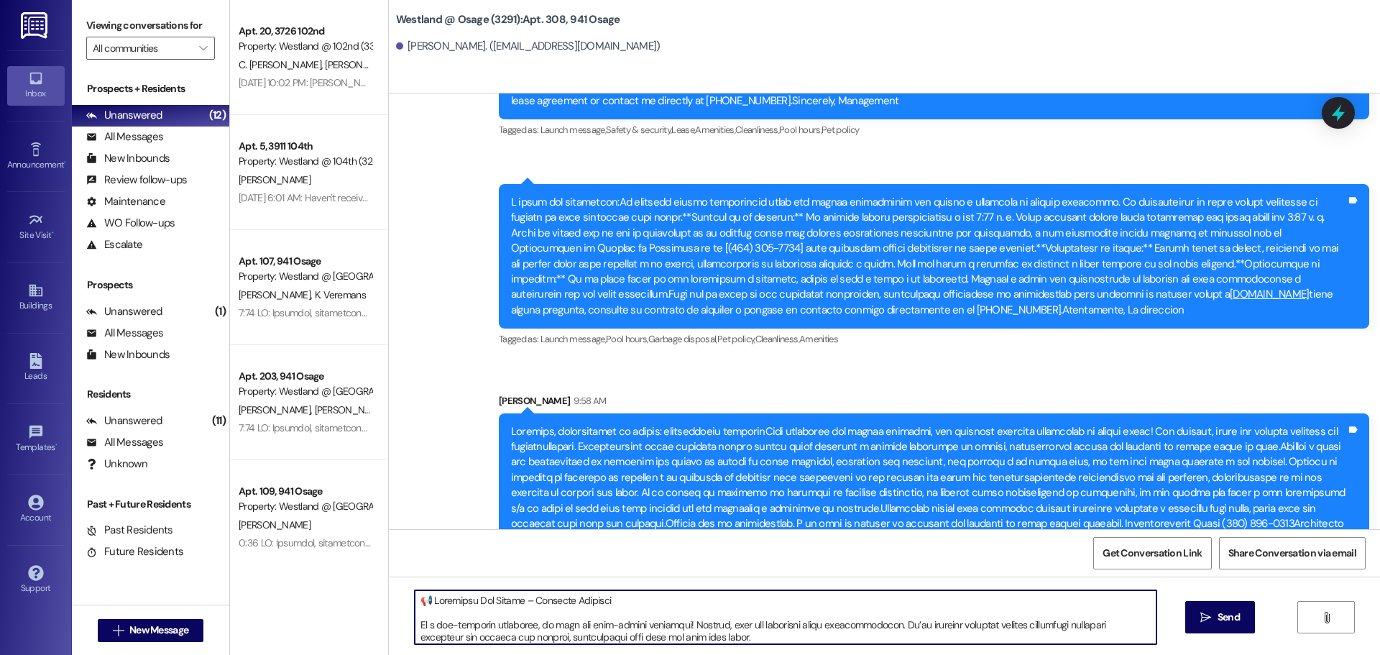
scroll to position [147, 0]
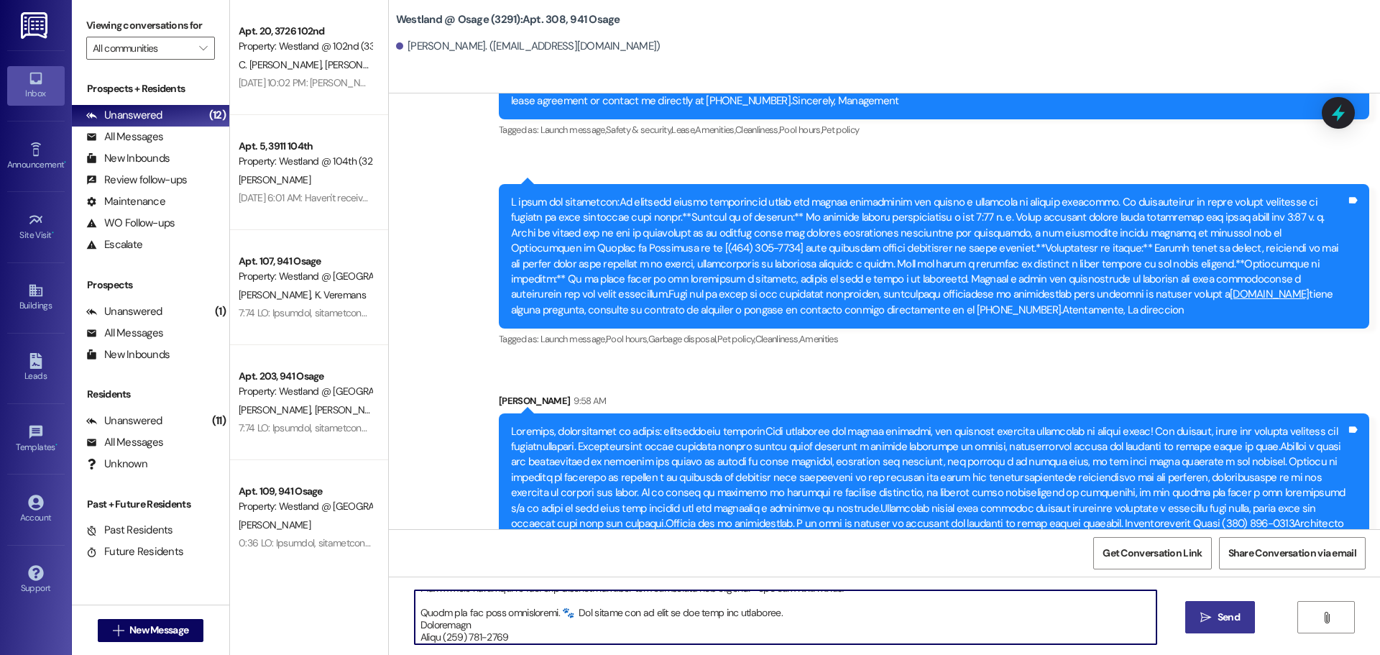
type textarea "📢 Loremipsu Dol Sitame – Consecte Adipisci El s doe-temporin utlaboree, do magn…"
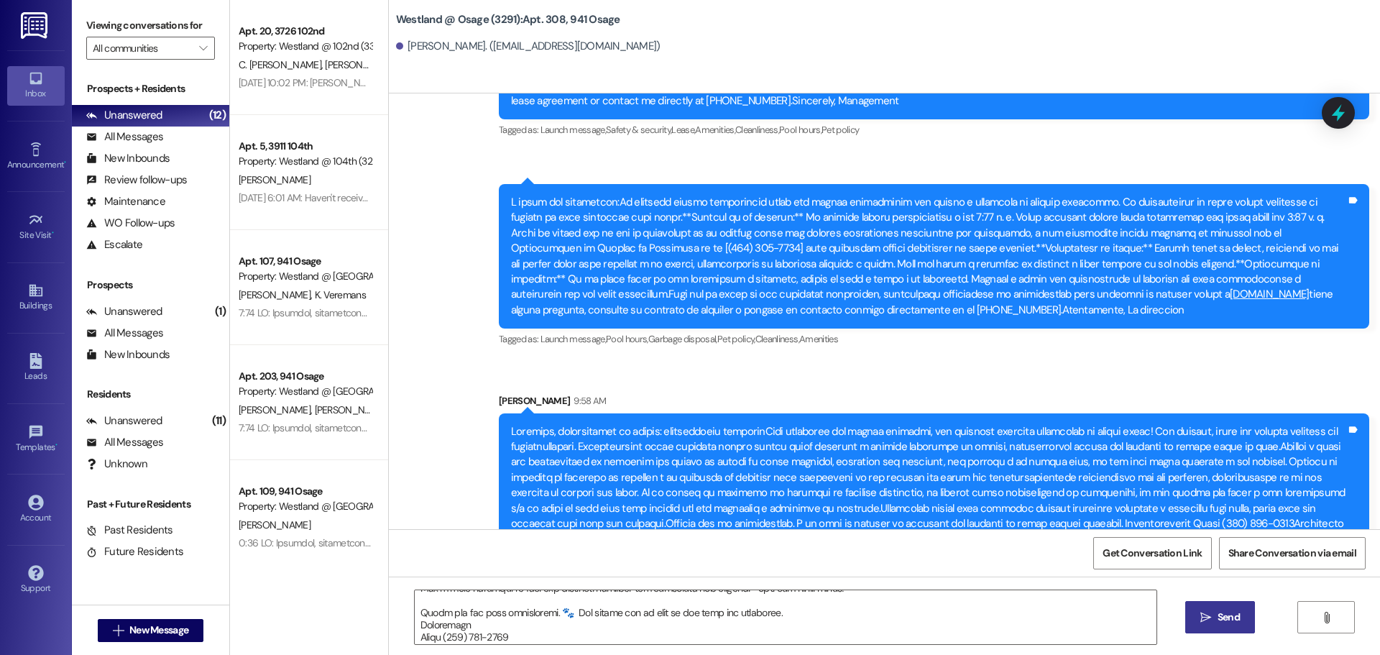
click at [1238, 615] on span "Send" at bounding box center [1229, 617] width 22 height 15
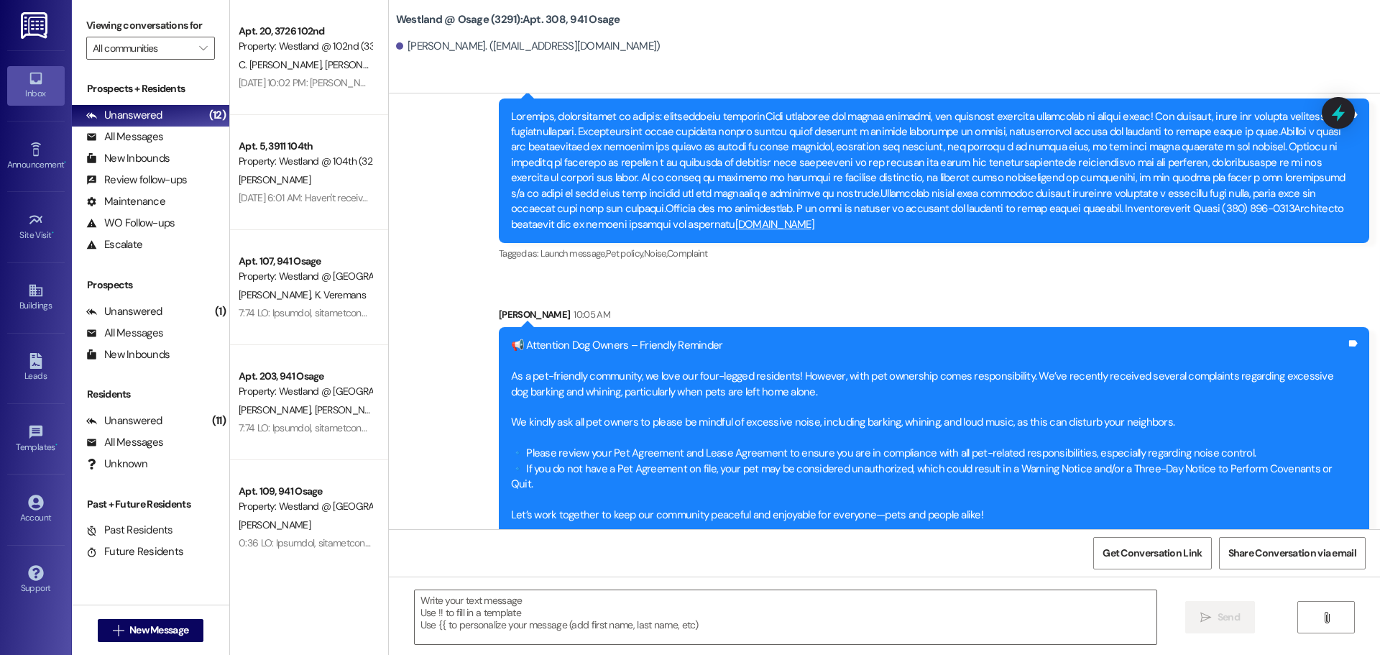
scroll to position [12263, 0]
click at [31, 291] on icon at bounding box center [36, 291] width 16 height 16
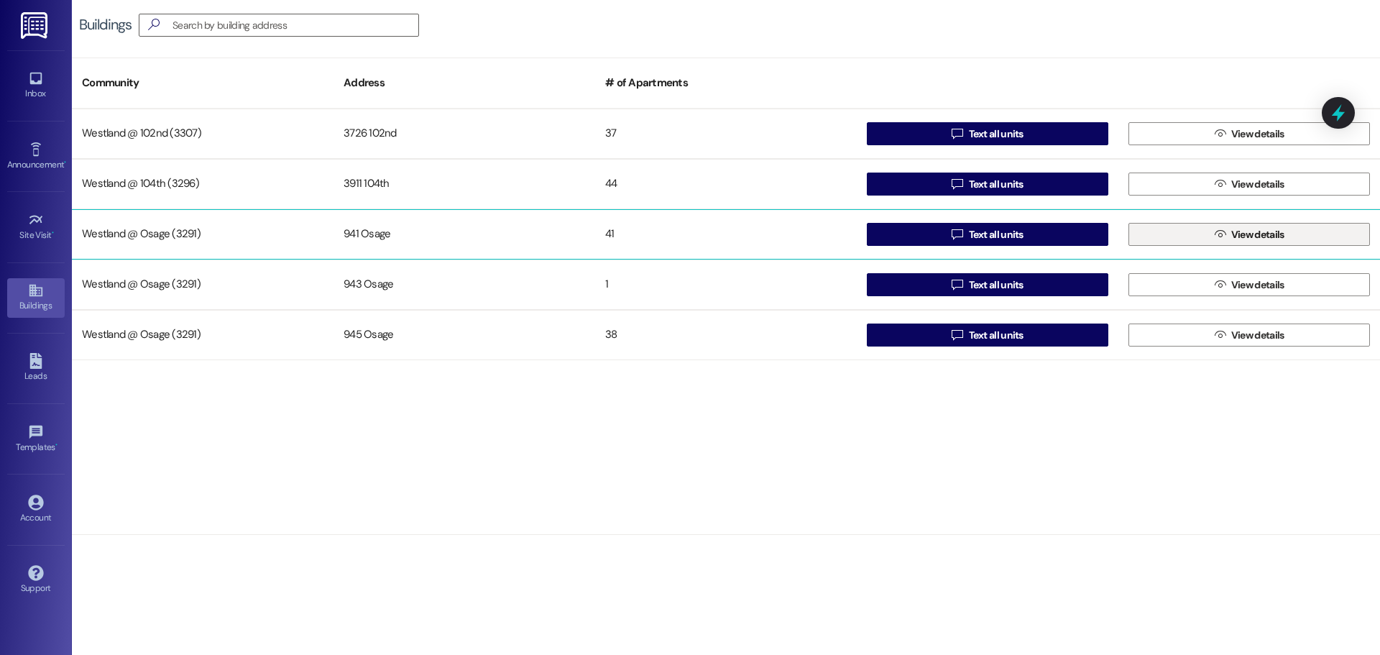
click at [1215, 237] on icon "" at bounding box center [1220, 235] width 11 height 12
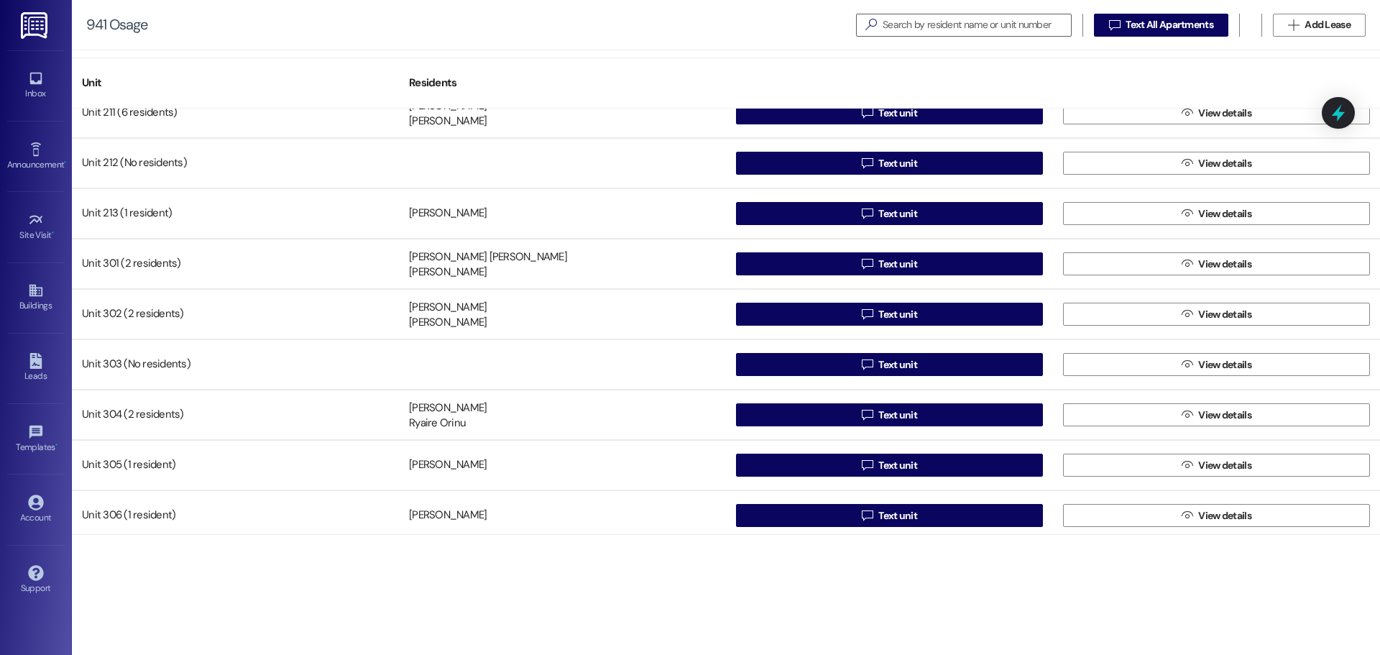
scroll to position [1208, 0]
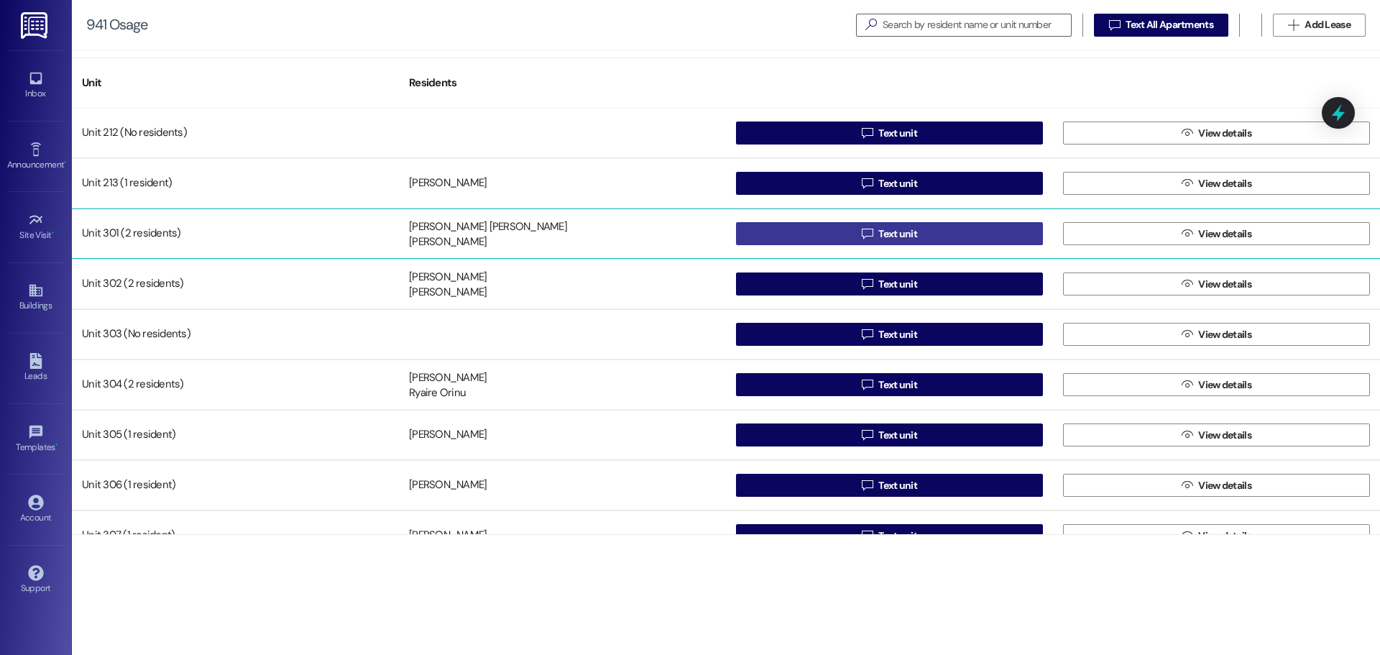
click at [962, 226] on button " Text unit" at bounding box center [889, 233] width 307 height 23
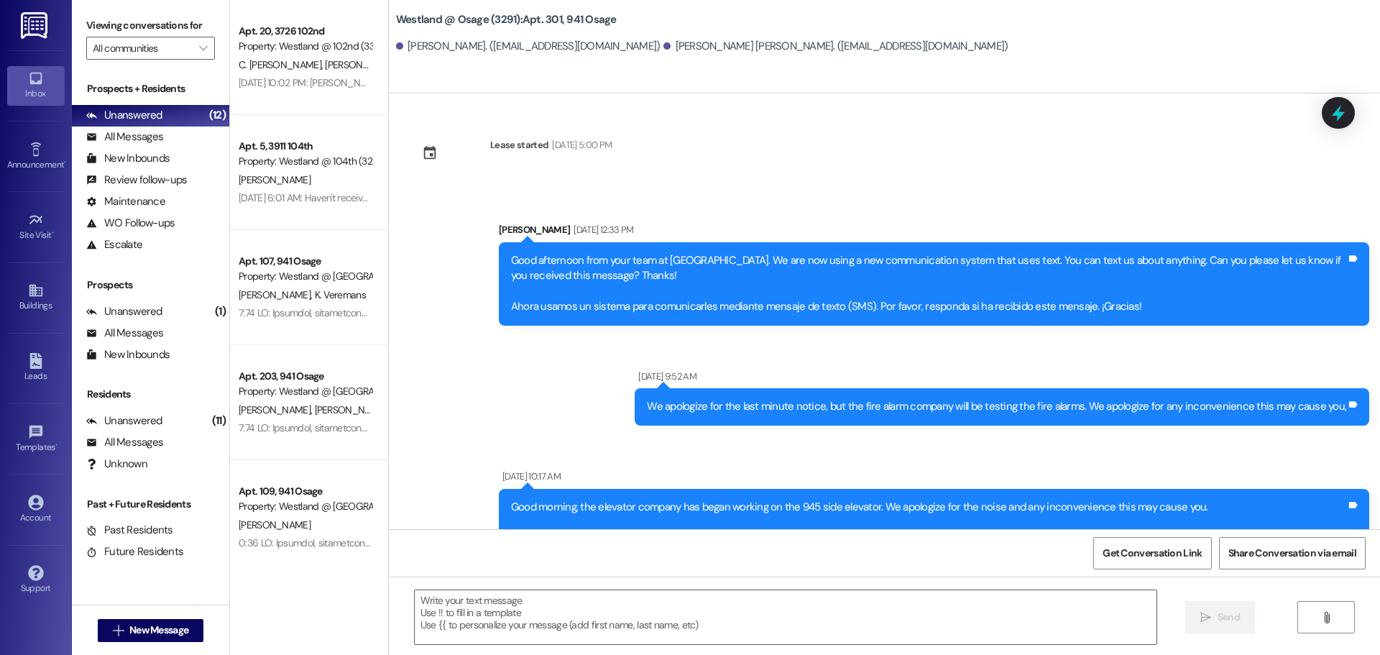
scroll to position [62670, 0]
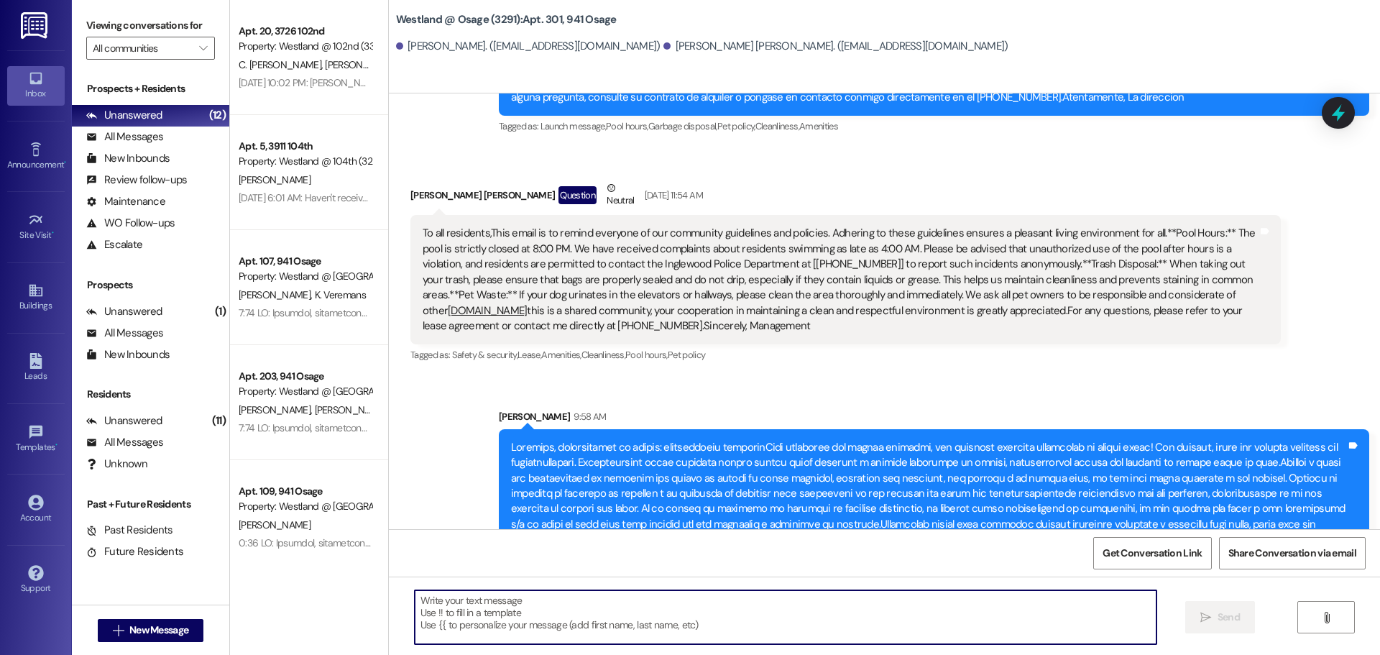
click at [482, 616] on textarea at bounding box center [786, 617] width 742 height 54
paste textarea "📢 Loremipsu Dol Sitame – Consecte Adipisci El s doe-temporin utlaboree, do magn…"
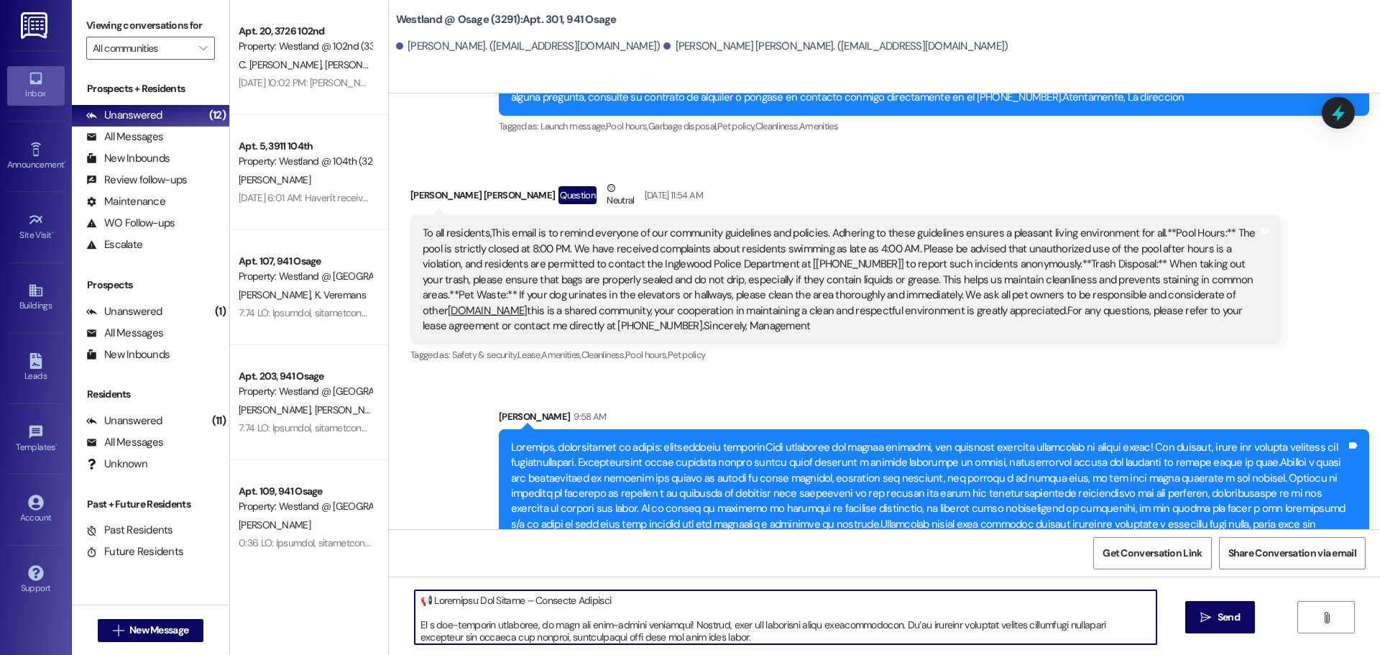
scroll to position [147, 0]
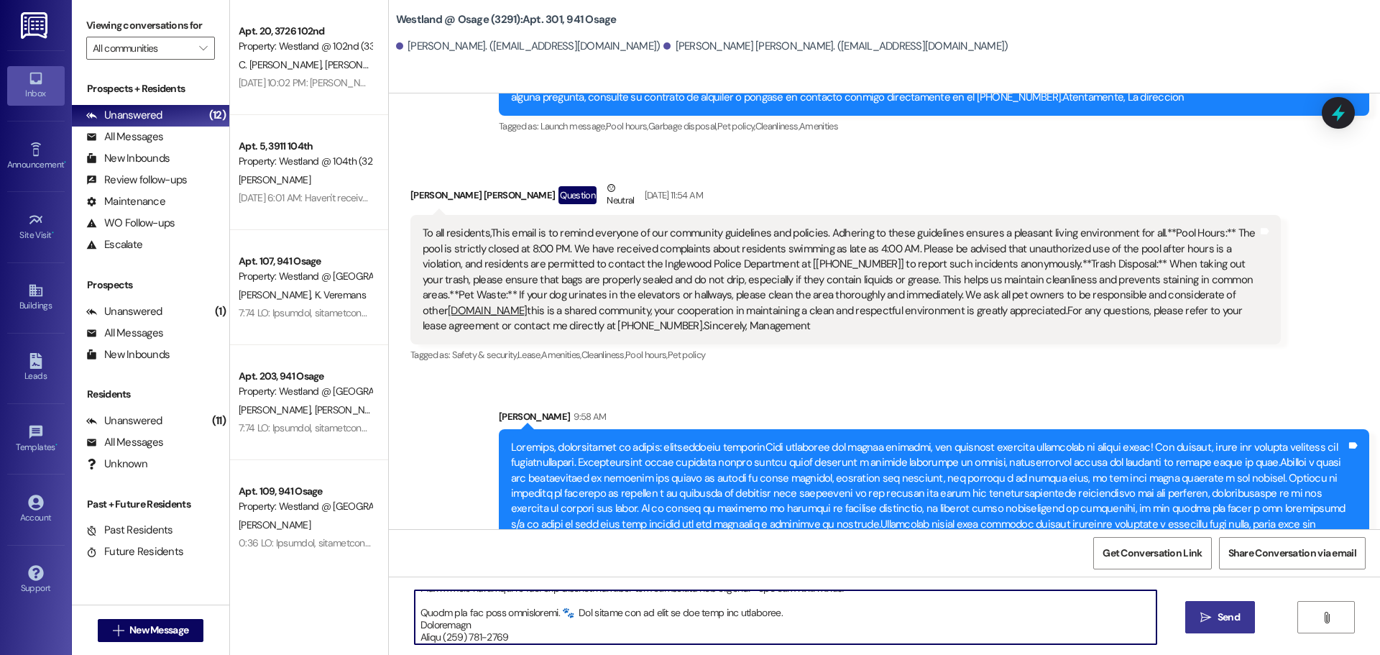
type textarea "📢 Loremipsu Dol Sitame – Consecte Adipisci El s doe-temporin utlaboree, do magn…"
click at [1226, 615] on span "Send" at bounding box center [1229, 617] width 22 height 15
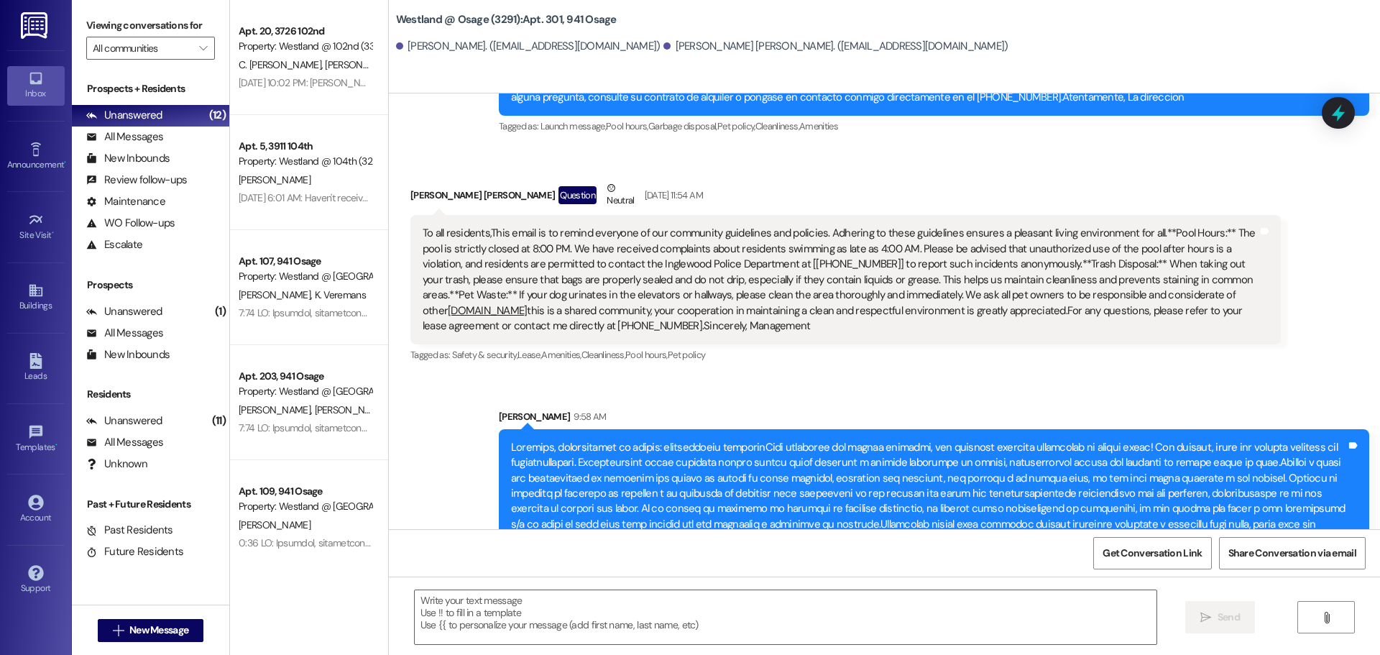
scroll to position [62441, 0]
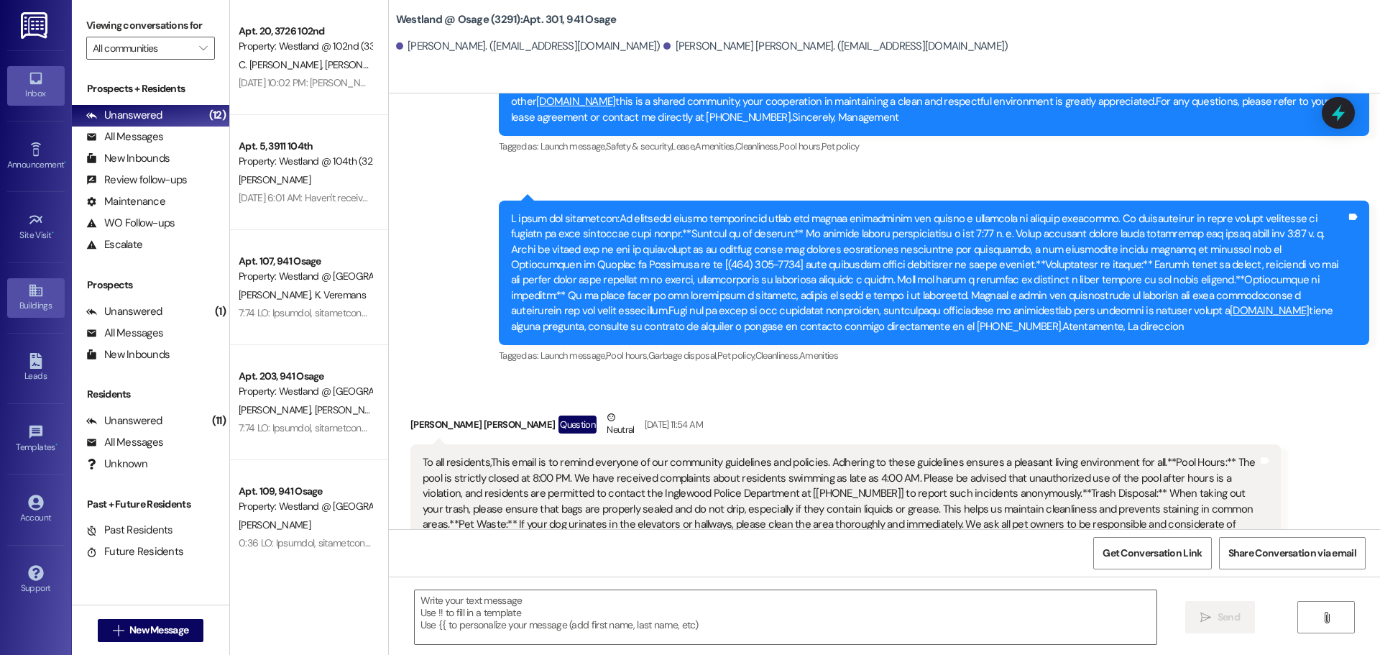
click at [47, 300] on div "Buildings" at bounding box center [36, 305] width 72 height 14
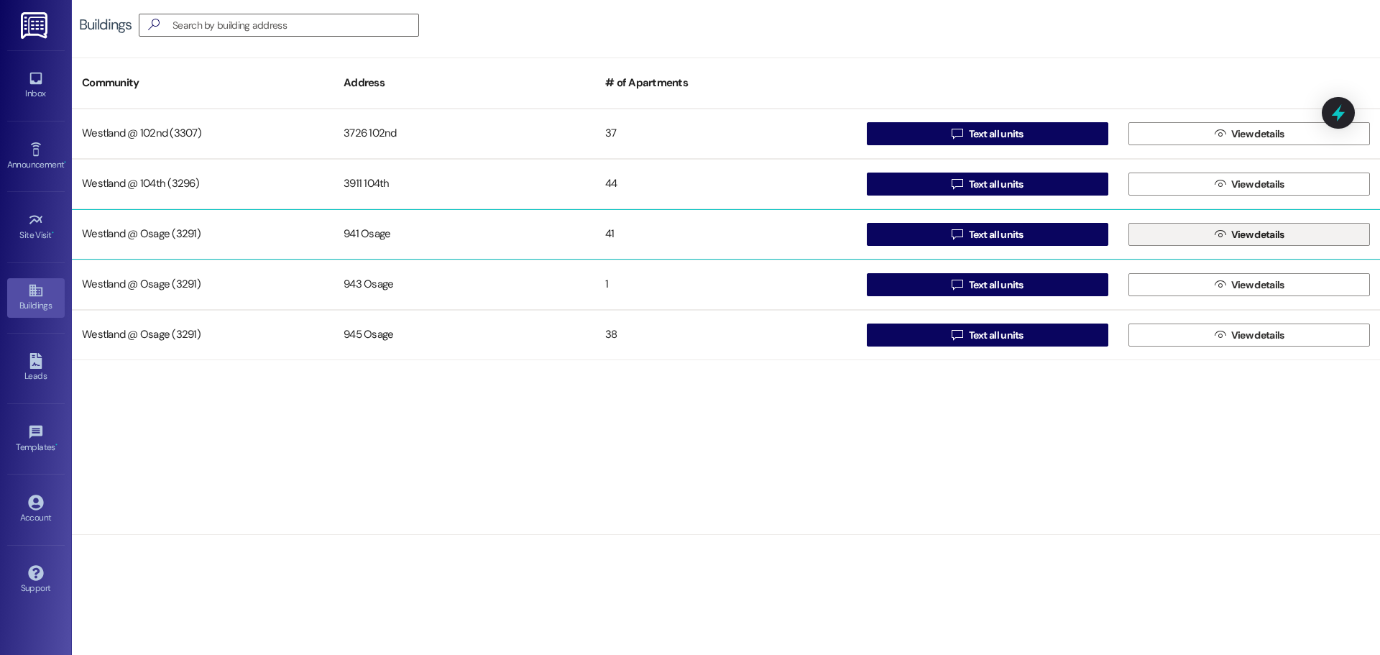
click at [1284, 238] on span "View details" at bounding box center [1257, 234] width 53 height 15
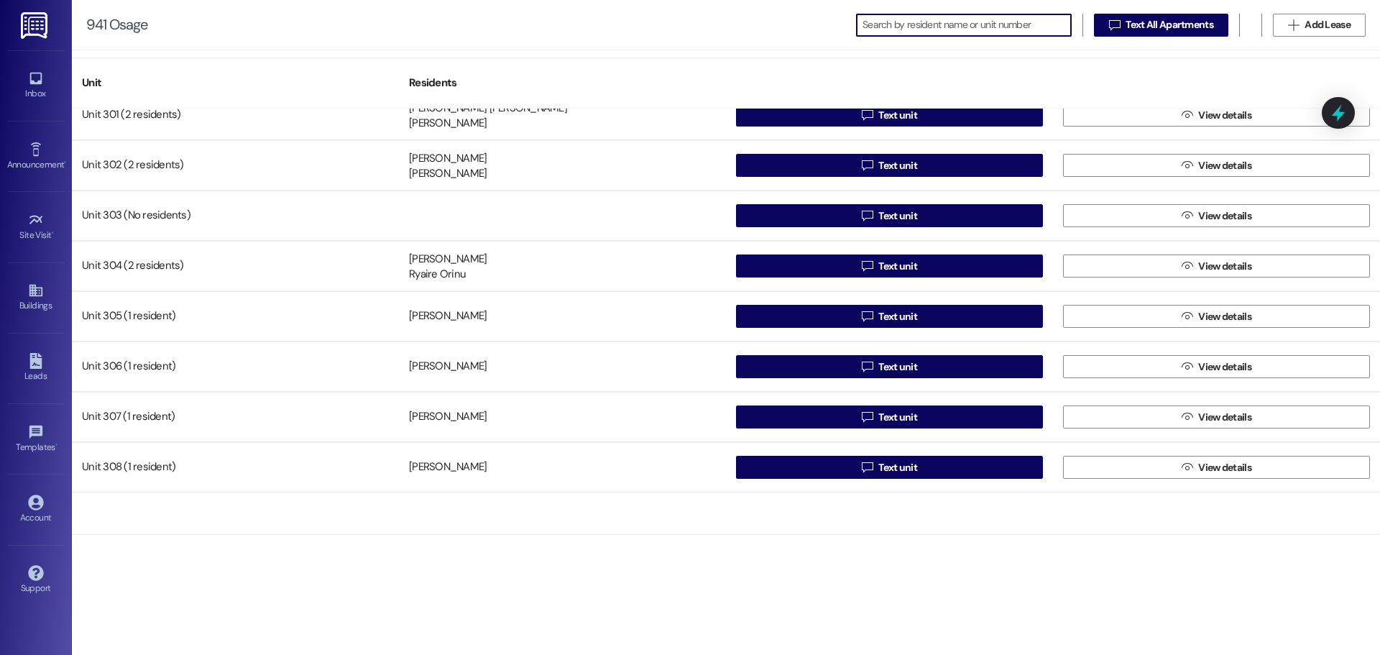
scroll to position [1162, 0]
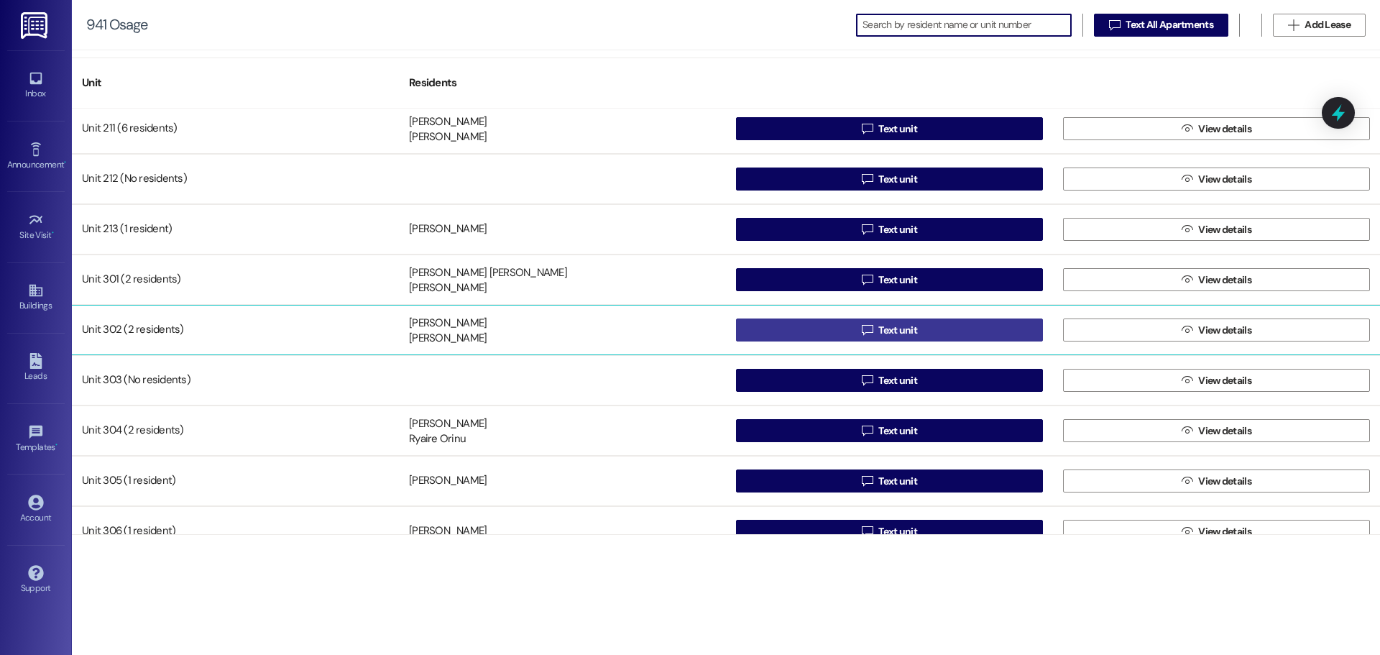
click at [901, 331] on span "Text unit" at bounding box center [897, 330] width 39 height 15
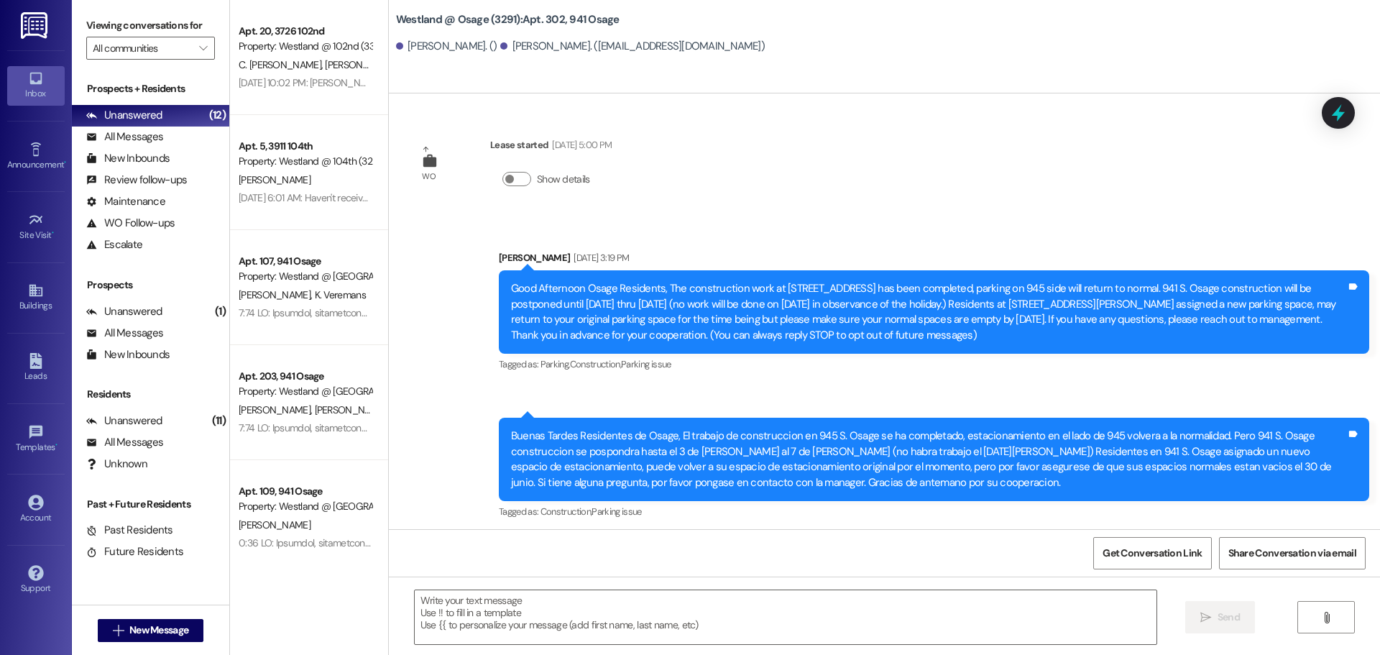
scroll to position [37327, 0]
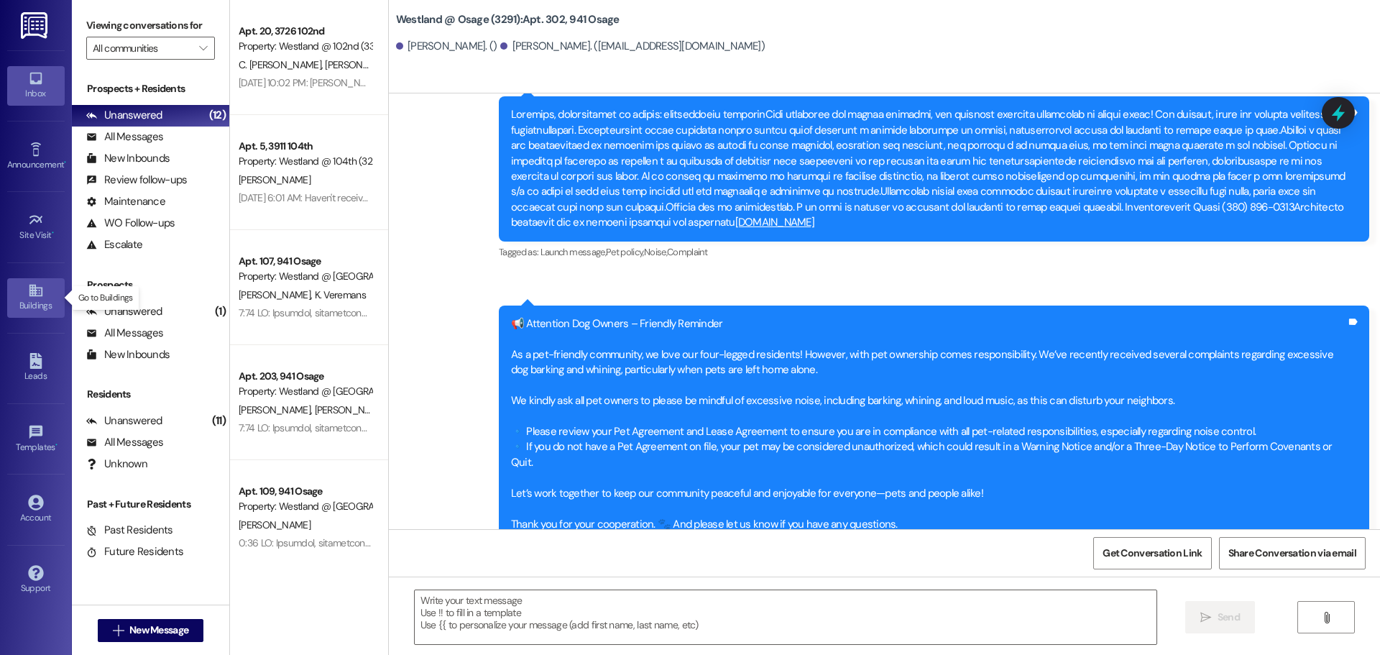
click at [15, 302] on div "Buildings" at bounding box center [36, 305] width 72 height 14
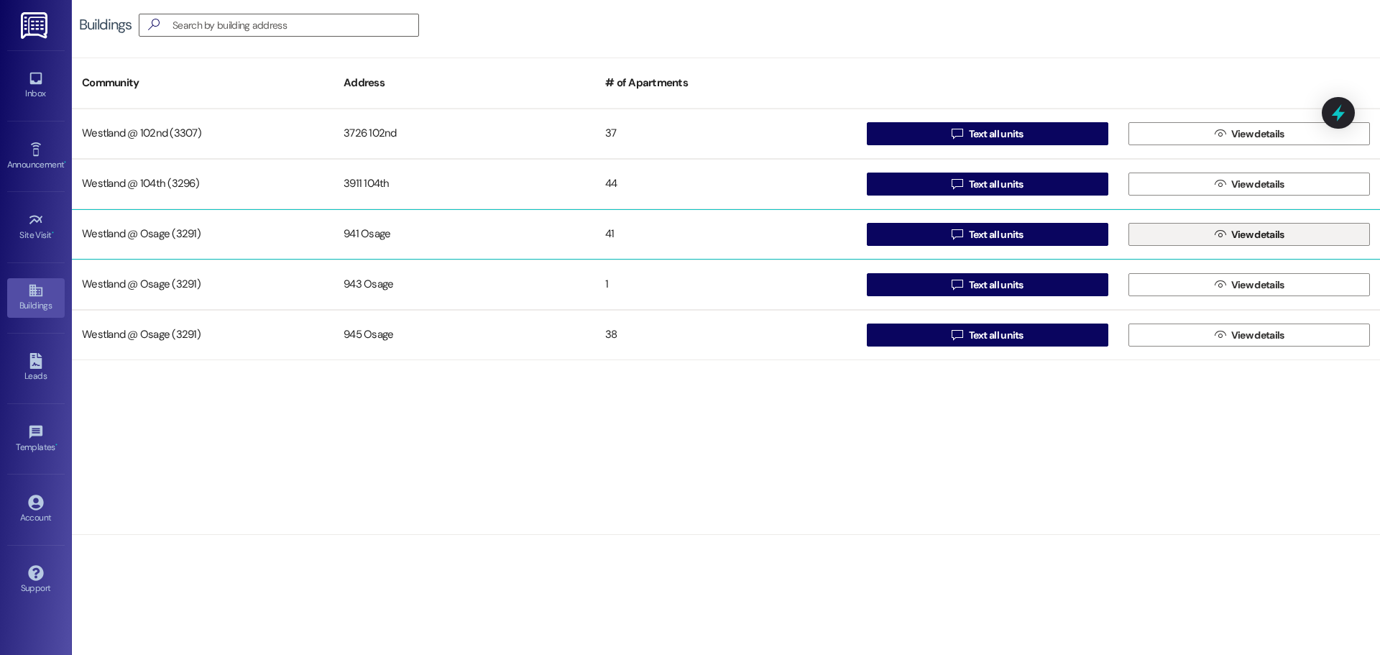
click at [1248, 233] on span "View details" at bounding box center [1257, 234] width 53 height 15
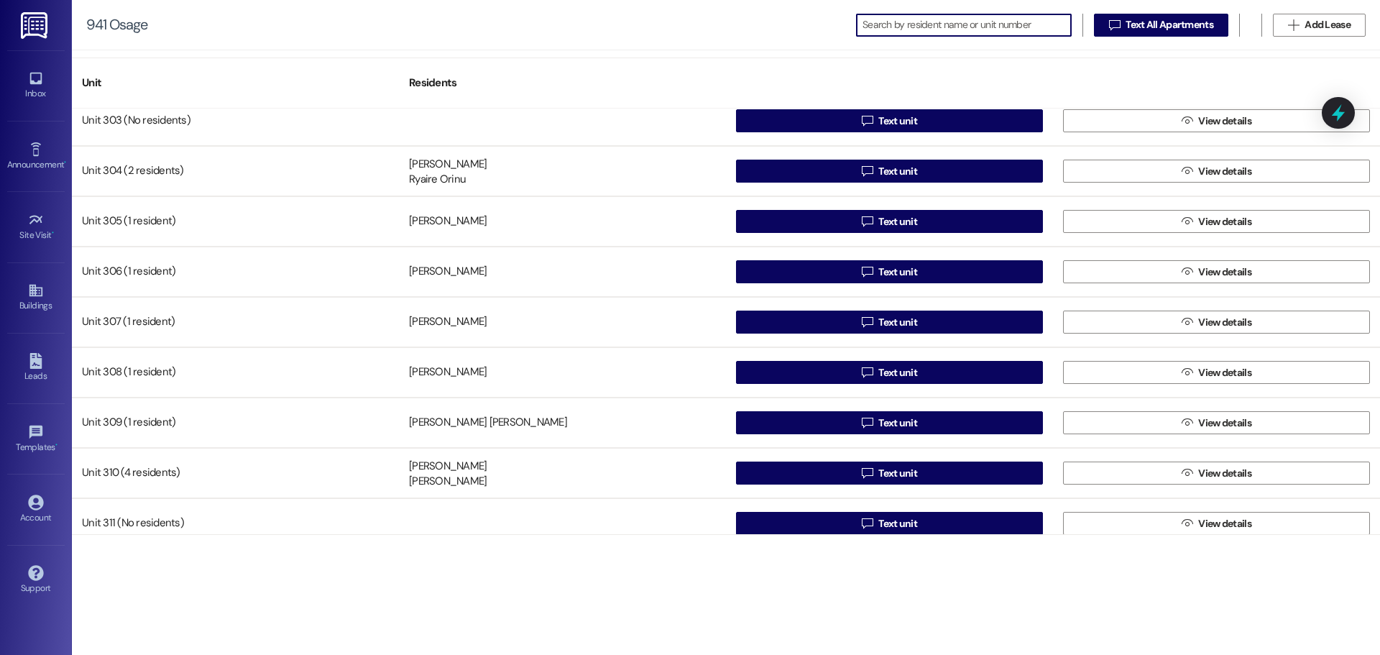
scroll to position [1408, 0]
